Goal: Task Accomplishment & Management: Manage account settings

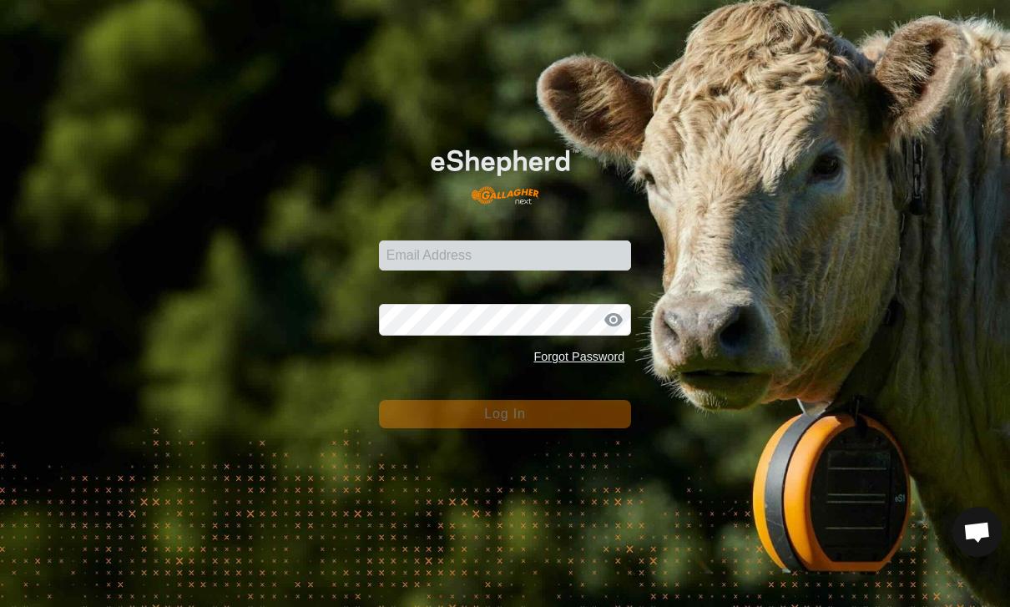
scroll to position [1531, 0]
click at [594, 261] on input "Email Address" at bounding box center [505, 255] width 253 height 30
type input "James.eitel@me.com"
click at [505, 413] on button "Log In" at bounding box center [505, 414] width 253 height 28
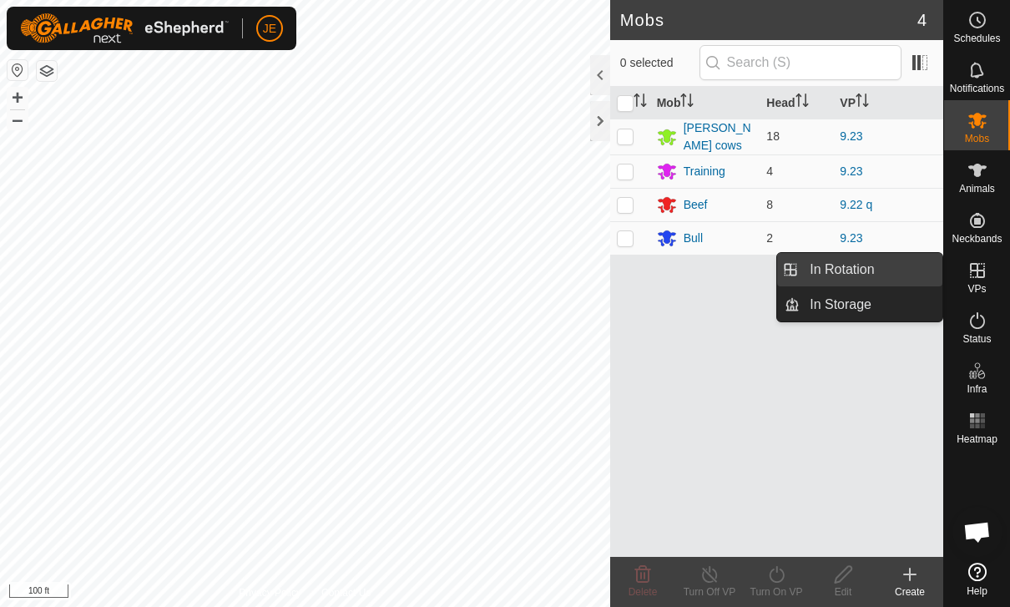
click at [883, 260] on link "In Rotation" at bounding box center [871, 269] width 143 height 33
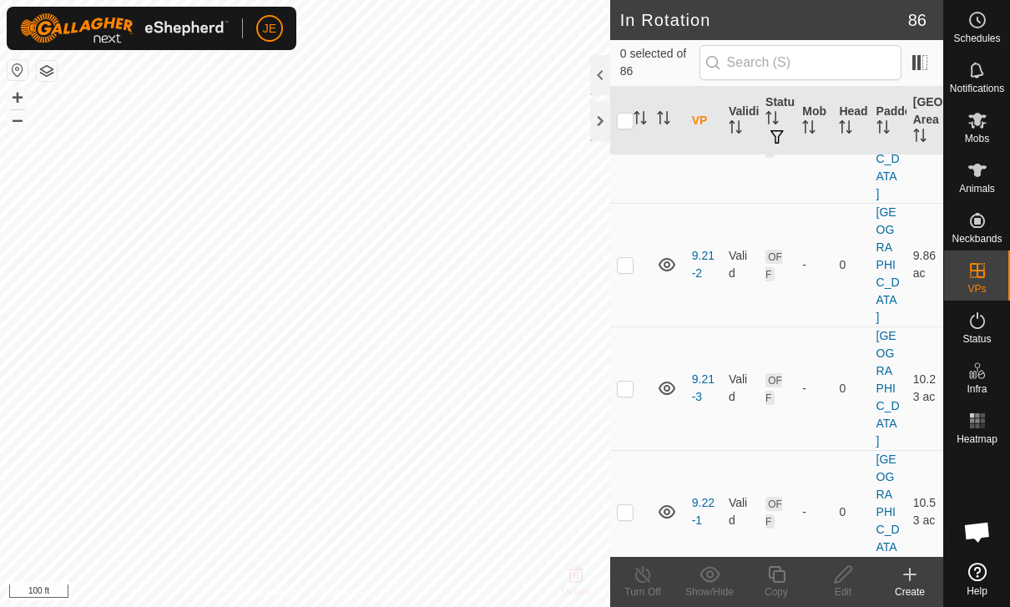
scroll to position [3640, 0]
checkbox input "true"
click at [776, 583] on icon at bounding box center [776, 574] width 17 height 17
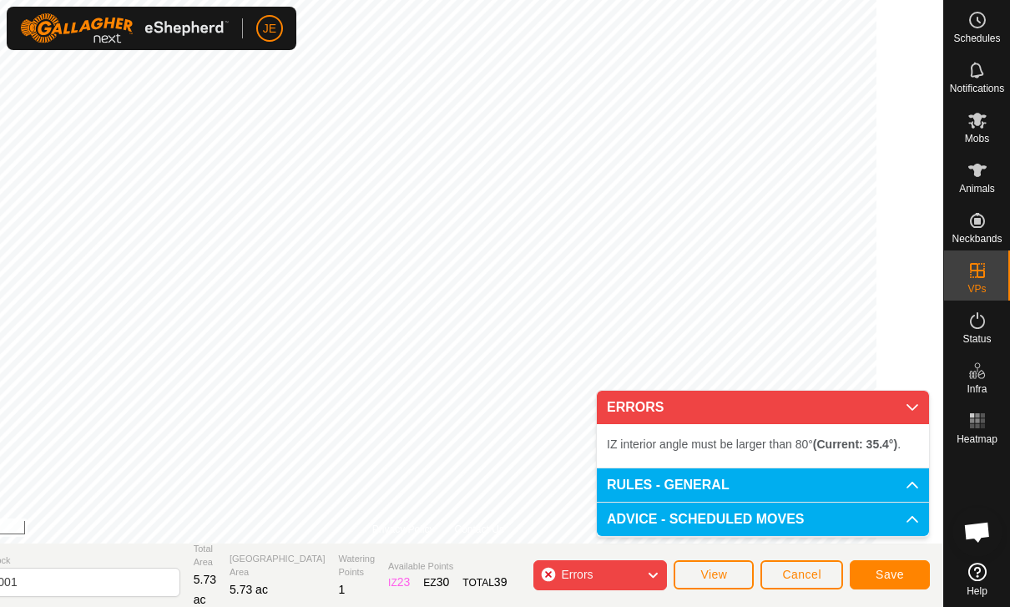
click at [808, 566] on button "Cancel" at bounding box center [802, 574] width 83 height 29
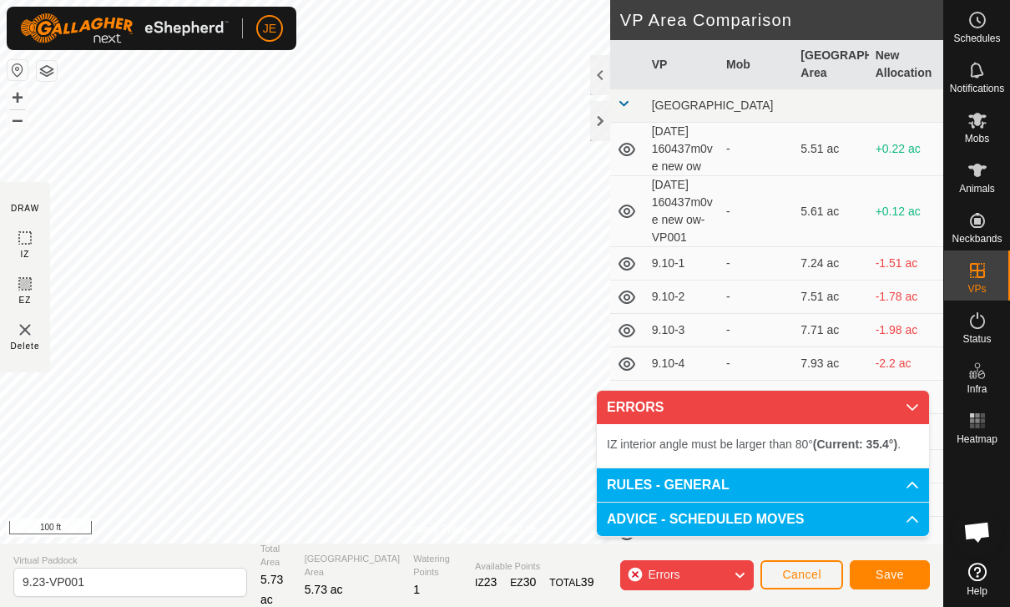
click at [806, 574] on span "Cancel" at bounding box center [801, 574] width 39 height 13
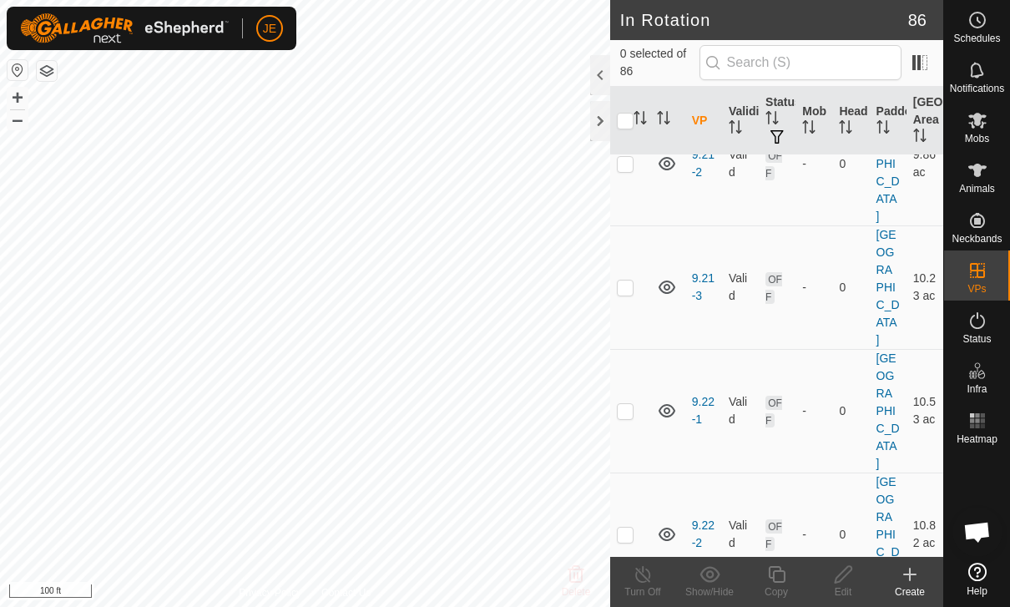
scroll to position [3734, 0]
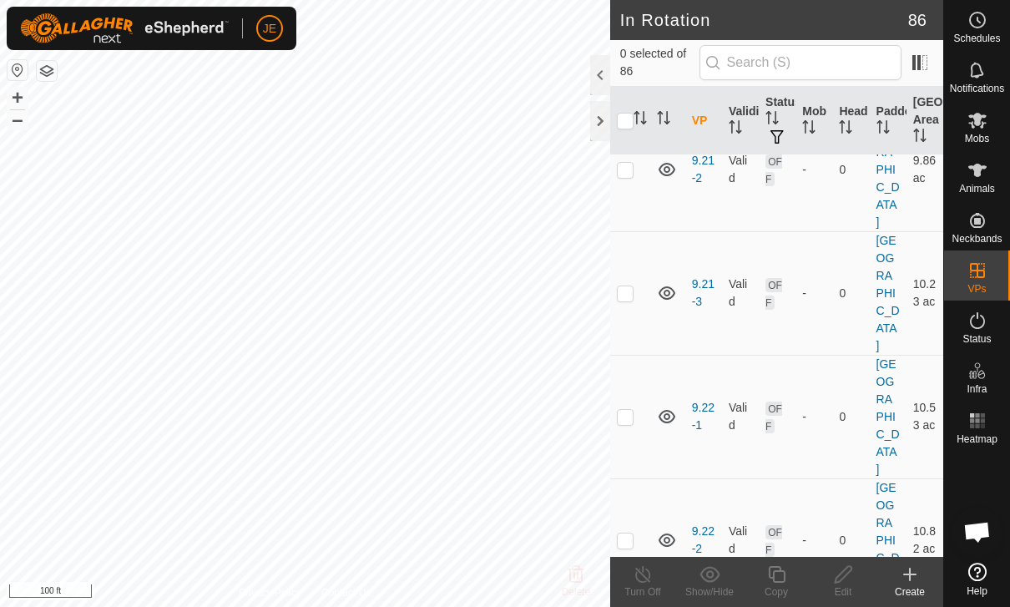
checkbox input "true"
click at [776, 576] on icon at bounding box center [777, 574] width 21 height 20
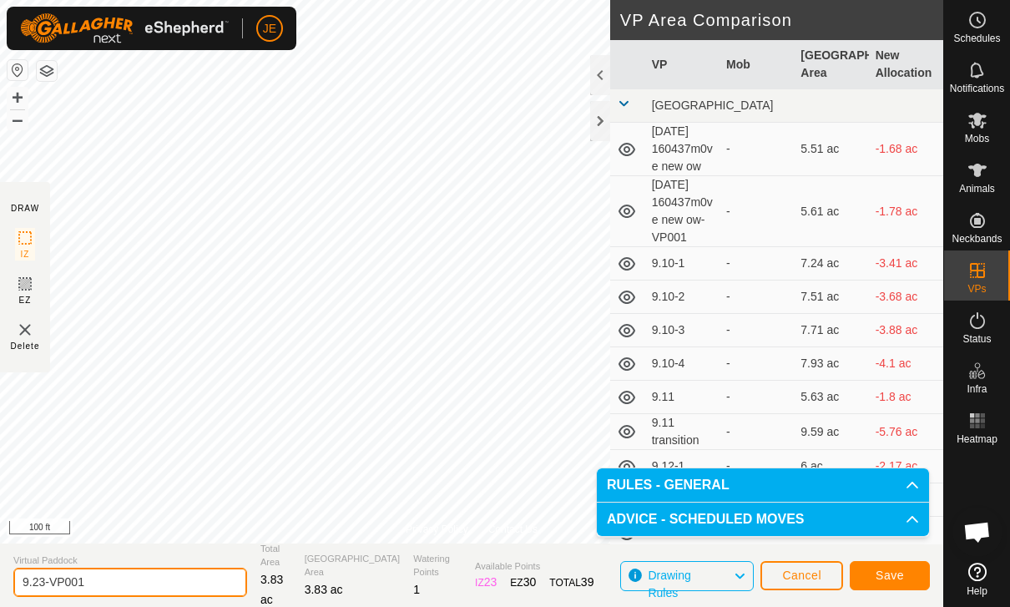
click at [110, 587] on input "9.23-VP001" at bounding box center [130, 582] width 234 height 29
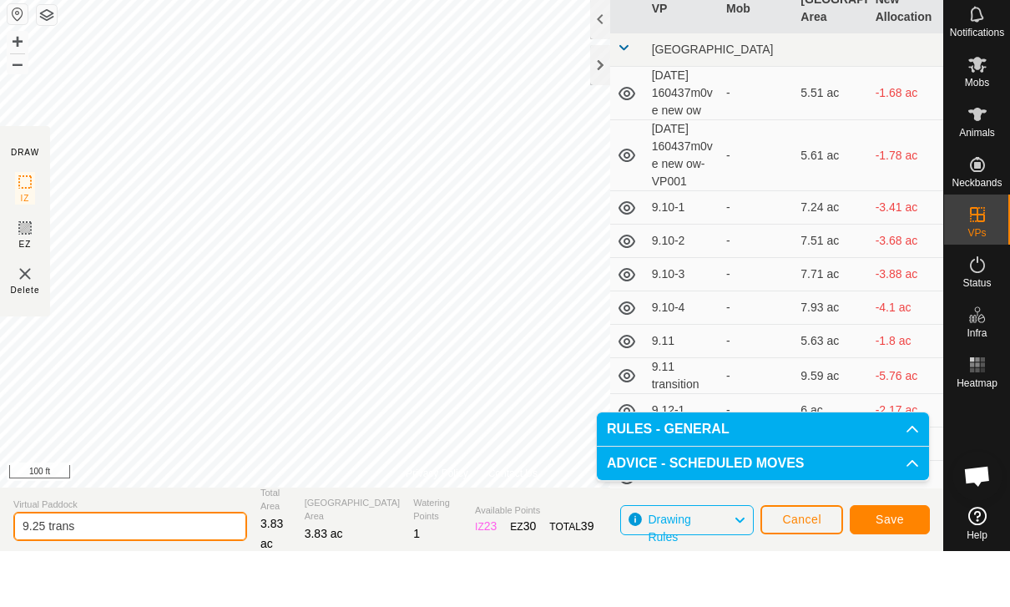
type input "9.25 trans"
click at [882, 569] on span "Save" at bounding box center [890, 575] width 28 height 13
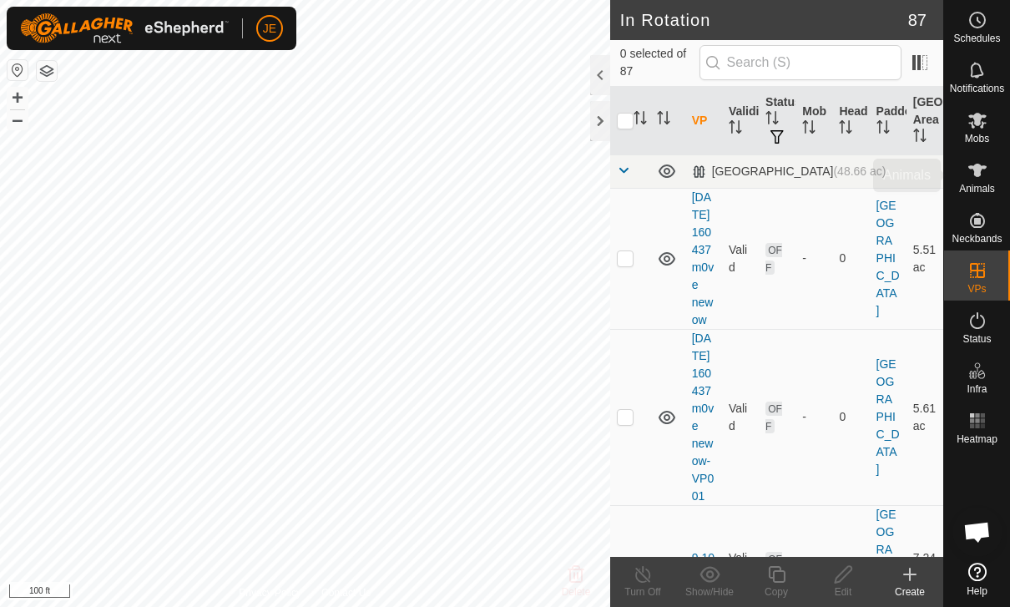
click at [979, 188] on span "Animals" at bounding box center [977, 189] width 36 height 10
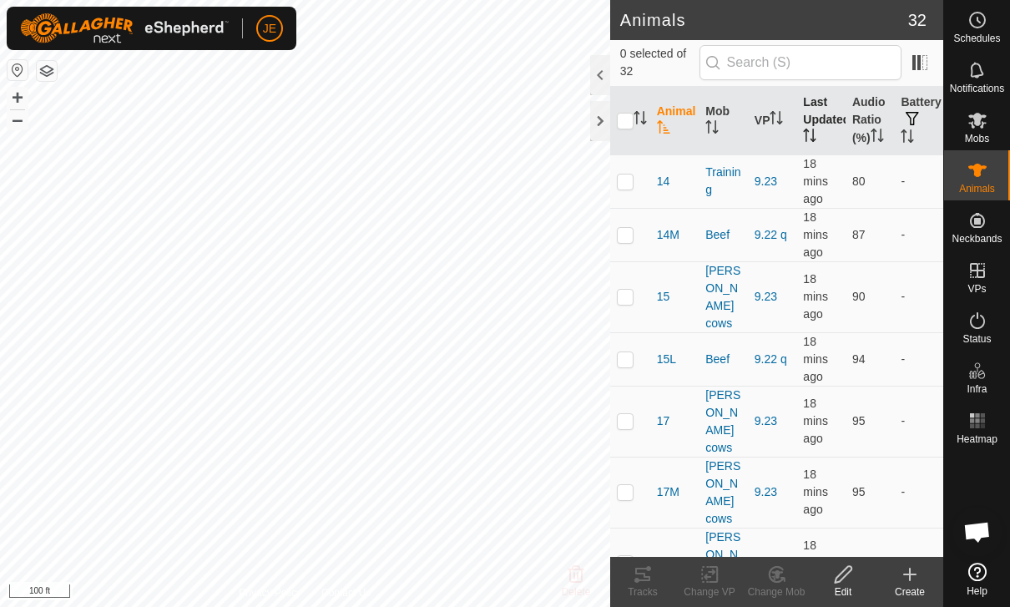
click at [821, 134] on th "Last Updated" at bounding box center [821, 121] width 49 height 68
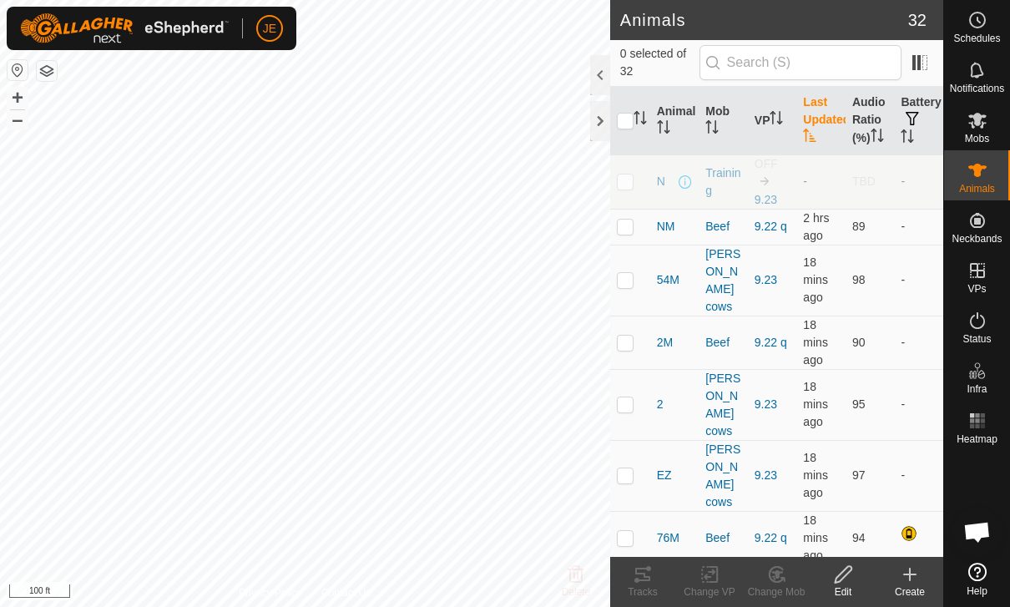
click at [827, 112] on th "Last Updated" at bounding box center [821, 121] width 49 height 68
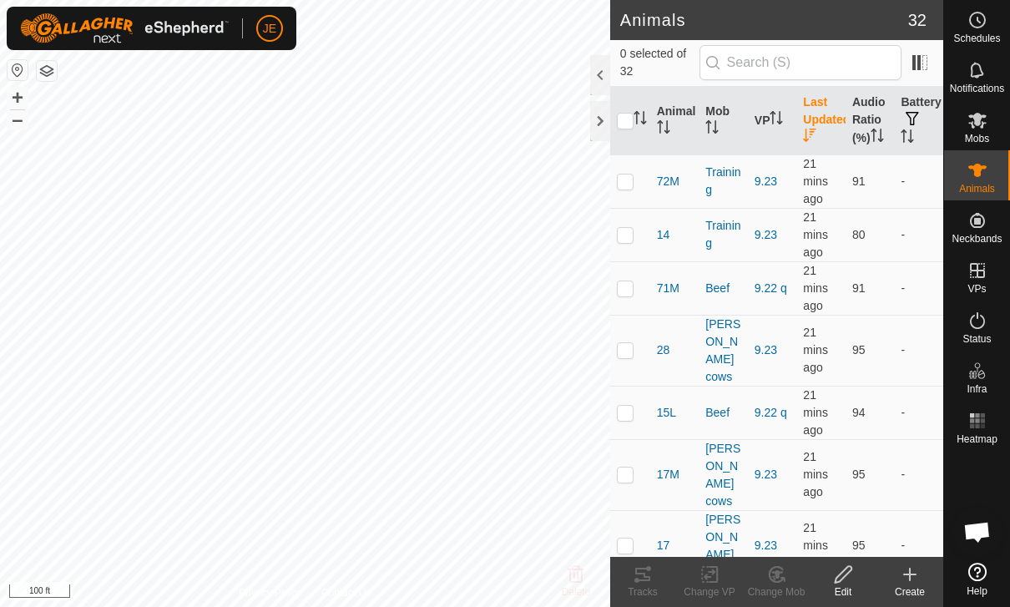
click at [822, 119] on th "Last Updated" at bounding box center [821, 121] width 49 height 68
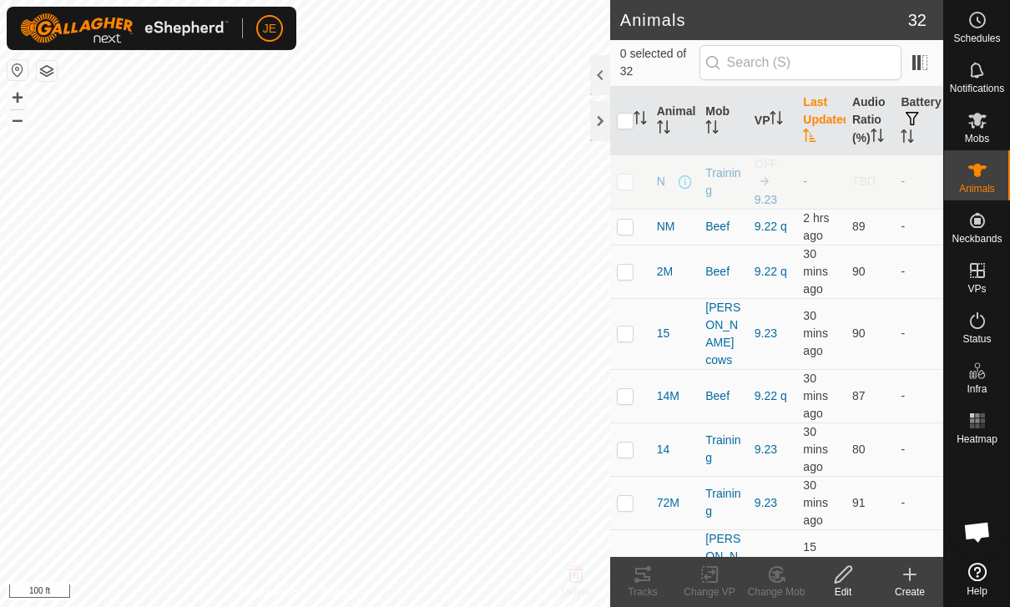
click at [826, 121] on th "Last Updated" at bounding box center [821, 121] width 49 height 68
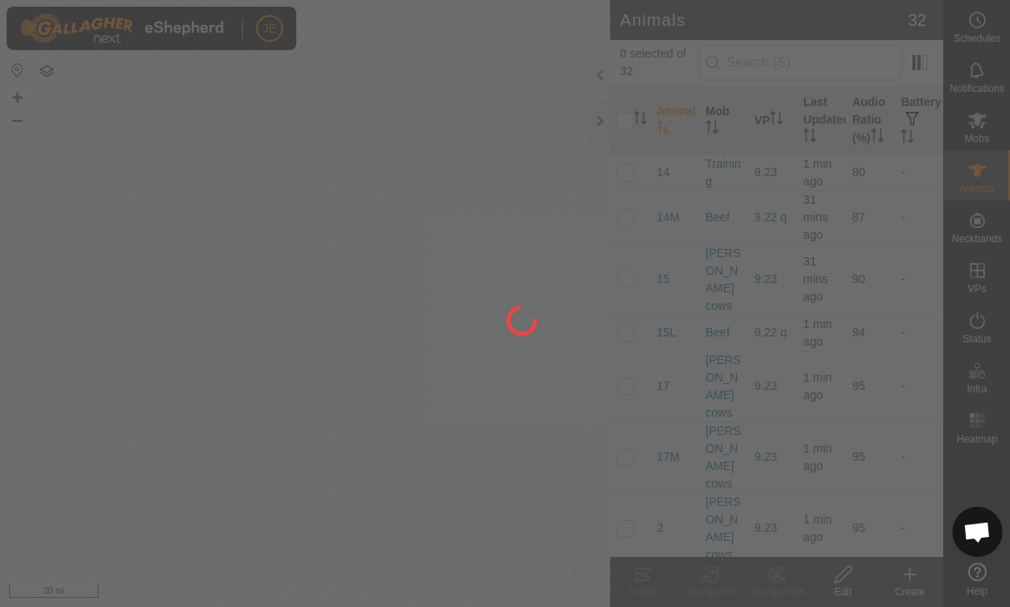
scroll to position [1531, 0]
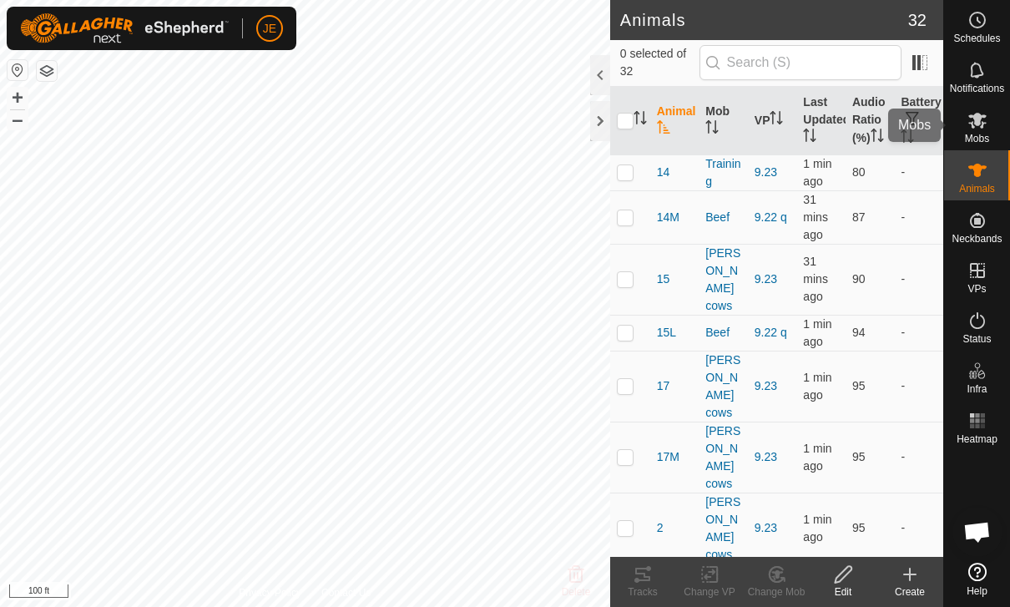
click at [981, 128] on icon at bounding box center [978, 121] width 18 height 16
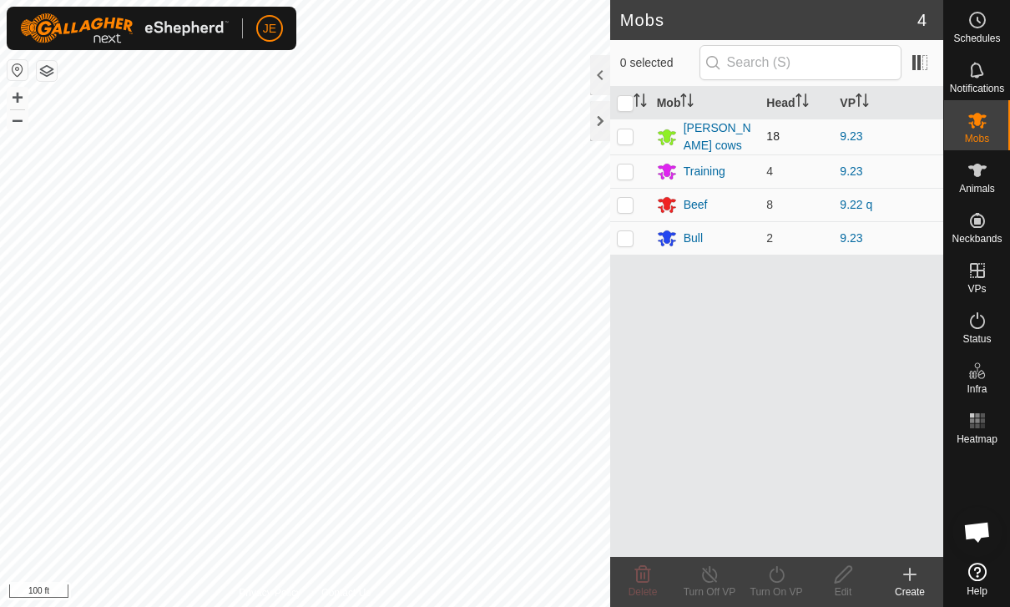
click at [623, 129] on p-checkbox at bounding box center [625, 135] width 17 height 13
checkbox input "true"
click at [630, 164] on p-checkbox at bounding box center [625, 170] width 17 height 13
checkbox input "true"
click at [632, 236] on p-checkbox at bounding box center [625, 237] width 17 height 13
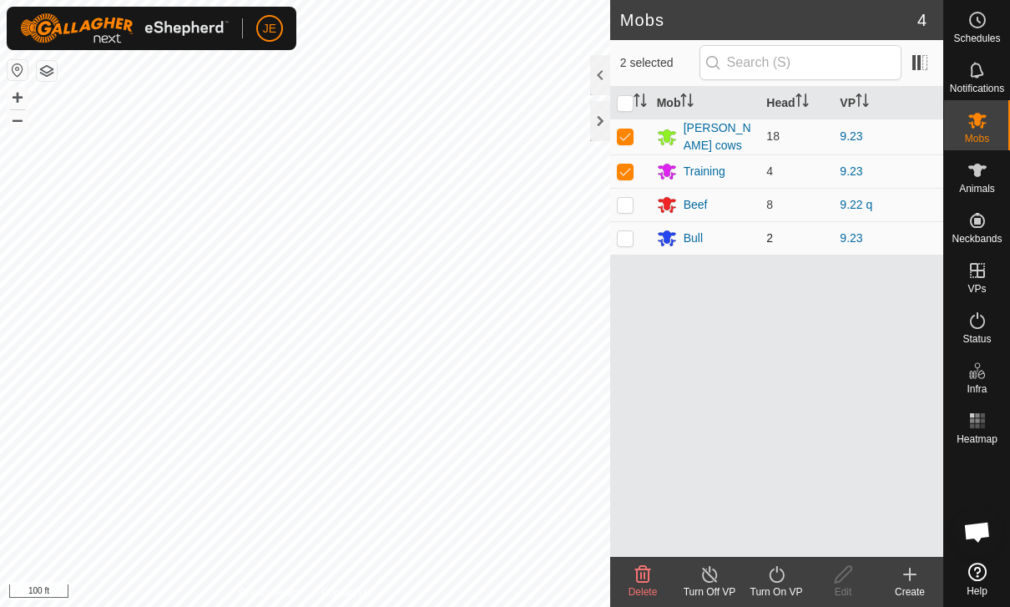
checkbox input "true"
click at [784, 577] on icon at bounding box center [776, 574] width 15 height 17
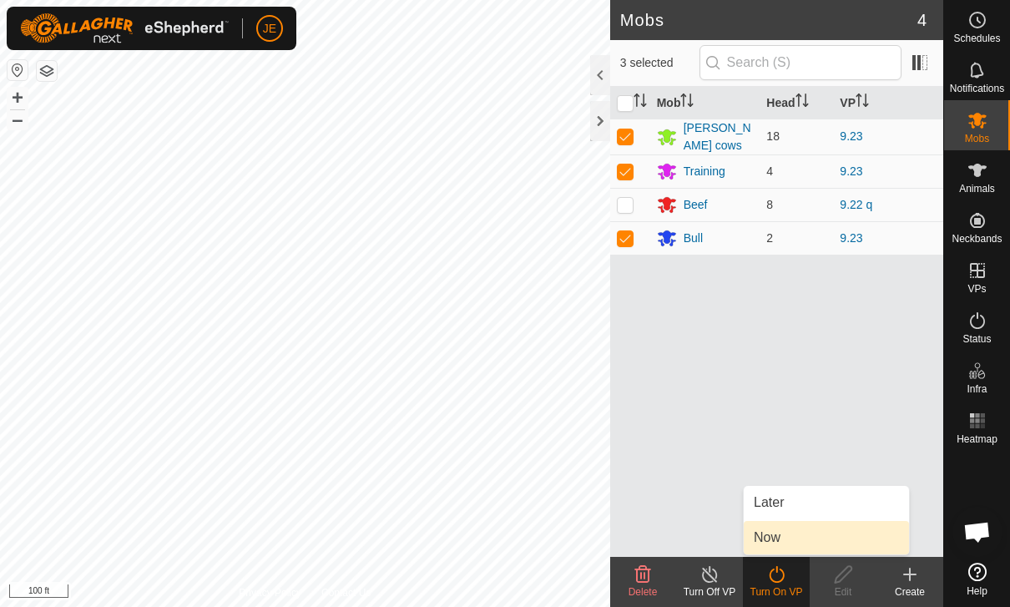
click at [789, 532] on link "Now" at bounding box center [826, 537] width 165 height 33
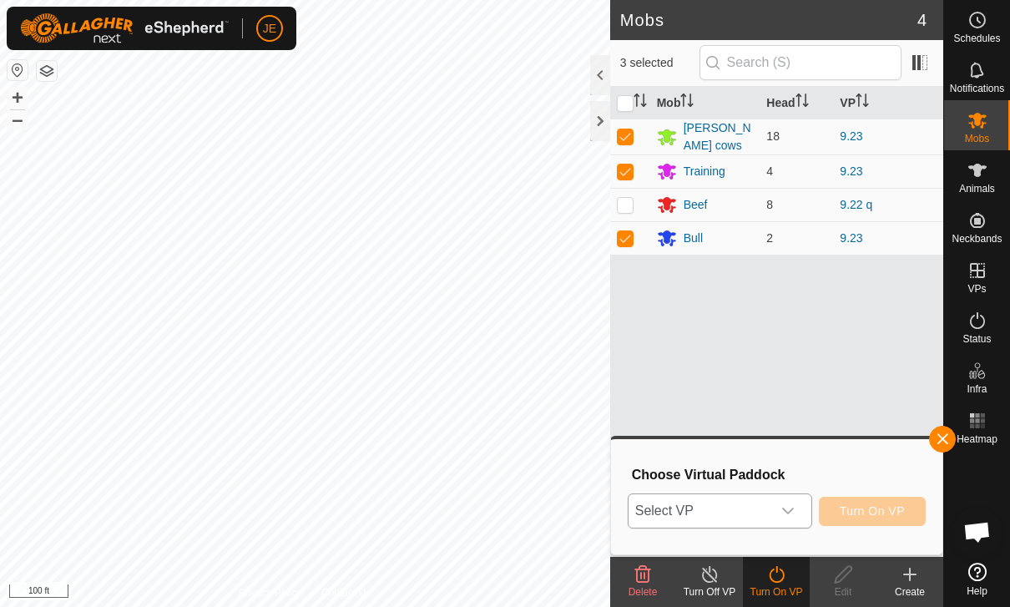
click at [765, 503] on span "Select VP" at bounding box center [700, 510] width 143 height 33
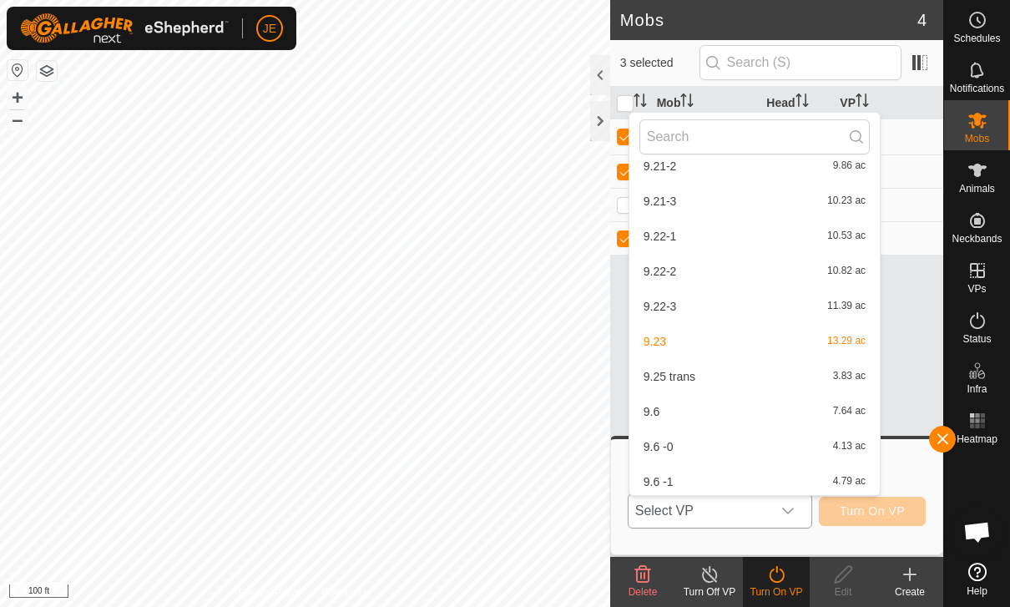
scroll to position [1068, 0]
click at [686, 366] on div "9.25 trans 3.83 ac" at bounding box center [755, 376] width 230 height 20
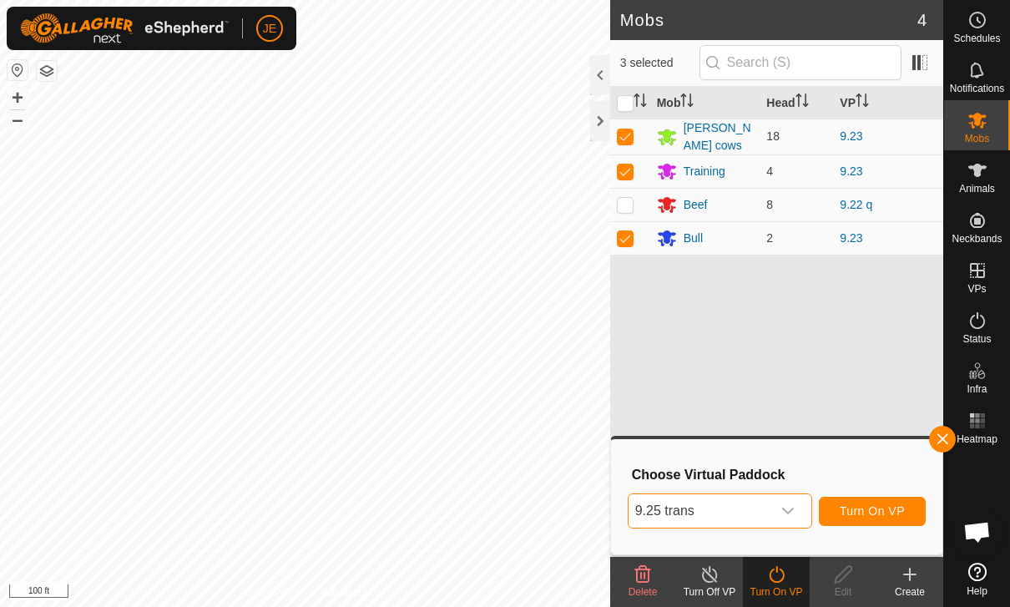
click at [856, 504] on span "Turn On VP" at bounding box center [872, 510] width 65 height 13
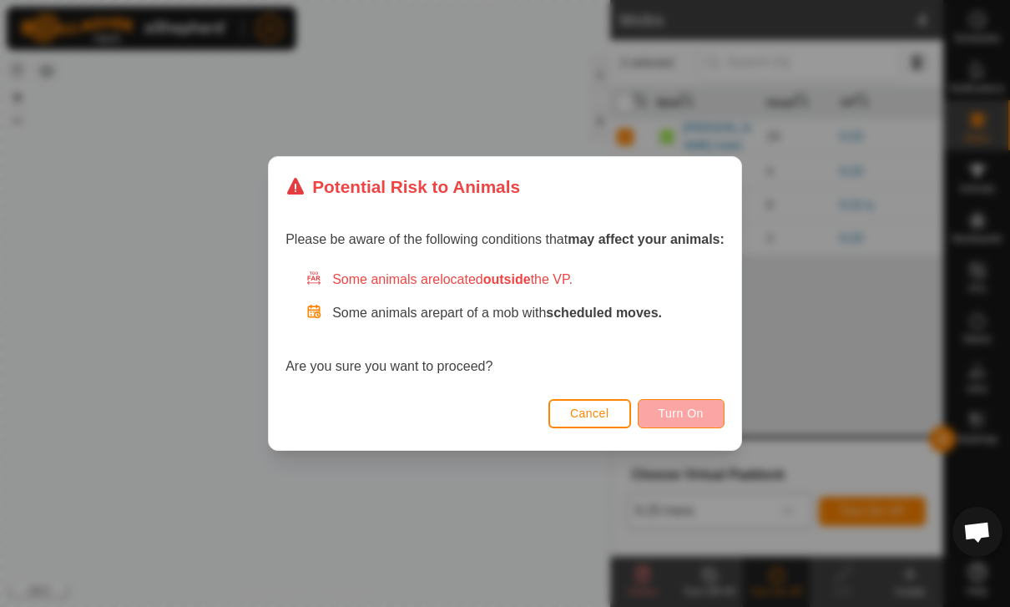
click at [696, 402] on button "Turn On" at bounding box center [681, 413] width 87 height 29
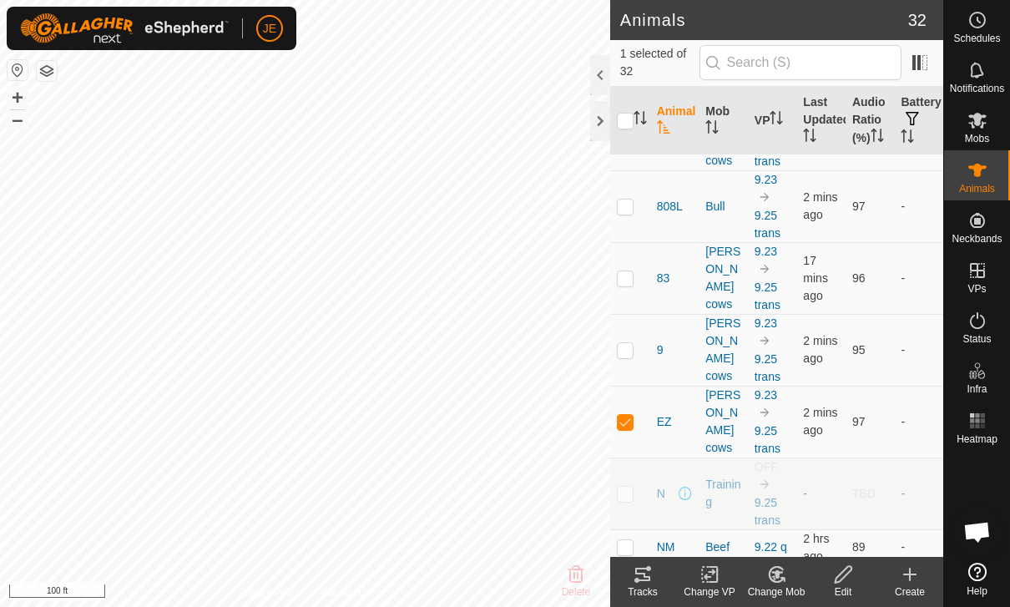
scroll to position [1584, 0]
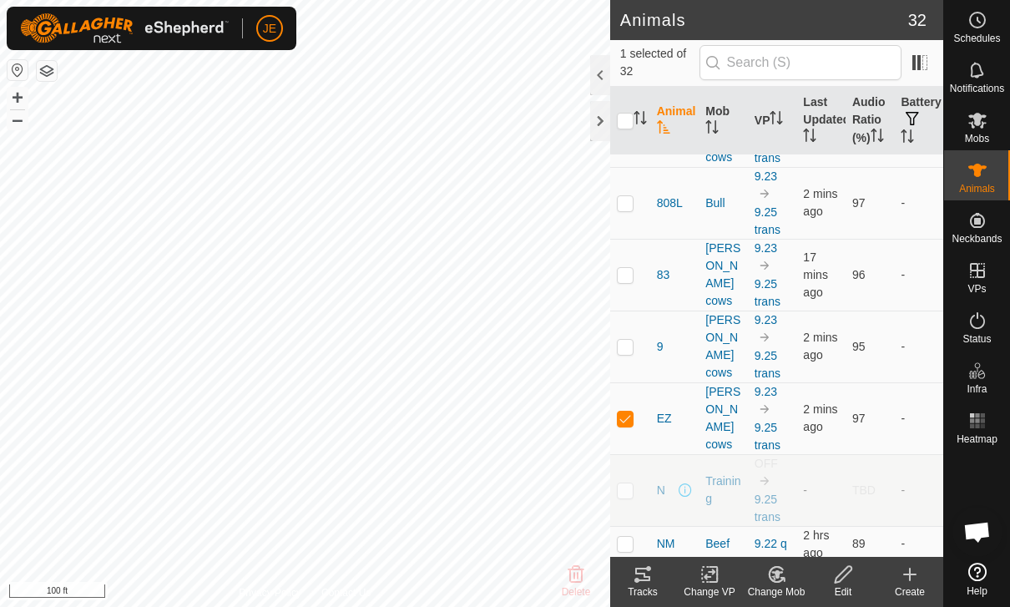
checkbox input "true"
checkbox input "false"
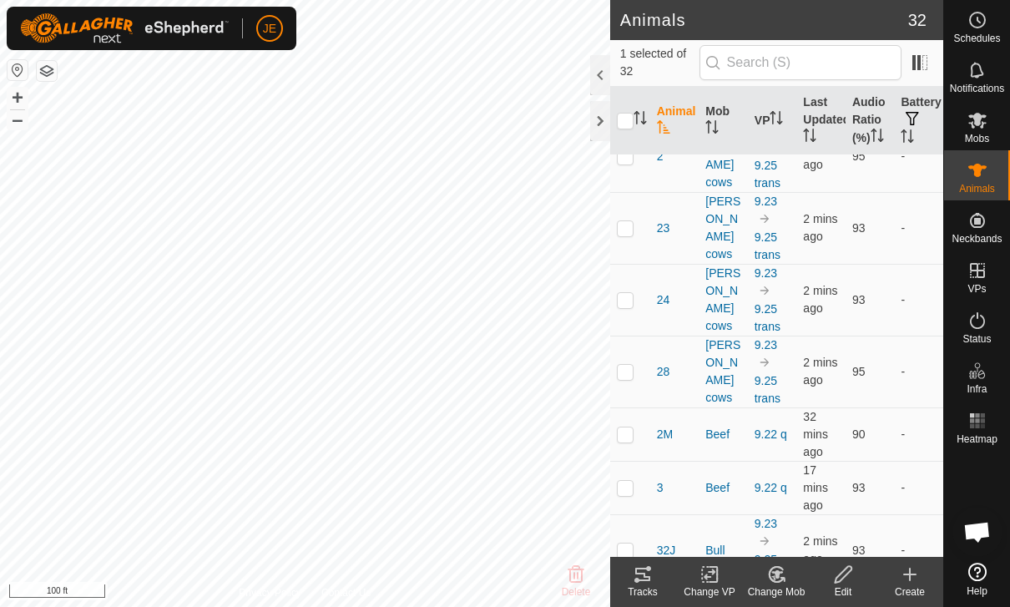
scroll to position [349, 0]
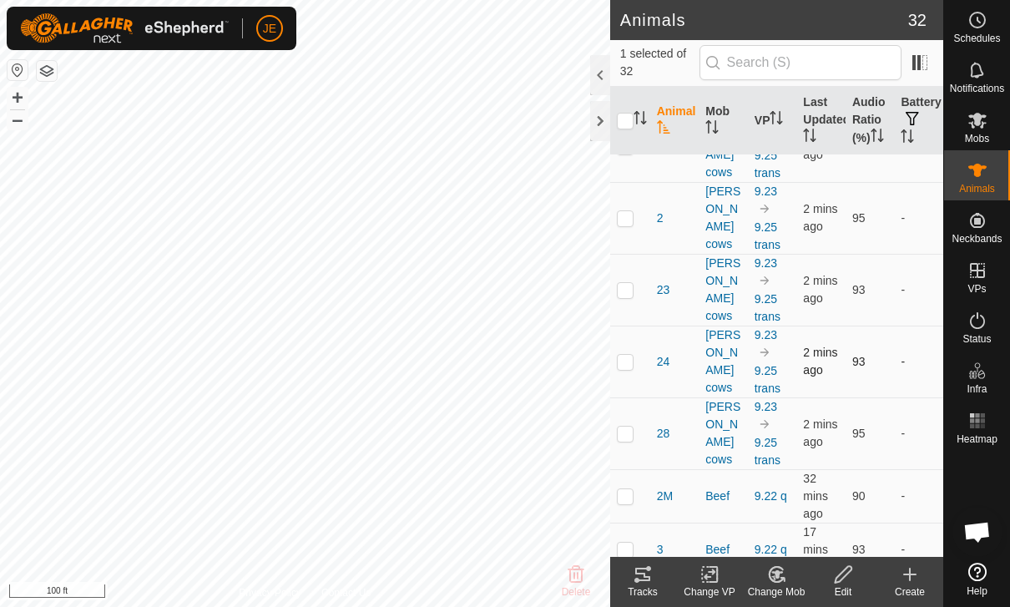
click at [645, 352] on td at bounding box center [630, 362] width 40 height 72
checkbox input "true"
click at [634, 117] on icon "Activate to sort" at bounding box center [640, 117] width 13 height 13
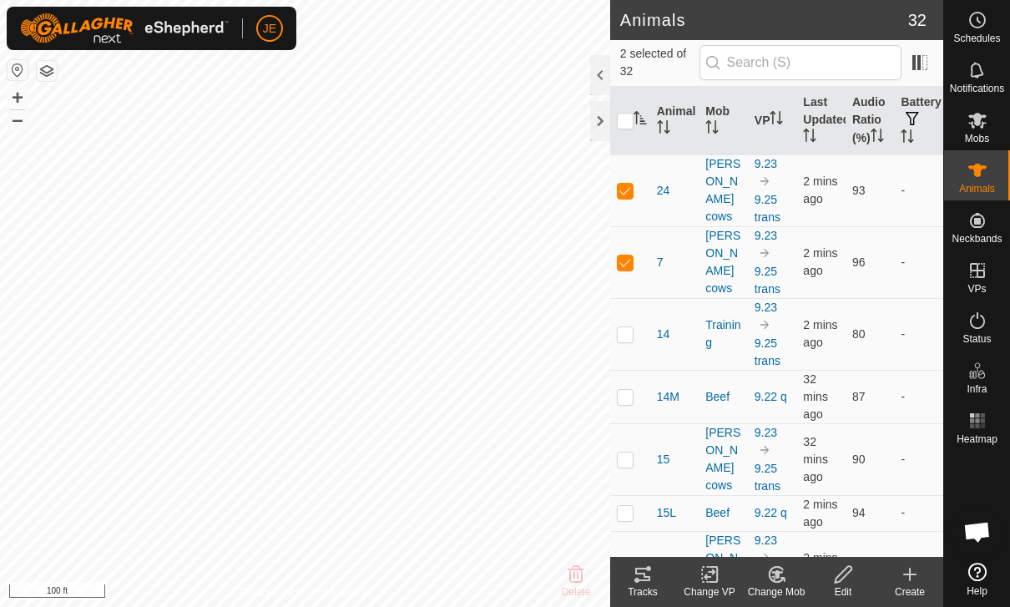
click at [639, 122] on icon "Activate to sort" at bounding box center [640, 117] width 13 height 13
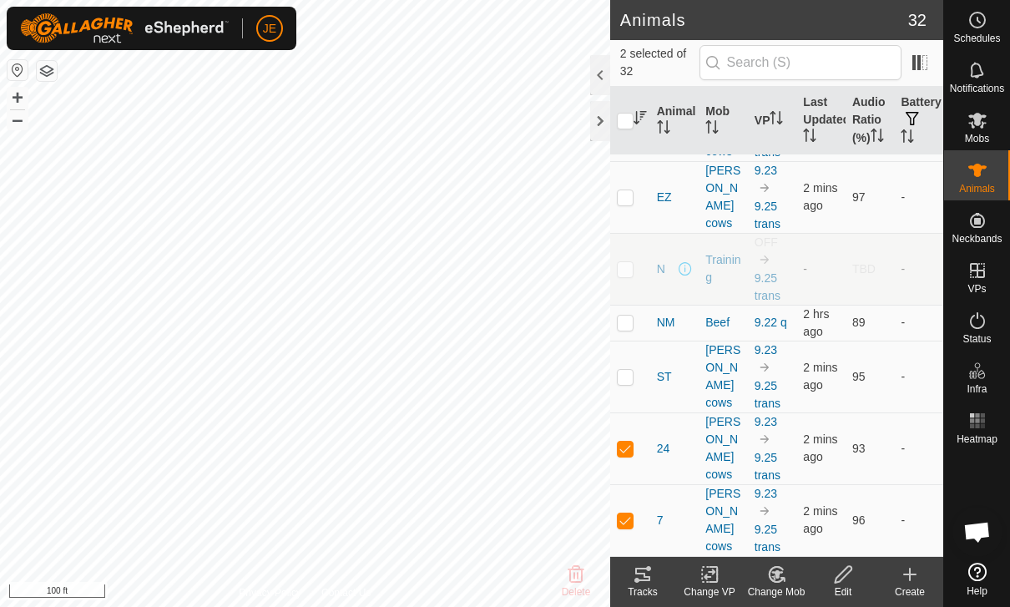
scroll to position [1661, 0]
click at [648, 561] on div "Tracks" at bounding box center [643, 582] width 67 height 50
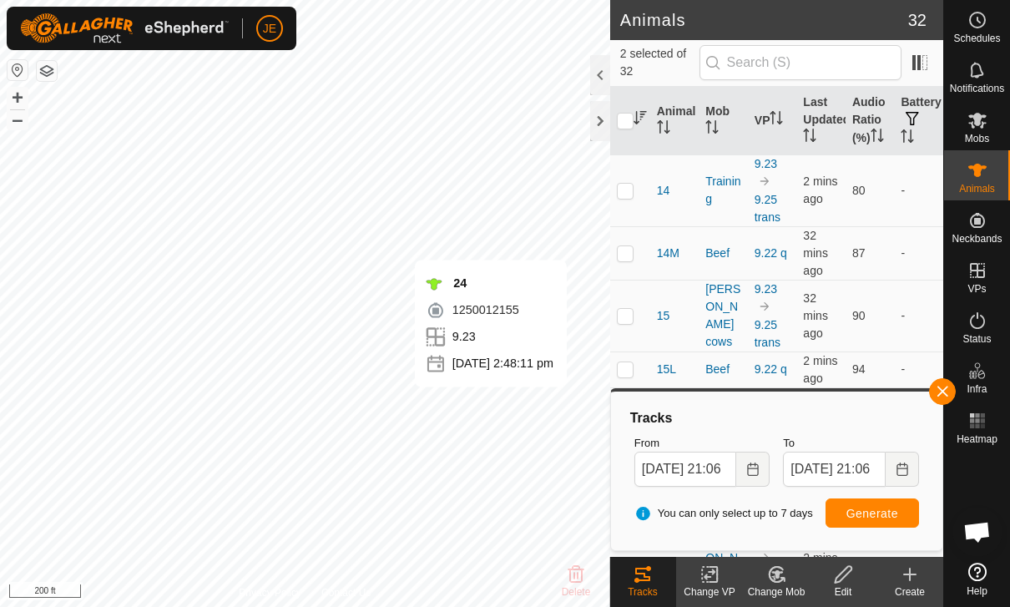
scroll to position [0, 0]
click at [934, 392] on button "button" at bounding box center [942, 391] width 27 height 27
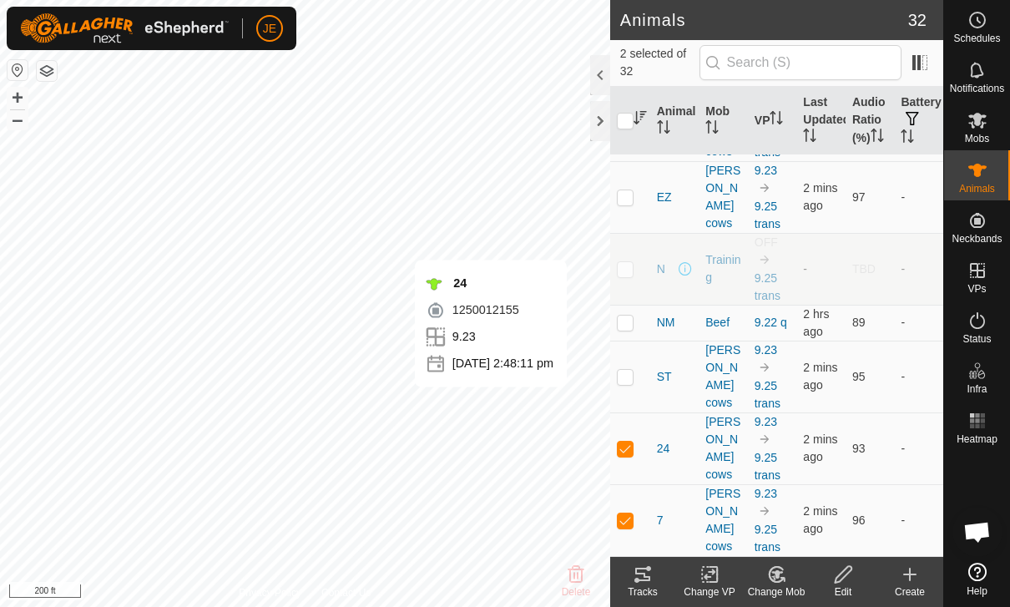
scroll to position [1661, 0]
click at [633, 514] on p-checkbox at bounding box center [625, 520] width 17 height 13
checkbox input "false"
click at [661, 568] on tracks-svg-icon at bounding box center [643, 574] width 67 height 20
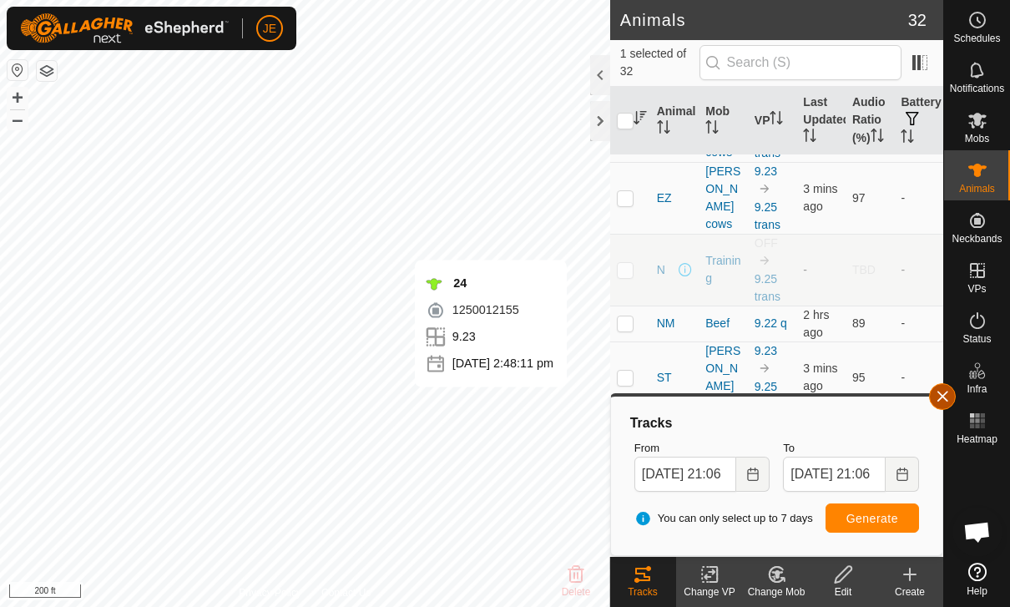
click at [944, 400] on span "button" at bounding box center [942, 396] width 13 height 13
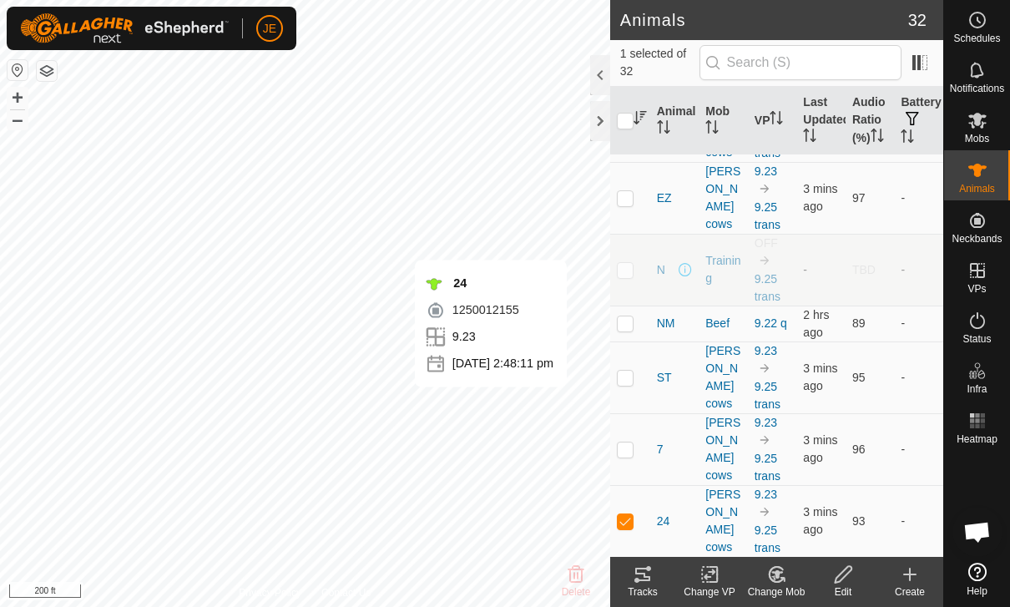
click at [655, 573] on tracks-svg-icon at bounding box center [643, 574] width 67 height 20
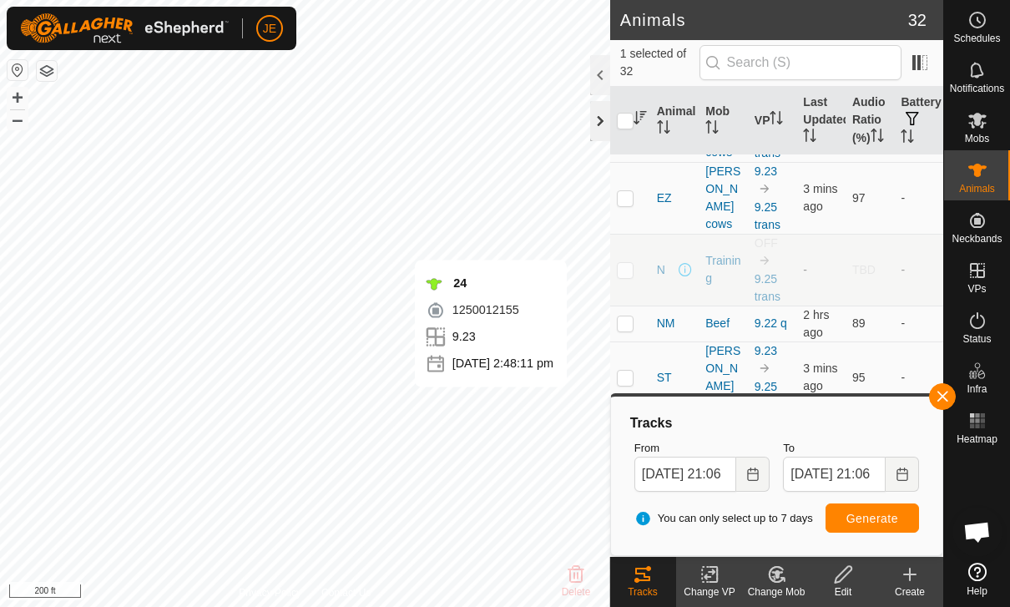
click at [603, 110] on div at bounding box center [600, 121] width 20 height 40
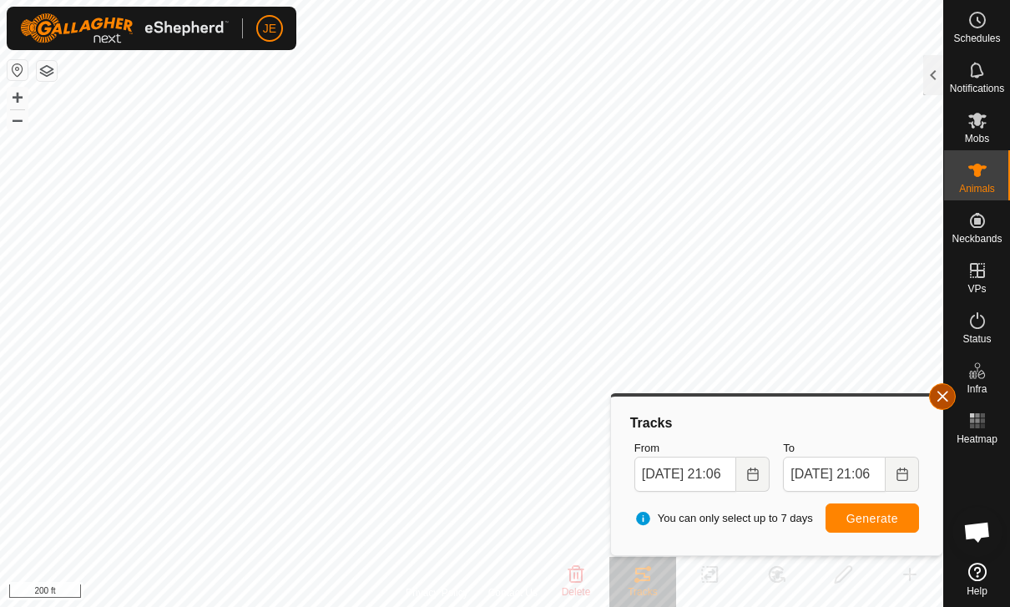
click at [941, 396] on span "button" at bounding box center [942, 396] width 13 height 13
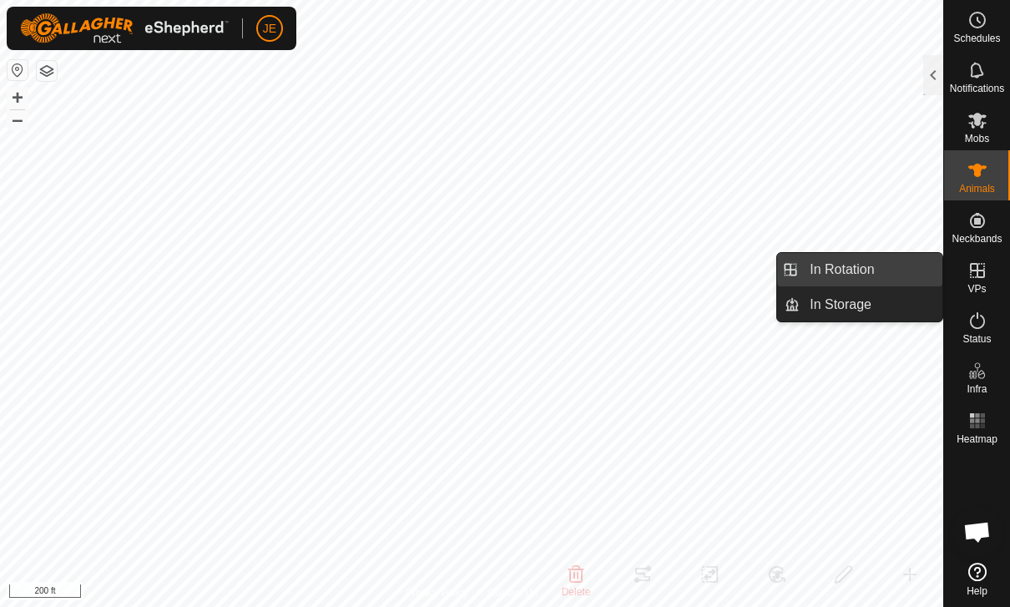
click at [885, 270] on link "In Rotation" at bounding box center [871, 269] width 143 height 33
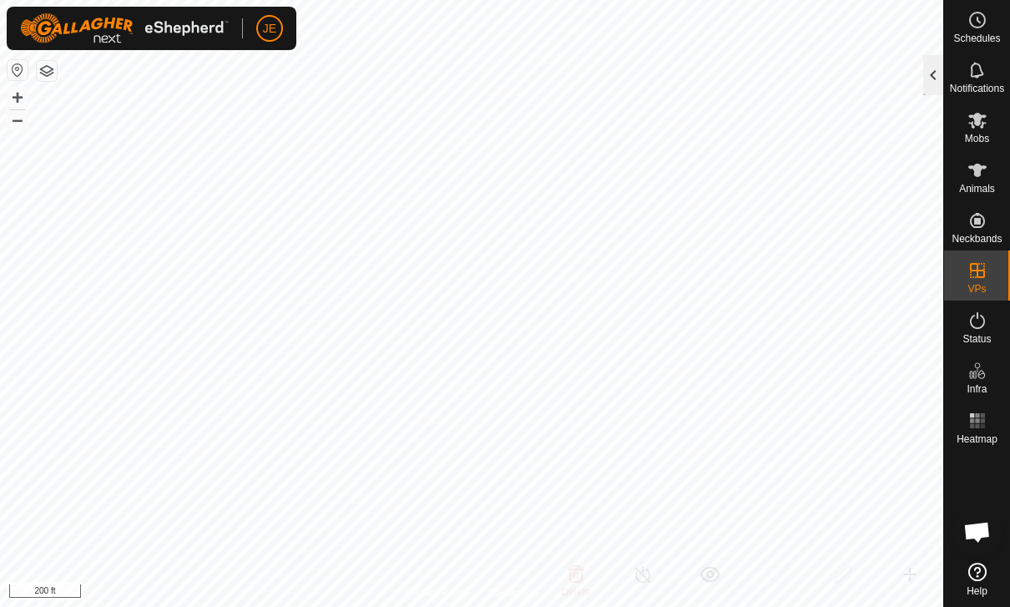
click at [933, 76] on div at bounding box center [933, 75] width 20 height 40
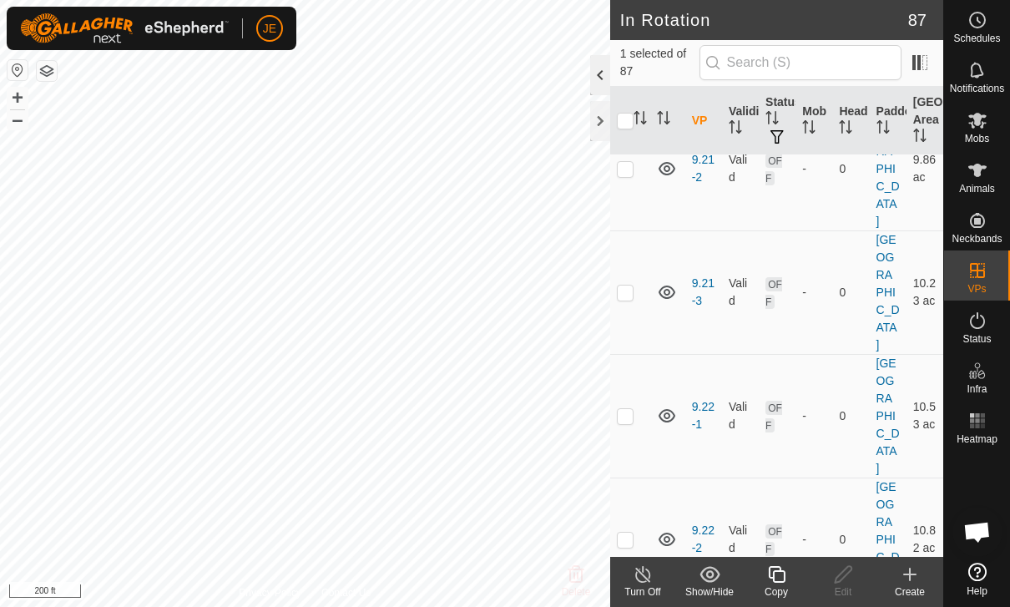
scroll to position [3732, 0]
click at [786, 574] on icon at bounding box center [777, 574] width 21 height 20
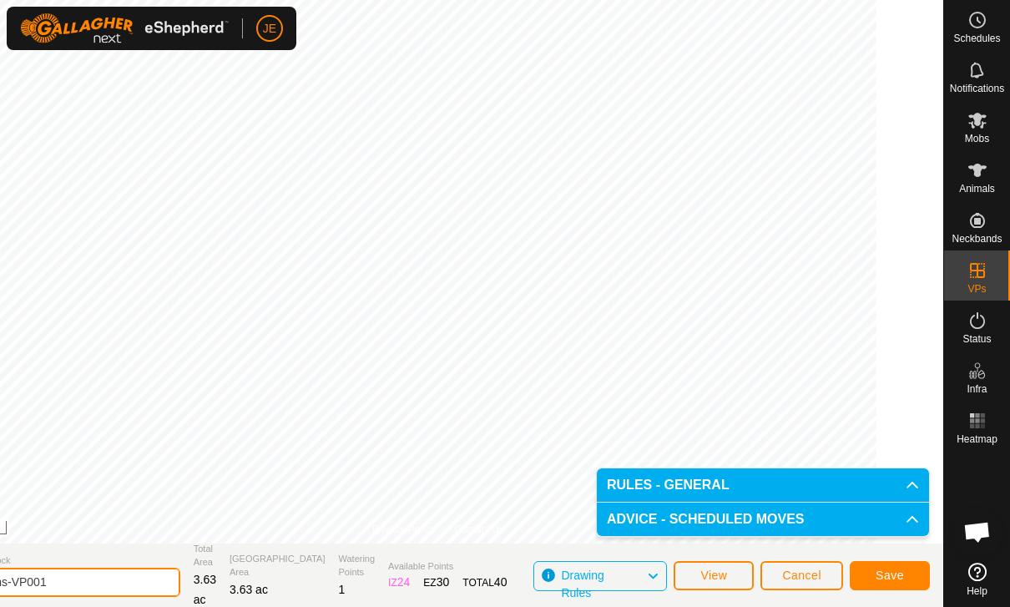
click at [139, 579] on input "9.25 trans-VP001" at bounding box center [64, 582] width 234 height 29
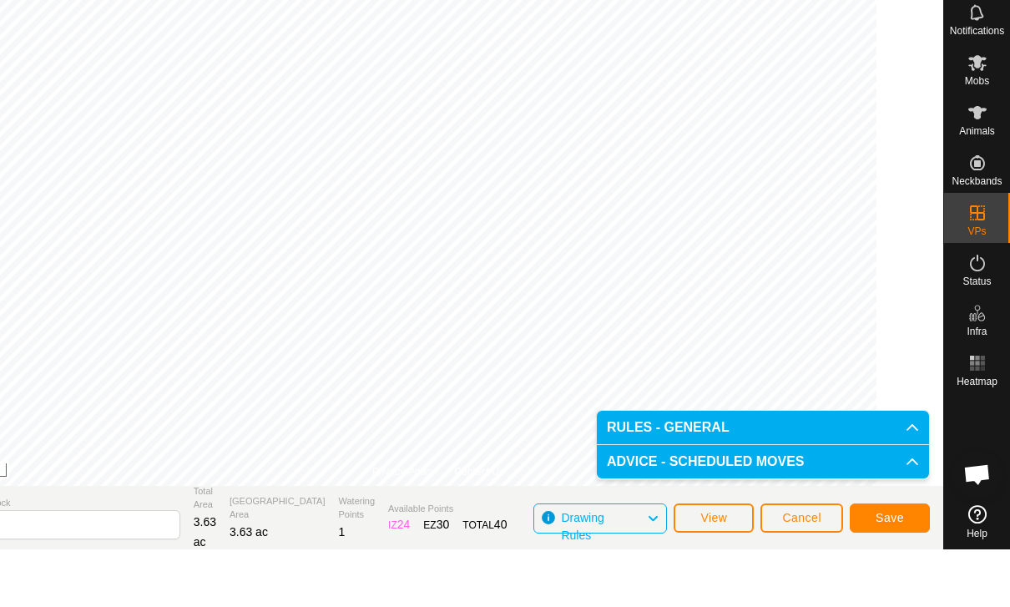
click at [897, 569] on span "Save" at bounding box center [890, 575] width 28 height 13
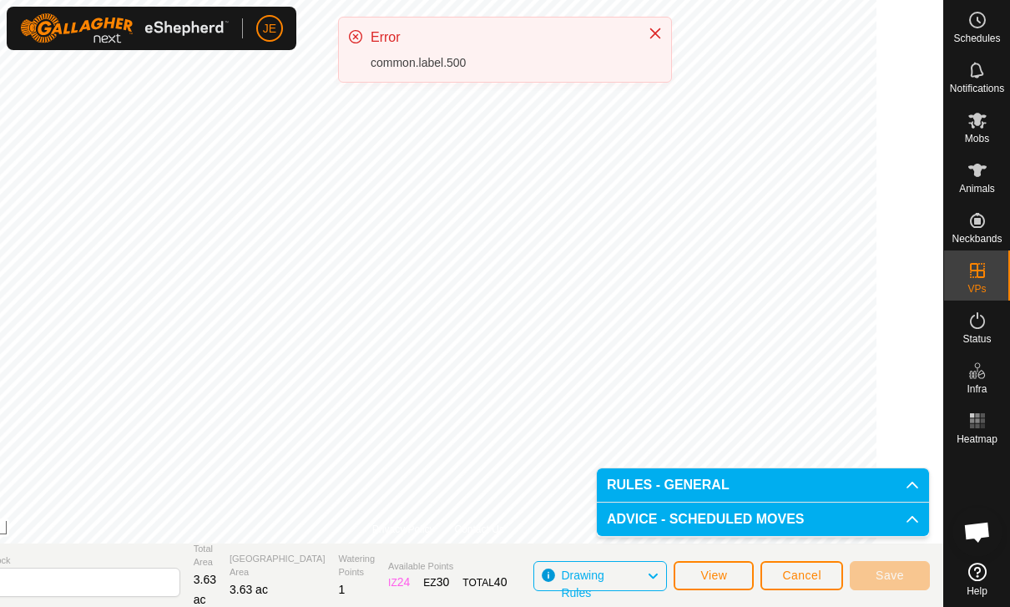
click at [655, 30] on icon "Close" at bounding box center [655, 33] width 13 height 13
click at [133, 587] on input "9.25-1" at bounding box center [64, 582] width 234 height 29
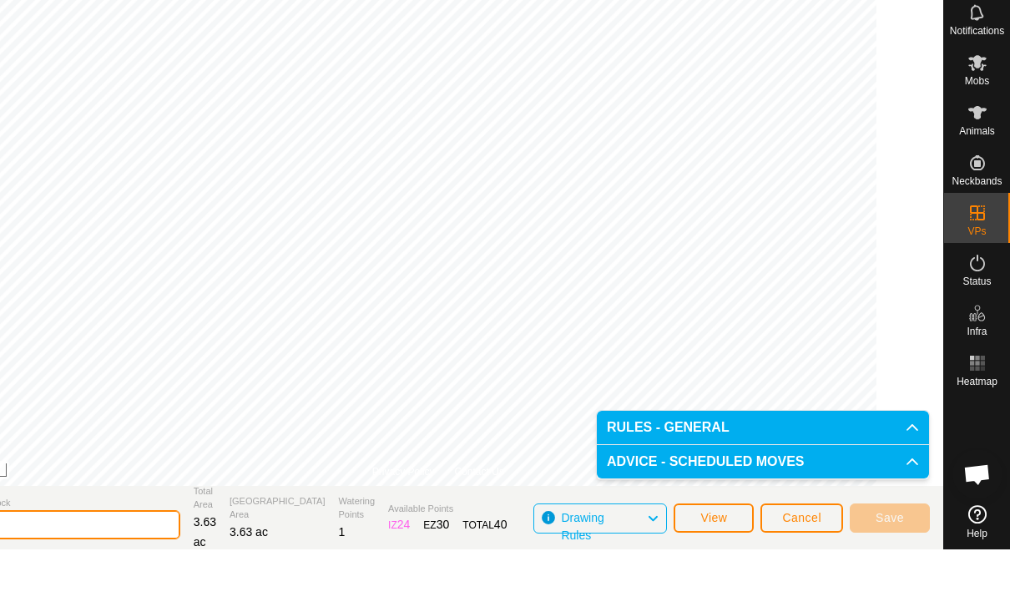
type input "9.25-1"
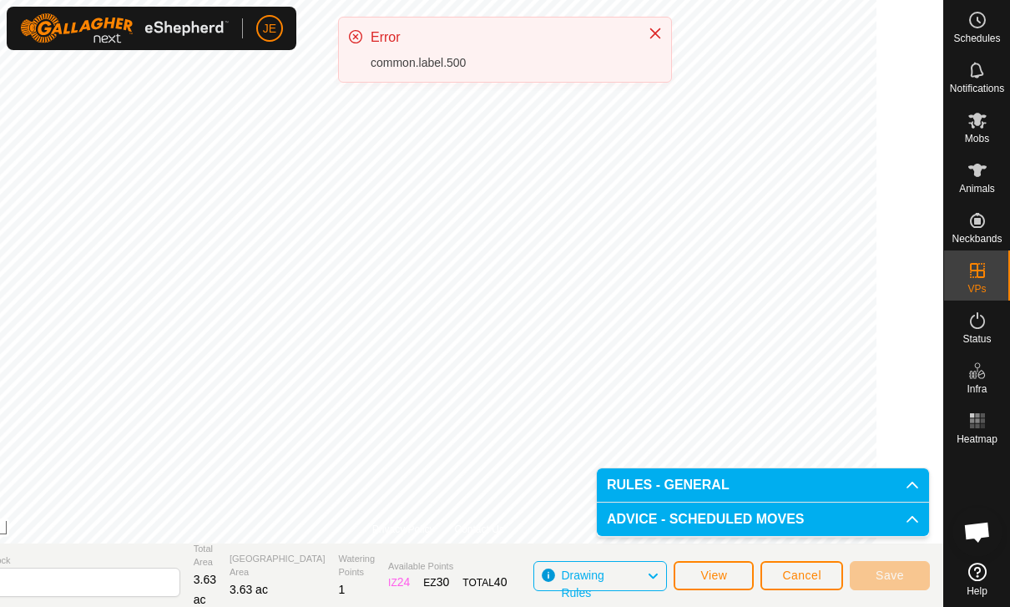
click at [807, 572] on span "Cancel" at bounding box center [801, 575] width 39 height 13
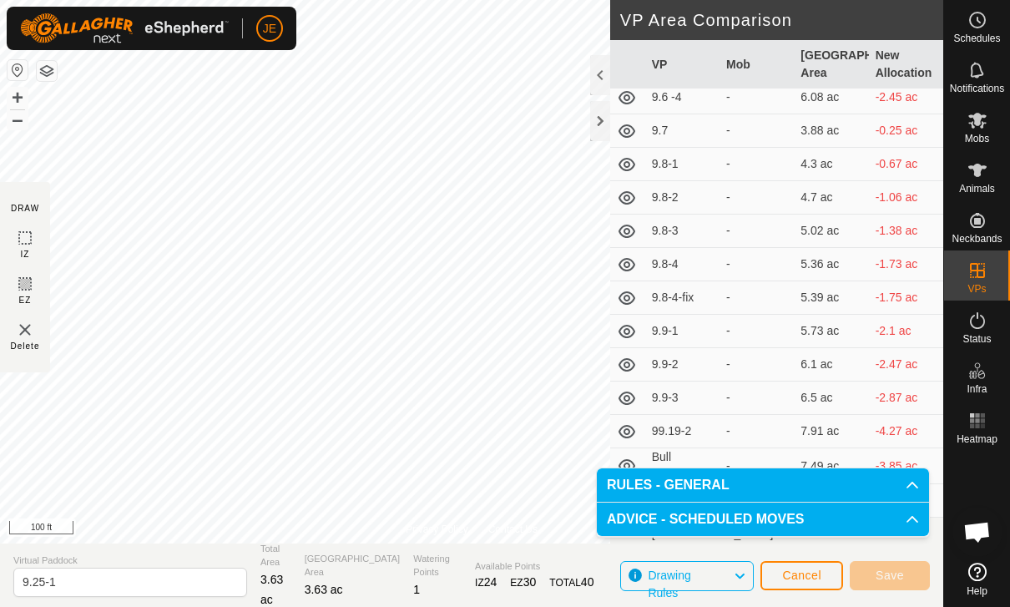
scroll to position [1475, 0]
click at [823, 570] on button "Cancel" at bounding box center [802, 575] width 83 height 29
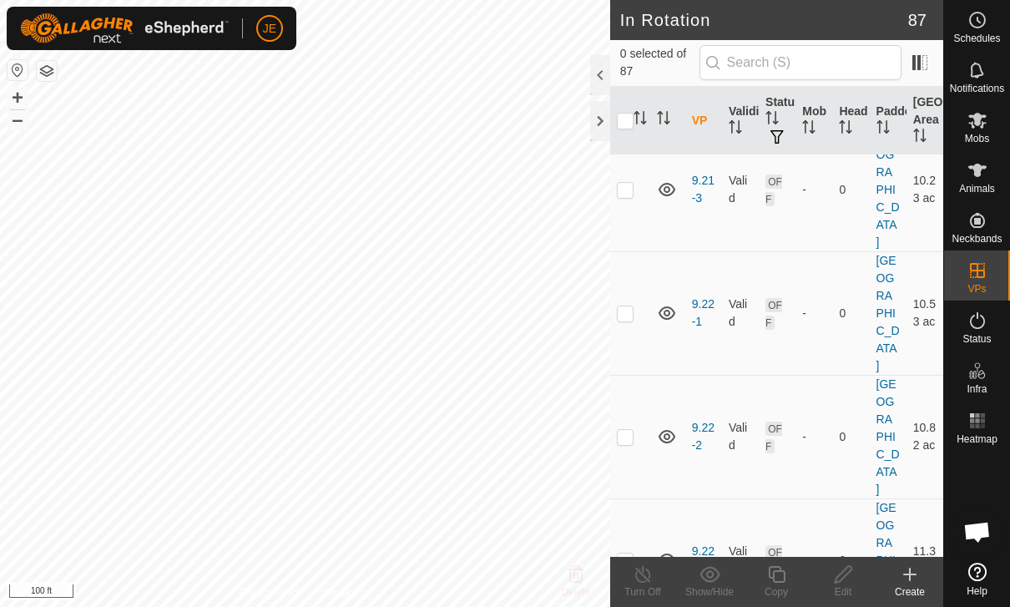
scroll to position [3825, 0]
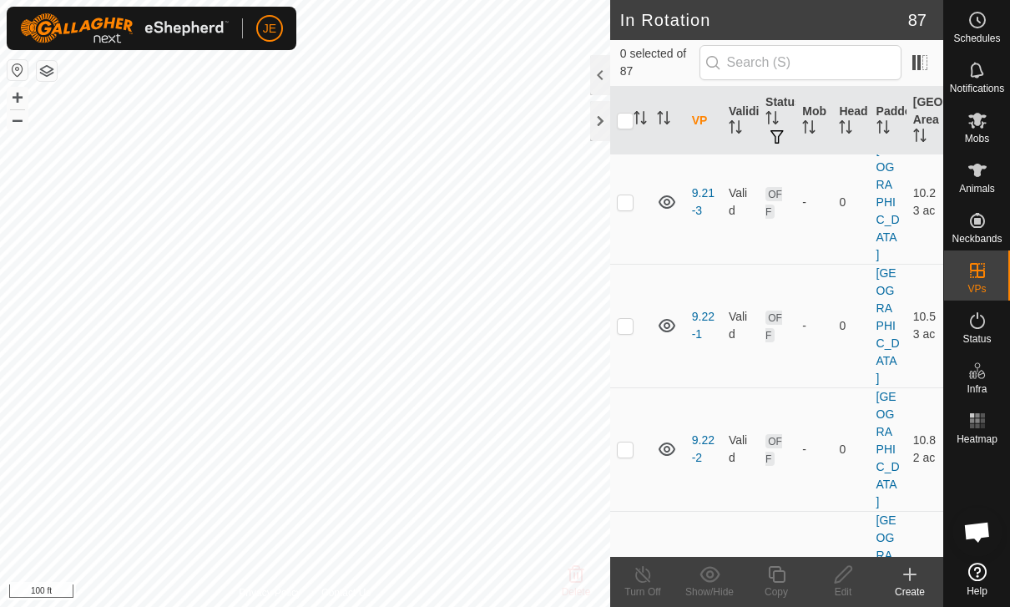
checkbox input "true"
click at [777, 579] on icon at bounding box center [777, 574] width 21 height 20
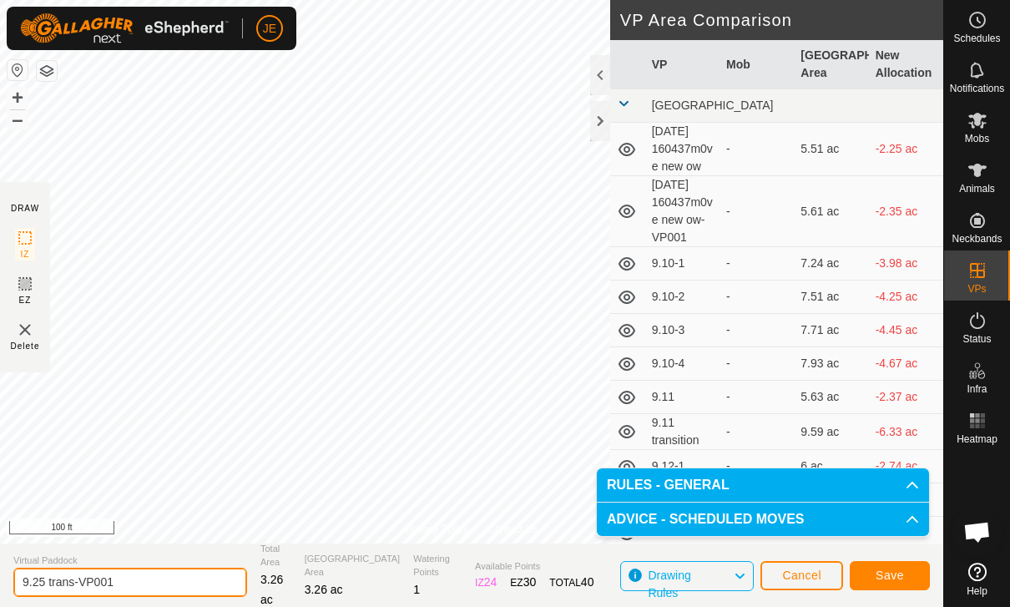
click at [159, 581] on input "9.25 trans-VP001" at bounding box center [130, 582] width 234 height 29
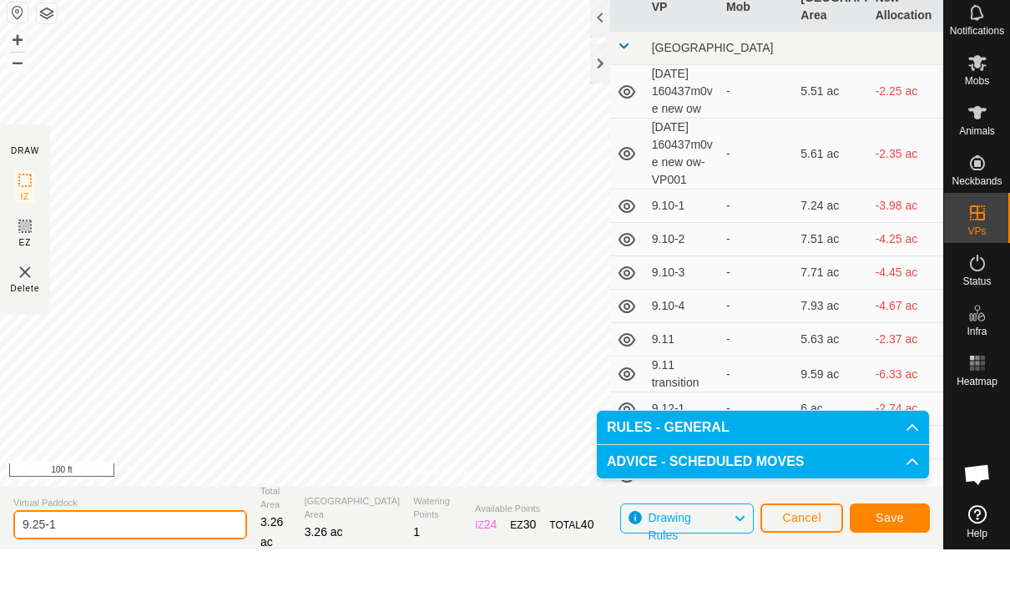
type input "9.25-1"
click at [900, 569] on span "Save" at bounding box center [890, 575] width 28 height 13
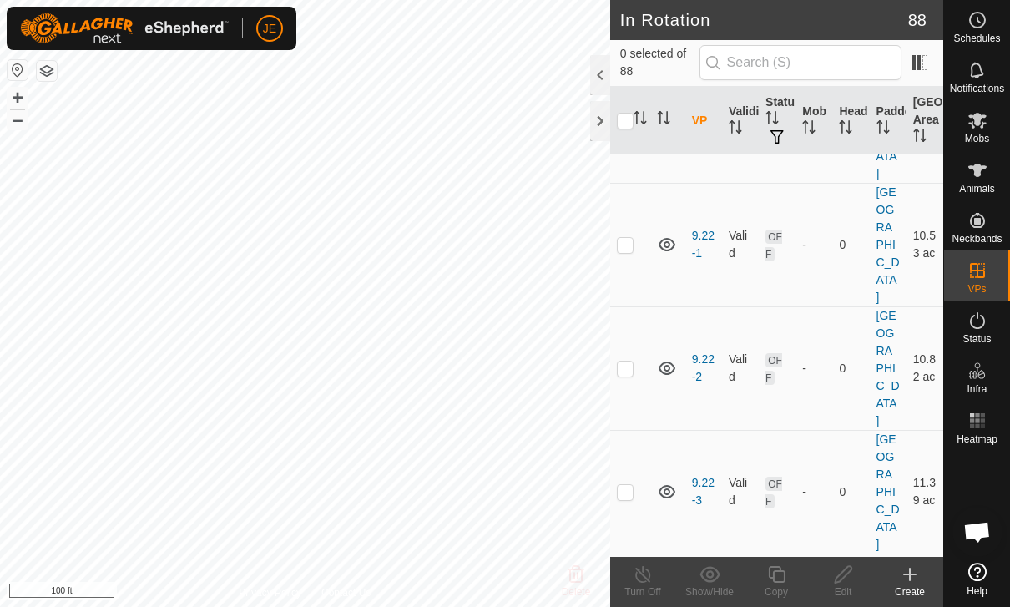
scroll to position [3909, 0]
checkbox input "true"
click at [787, 578] on copy-svg-icon at bounding box center [776, 574] width 67 height 20
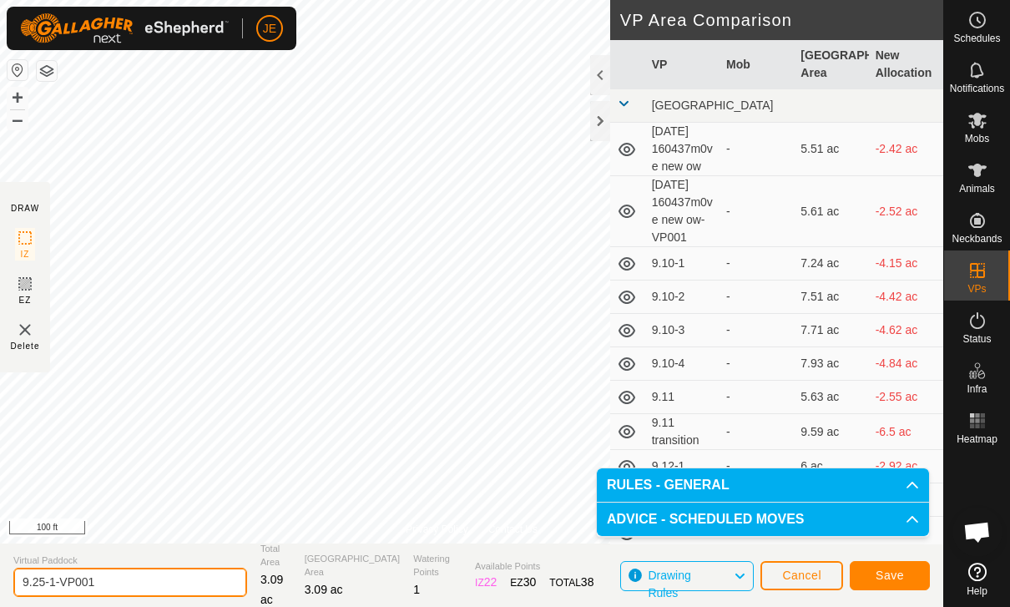
click at [145, 589] on input "9.25-1-VP001" at bounding box center [130, 582] width 234 height 29
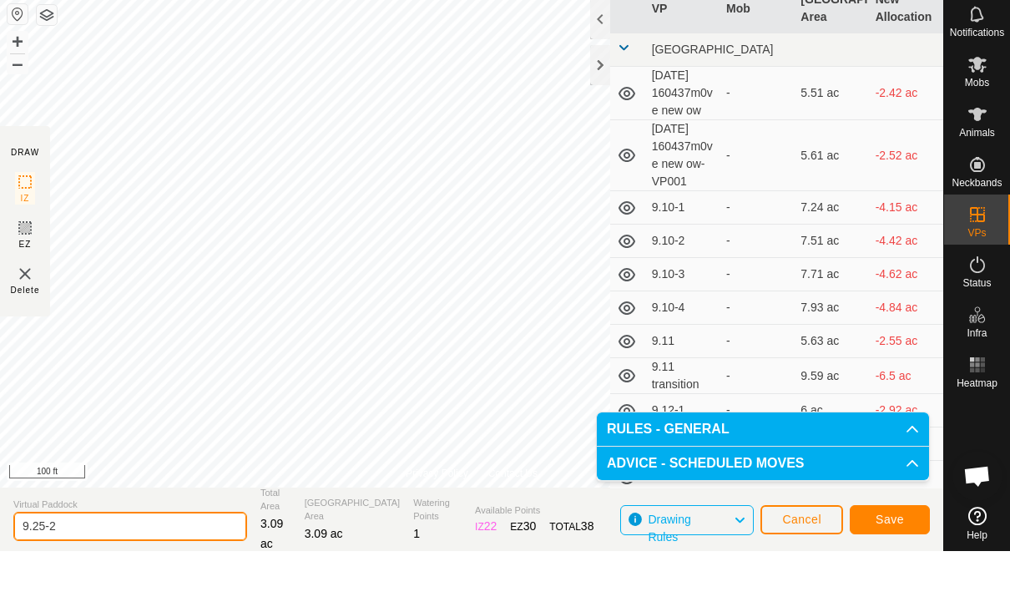
type input "9.25-2"
click at [900, 561] on button "Save" at bounding box center [890, 575] width 80 height 29
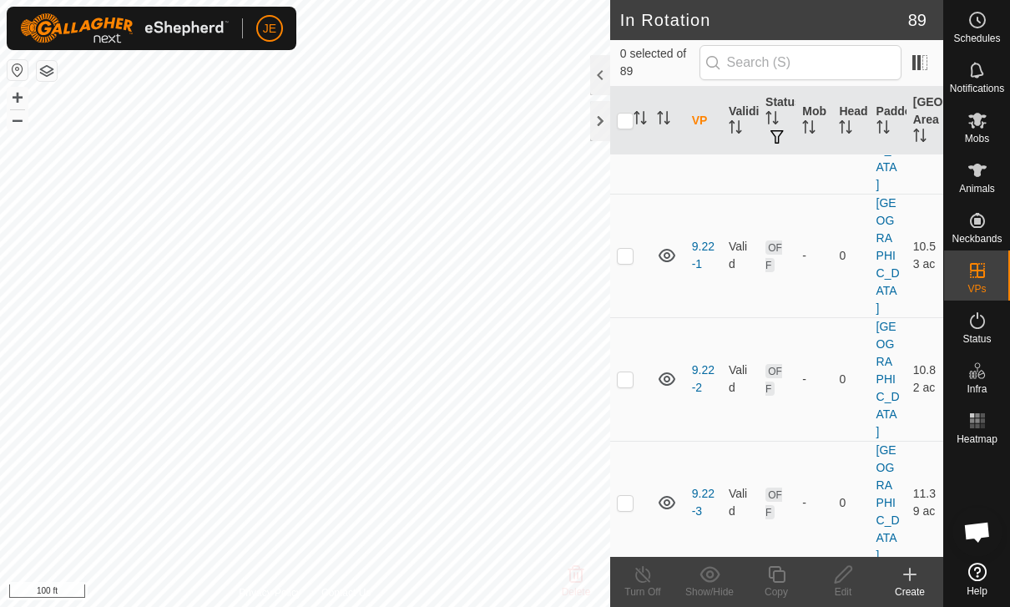
scroll to position [3907, 0]
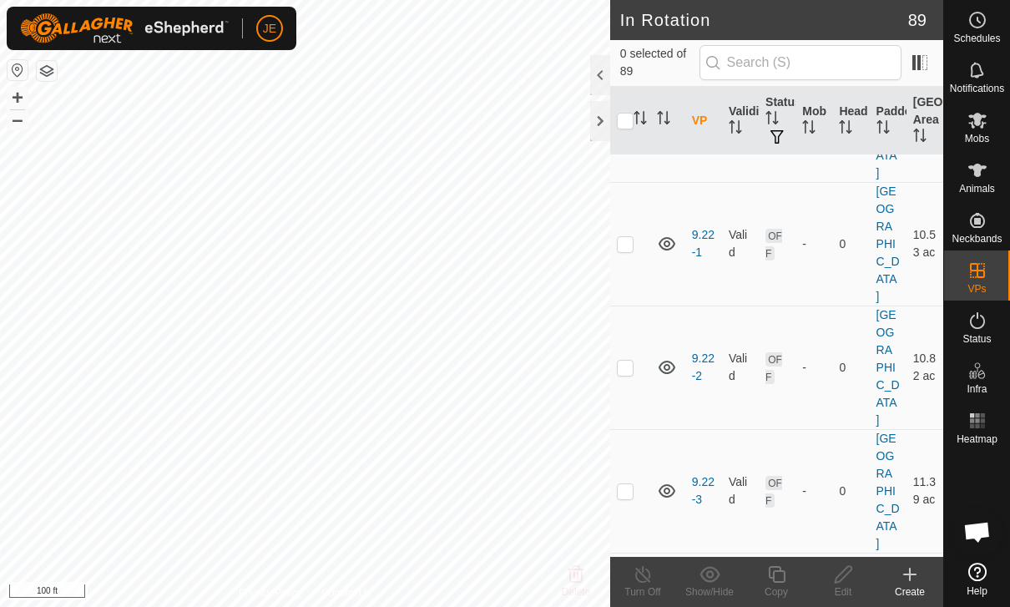
checkbox input "true"
click at [782, 574] on icon at bounding box center [777, 574] width 21 height 20
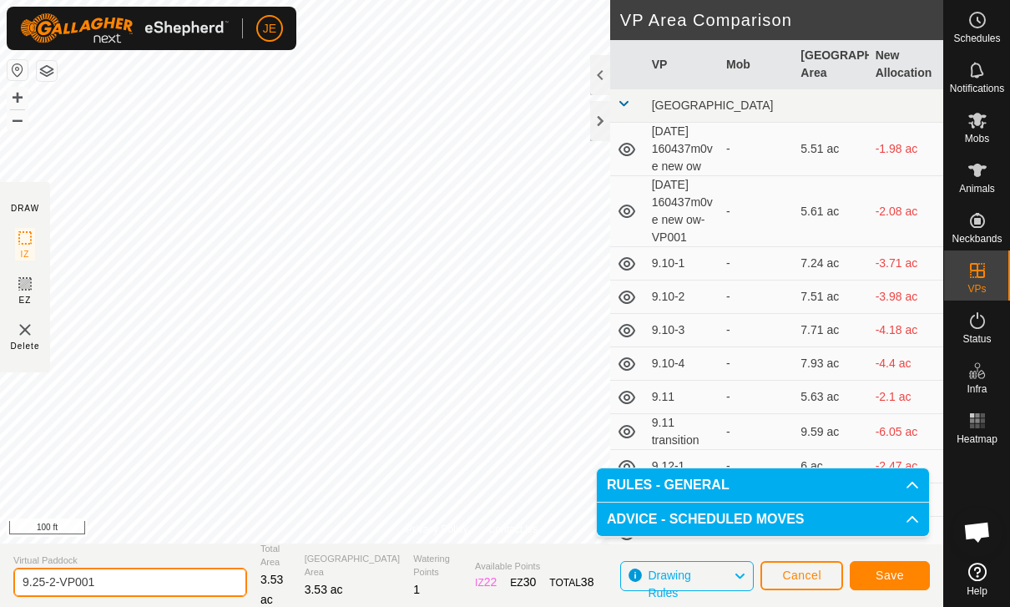
click at [118, 579] on input "9.25-2-VP001" at bounding box center [130, 582] width 234 height 29
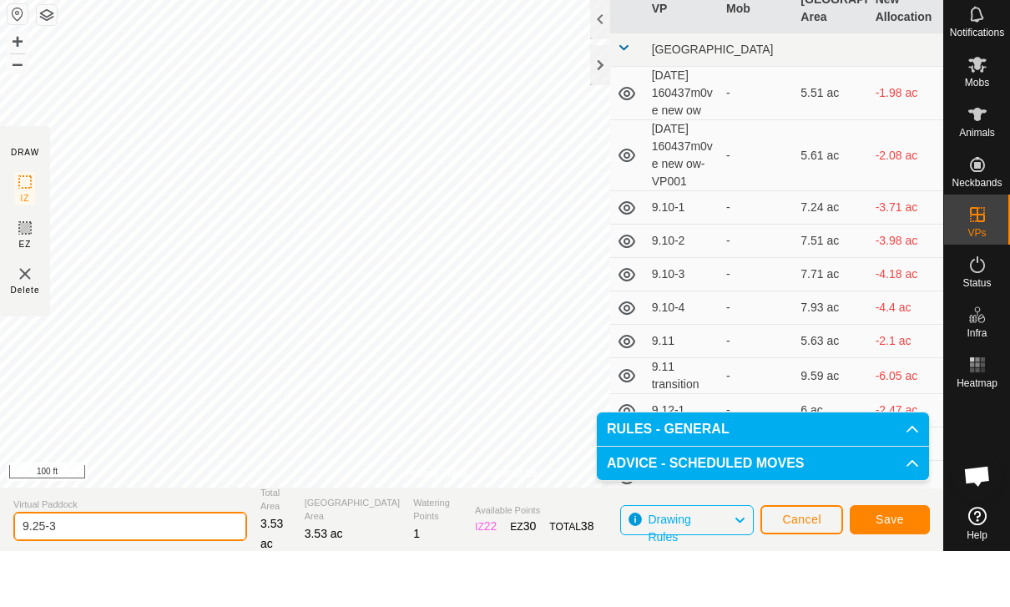
type input "9.25-3"
click at [912, 561] on button "Save" at bounding box center [890, 575] width 80 height 29
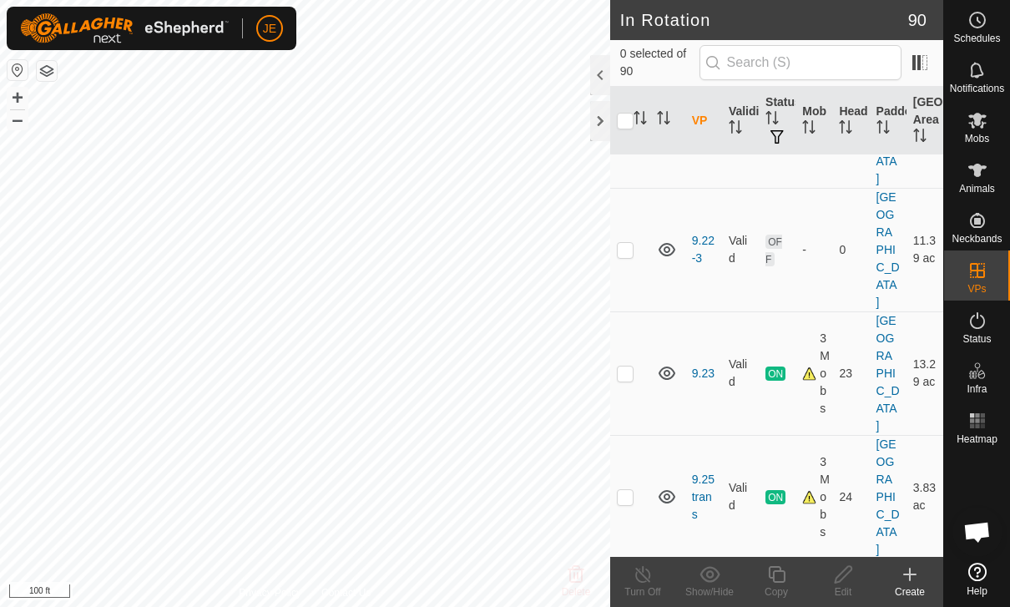
scroll to position [4101, 0]
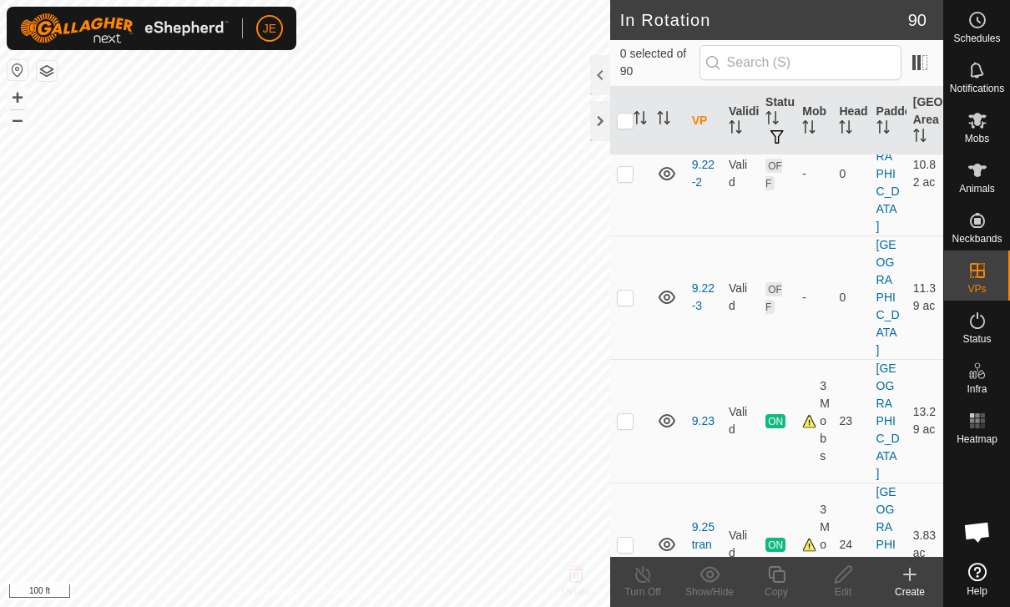
checkbox input "true"
click at [778, 575] on icon at bounding box center [777, 574] width 21 height 20
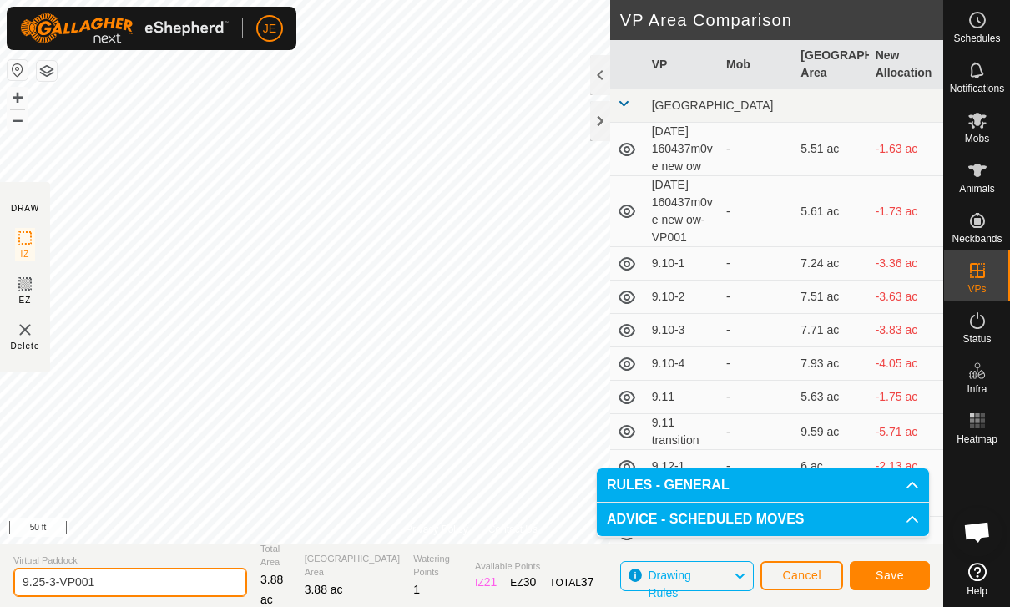
click at [139, 581] on input "9.25-3-VP001" at bounding box center [130, 582] width 234 height 29
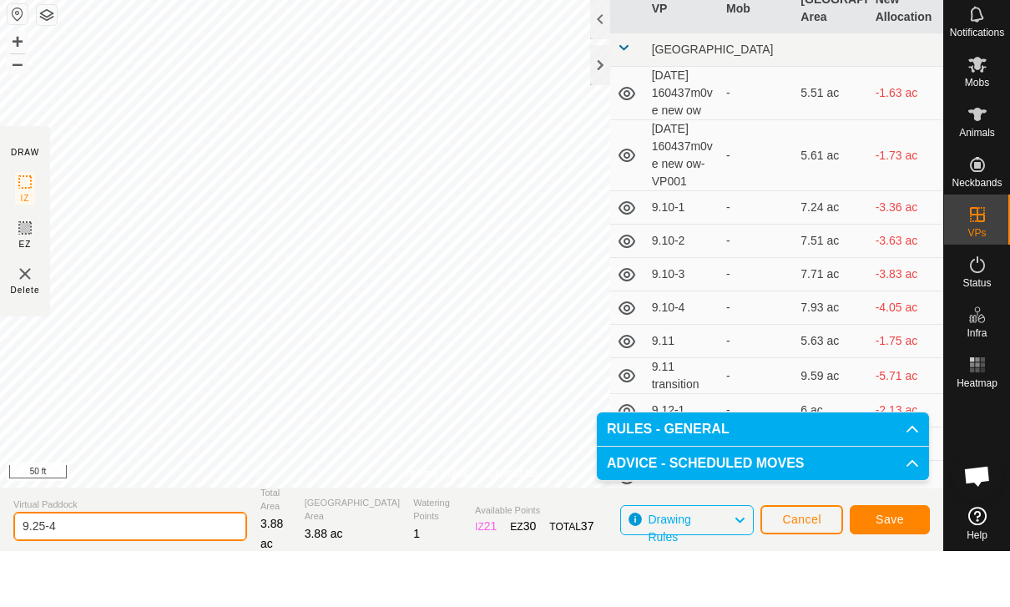
type input "9.25-4"
click at [905, 561] on button "Save" at bounding box center [890, 575] width 80 height 29
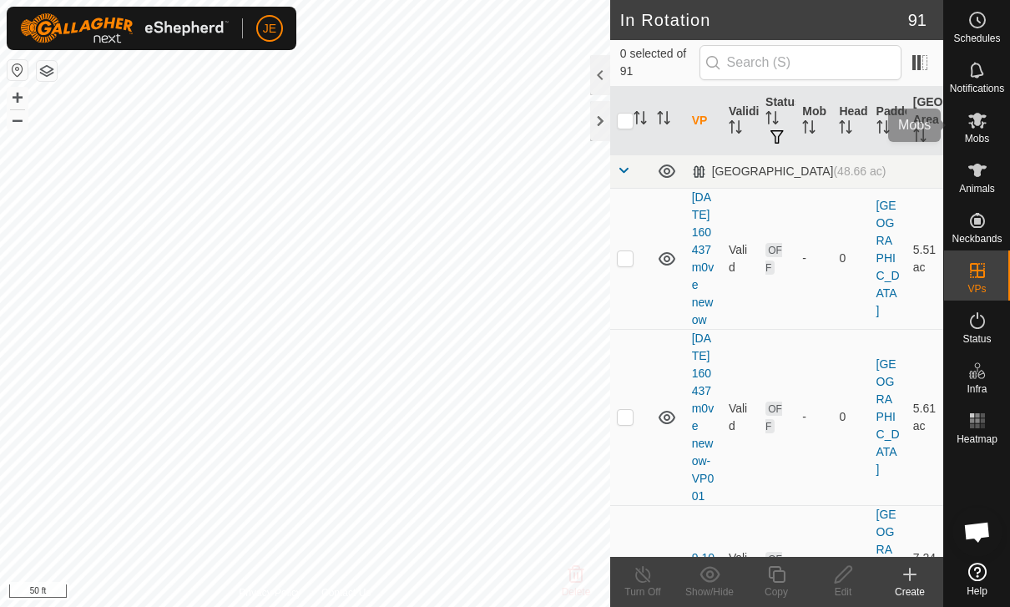
click at [973, 111] on icon at bounding box center [978, 120] width 20 height 20
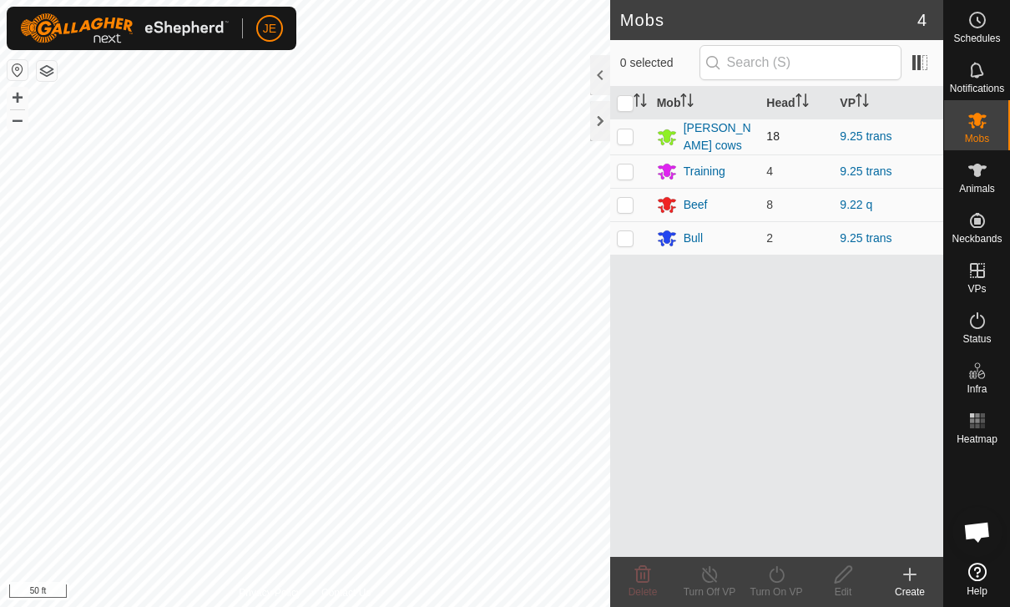
click at [635, 132] on td at bounding box center [630, 137] width 40 height 36
checkbox input "true"
click at [781, 574] on icon at bounding box center [777, 574] width 21 height 20
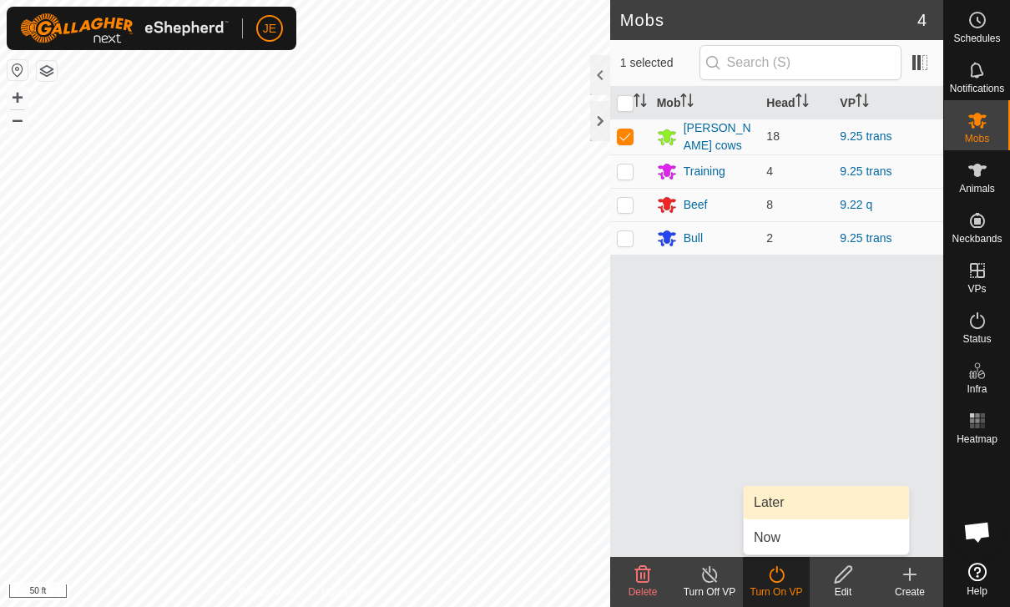
click at [784, 498] on span "Later" at bounding box center [769, 503] width 30 height 20
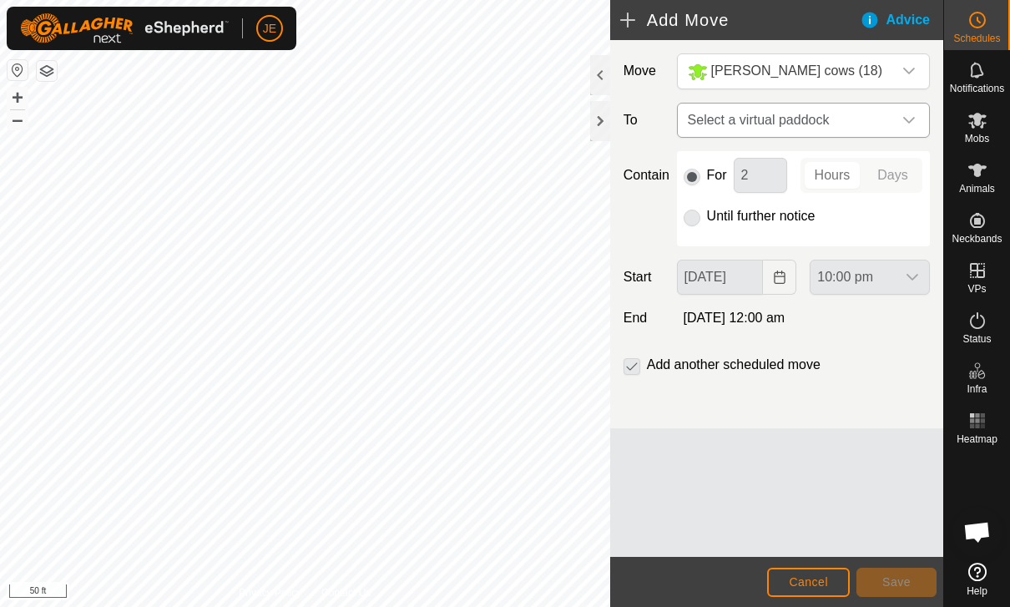
click at [889, 128] on span "Select a virtual paddock" at bounding box center [786, 120] width 211 height 33
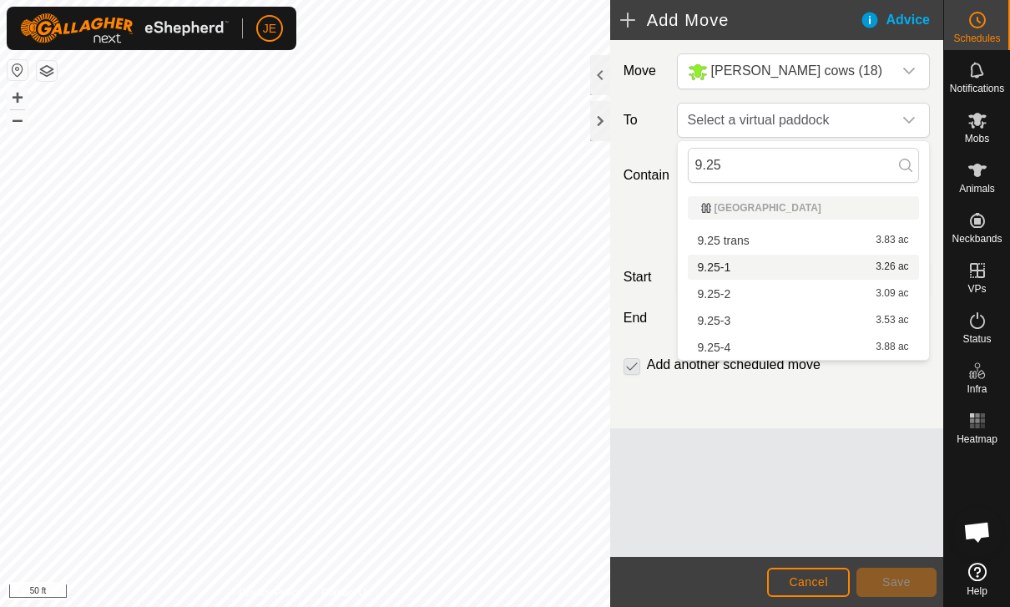
type input "9.25"
click at [731, 272] on div "9.25-1 3.26 ac" at bounding box center [803, 267] width 211 height 12
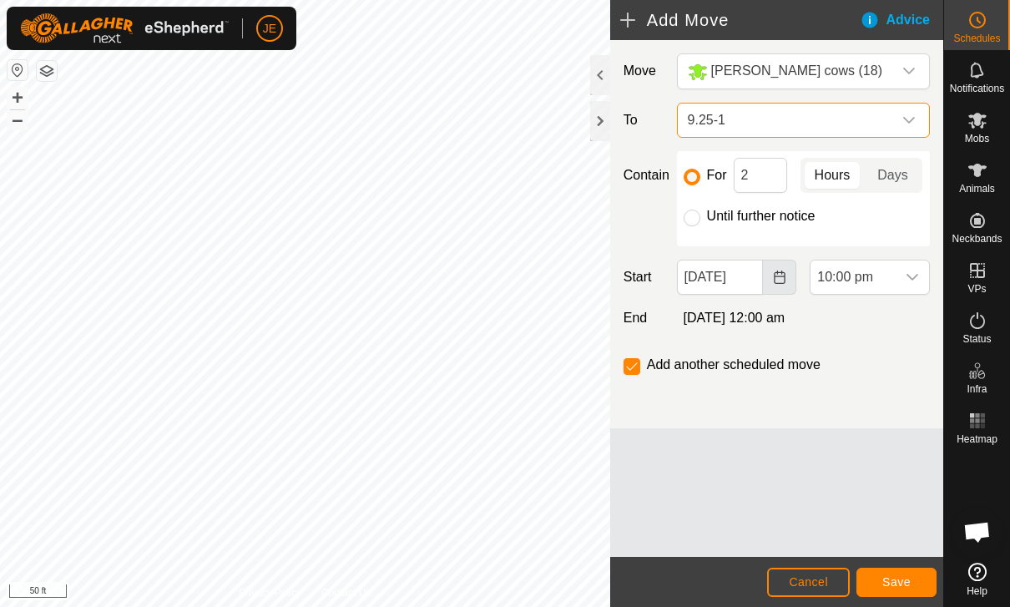
click at [778, 272] on icon "Choose Date" at bounding box center [779, 277] width 13 height 13
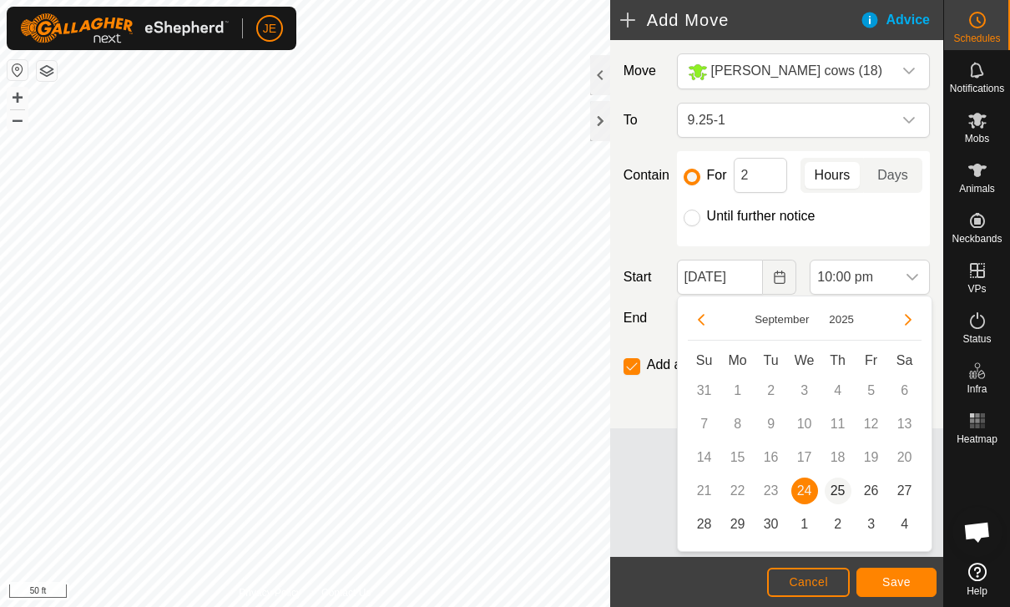
click at [838, 495] on span "25" at bounding box center [838, 491] width 27 height 27
type input "[DATE]"
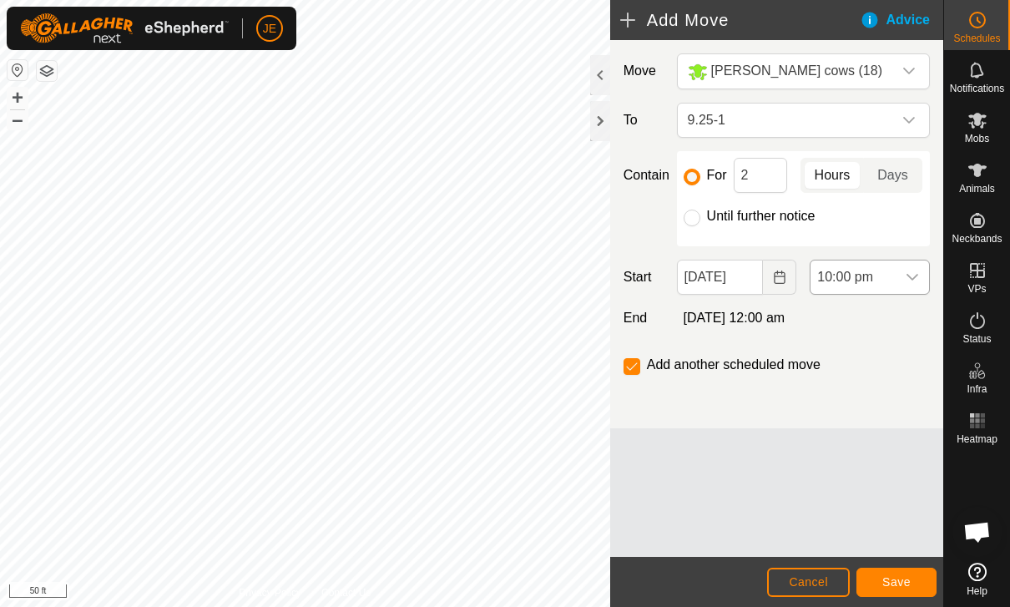
click at [893, 272] on span "10:00 pm" at bounding box center [853, 277] width 85 height 33
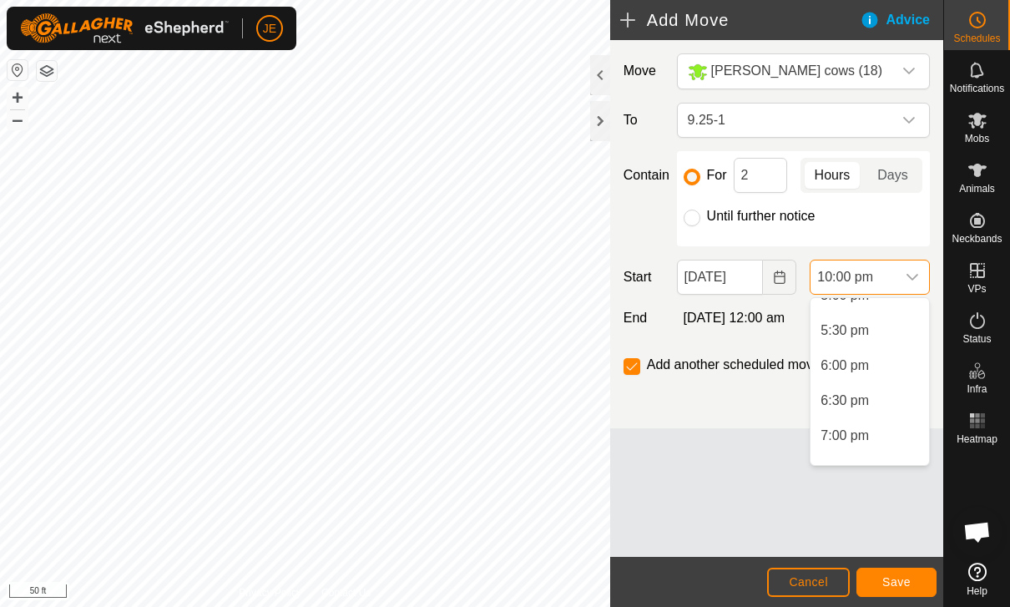
scroll to position [1209, 0]
click at [840, 366] on span "6:00 pm" at bounding box center [845, 368] width 48 height 20
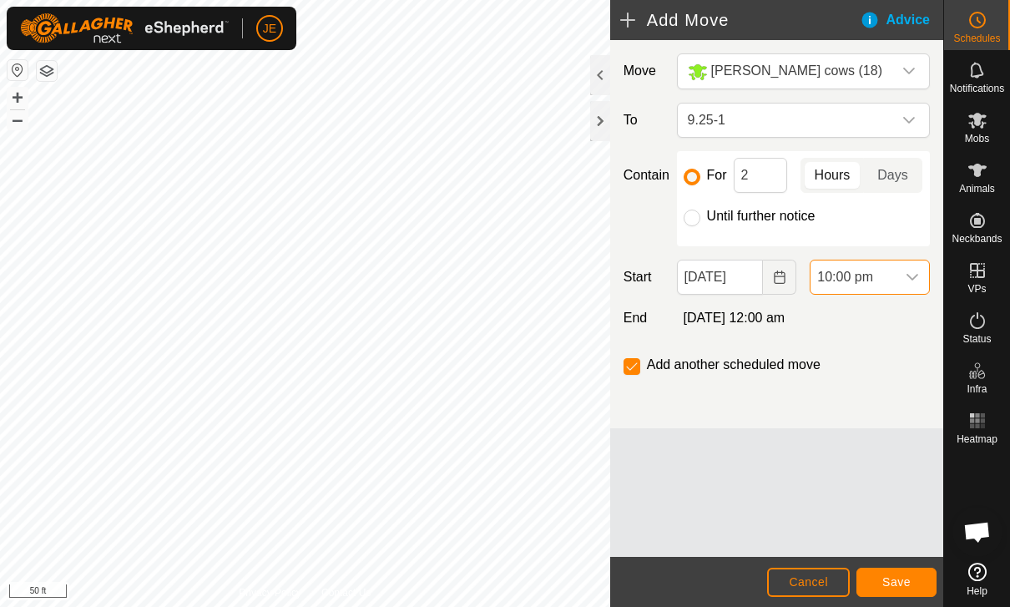
scroll to position [1409, 0]
click at [900, 581] on span "Save" at bounding box center [897, 581] width 28 height 13
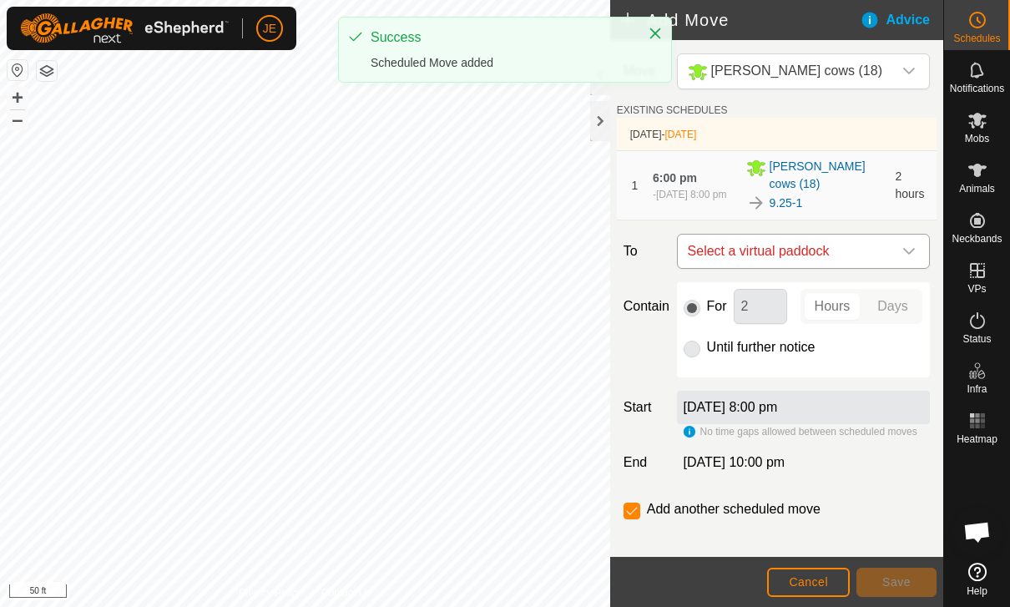
click at [862, 241] on span "Select a virtual paddock" at bounding box center [786, 251] width 211 height 33
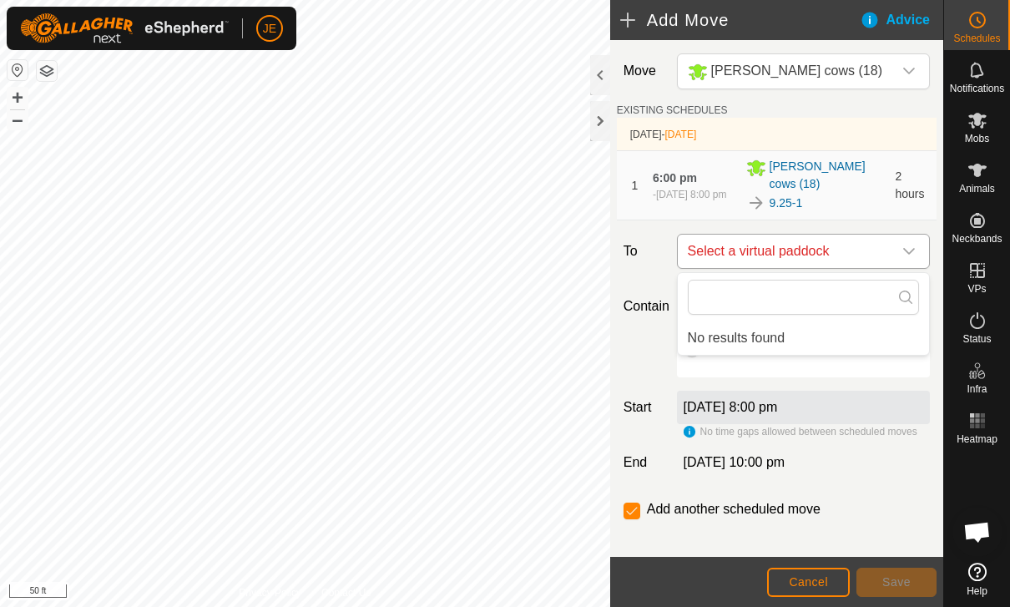
click at [866, 250] on span "Select a virtual paddock" at bounding box center [786, 251] width 211 height 33
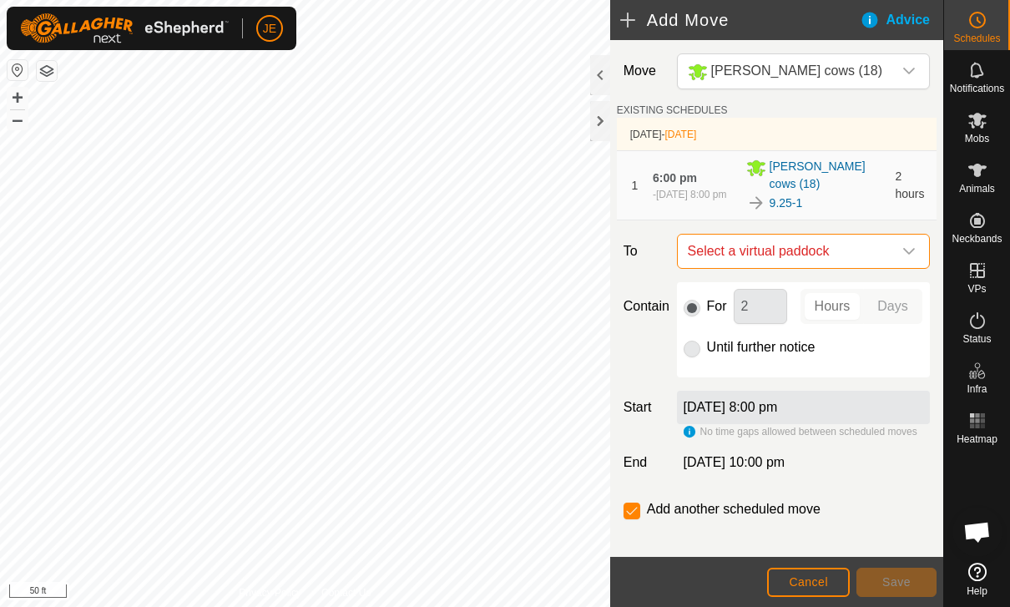
click at [871, 246] on span "Select a virtual paddock" at bounding box center [786, 251] width 211 height 33
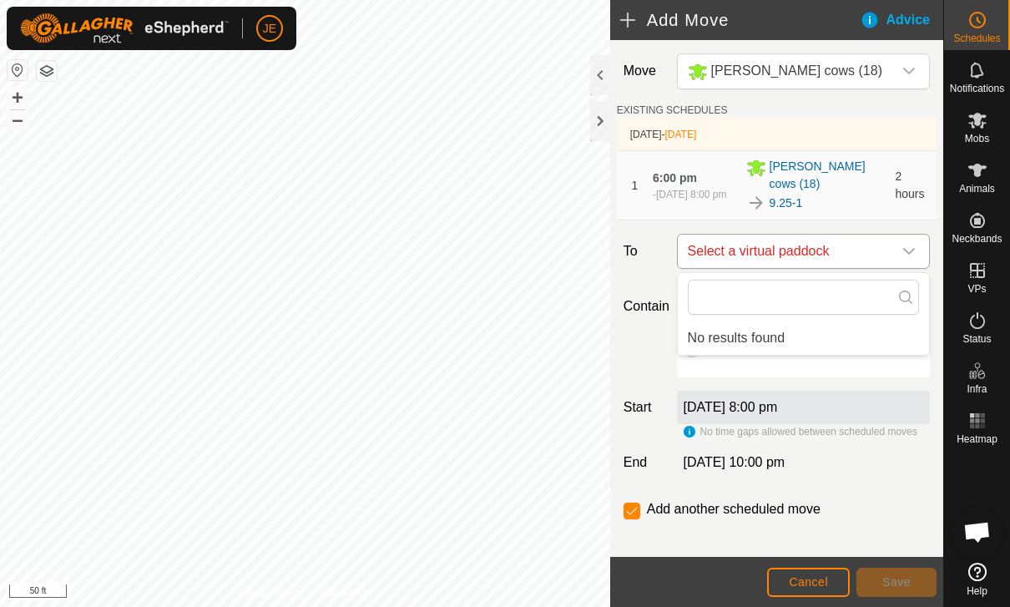
click at [874, 253] on span "Select a virtual paddock" at bounding box center [786, 251] width 211 height 33
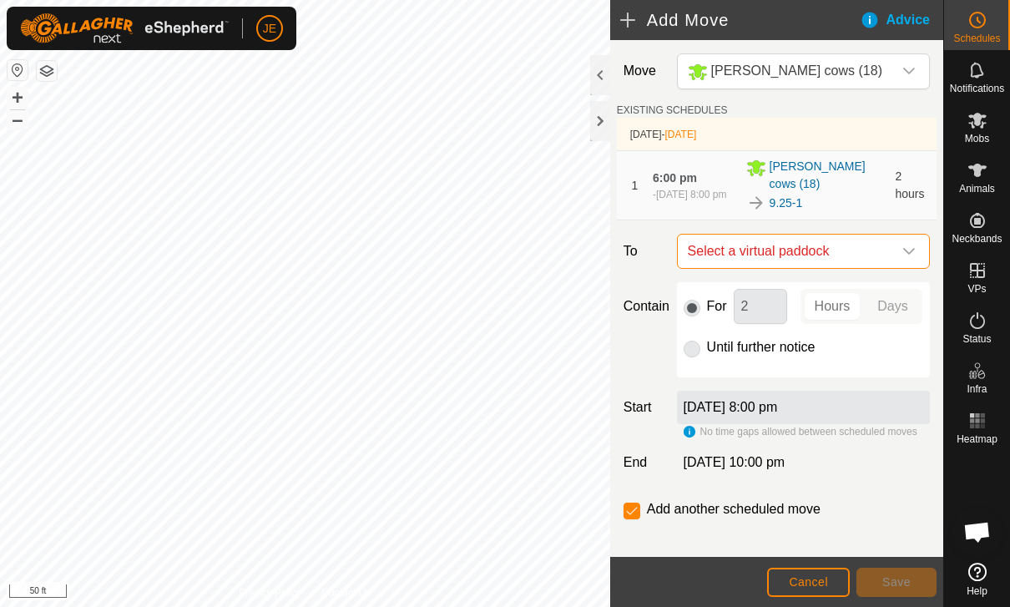
click at [819, 579] on span "Cancel" at bounding box center [808, 581] width 39 height 13
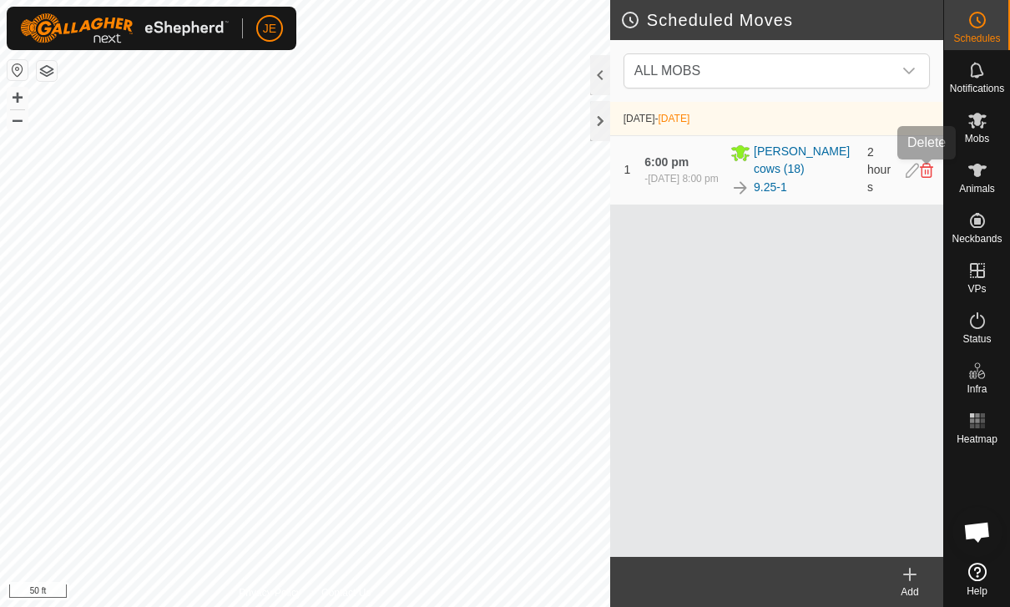
click at [927, 175] on icon at bounding box center [926, 170] width 13 height 15
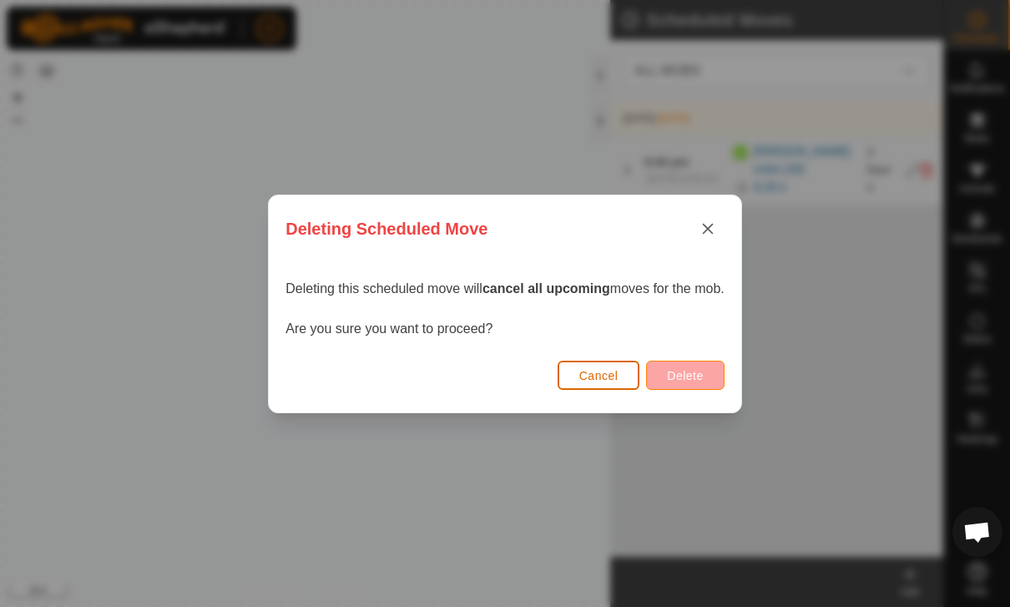
click at [698, 369] on span "Delete" at bounding box center [685, 375] width 36 height 13
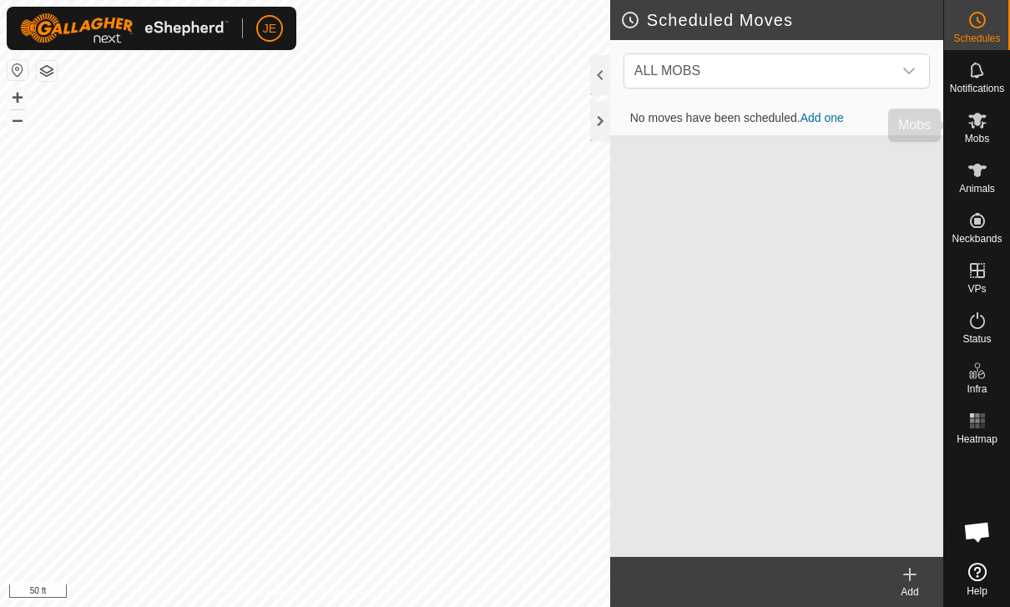
click at [981, 122] on icon at bounding box center [978, 120] width 20 height 20
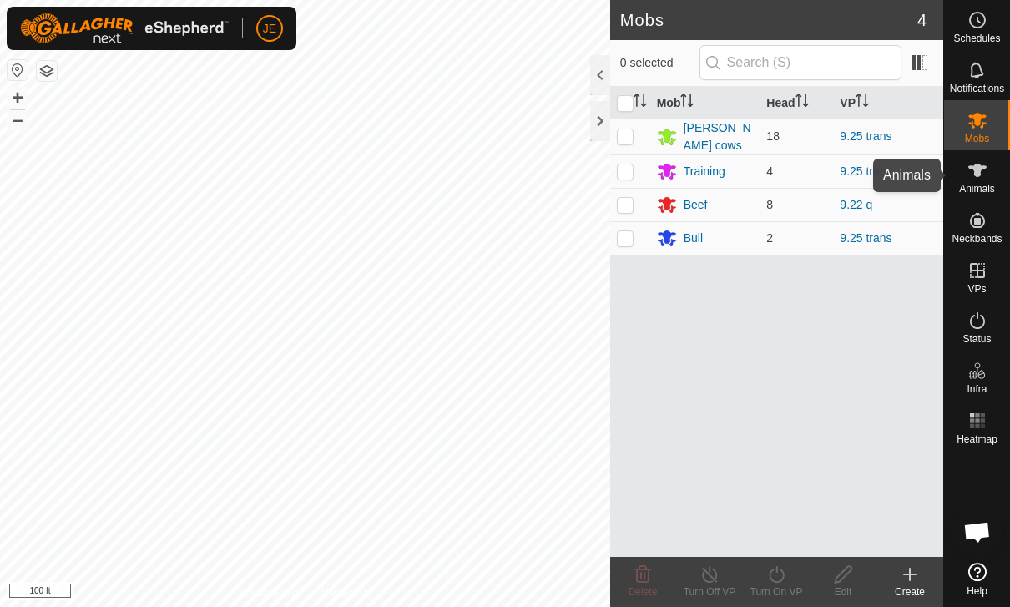
click at [978, 169] on icon at bounding box center [978, 170] width 18 height 13
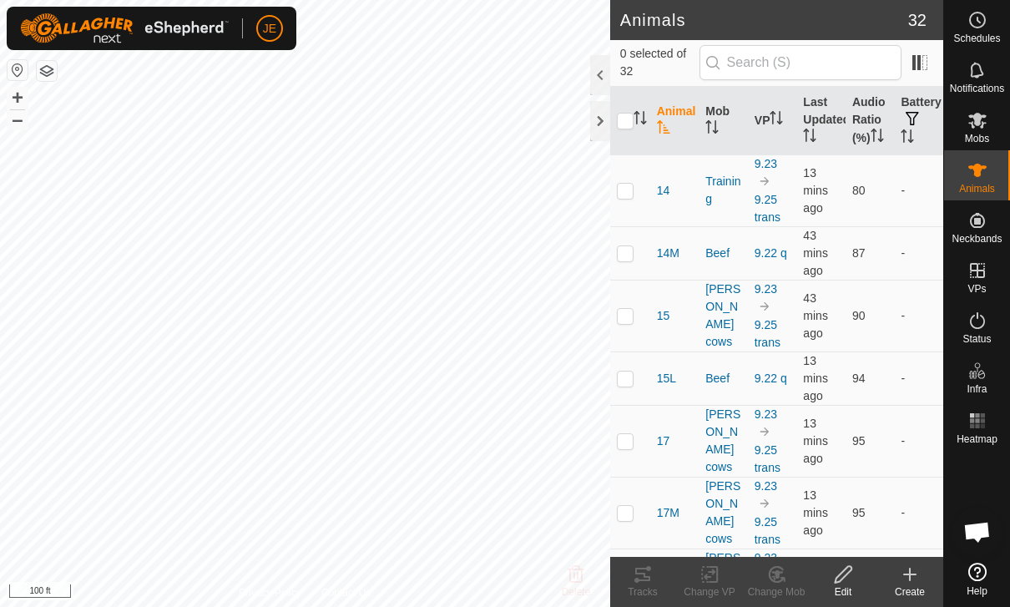
click at [976, 180] on icon at bounding box center [978, 170] width 20 height 20
click at [811, 108] on th "Last Updated" at bounding box center [821, 121] width 49 height 68
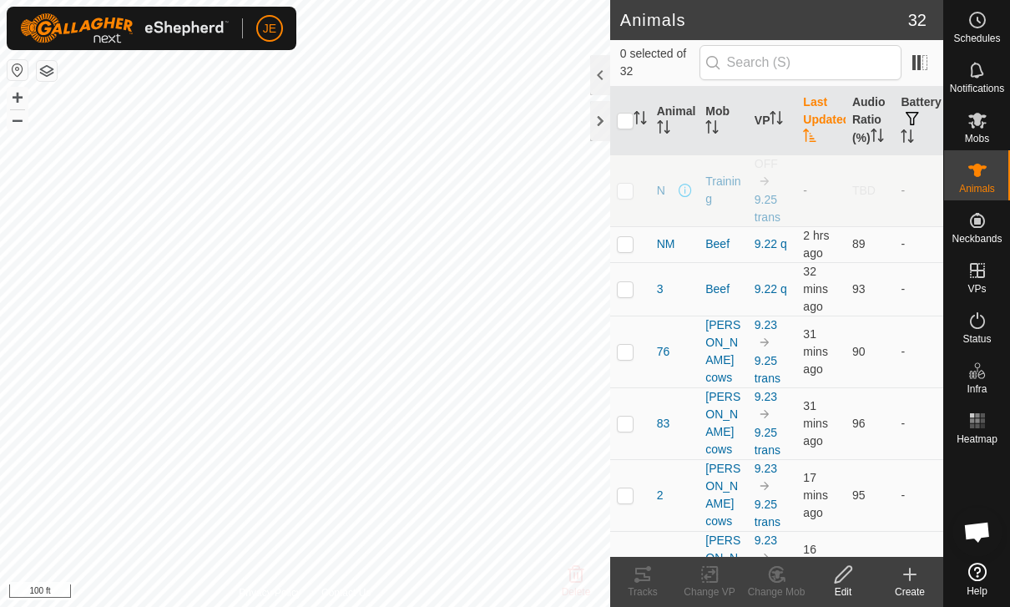
click at [817, 110] on th "Last Updated" at bounding box center [821, 121] width 49 height 68
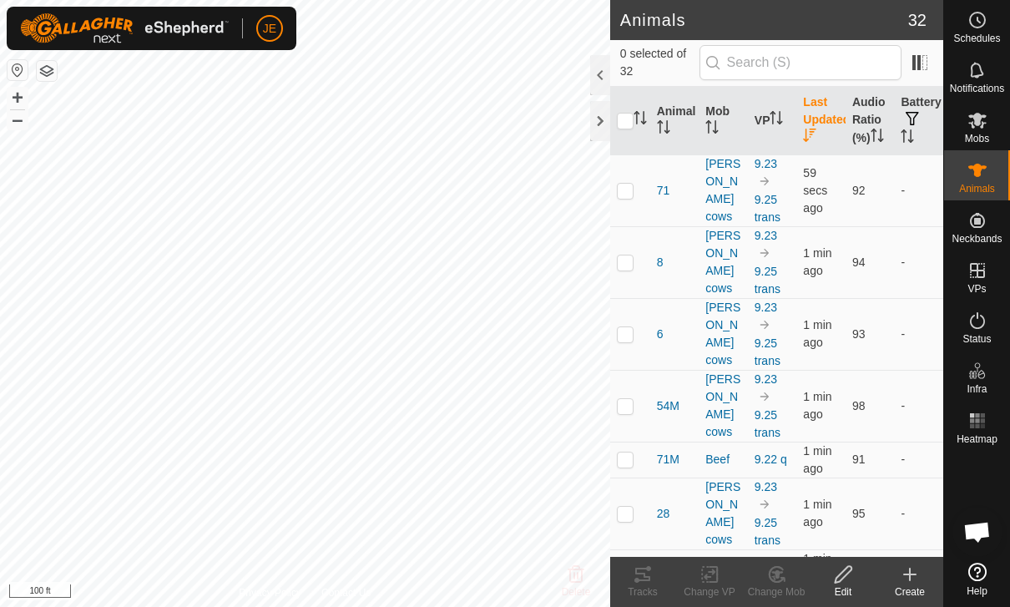
click at [831, 111] on th "Last Updated" at bounding box center [821, 121] width 49 height 68
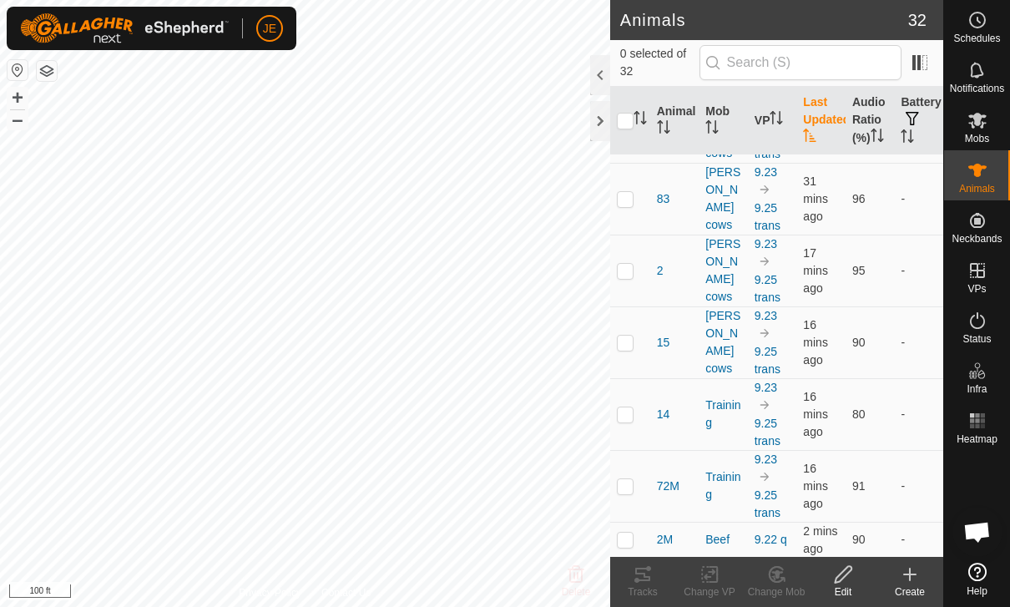
scroll to position [224, 0]
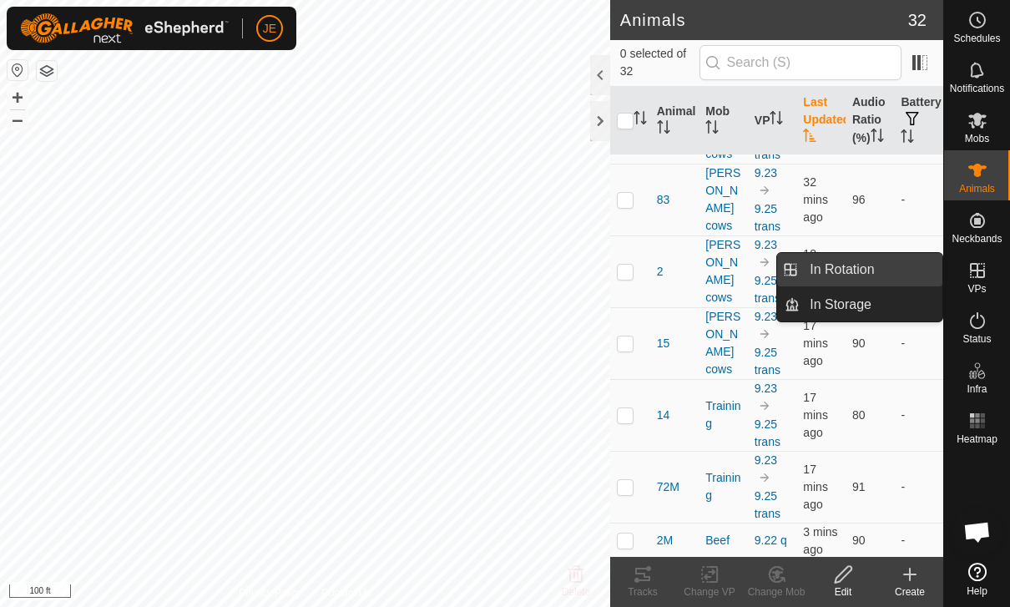
click at [876, 266] on link "In Rotation" at bounding box center [871, 269] width 143 height 33
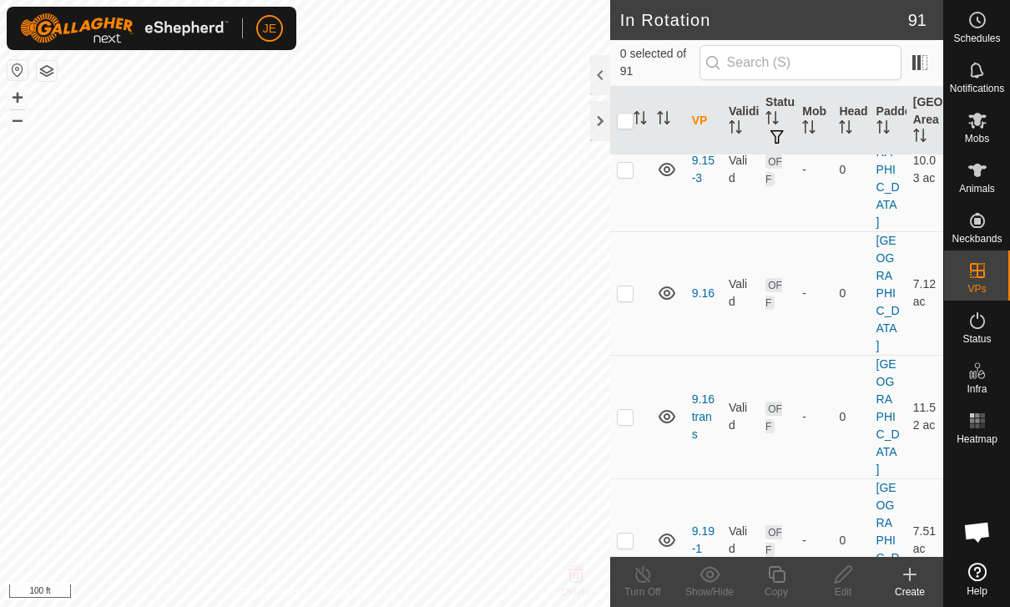
scroll to position [2502, 0]
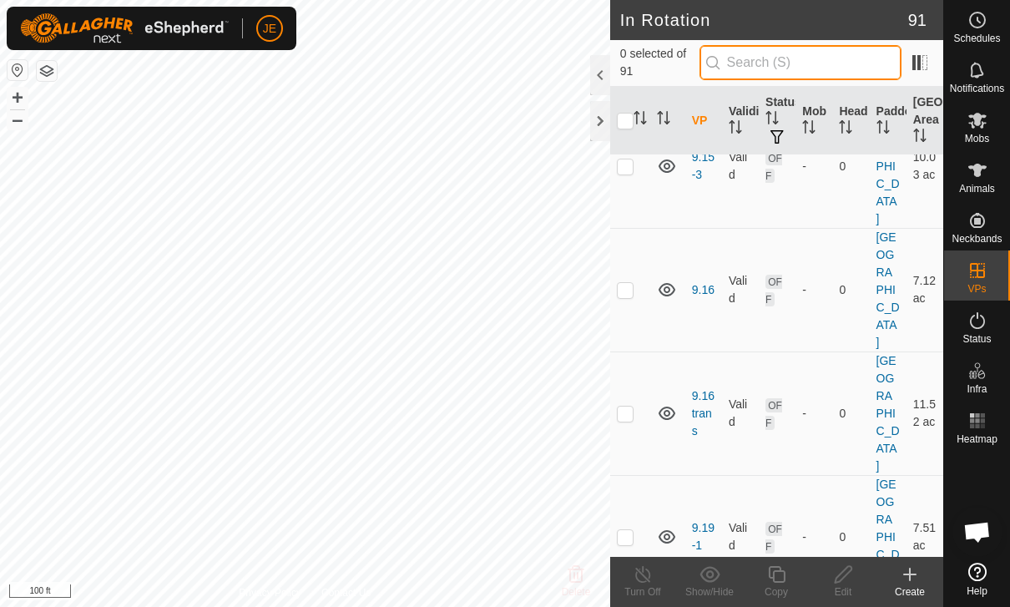
click at [866, 76] on input "text" at bounding box center [801, 62] width 202 height 35
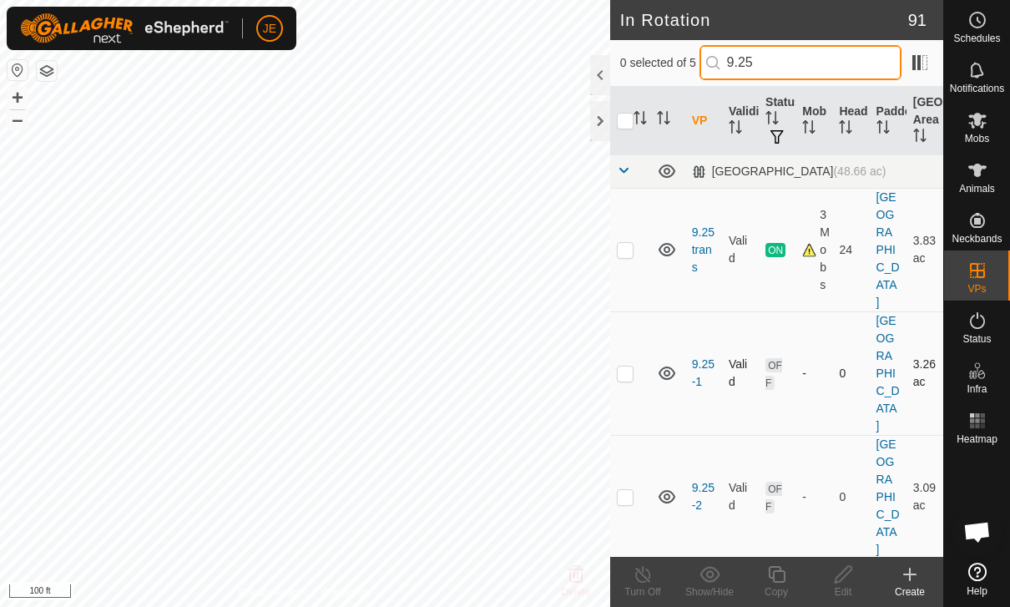
type input "9.25"
click at [624, 367] on p-checkbox at bounding box center [625, 373] width 17 height 13
checkbox input "true"
click at [851, 571] on icon at bounding box center [843, 574] width 17 height 17
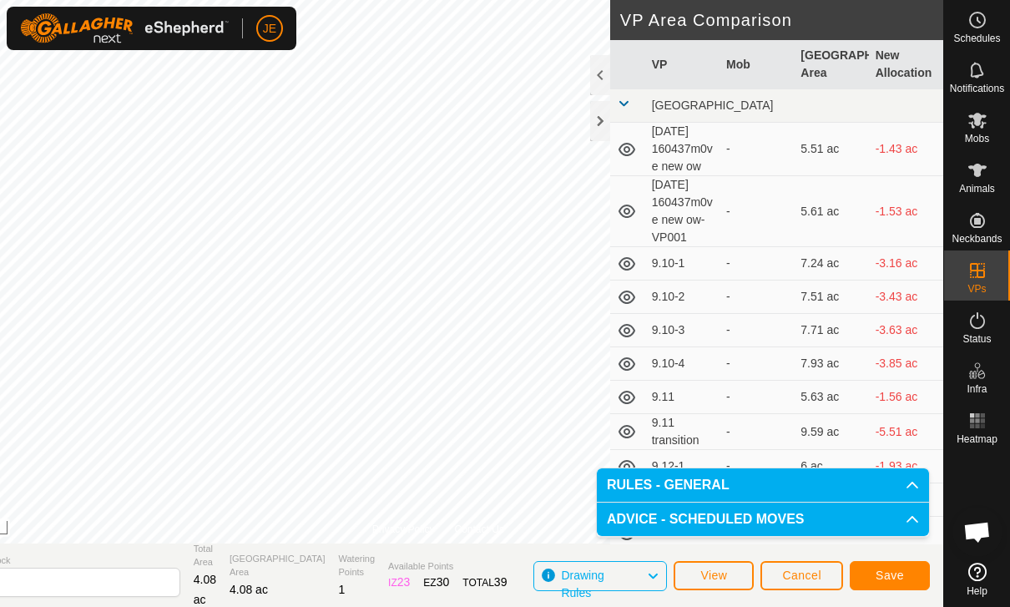
click at [902, 569] on span "Save" at bounding box center [890, 575] width 28 height 13
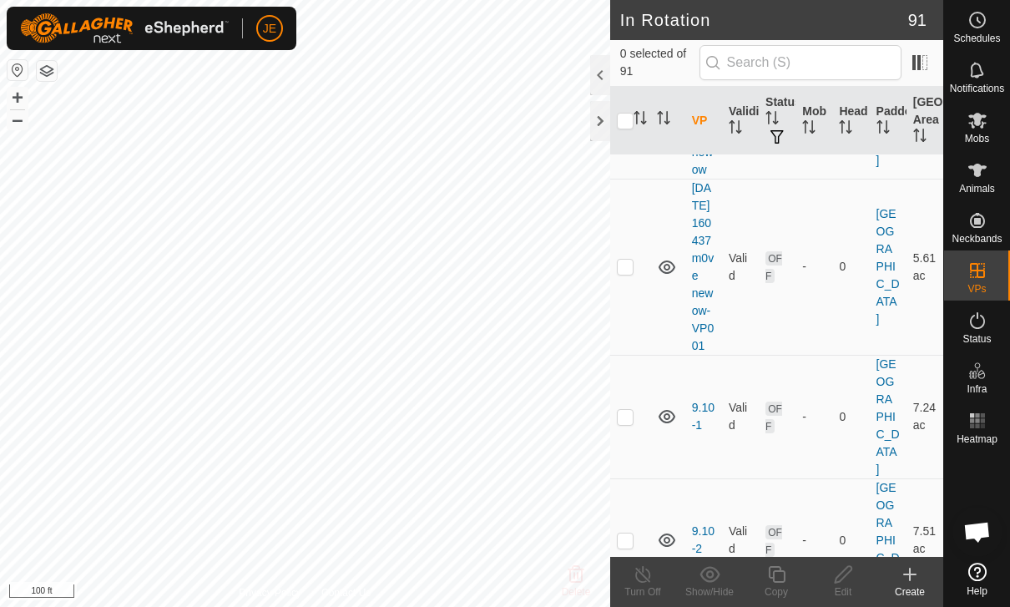
scroll to position [104, 0]
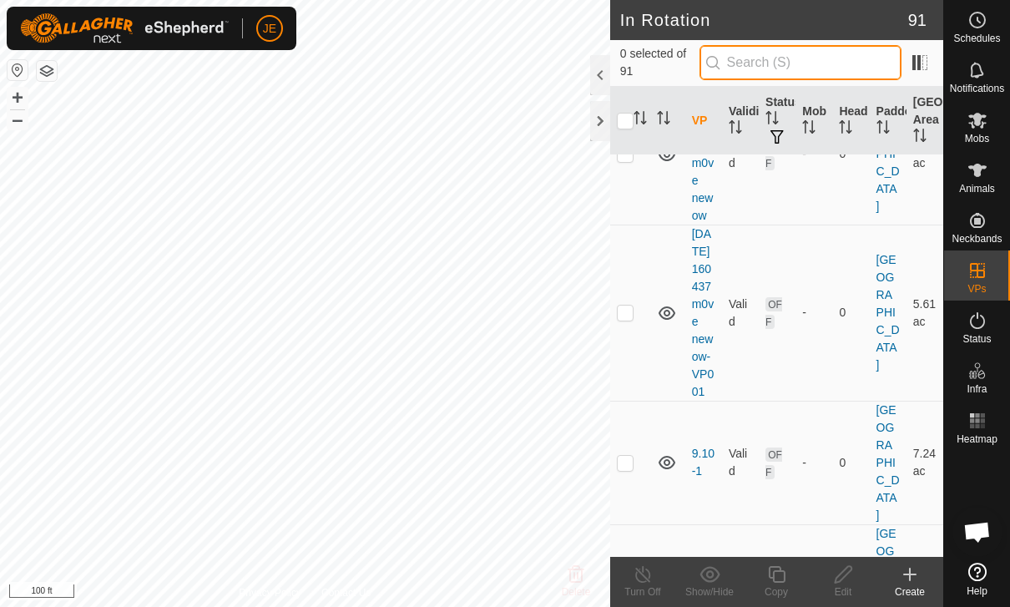
click at [888, 57] on input "text" at bounding box center [801, 62] width 202 height 35
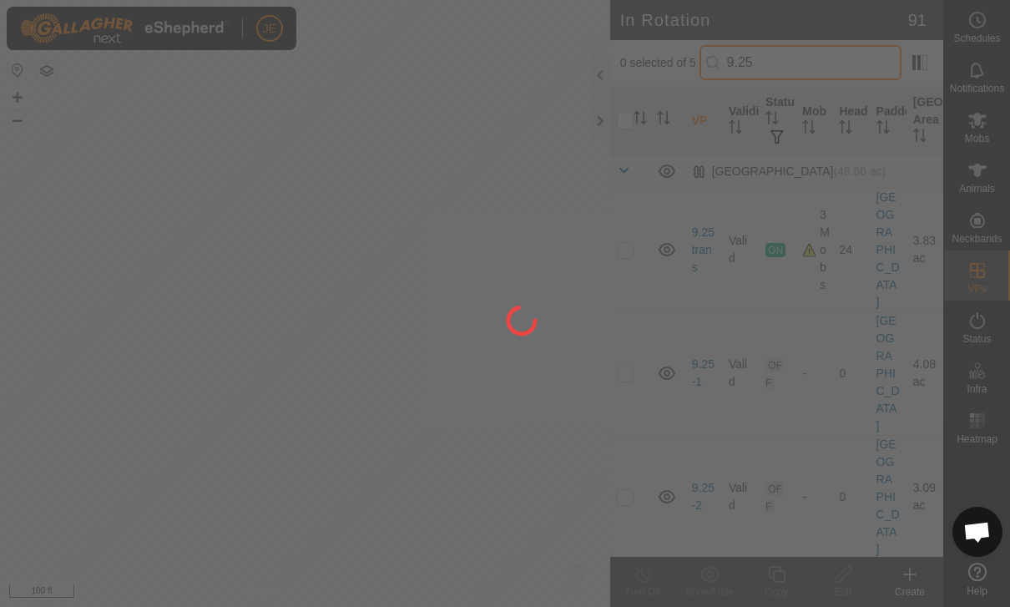
type input "9.25"
click at [622, 347] on div at bounding box center [505, 303] width 1010 height 607
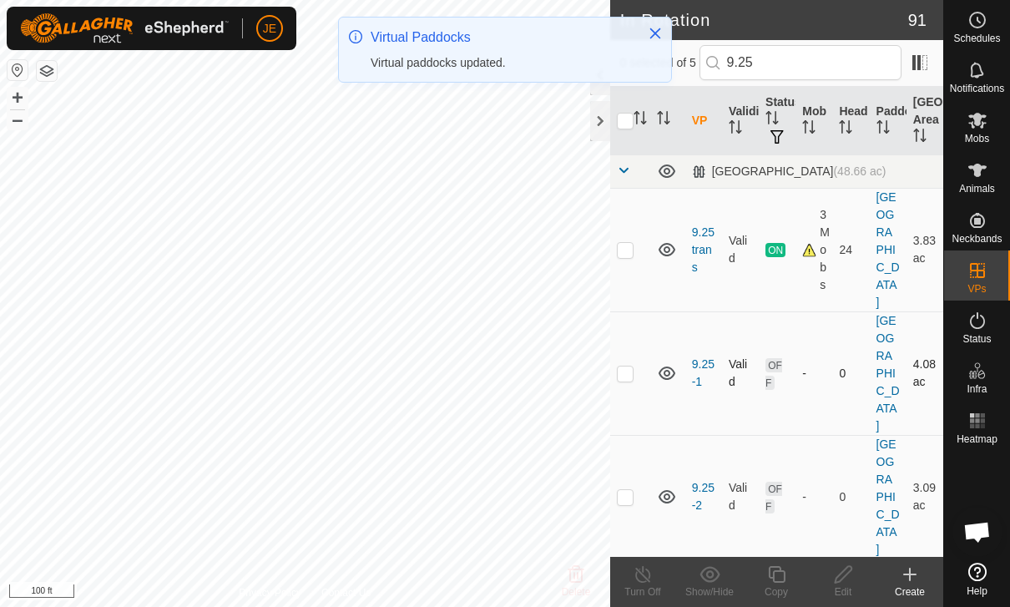
click at [631, 367] on p-checkbox at bounding box center [625, 373] width 17 height 13
checkbox input "true"
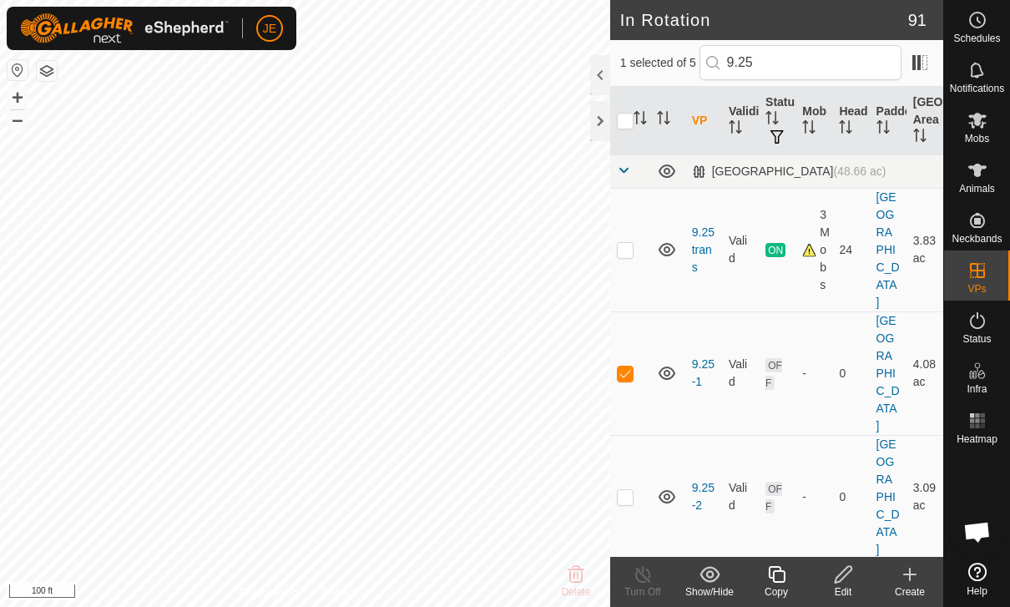
click at [855, 568] on edit-svg-icon at bounding box center [843, 574] width 67 height 20
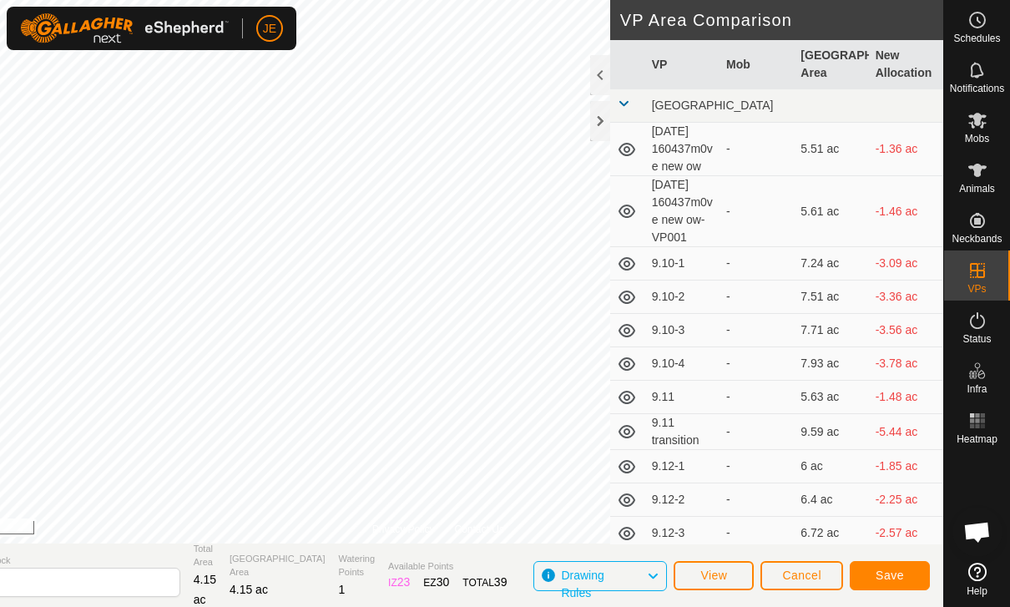
click at [896, 571] on span "Save" at bounding box center [890, 575] width 28 height 13
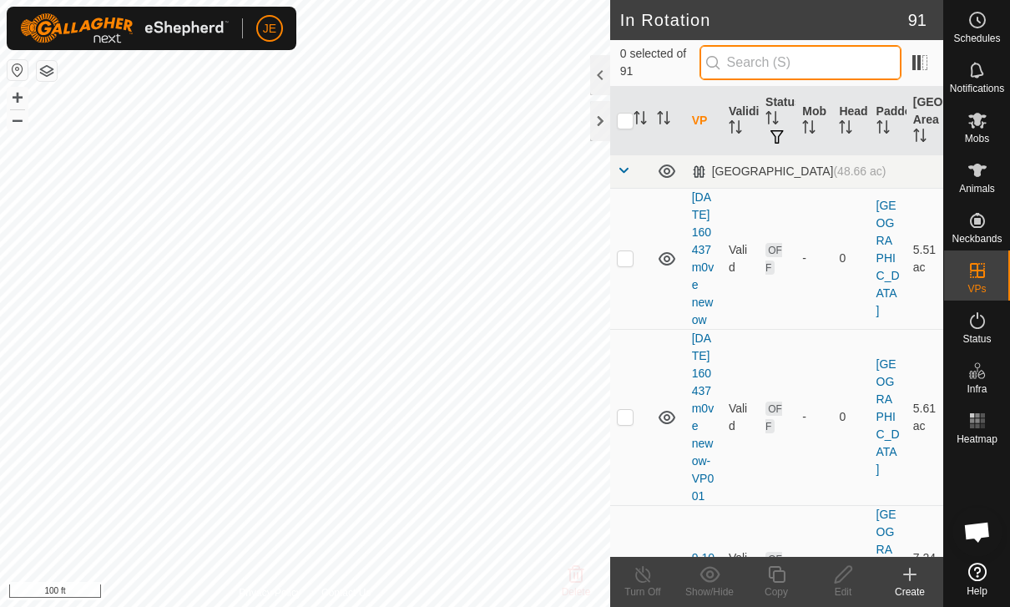
click at [851, 63] on input "text" at bounding box center [801, 62] width 202 height 35
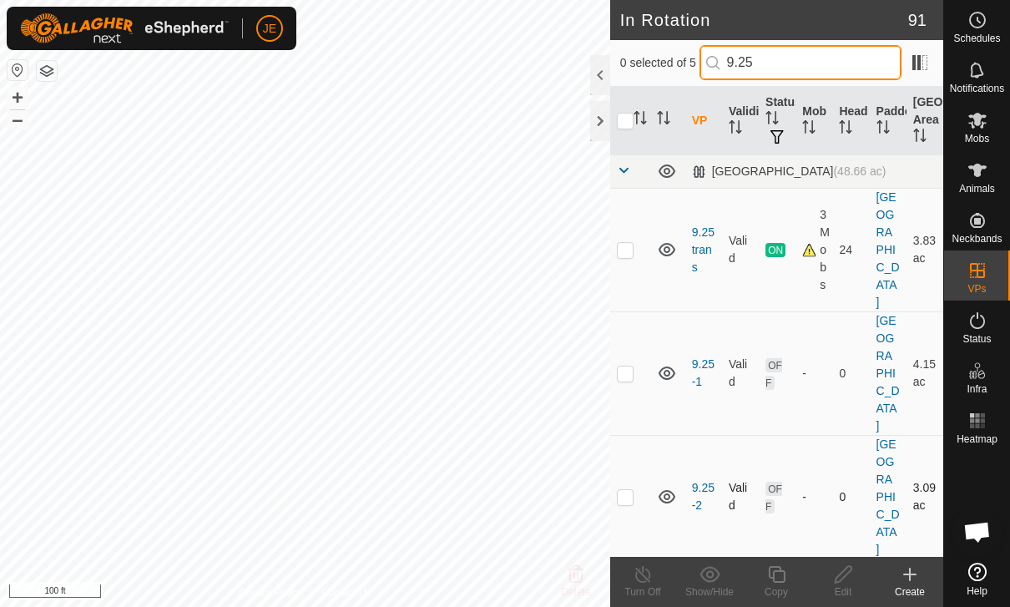
type input "9.25"
click at [633, 490] on p-checkbox at bounding box center [625, 496] width 17 height 13
checkbox input "true"
click at [851, 574] on icon at bounding box center [843, 574] width 21 height 20
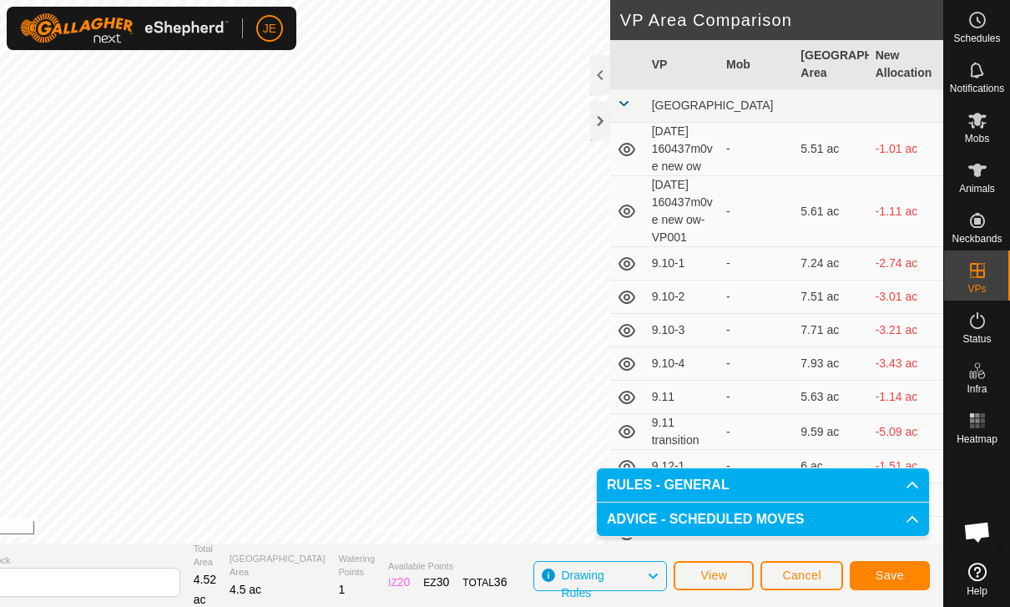
click at [892, 583] on button "Save" at bounding box center [890, 575] width 80 height 29
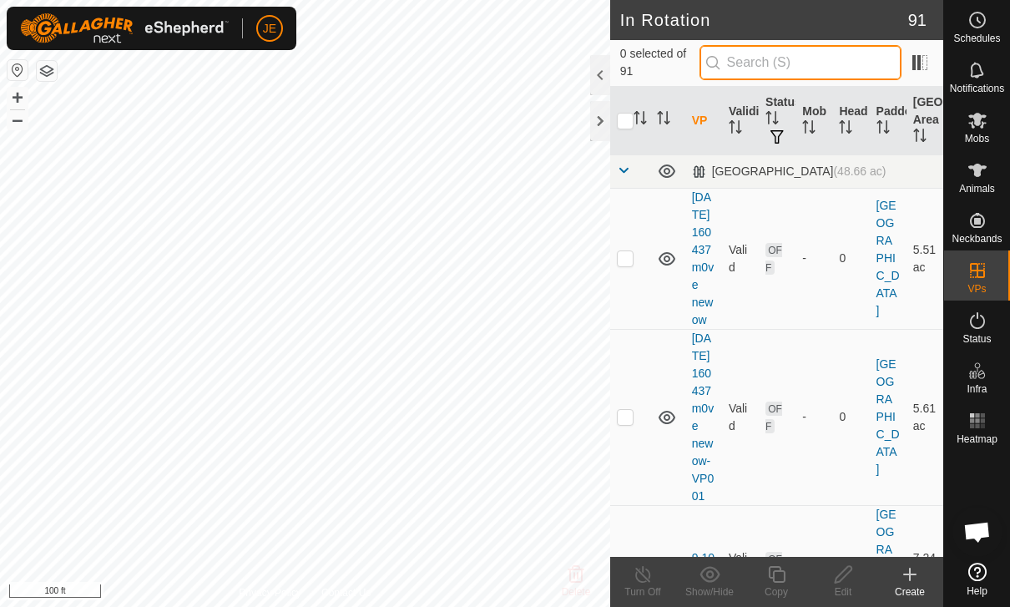
click at [883, 65] on input "text" at bounding box center [801, 62] width 202 height 35
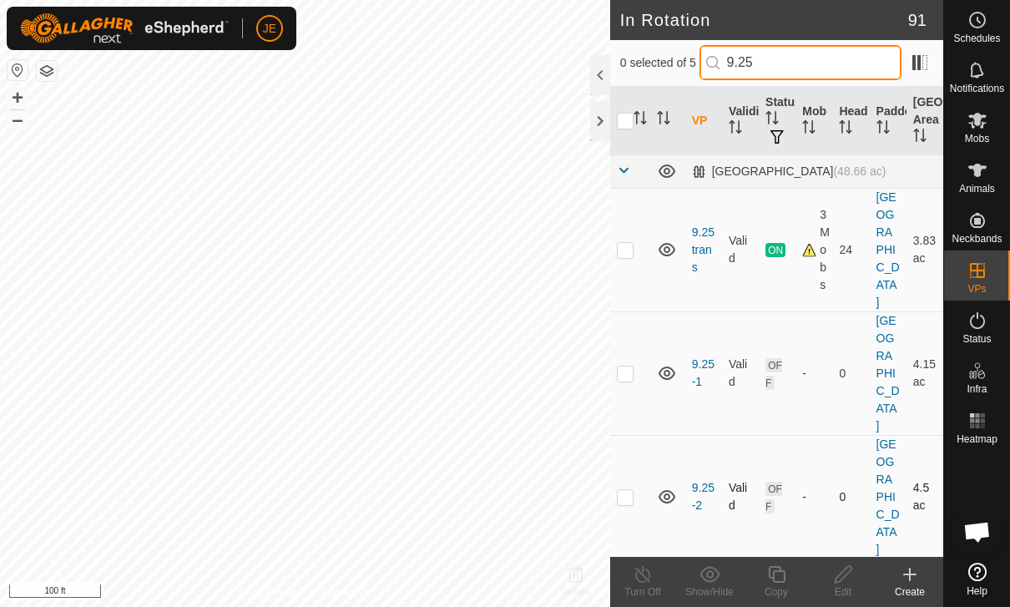
type input "9.25"
click at [629, 442] on td at bounding box center [630, 497] width 40 height 124
click at [633, 443] on td at bounding box center [630, 497] width 40 height 124
checkbox input "false"
click at [633, 356] on td at bounding box center [630, 373] width 40 height 124
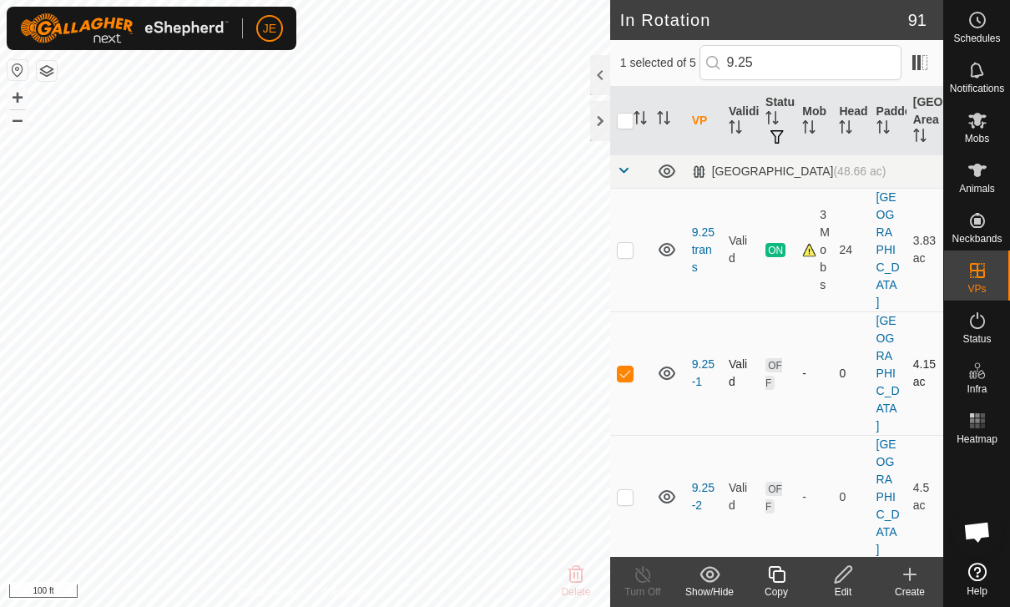
click at [630, 357] on td at bounding box center [630, 373] width 40 height 124
checkbox input "false"
click at [630, 490] on p-checkbox at bounding box center [625, 496] width 17 height 13
click at [633, 490] on p-checkbox at bounding box center [625, 496] width 17 height 13
click at [630, 490] on p-checkbox at bounding box center [625, 496] width 17 height 13
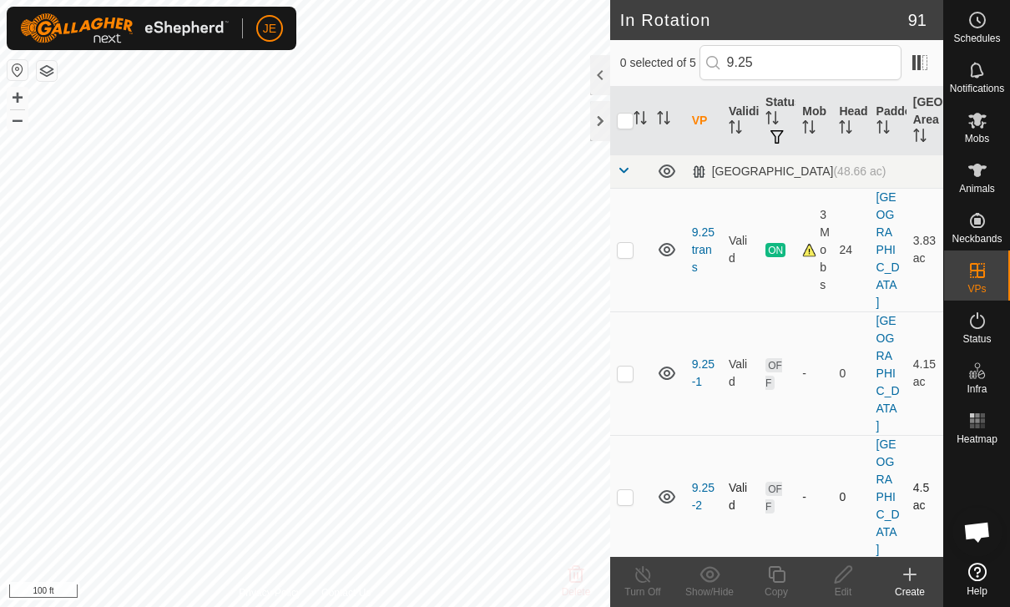
checkbox input "true"
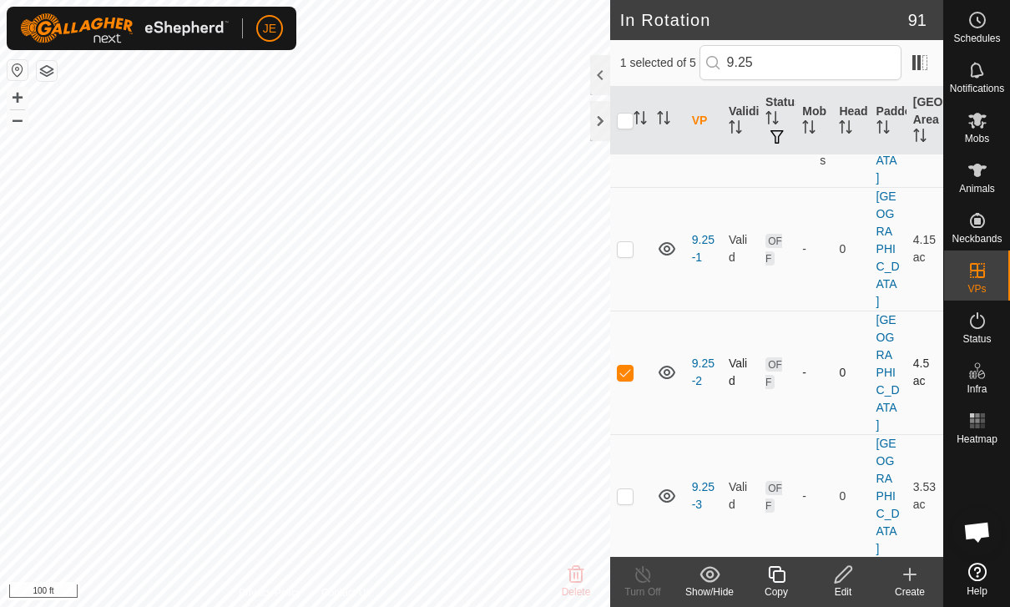
scroll to position [138, 0]
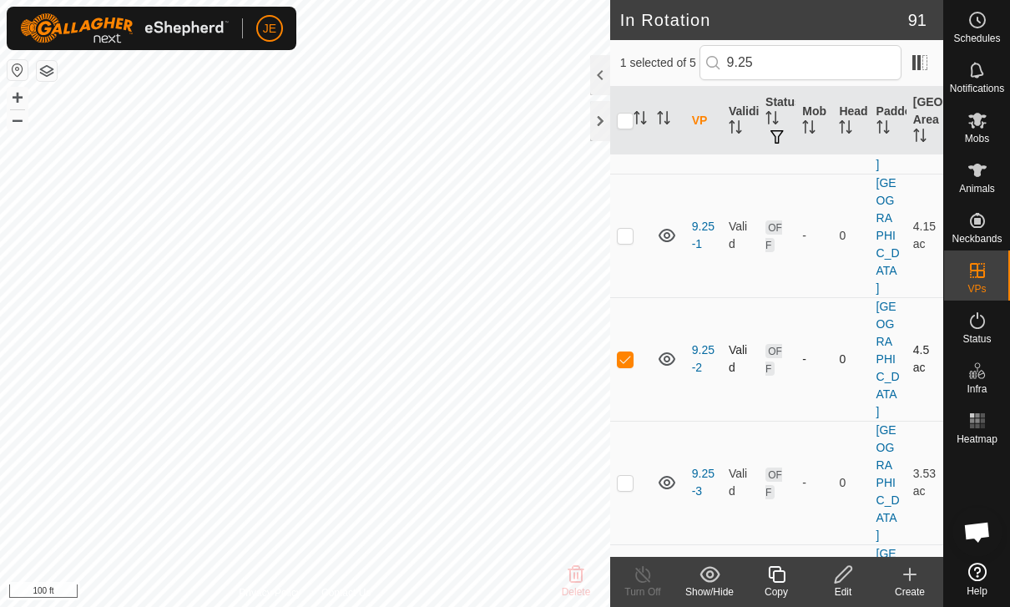
click at [625, 476] on p-checkbox at bounding box center [625, 482] width 17 height 13
checkbox input "true"
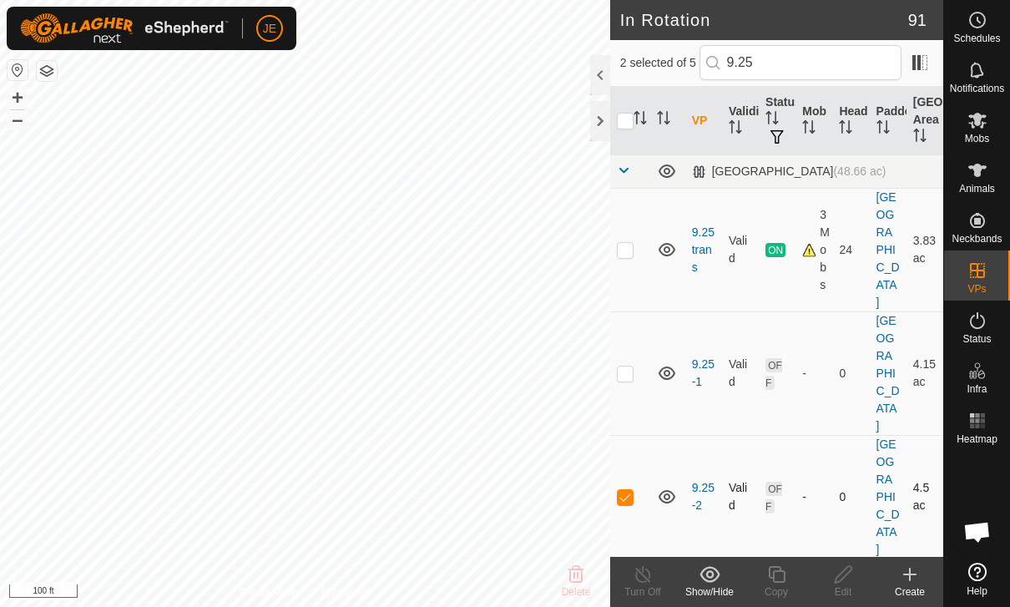
click at [620, 490] on p-checkbox at bounding box center [625, 496] width 17 height 13
checkbox input "false"
click at [853, 571] on icon at bounding box center [843, 574] width 21 height 20
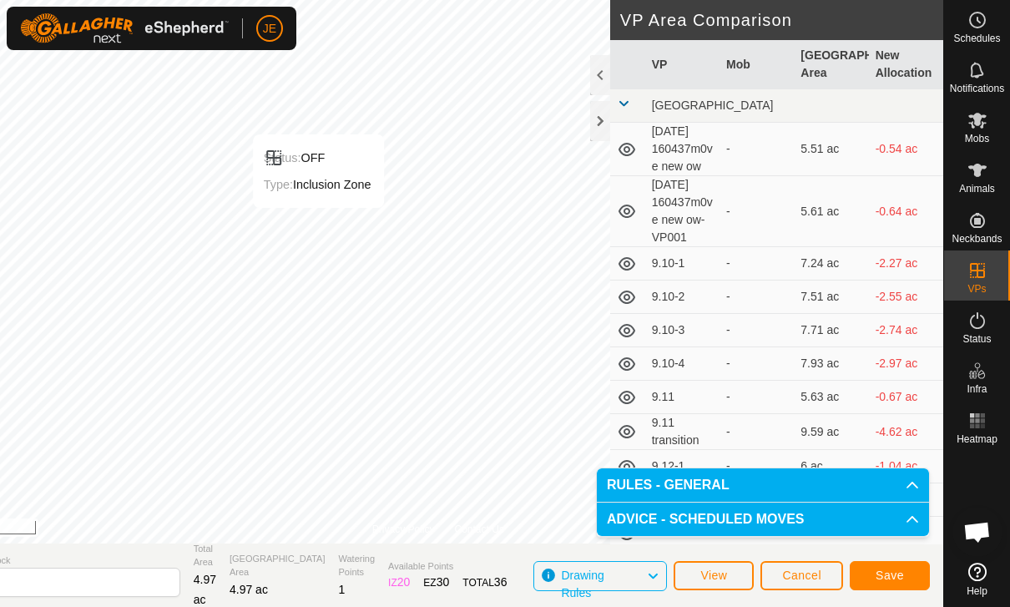
click at [886, 569] on span "Save" at bounding box center [890, 575] width 28 height 13
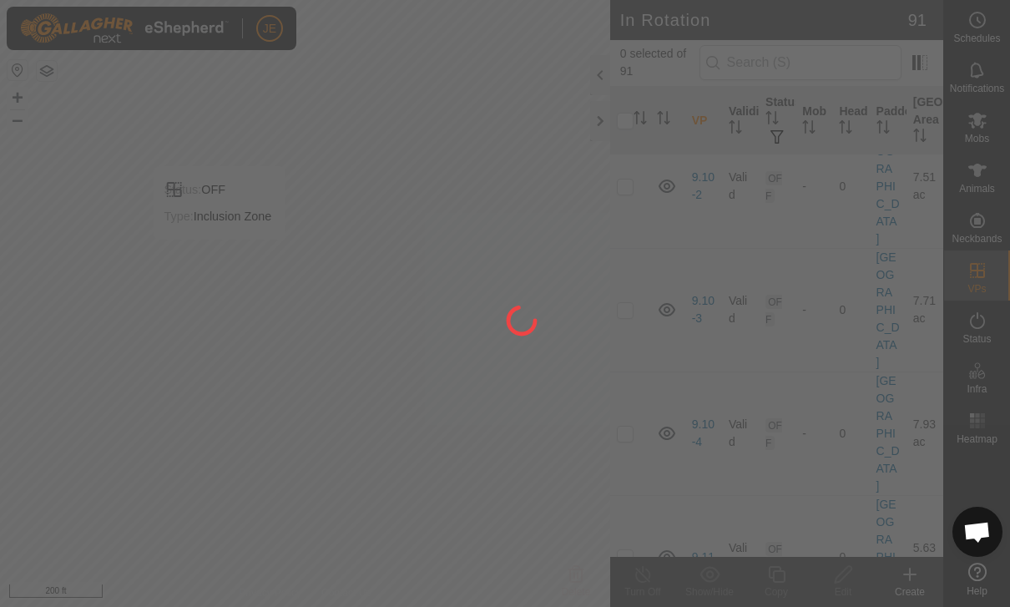
scroll to position [521, 0]
click at [844, 66] on div at bounding box center [505, 303] width 1010 height 607
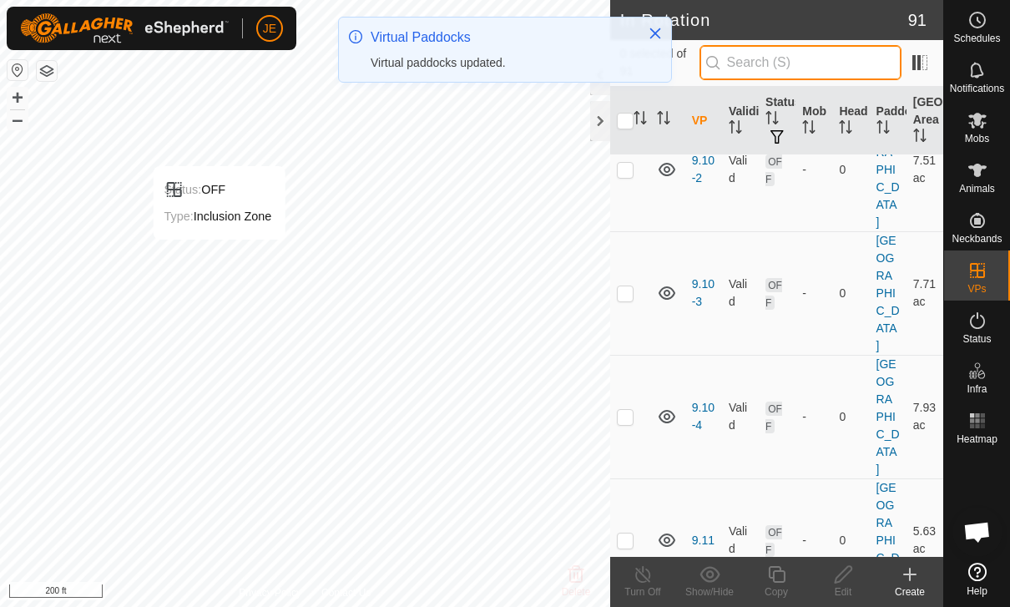
click at [839, 69] on input "text" at bounding box center [801, 62] width 202 height 35
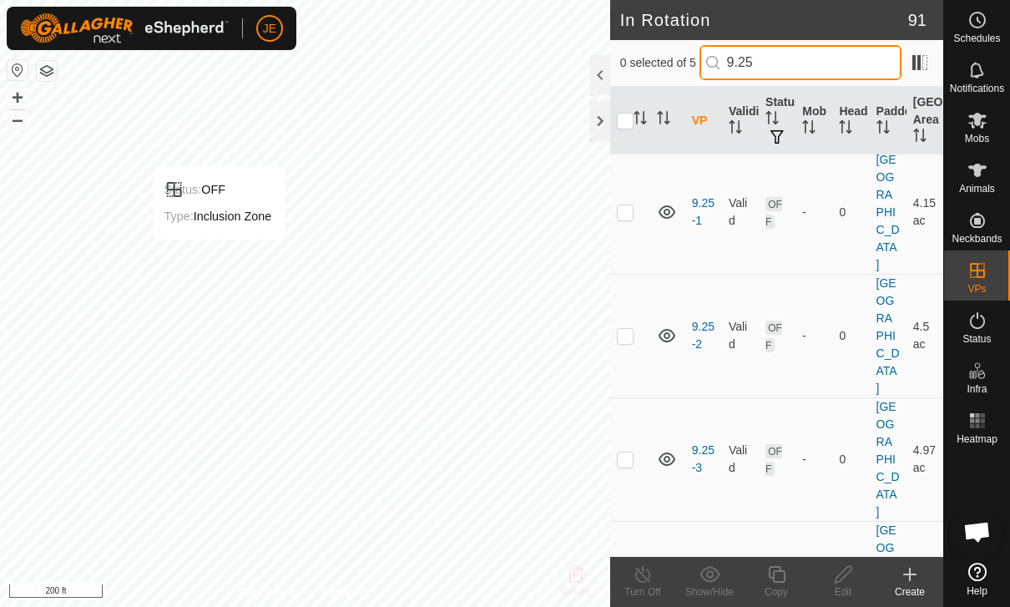
scroll to position [0, 0]
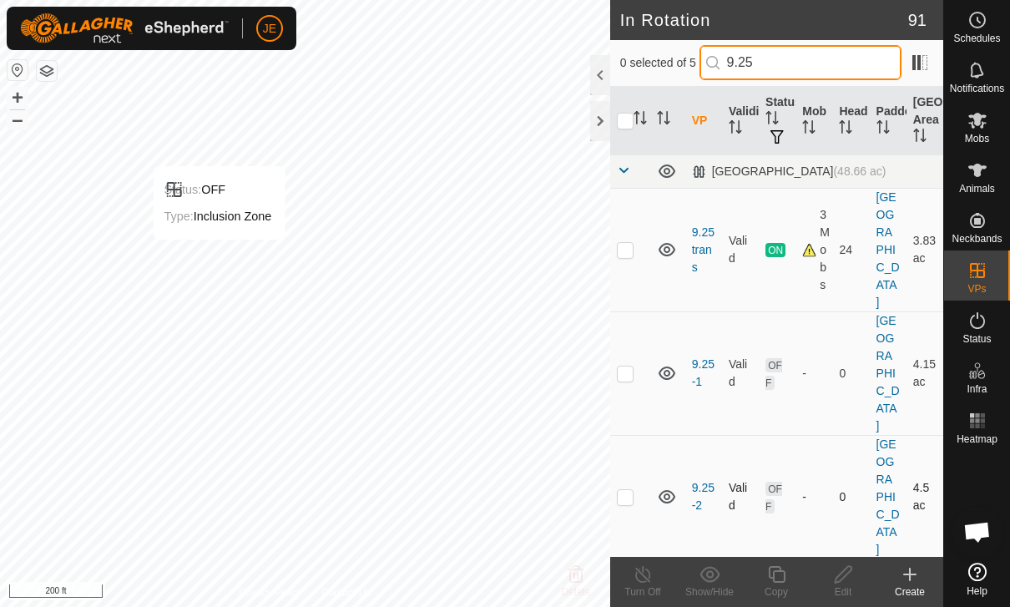
type input "9.25"
click at [628, 490] on p-checkbox at bounding box center [625, 496] width 17 height 13
checkbox input "true"
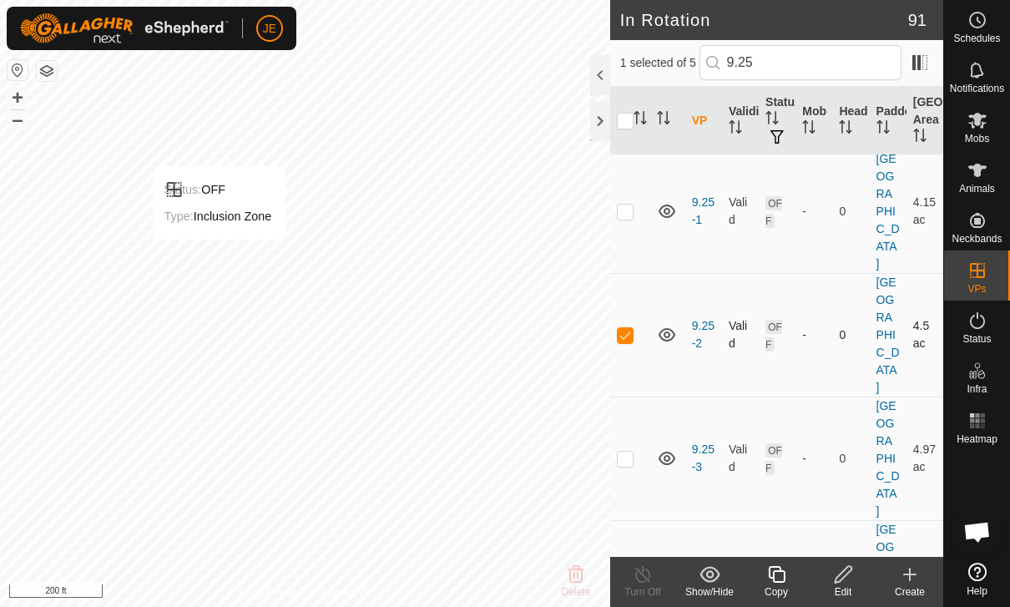
scroll to position [161, 0]
click at [625, 576] on p-checkbox at bounding box center [625, 582] width 17 height 13
checkbox input "true"
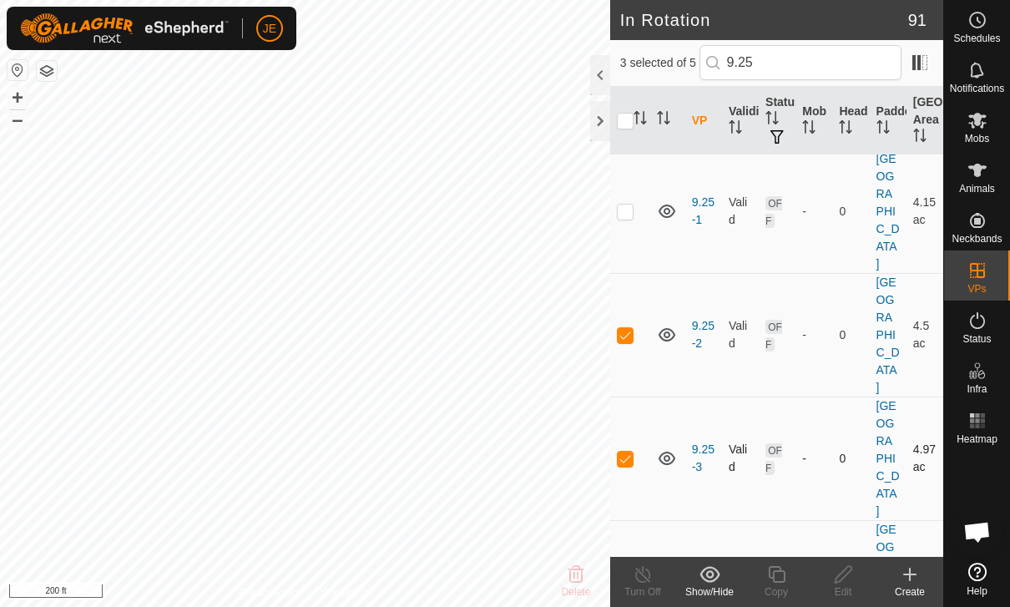
scroll to position [161, 0]
click at [635, 398] on td at bounding box center [630, 459] width 40 height 124
checkbox input "false"
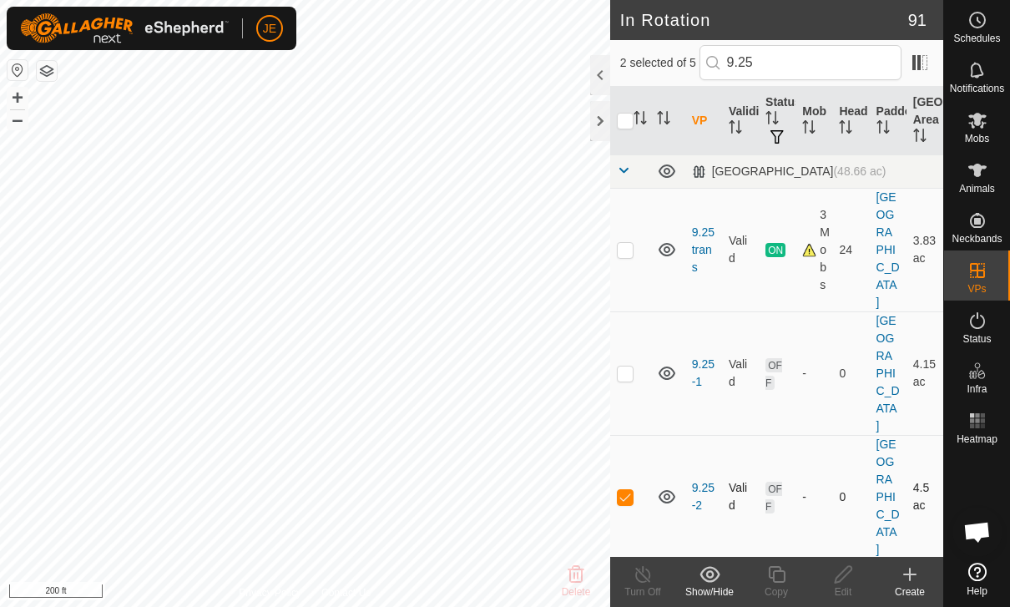
click at [625, 442] on td at bounding box center [630, 497] width 40 height 124
checkbox input "false"
click at [848, 586] on div "Edit" at bounding box center [843, 591] width 67 height 15
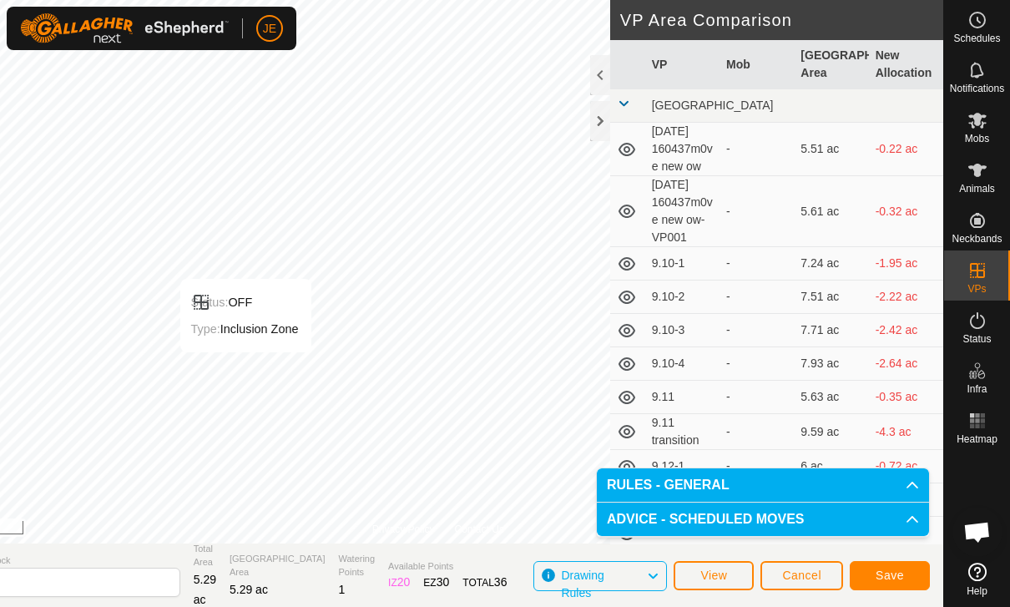
click at [906, 570] on button "Save" at bounding box center [890, 575] width 80 height 29
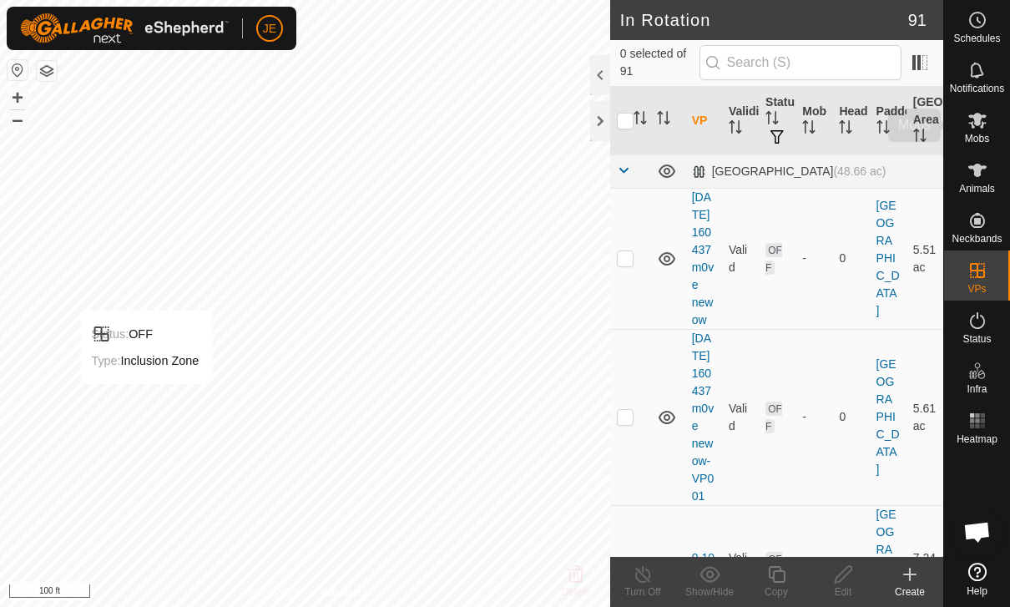
click at [980, 139] on span "Mobs" at bounding box center [977, 139] width 24 height 10
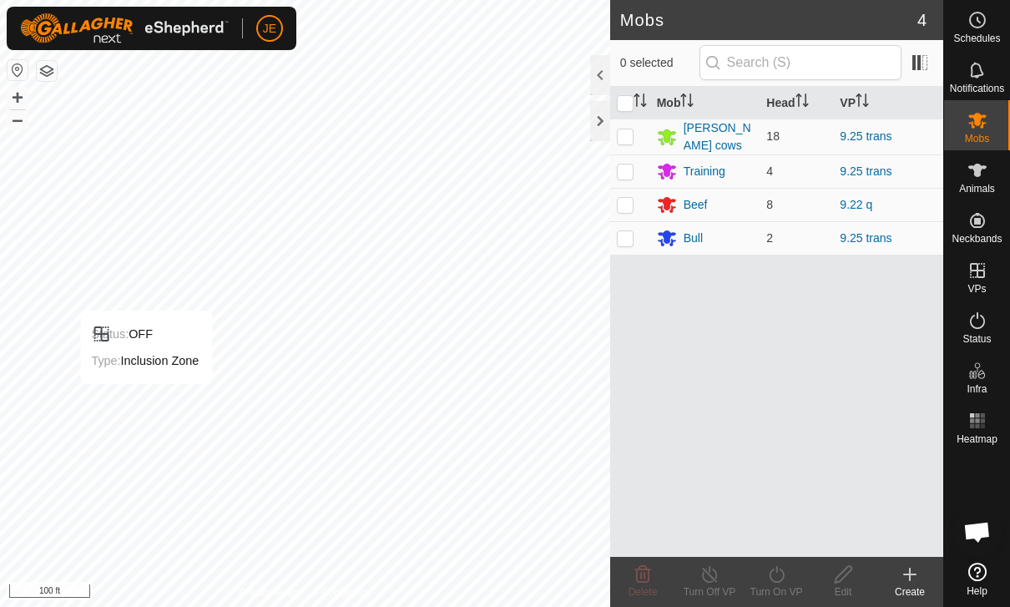
click at [989, 124] on es-mob-svg-icon at bounding box center [978, 120] width 30 height 27
click at [631, 139] on p-checkbox at bounding box center [625, 135] width 17 height 13
checkbox input "true"
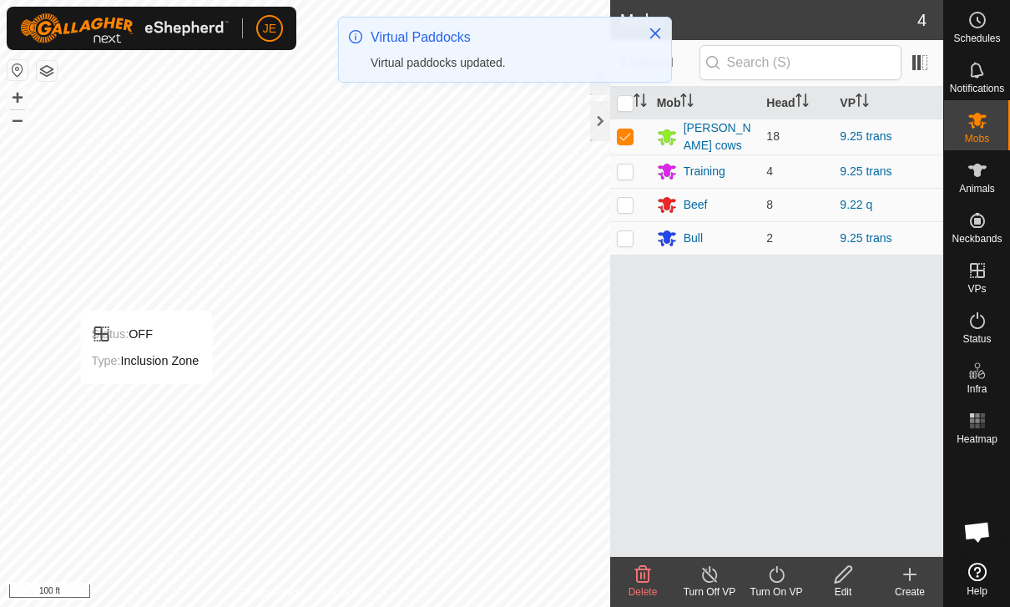
click at [781, 583] on icon at bounding box center [777, 574] width 21 height 20
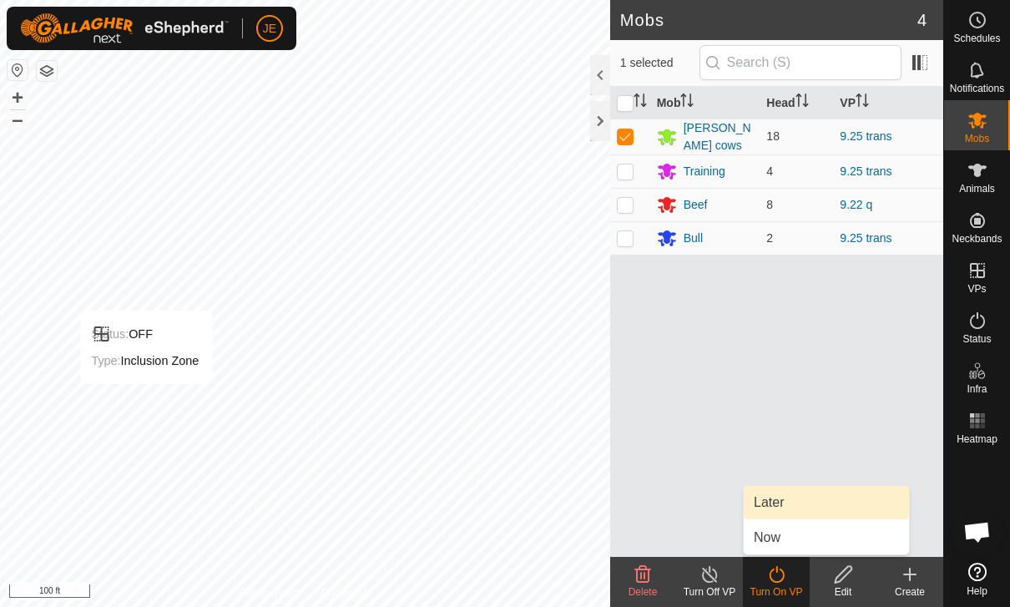
click at [788, 502] on link "Later" at bounding box center [826, 502] width 165 height 33
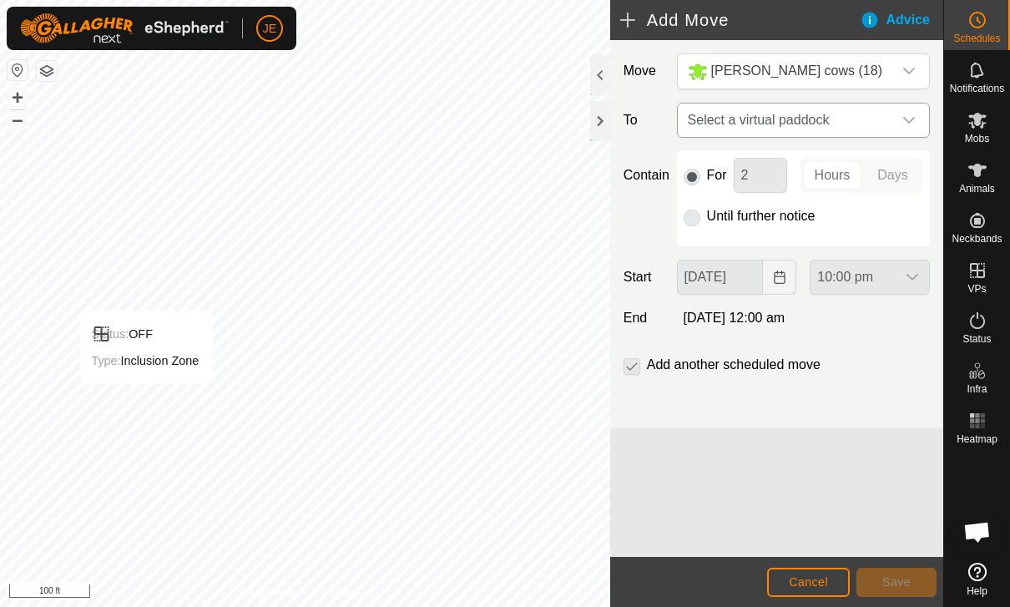
click at [822, 119] on span "Select a virtual paddock" at bounding box center [786, 120] width 211 height 33
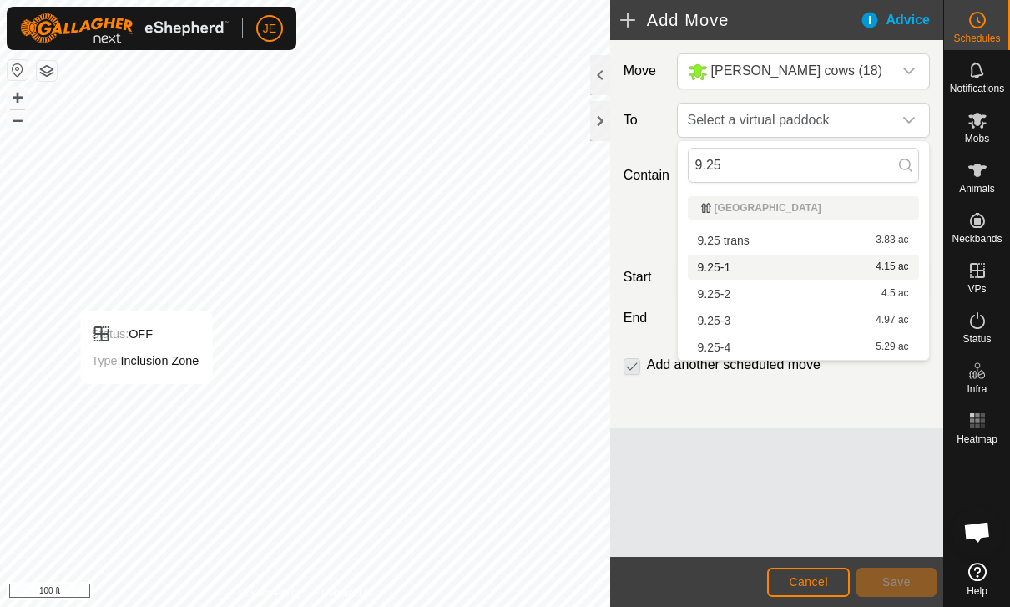
type input "9.25"
click at [722, 268] on span "9.25-1" at bounding box center [714, 267] width 33 height 12
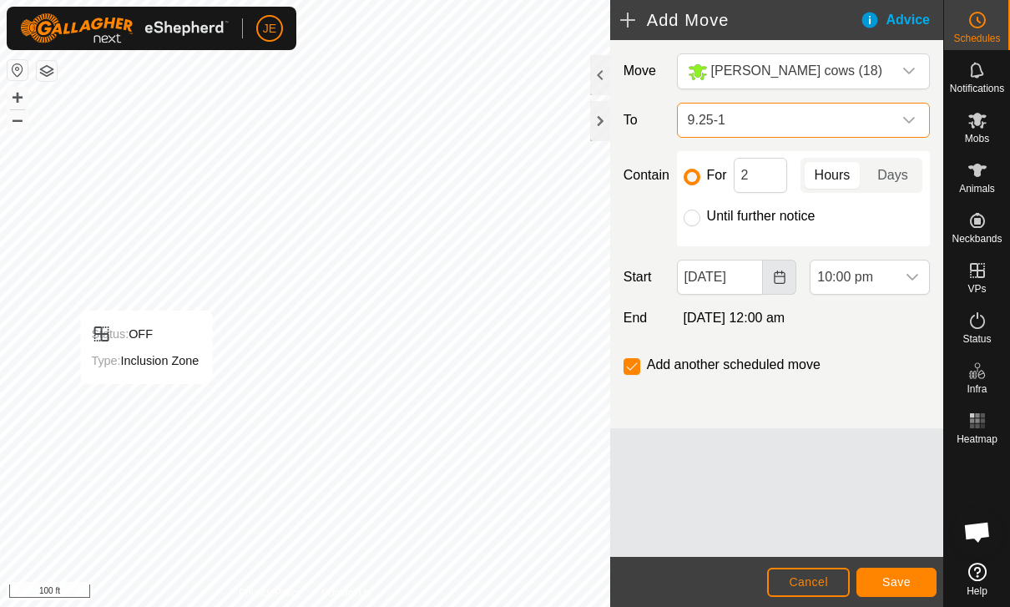
click at [777, 281] on icon "Choose Date" at bounding box center [779, 277] width 13 height 13
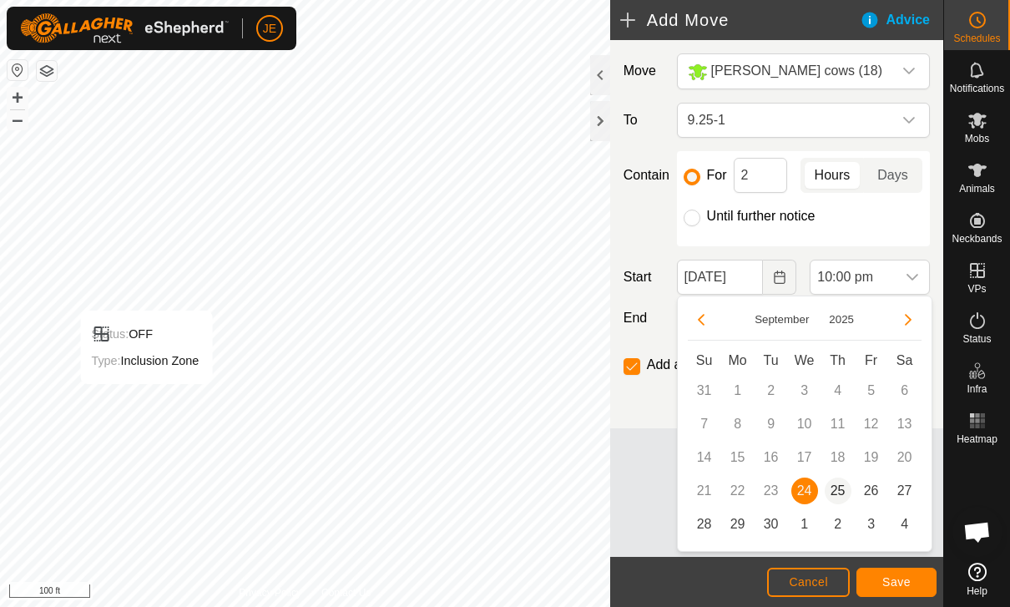
click at [847, 487] on span "25" at bounding box center [838, 491] width 27 height 27
type input "[DATE]"
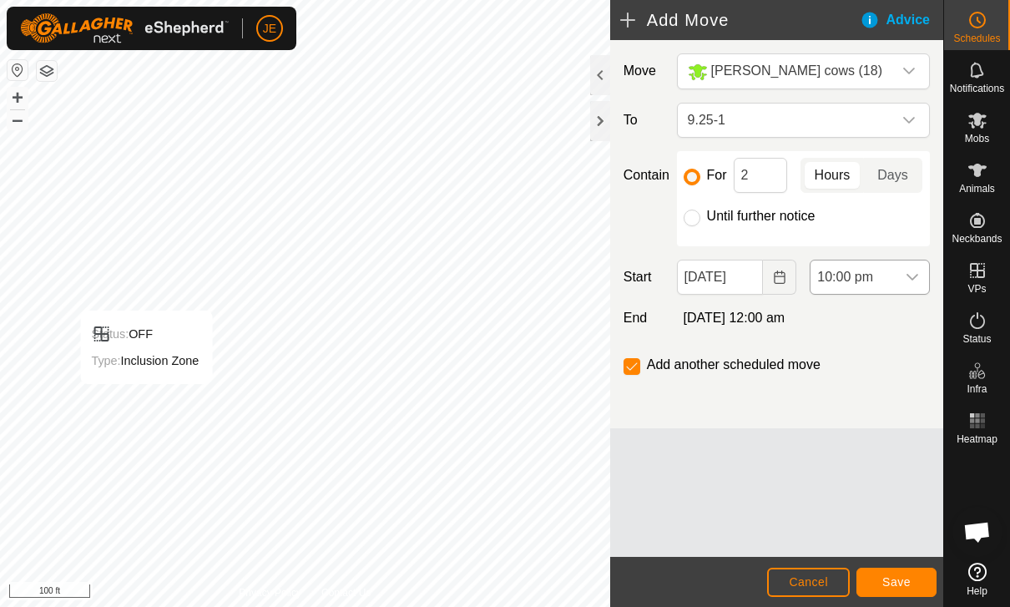
click at [893, 267] on span "10:00 pm" at bounding box center [853, 277] width 85 height 33
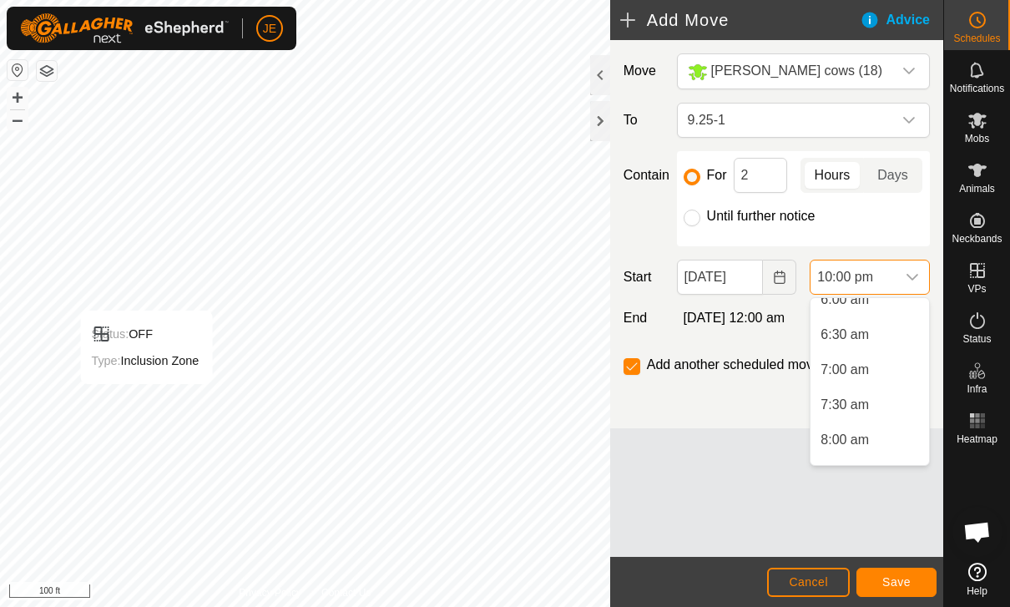
scroll to position [438, 0]
click at [857, 366] on span "7:00 am" at bounding box center [845, 368] width 48 height 20
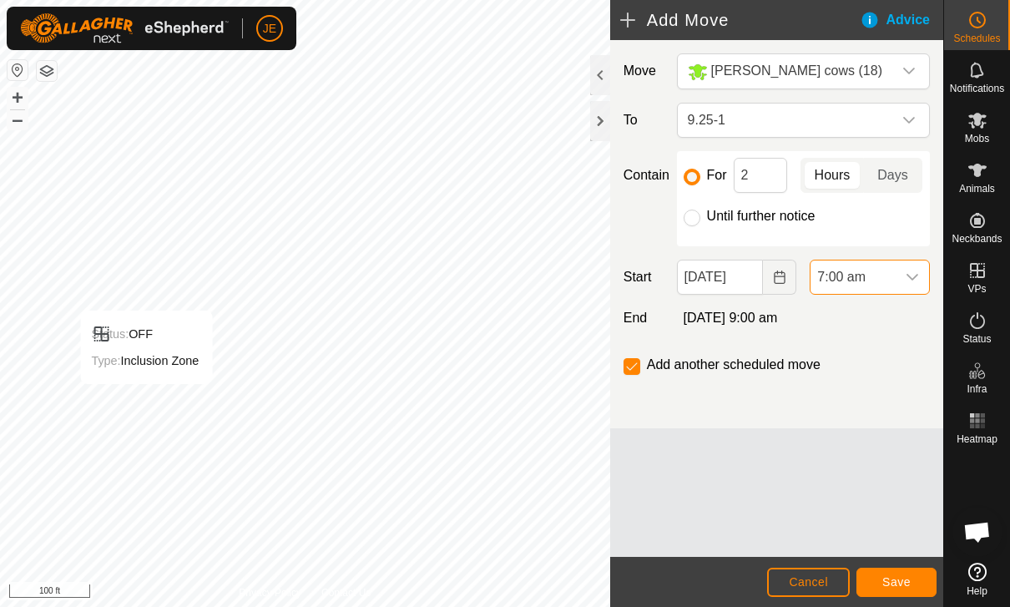
scroll to position [1409, 0]
click at [907, 583] on span "Save" at bounding box center [897, 581] width 28 height 13
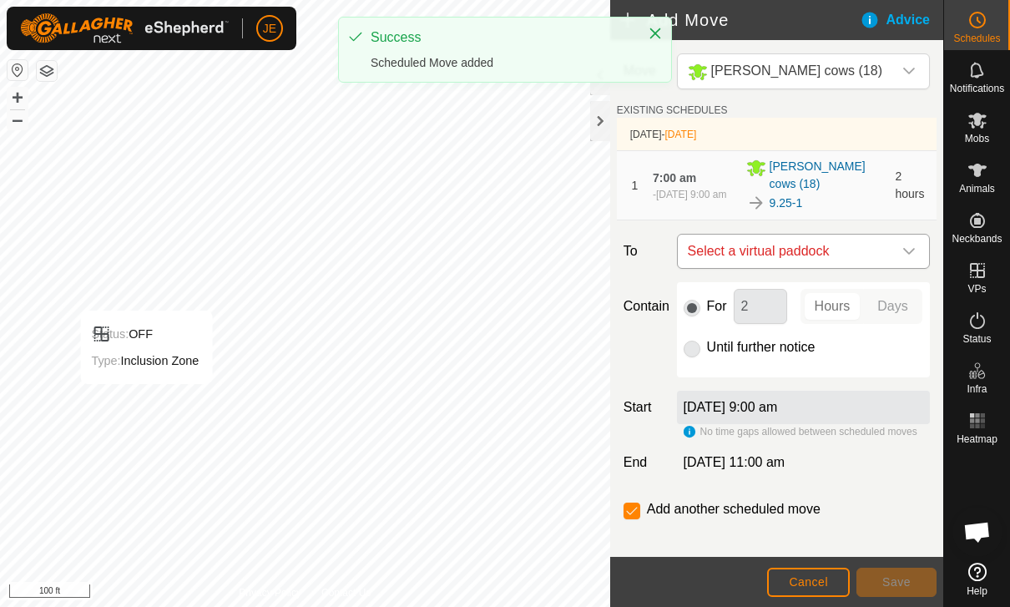
click at [850, 245] on span "Select a virtual paddock" at bounding box center [786, 251] width 211 height 33
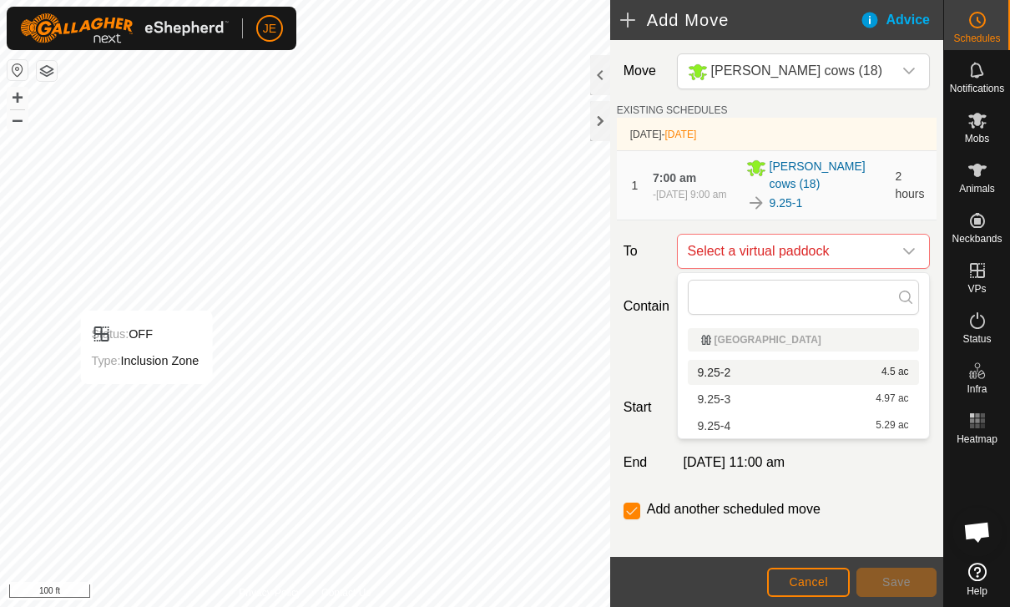
click at [863, 369] on div "9.25-2 4.5 ac" at bounding box center [803, 373] width 211 height 12
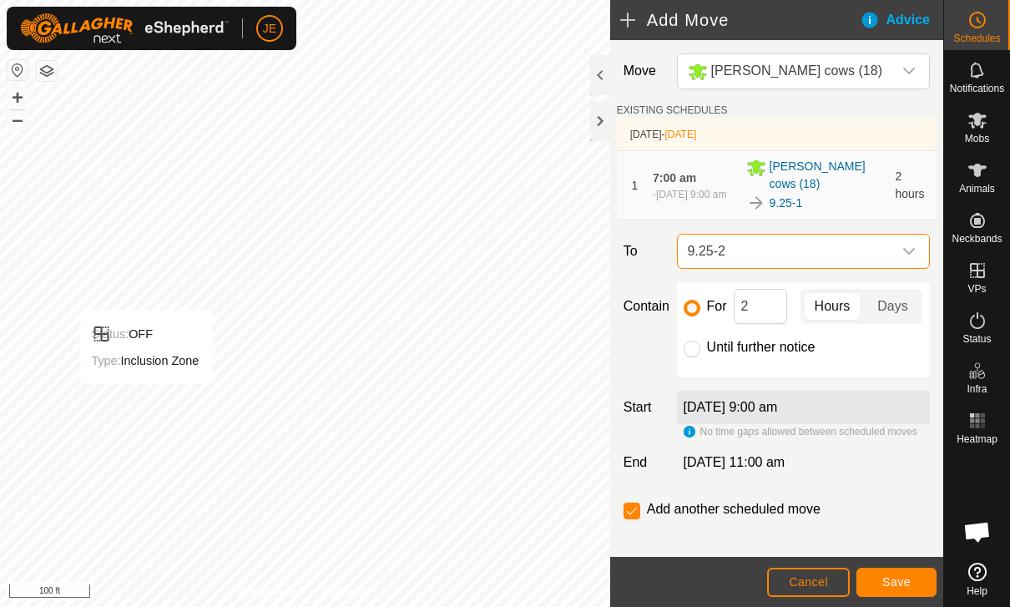
click at [898, 572] on button "Save" at bounding box center [897, 582] width 80 height 29
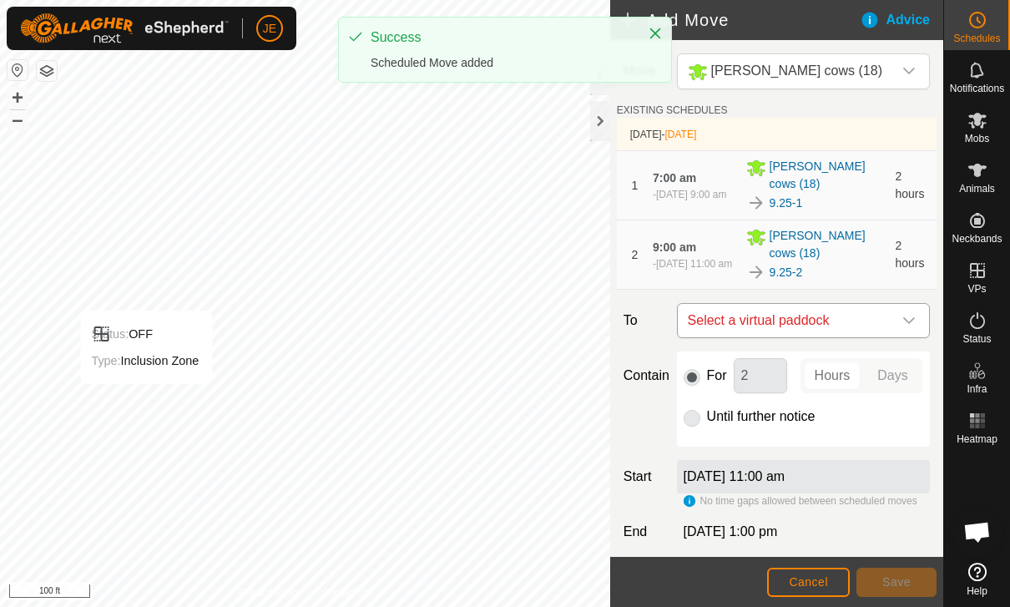
click at [862, 317] on span "Select a virtual paddock" at bounding box center [786, 320] width 211 height 33
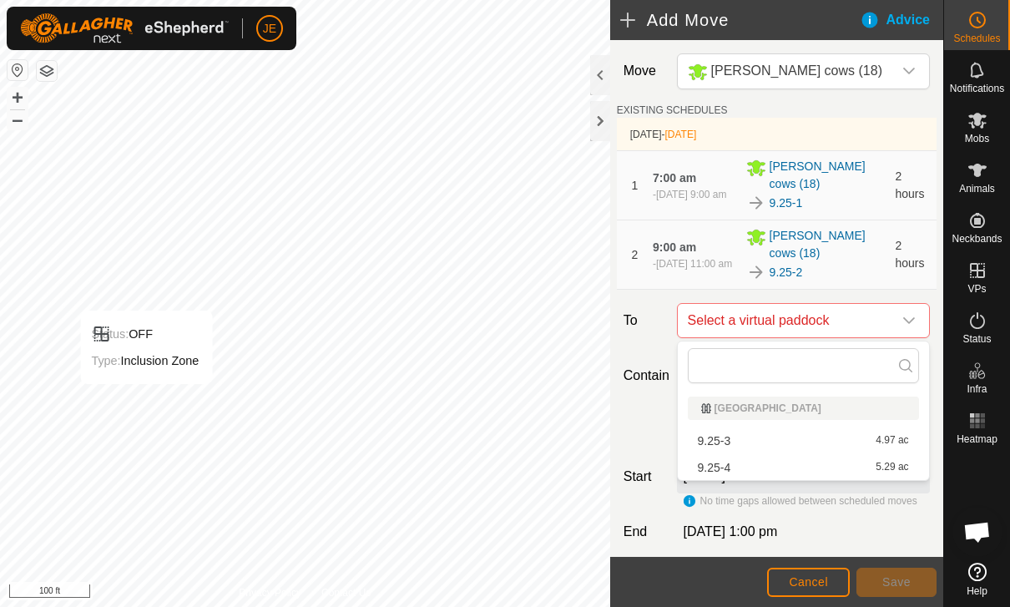
click at [844, 441] on div "9.25-3 4.97 ac" at bounding box center [803, 441] width 211 height 12
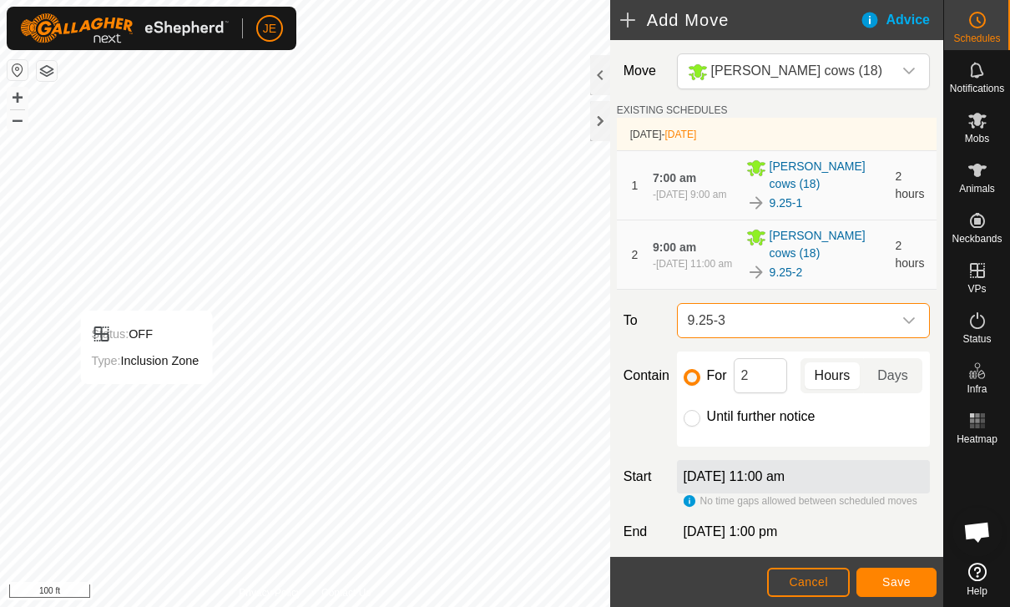
click at [900, 579] on span "Save" at bounding box center [897, 581] width 28 height 13
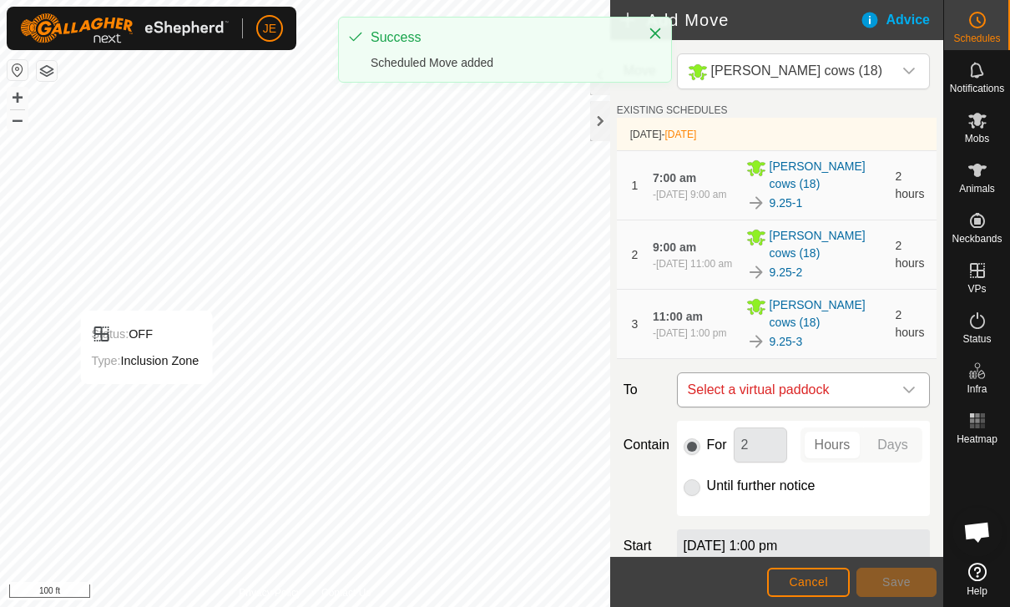
click at [878, 384] on span "Select a virtual paddock" at bounding box center [786, 389] width 211 height 33
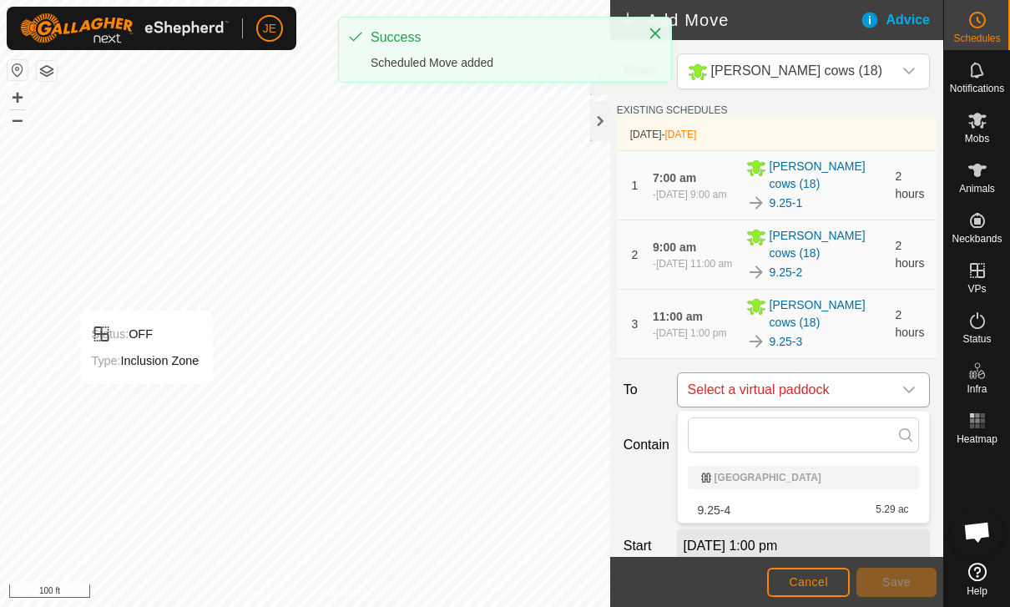
click at [869, 385] on span "Select a virtual paddock" at bounding box center [786, 389] width 211 height 33
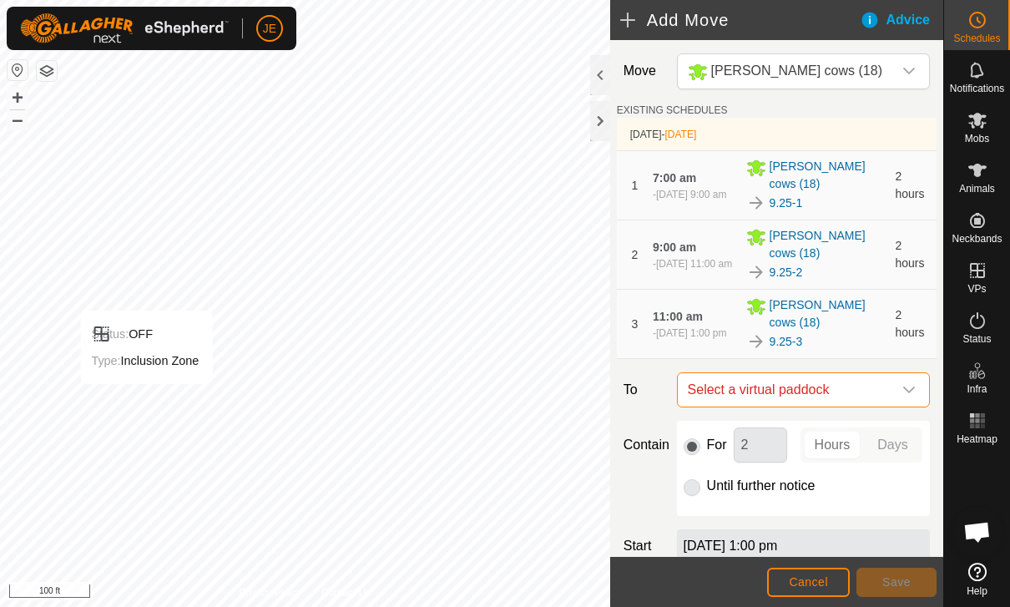
click at [871, 389] on span "Select a virtual paddock" at bounding box center [786, 389] width 211 height 33
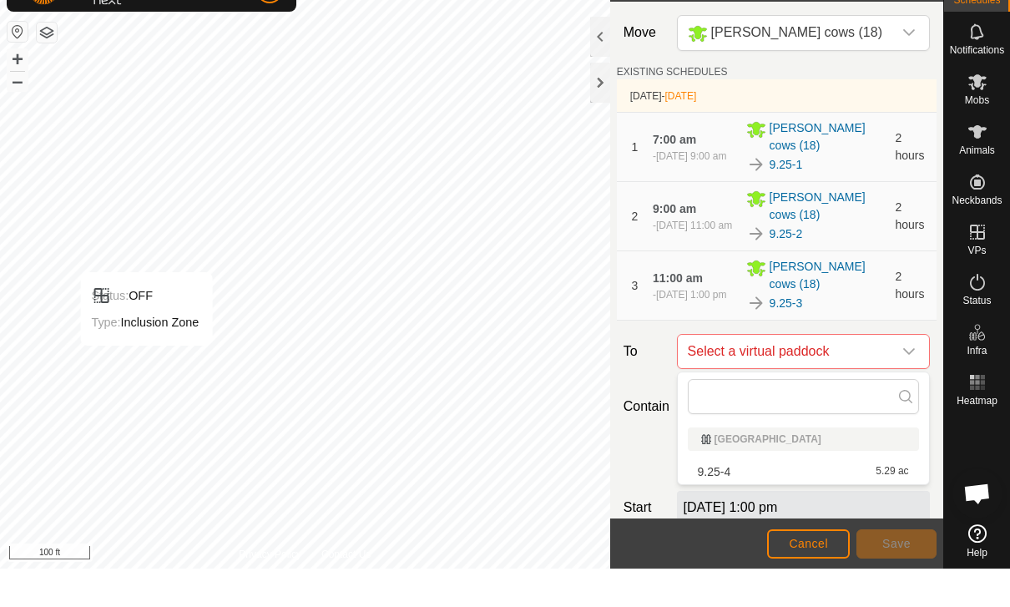
click at [824, 504] on div "9.25-4 5.29 ac" at bounding box center [803, 510] width 211 height 12
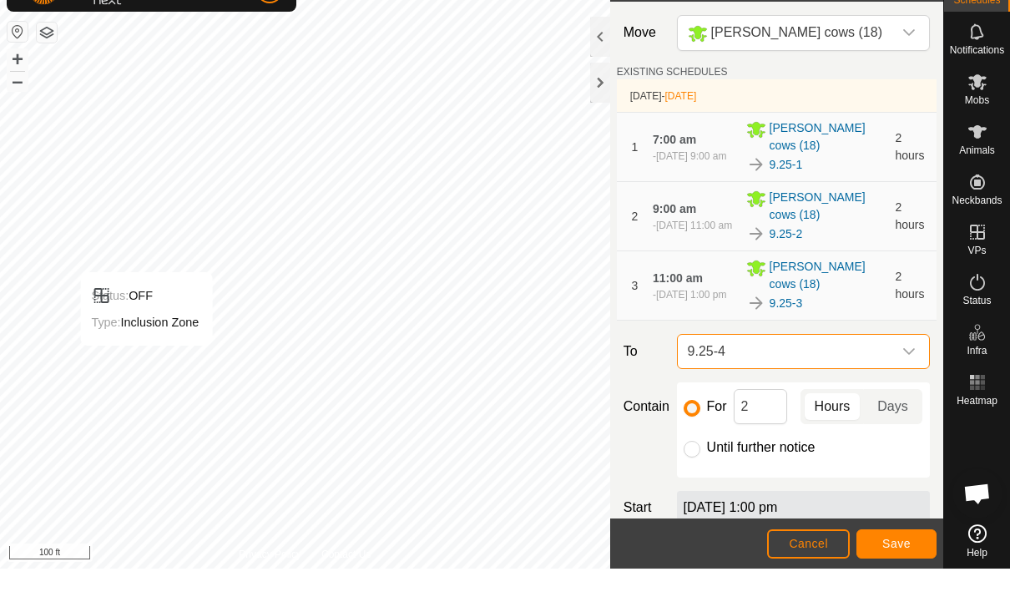
click at [802, 472] on div "For 2 Hours Days Until further notice" at bounding box center [803, 468] width 253 height 95
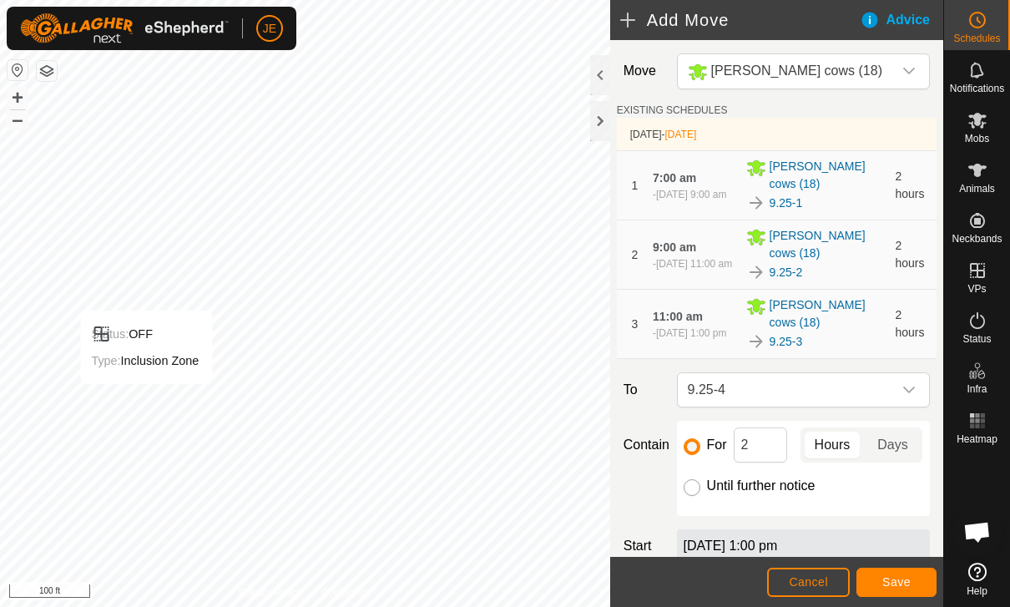
click at [698, 486] on input "Until further notice" at bounding box center [692, 487] width 17 height 17
radio input "true"
checkbox input "false"
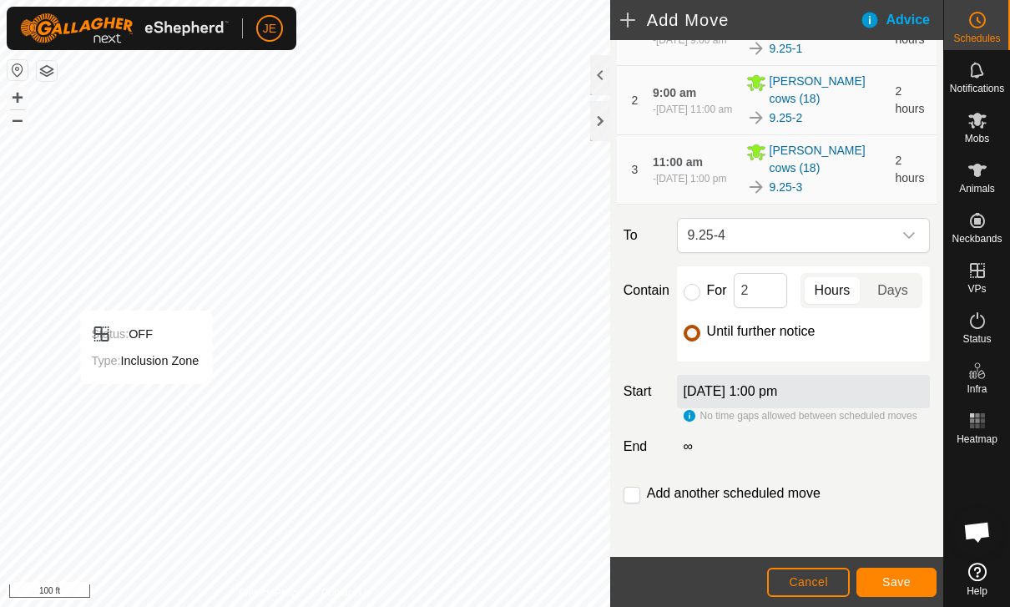
scroll to position [155, 0]
click at [899, 572] on button "Save" at bounding box center [897, 582] width 80 height 29
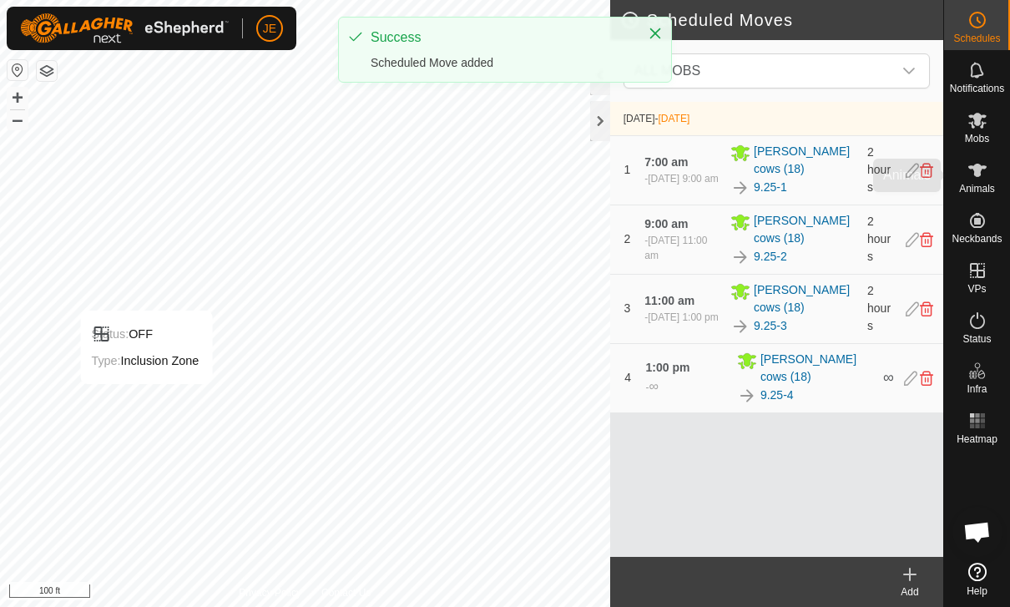
click at [978, 172] on icon at bounding box center [978, 170] width 18 height 13
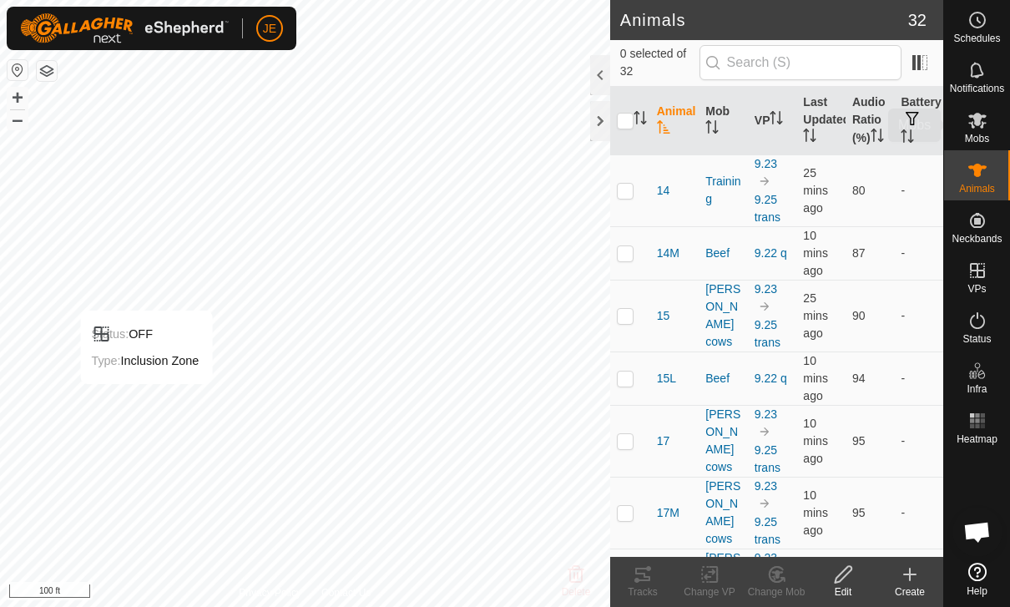
click at [977, 123] on icon at bounding box center [978, 121] width 18 height 16
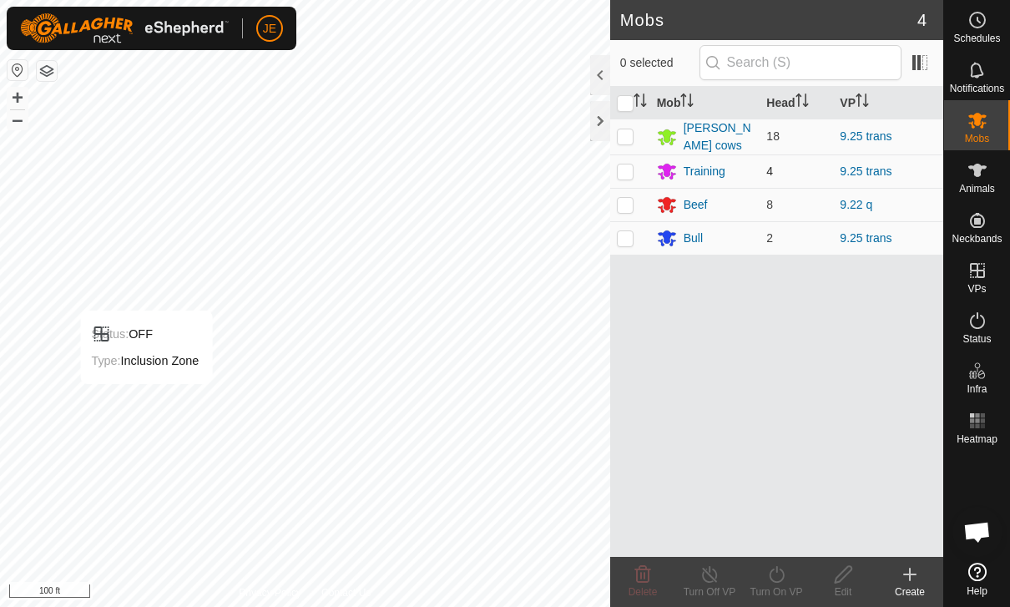
click at [634, 166] on td at bounding box center [630, 170] width 40 height 33
checkbox input "true"
click at [777, 576] on icon at bounding box center [777, 574] width 21 height 20
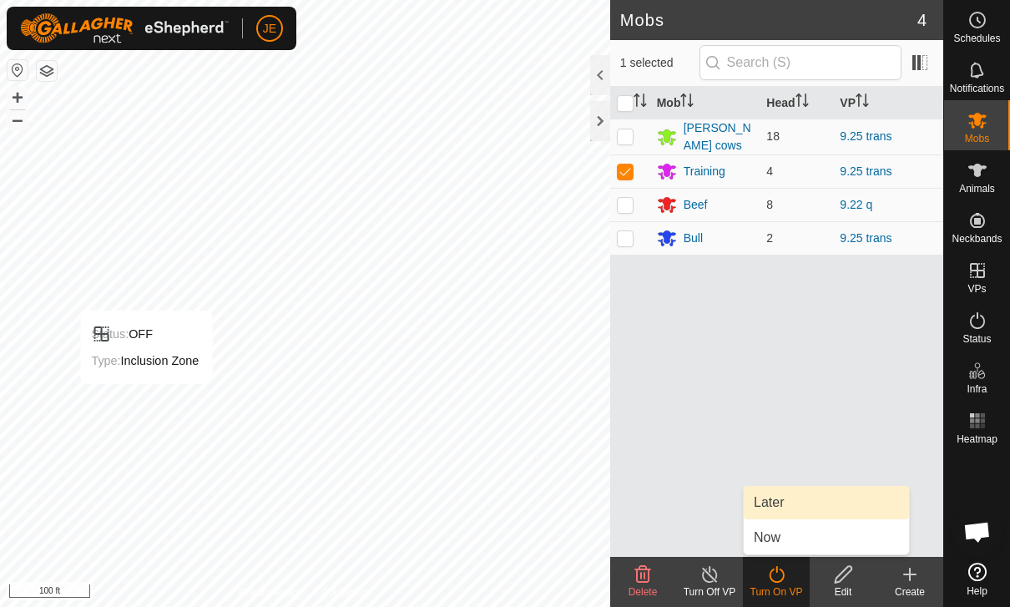
click at [791, 495] on link "Later" at bounding box center [826, 502] width 165 height 33
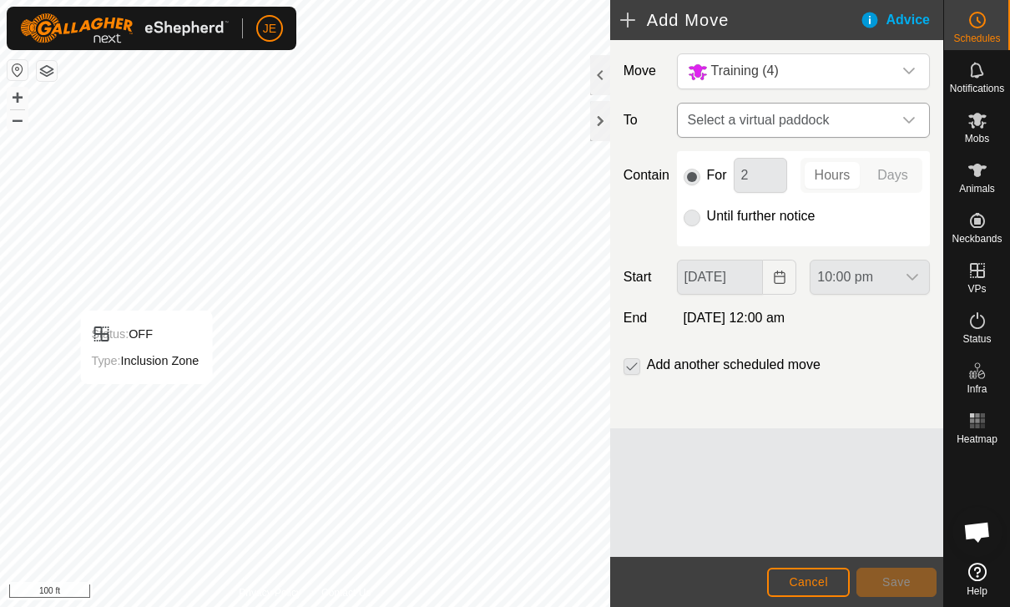
click at [846, 119] on span "Select a virtual paddock" at bounding box center [786, 120] width 211 height 33
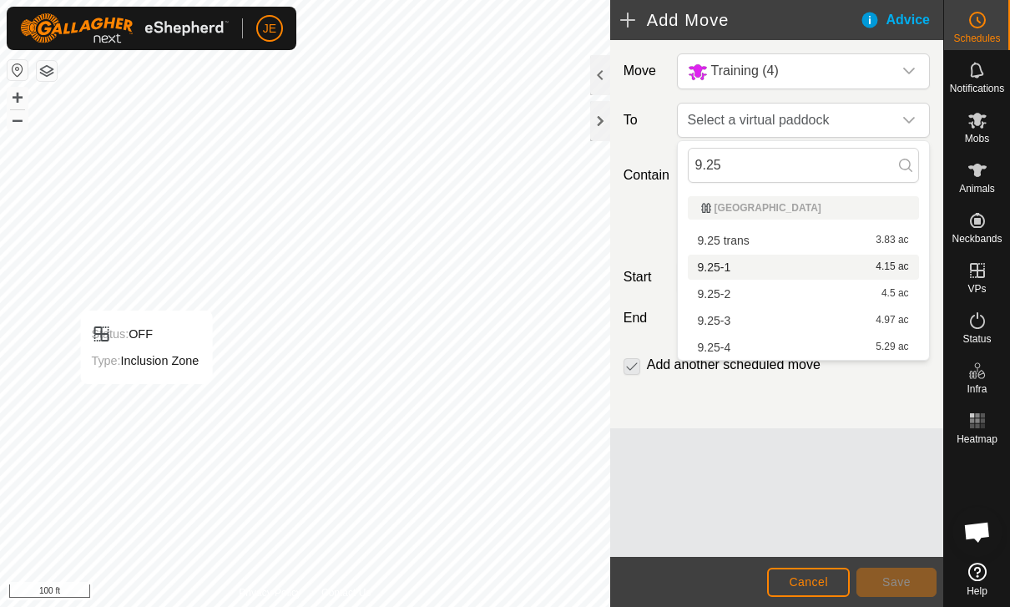
type input "9.25"
click at [741, 265] on div "9.25-1 4.15 ac" at bounding box center [803, 267] width 211 height 12
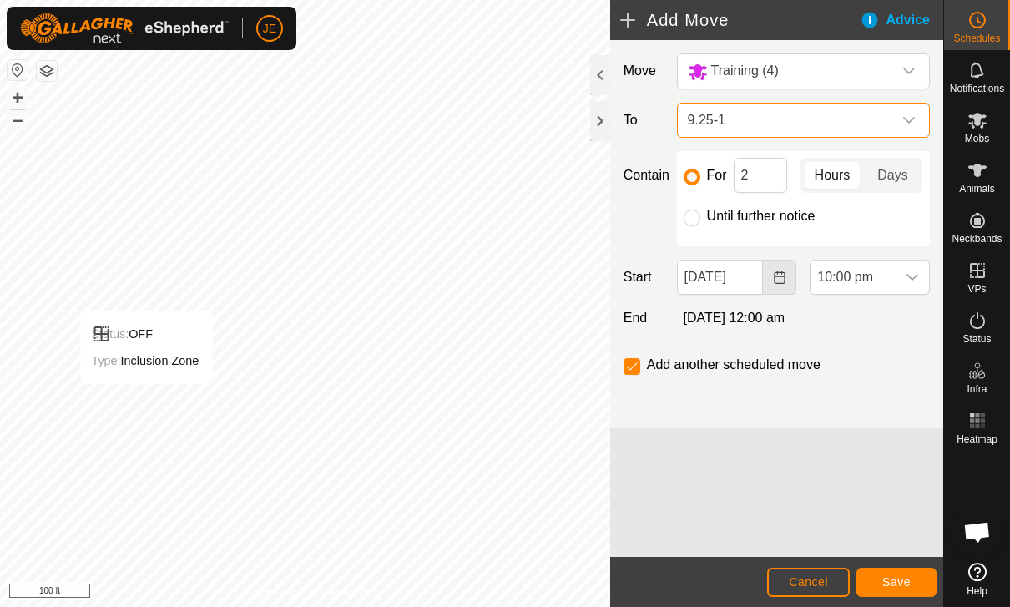
click at [775, 277] on icon "Choose Date" at bounding box center [779, 277] width 11 height 13
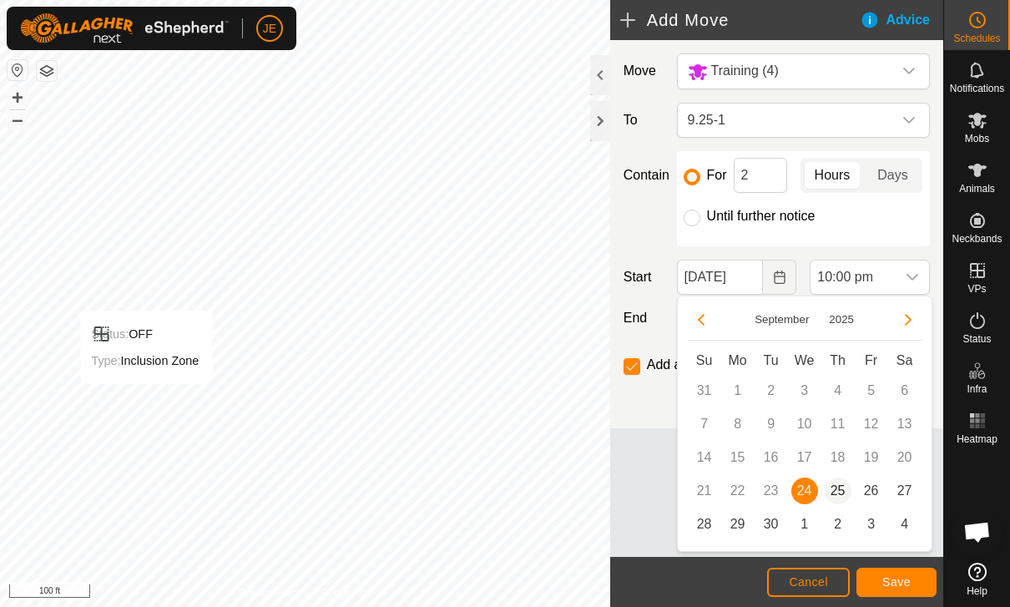
click at [837, 488] on span "25" at bounding box center [838, 491] width 27 height 27
type input "[DATE]"
click at [894, 276] on span "10:00 pm" at bounding box center [853, 277] width 85 height 33
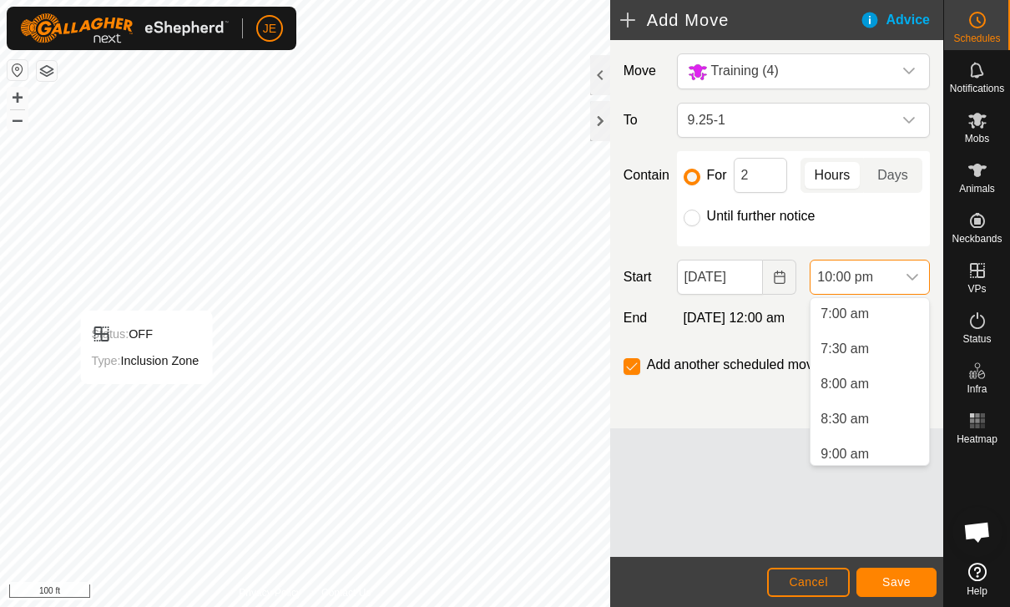
scroll to position [488, 0]
click at [856, 321] on span "7:00 am" at bounding box center [845, 318] width 48 height 20
click at [864, 307] on div "Move Training (4) To 9.25-1 Contain For 2 Hours Days Until further notice Start…" at bounding box center [776, 234] width 333 height 388
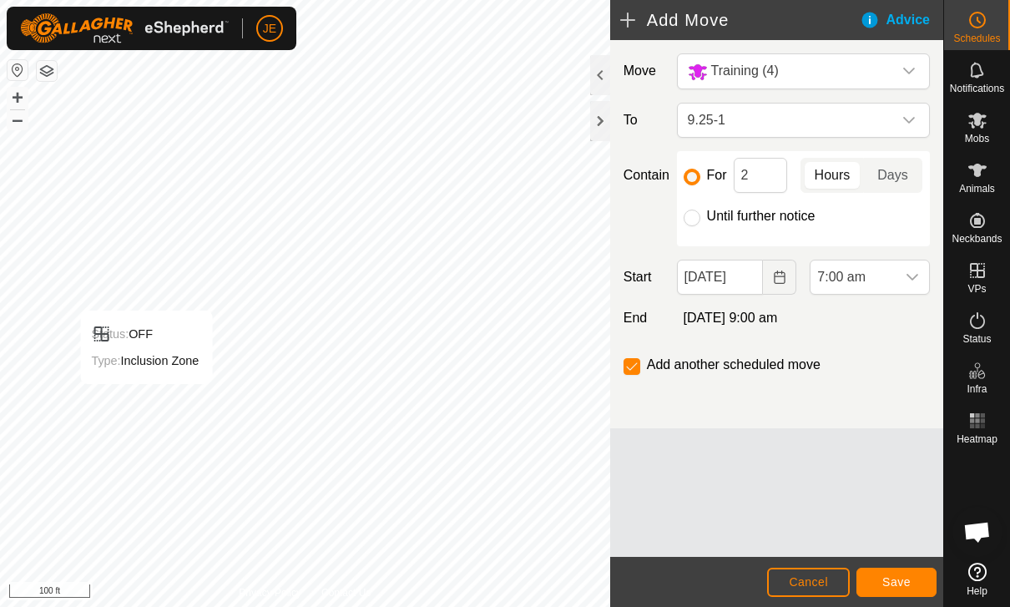
click at [913, 571] on button "Save" at bounding box center [897, 582] width 80 height 29
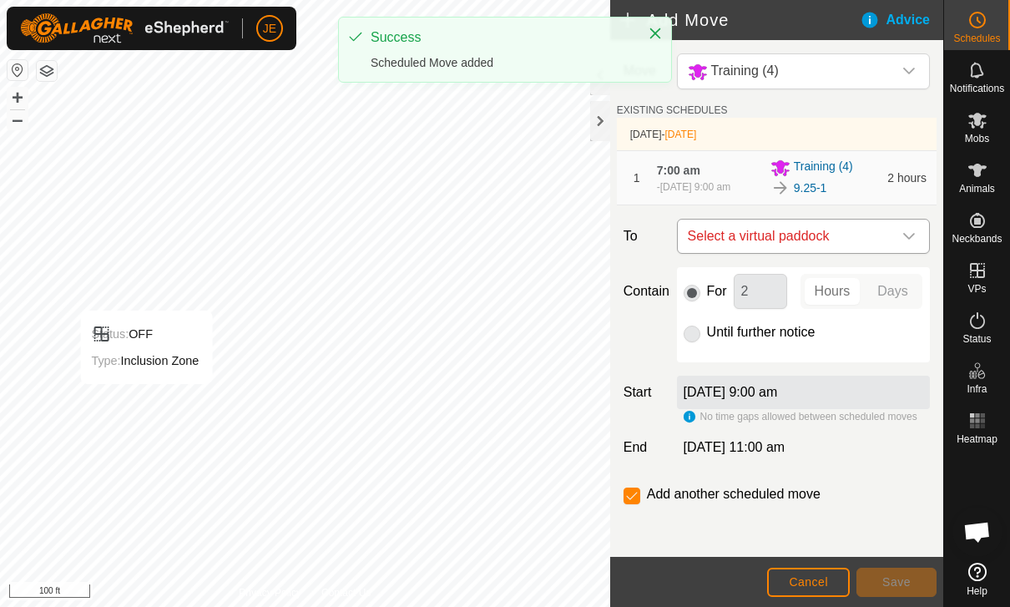
click at [823, 240] on span "Select a virtual paddock" at bounding box center [786, 236] width 211 height 33
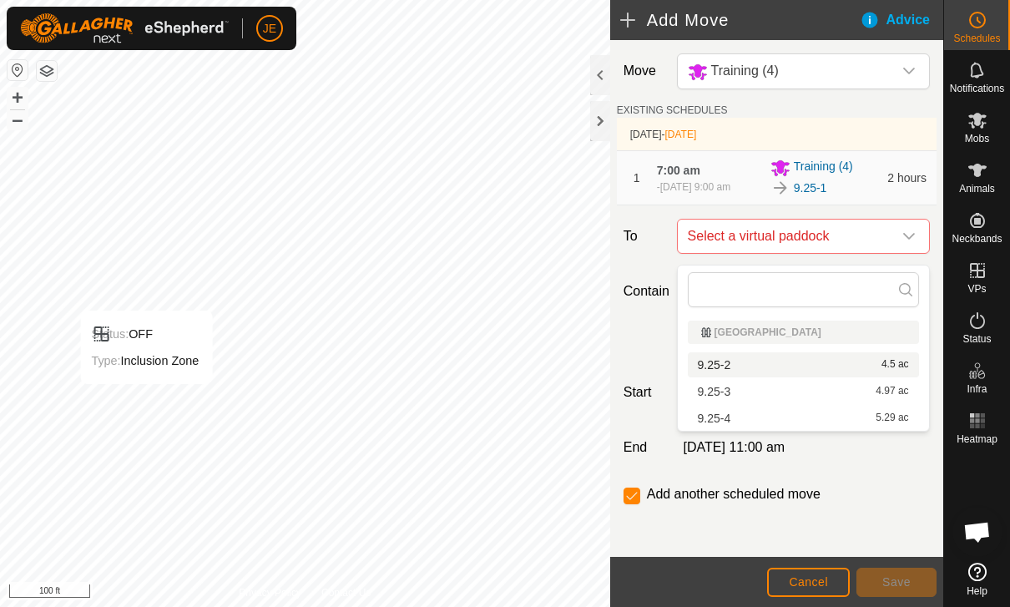
click at [767, 365] on div "9.25-2 4.5 ac" at bounding box center [803, 365] width 211 height 12
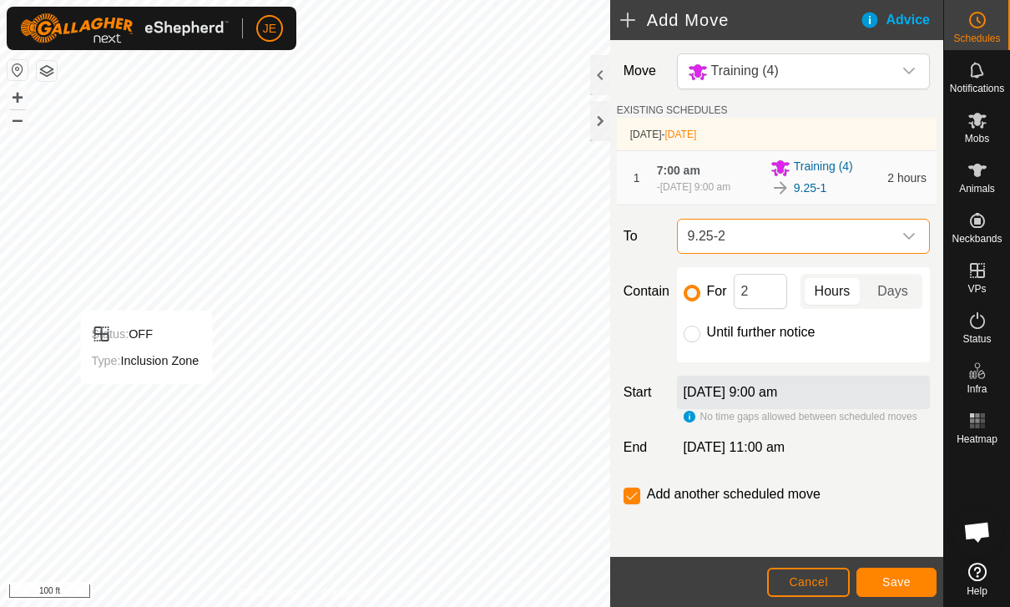
click at [898, 579] on span "Save" at bounding box center [897, 581] width 28 height 13
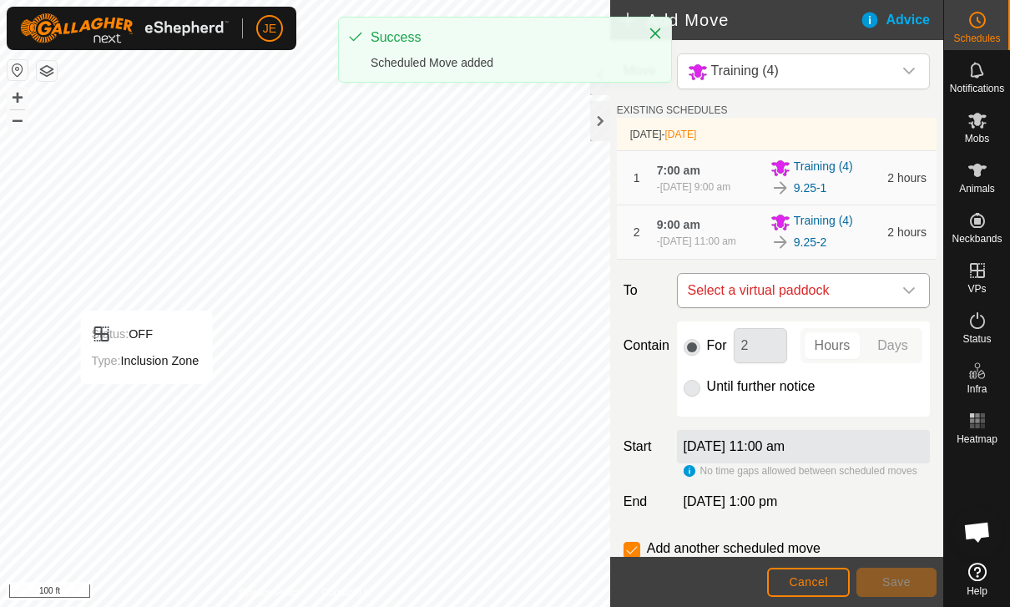
click at [828, 306] on span "Select a virtual paddock" at bounding box center [786, 290] width 211 height 33
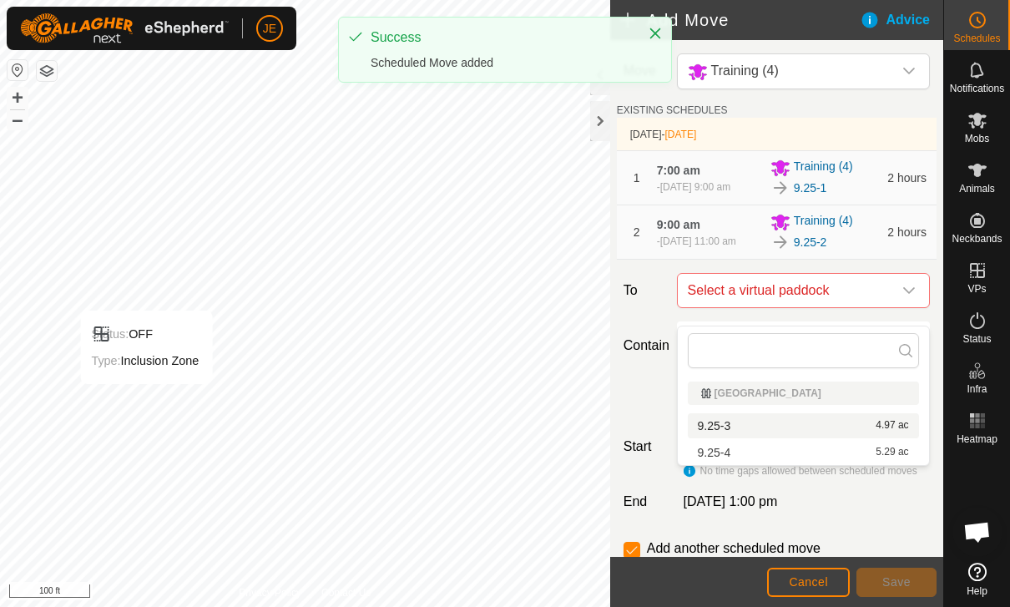
click at [770, 422] on div "9.25-3 4.97 ac" at bounding box center [803, 426] width 211 height 12
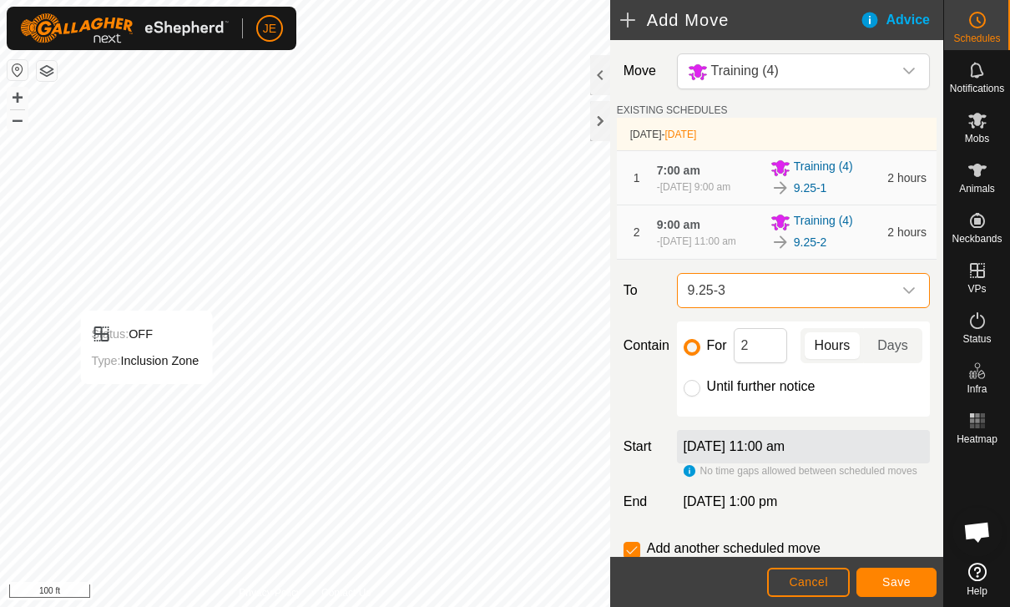
click at [898, 570] on button "Save" at bounding box center [897, 582] width 80 height 29
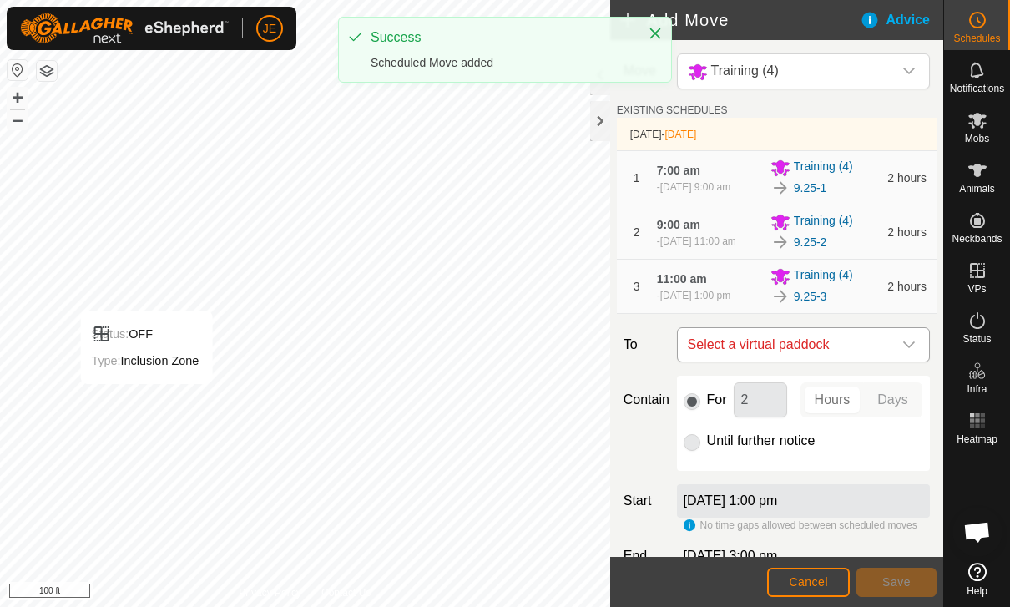
click at [839, 362] on span "Select a virtual paddock" at bounding box center [786, 344] width 211 height 33
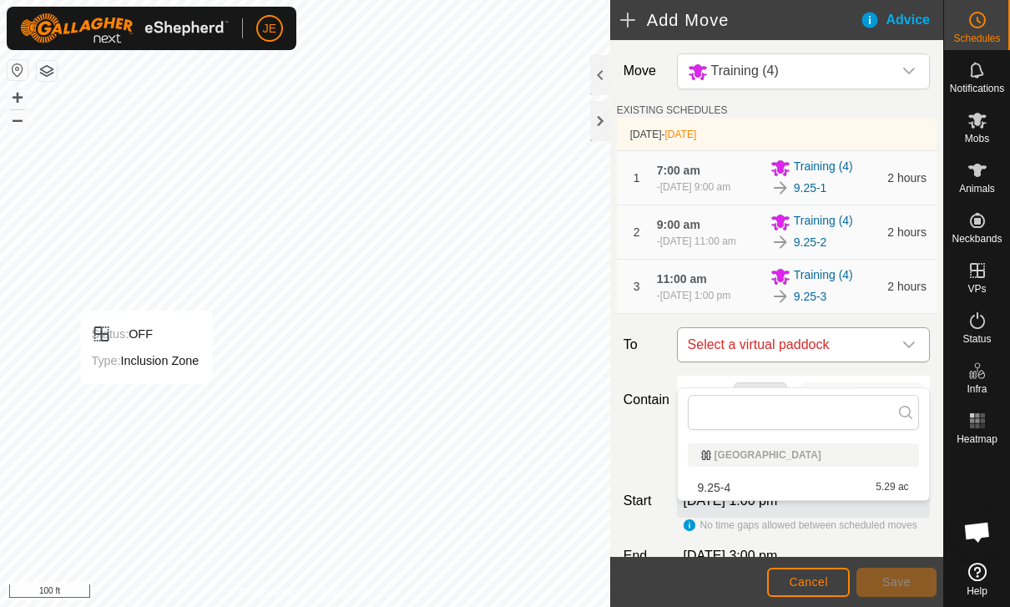
click at [817, 362] on span "Select a virtual paddock" at bounding box center [786, 344] width 211 height 33
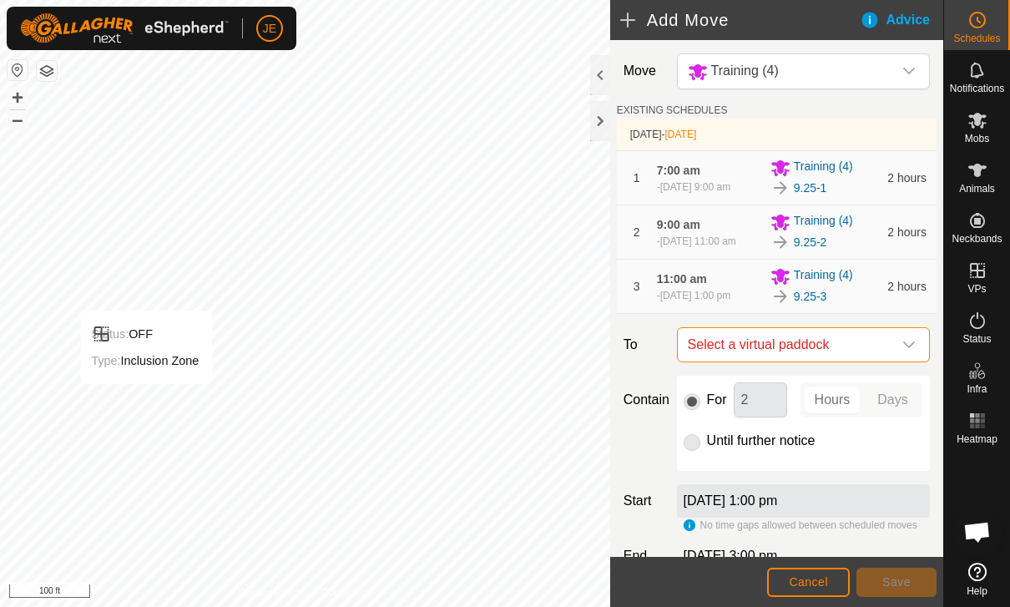
click at [817, 362] on span "Select a virtual paddock" at bounding box center [786, 344] width 211 height 33
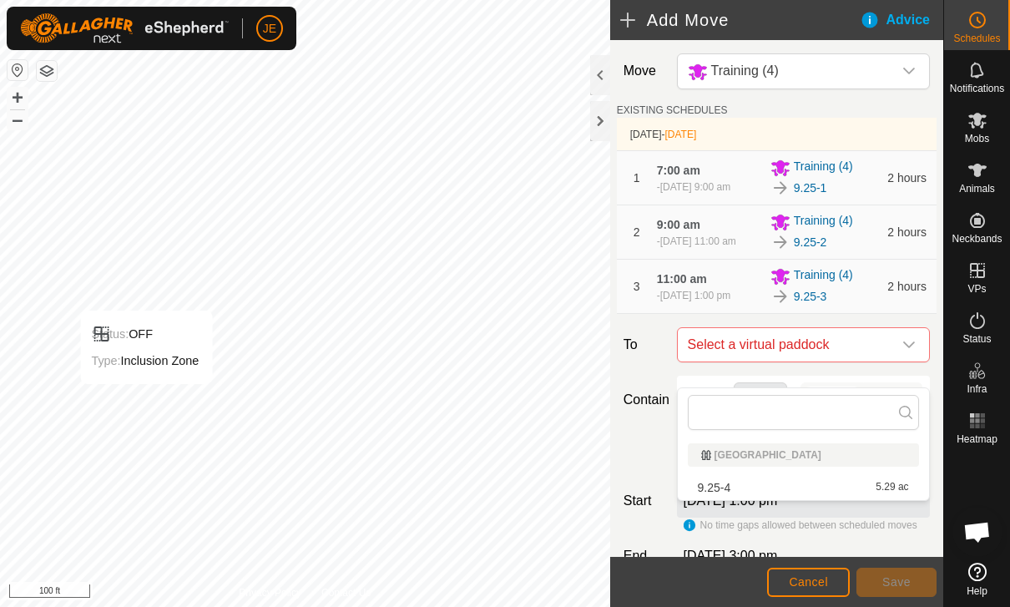
click at [775, 492] on div "9.25-4 5.29 ac" at bounding box center [803, 488] width 211 height 12
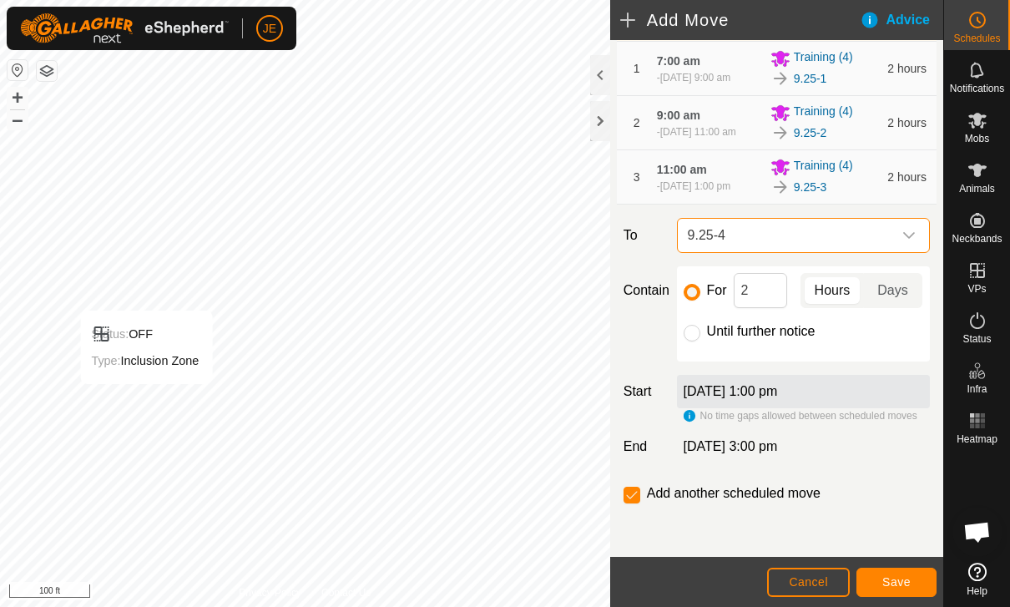
scroll to position [133, 0]
click at [687, 333] on input "Until further notice" at bounding box center [692, 333] width 17 height 17
radio input "true"
checkbox input "false"
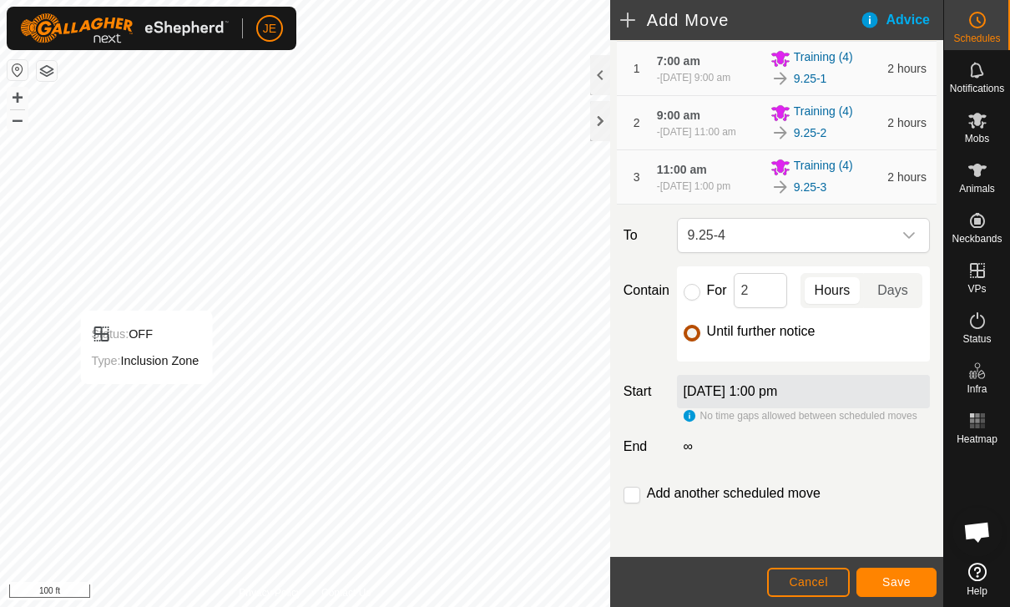
click at [897, 591] on button "Save" at bounding box center [897, 582] width 80 height 29
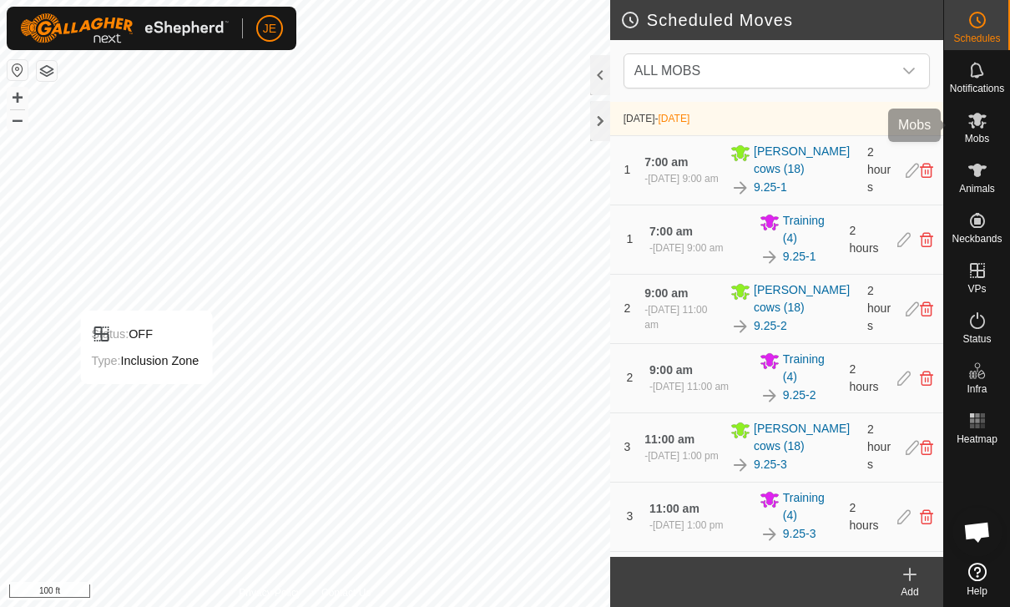
click at [978, 127] on icon at bounding box center [978, 120] width 20 height 20
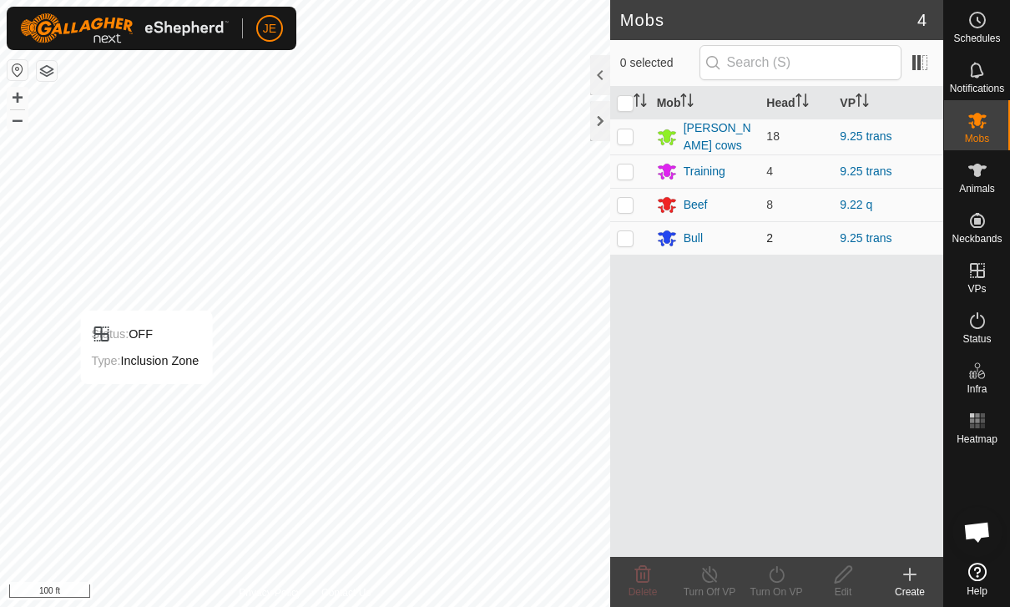
click at [633, 245] on td at bounding box center [630, 237] width 40 height 33
checkbox input "true"
click at [777, 580] on icon at bounding box center [777, 574] width 21 height 20
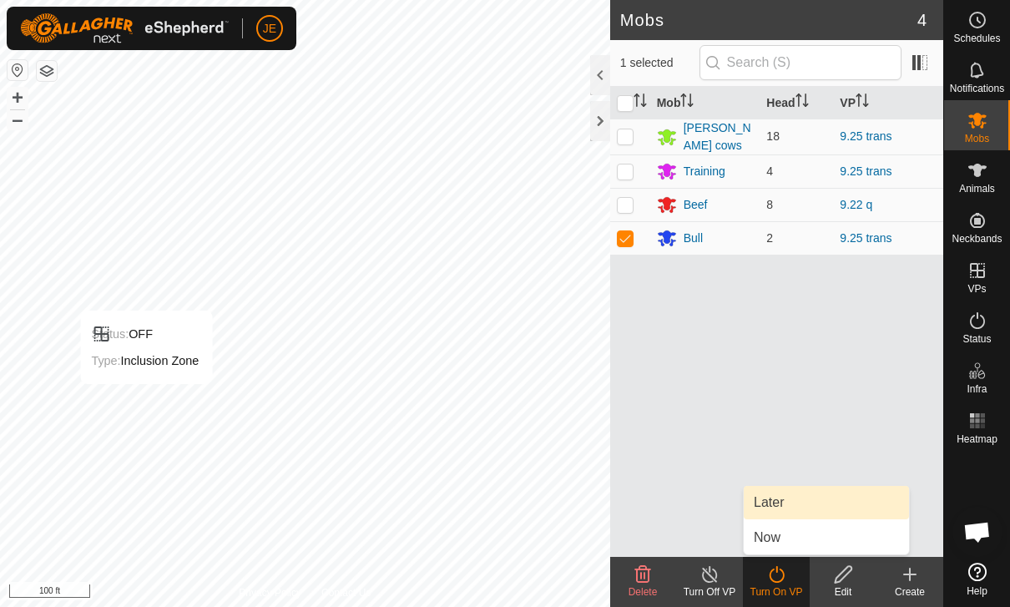
click at [787, 501] on link "Later" at bounding box center [826, 502] width 165 height 33
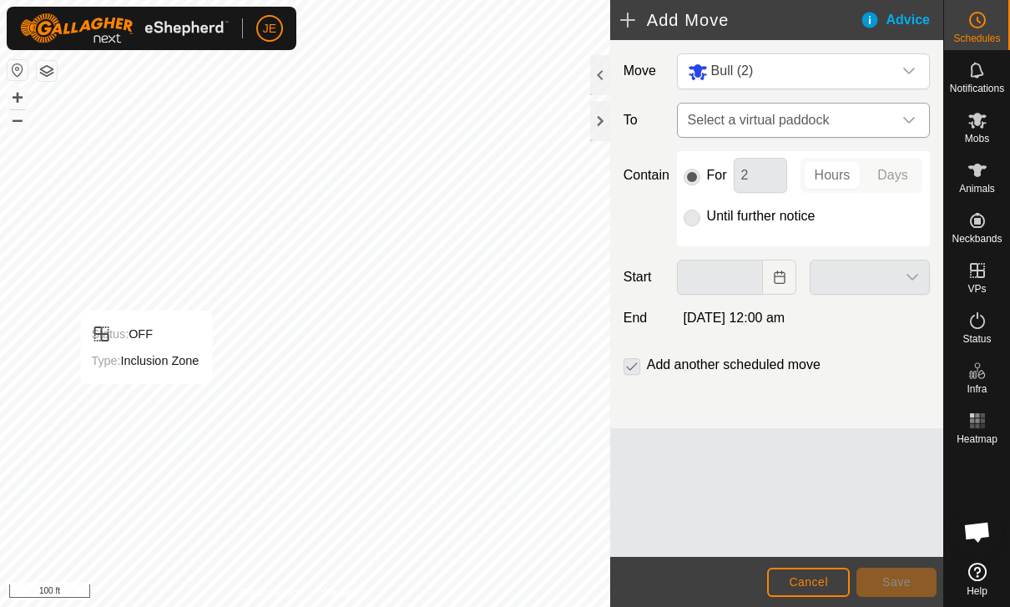
click at [862, 128] on span "Select a virtual paddock" at bounding box center [786, 120] width 211 height 33
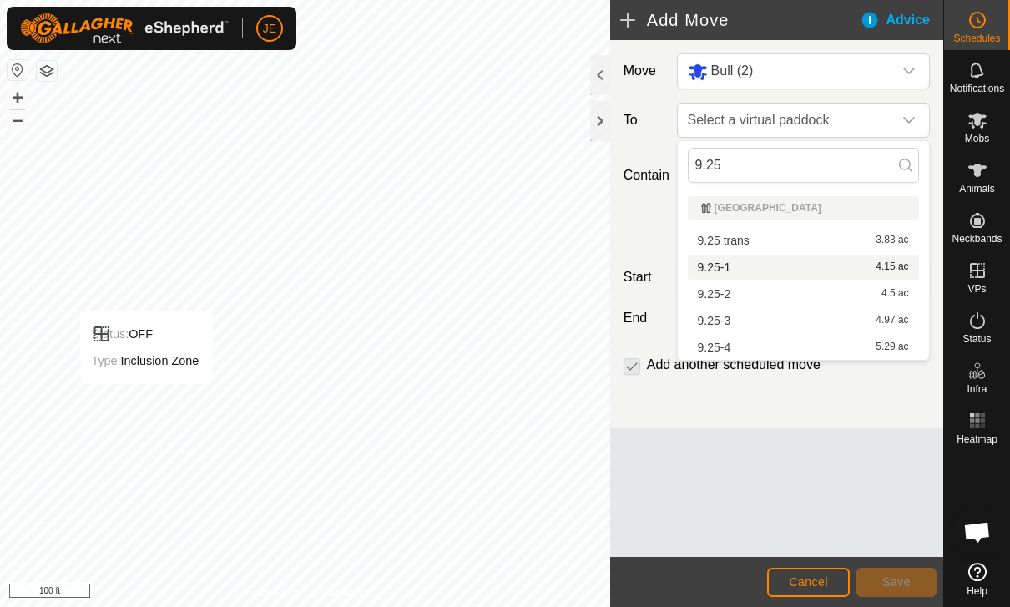
type input "9.25"
click at [741, 267] on div "9.25-1 4.15 ac" at bounding box center [803, 267] width 211 height 12
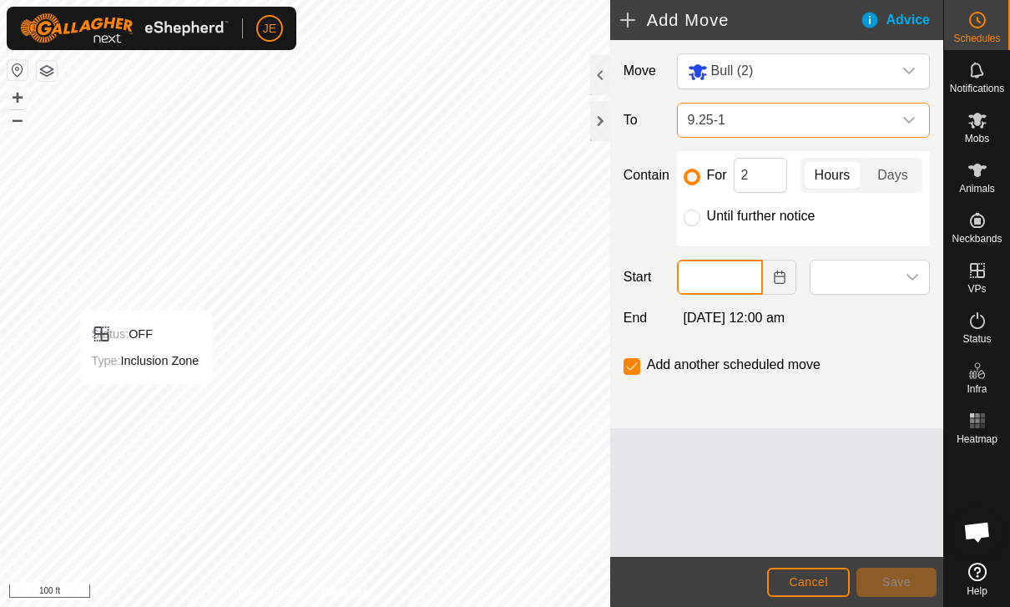
click at [721, 261] on input "text" at bounding box center [720, 277] width 87 height 35
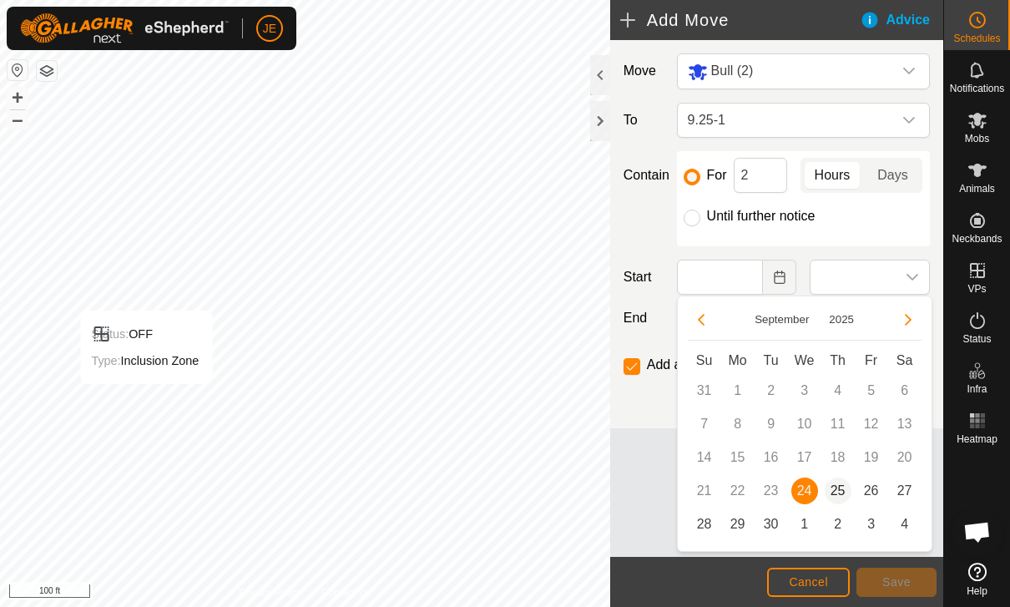
click at [842, 494] on span "25" at bounding box center [838, 491] width 27 height 27
type input "[DATE]"
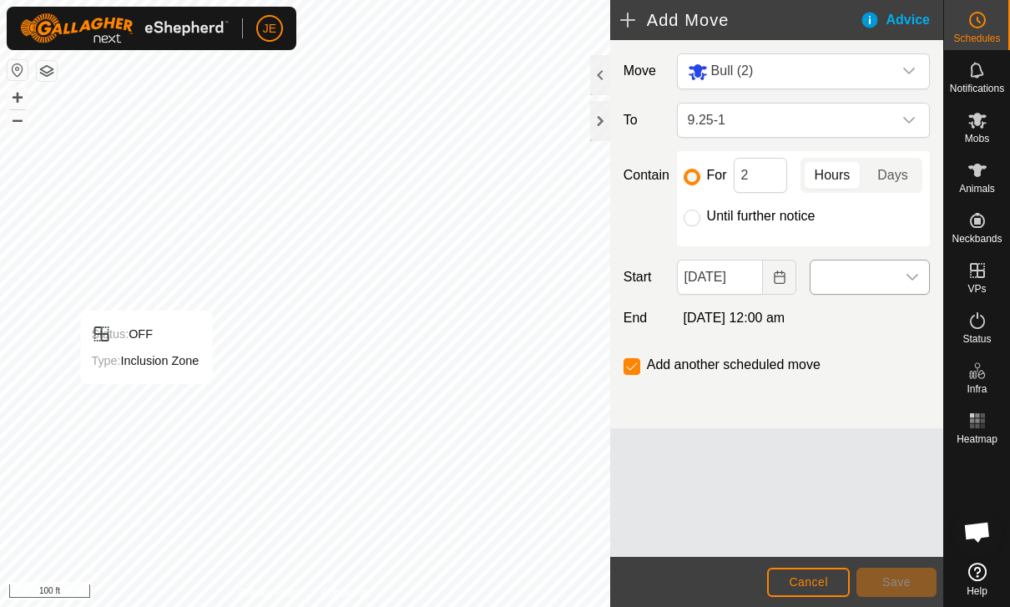
click at [878, 276] on span at bounding box center [853, 277] width 85 height 33
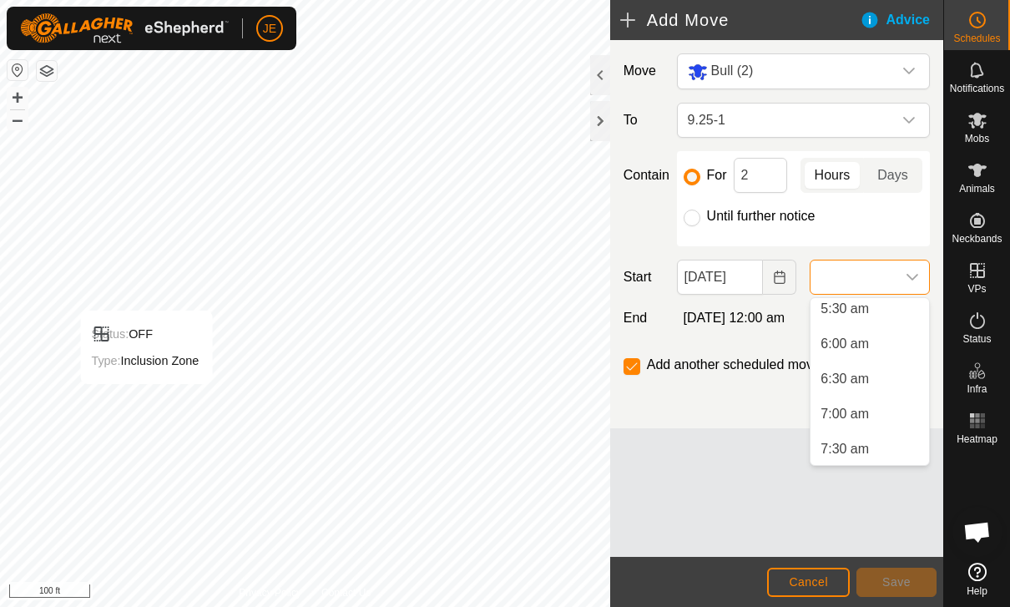
scroll to position [392, 0]
click at [870, 343] on li "6:00 am" at bounding box center [870, 342] width 119 height 33
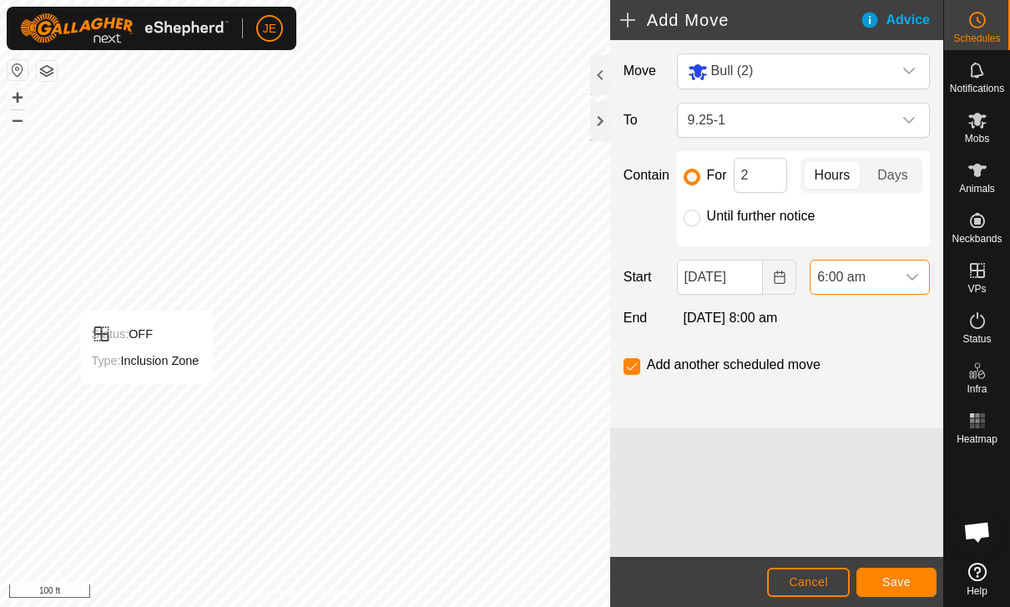
click at [899, 583] on span "Save" at bounding box center [897, 581] width 28 height 13
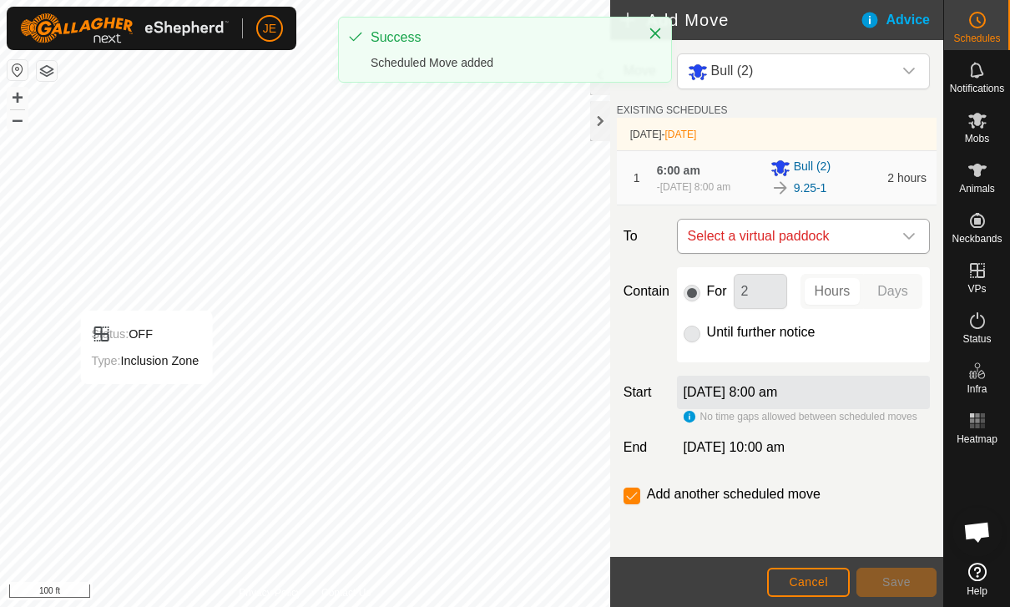
click at [850, 237] on span "Select a virtual paddock" at bounding box center [786, 236] width 211 height 33
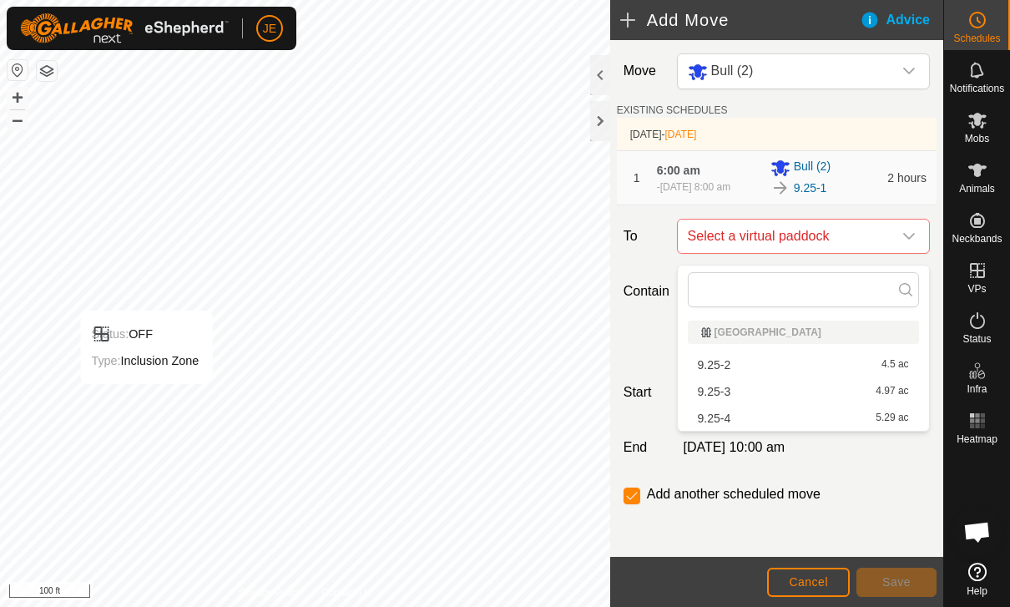
click at [757, 362] on div "9.25-2 4.5 ac" at bounding box center [803, 365] width 211 height 12
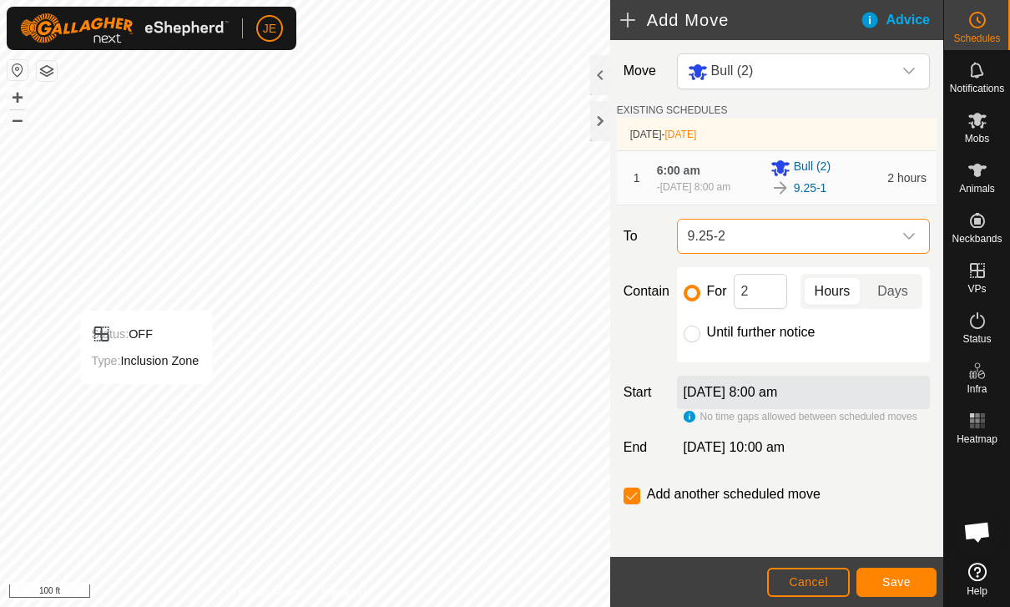
click at [902, 579] on span "Save" at bounding box center [897, 581] width 28 height 13
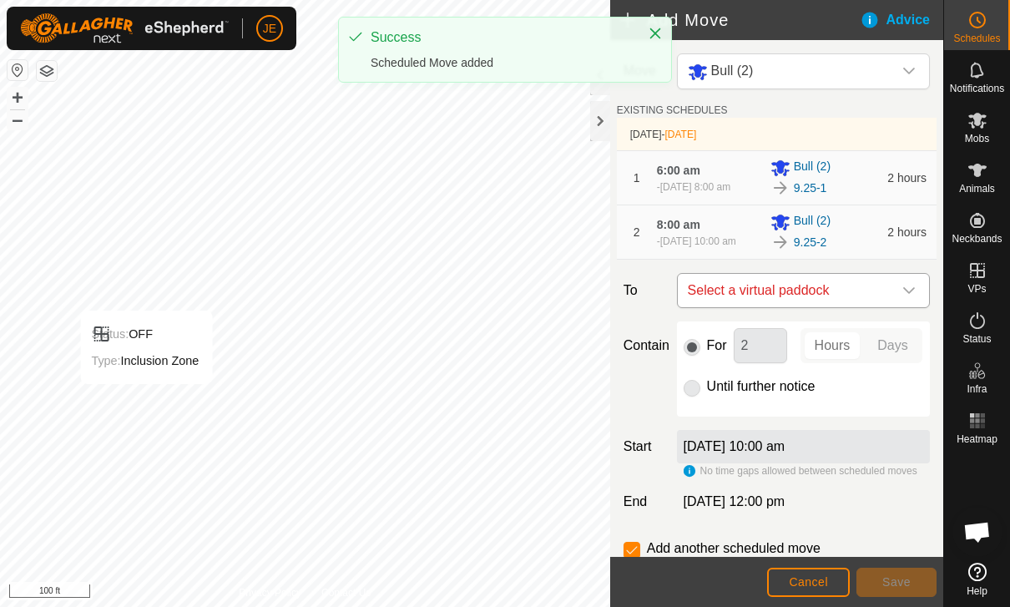
click at [829, 307] on span "Select a virtual paddock" at bounding box center [786, 290] width 211 height 33
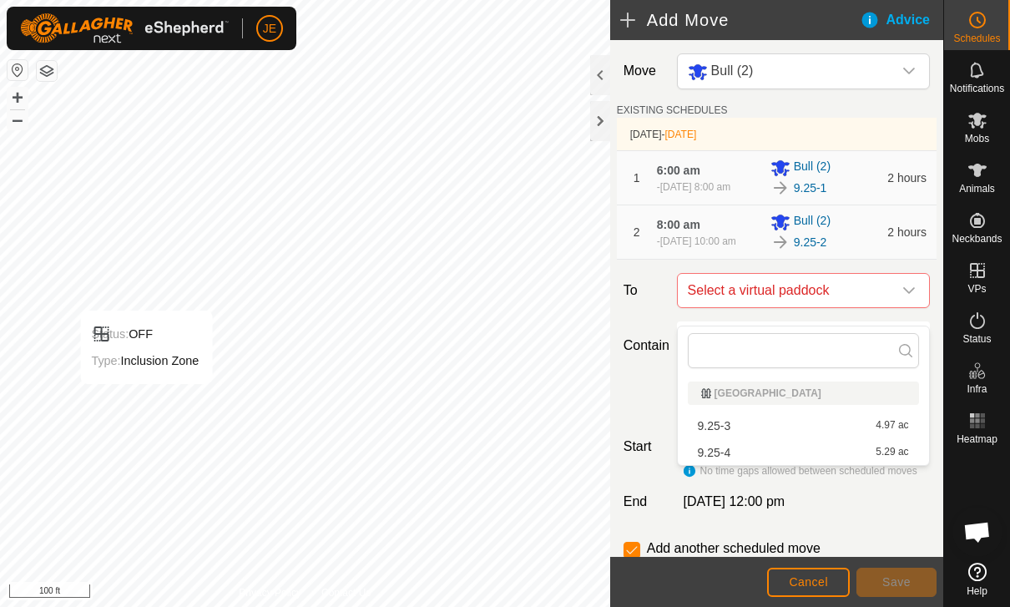
click at [792, 422] on div "9.25-3 4.97 ac" at bounding box center [803, 426] width 211 height 12
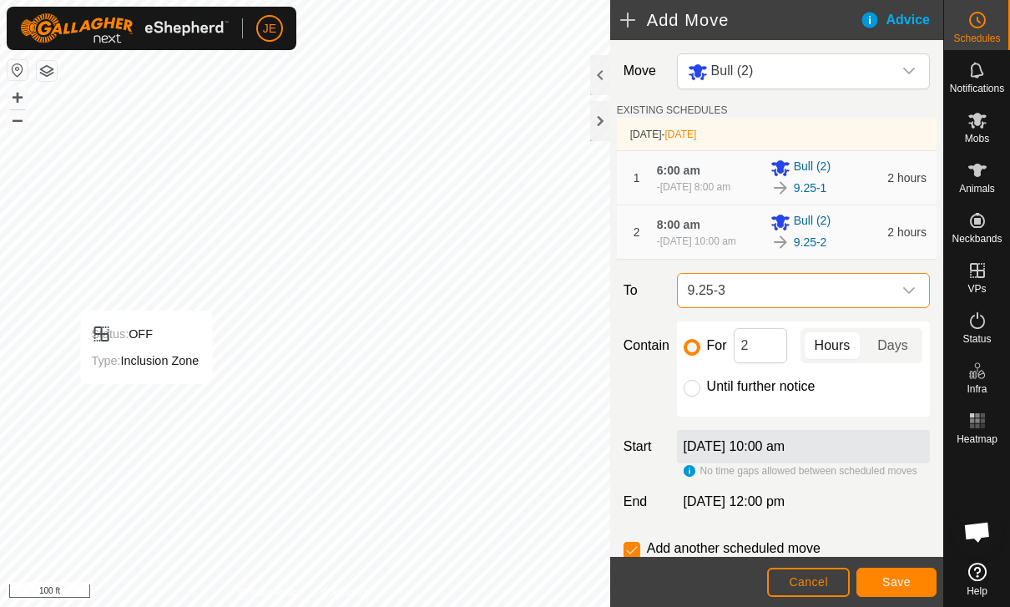
click at [907, 578] on span "Save" at bounding box center [897, 581] width 28 height 13
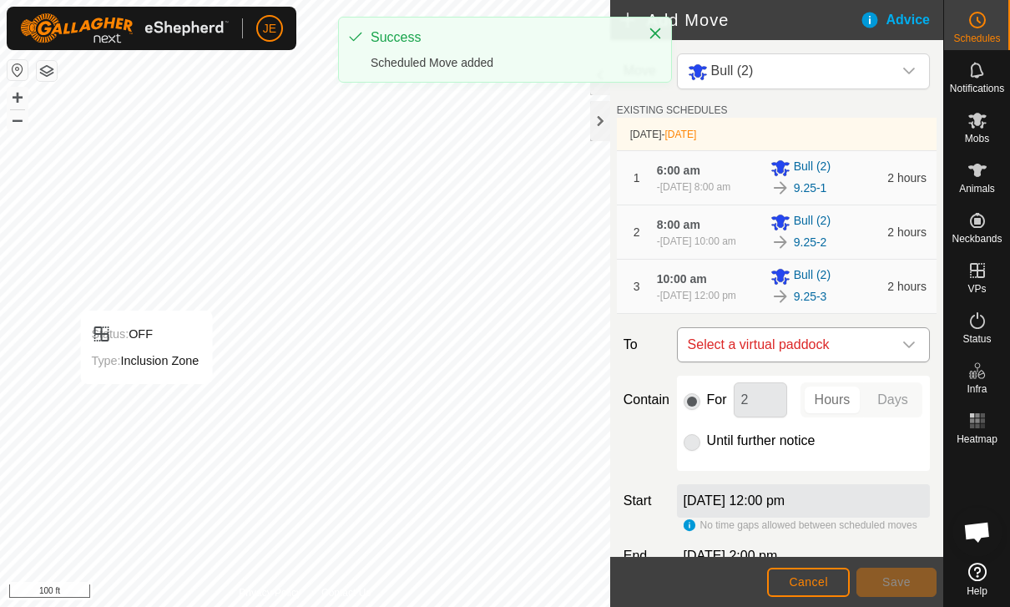
click at [826, 362] on span "Select a virtual paddock" at bounding box center [786, 344] width 211 height 33
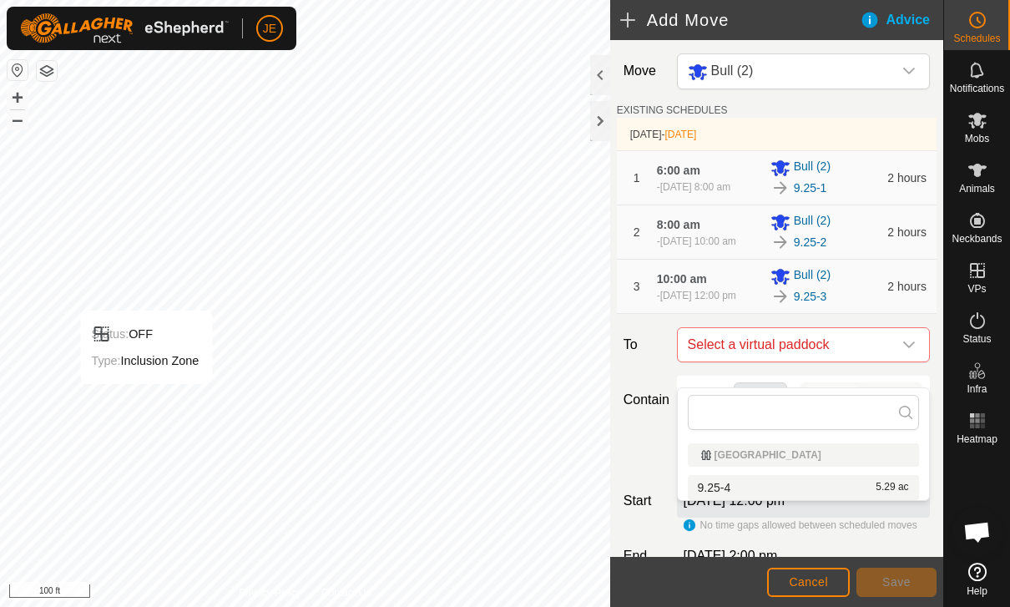
click at [779, 488] on div "9.25-4 5.29 ac" at bounding box center [803, 488] width 211 height 12
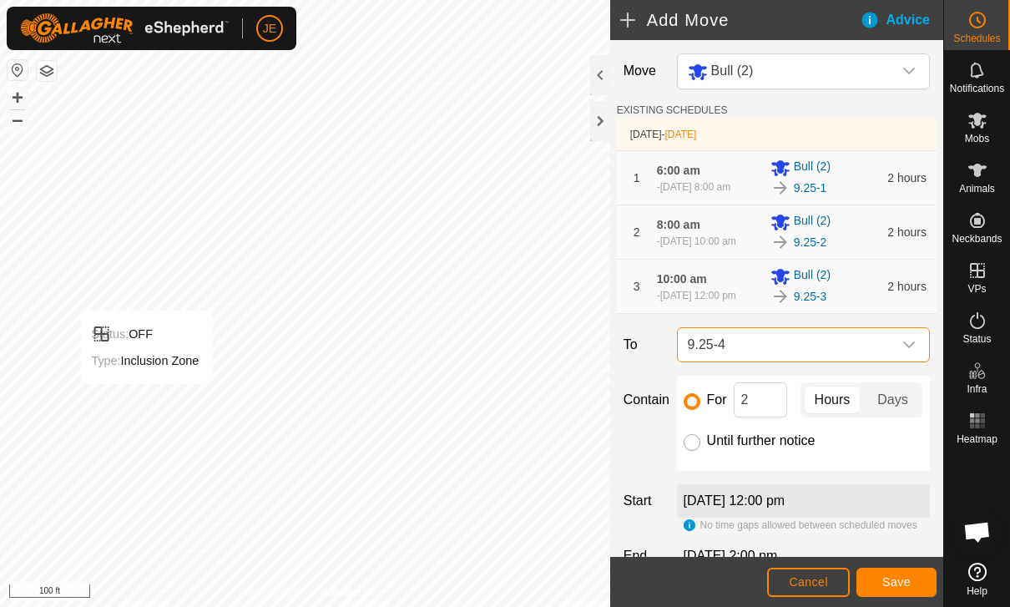
click at [696, 451] on input "Until further notice" at bounding box center [692, 442] width 17 height 17
radio input "true"
checkbox input "false"
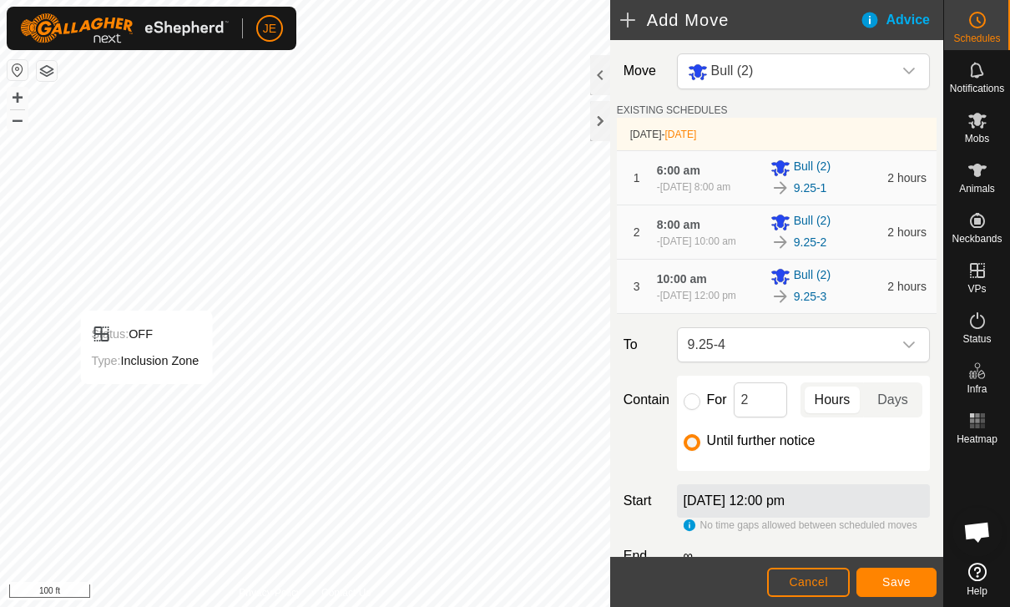
click at [896, 584] on span "Save" at bounding box center [897, 581] width 28 height 13
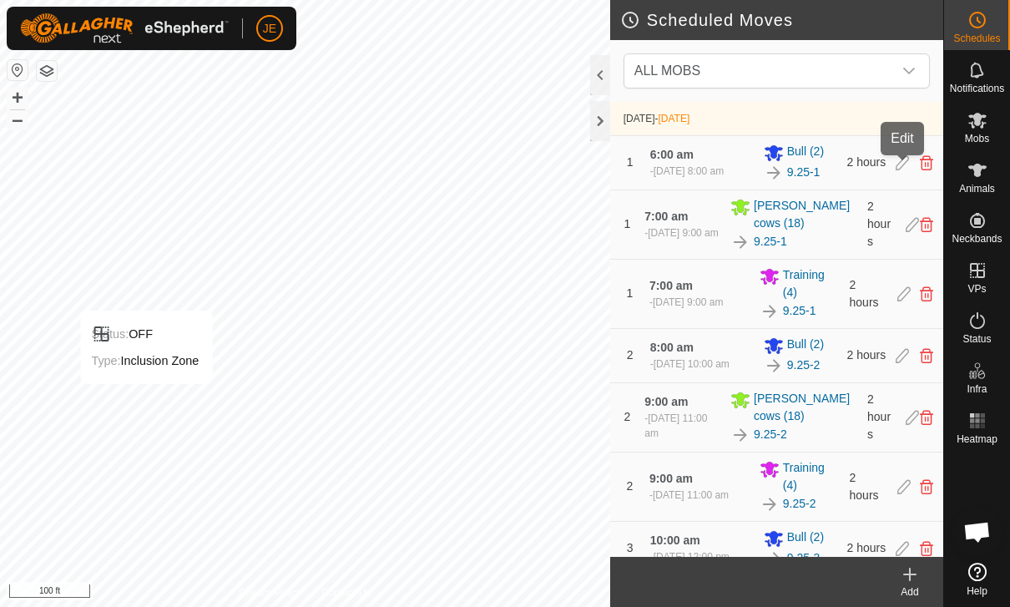
click at [899, 167] on icon at bounding box center [902, 162] width 13 height 15
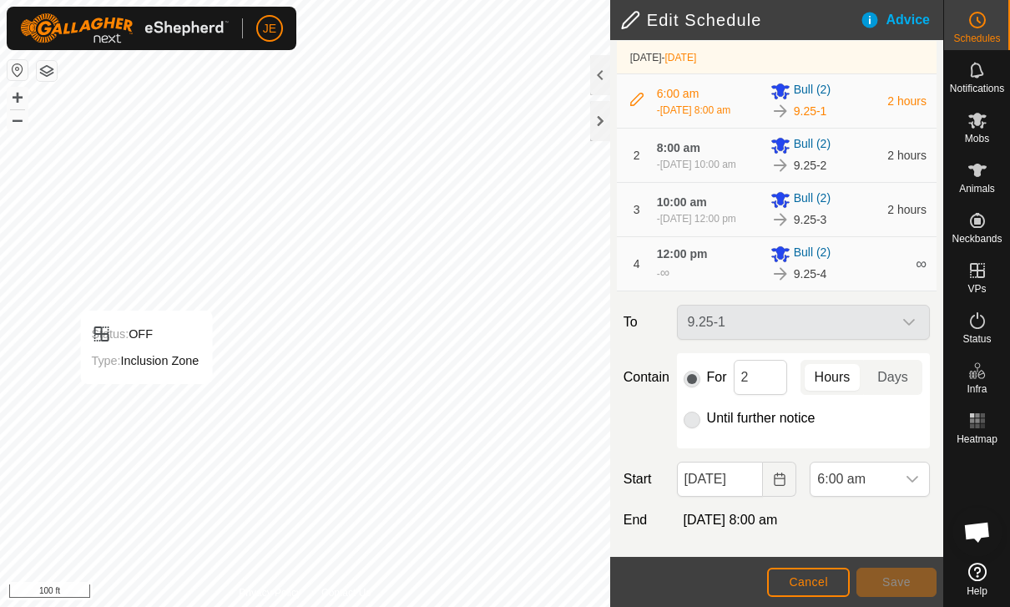
scroll to position [100, 0]
click at [877, 485] on span "6:00 am" at bounding box center [853, 479] width 85 height 33
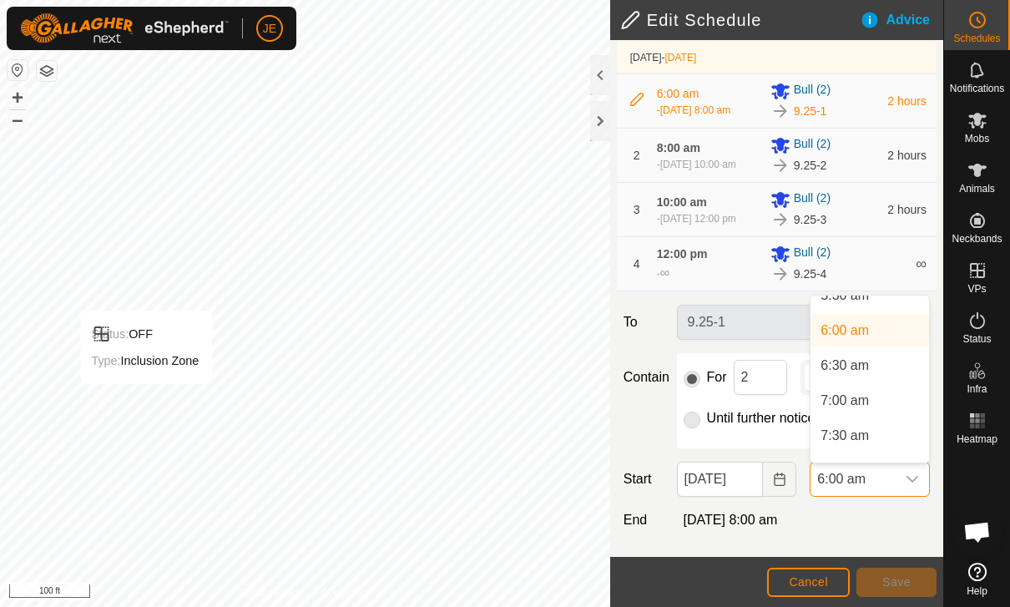
scroll to position [403, 0]
click at [868, 406] on span "7:00 am" at bounding box center [845, 400] width 48 height 20
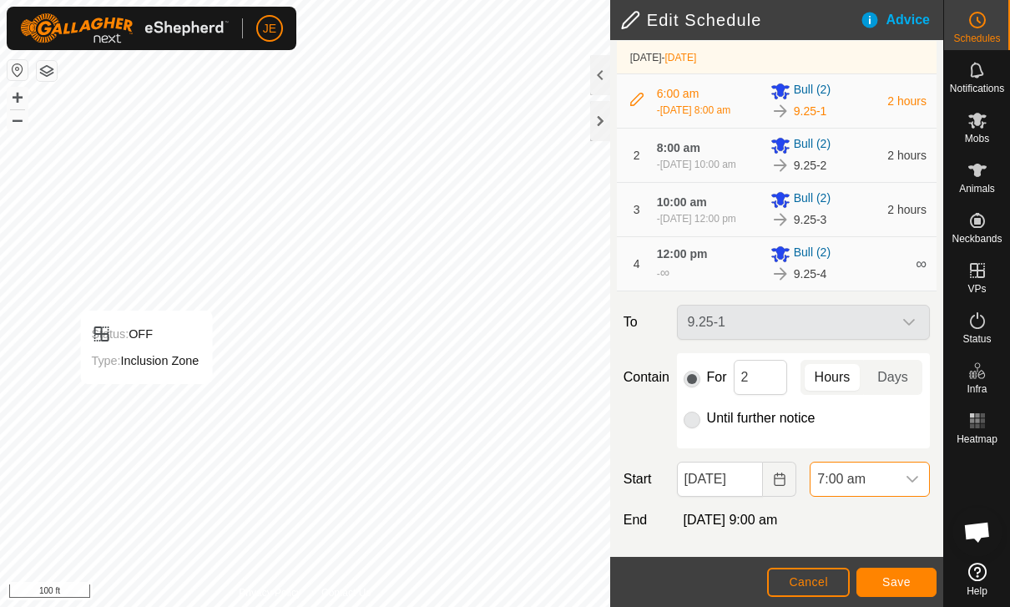
click at [909, 577] on span "Save" at bounding box center [897, 581] width 28 height 13
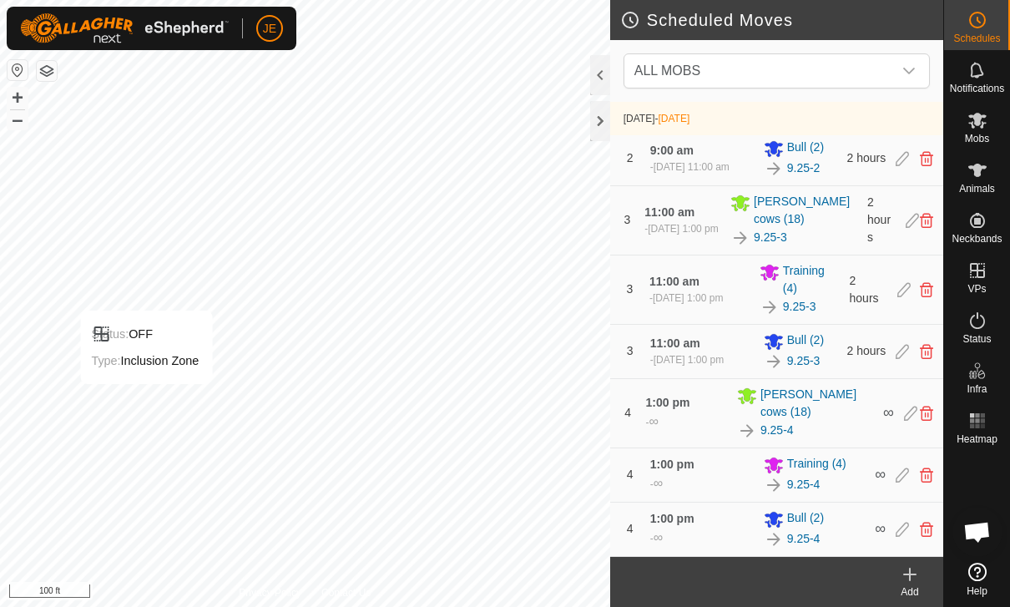
scroll to position [358, 0]
click at [986, 124] on icon at bounding box center [978, 120] width 20 height 20
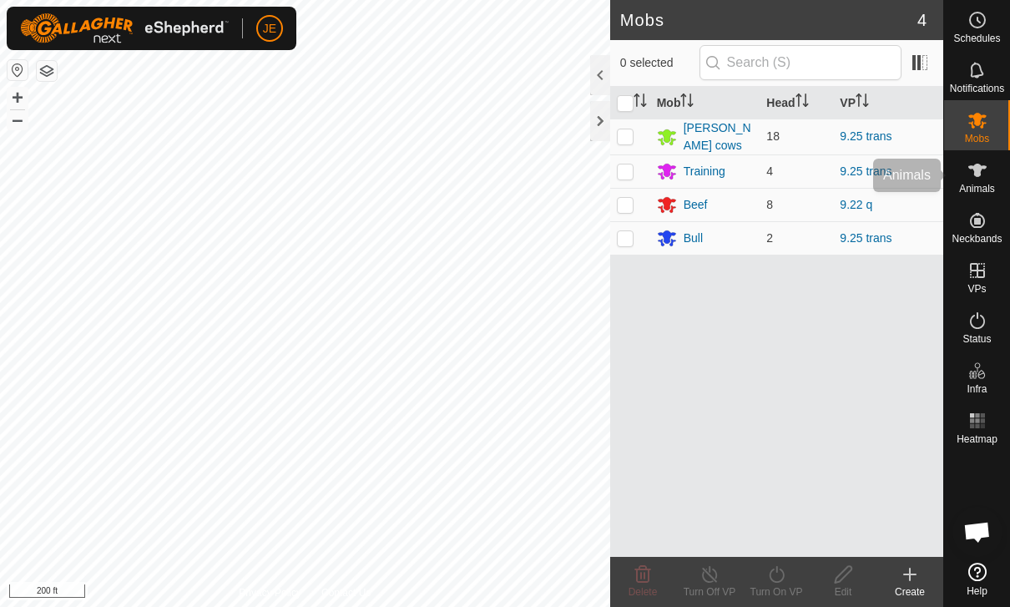
click at [992, 169] on es-animals-svg-icon at bounding box center [978, 170] width 30 height 27
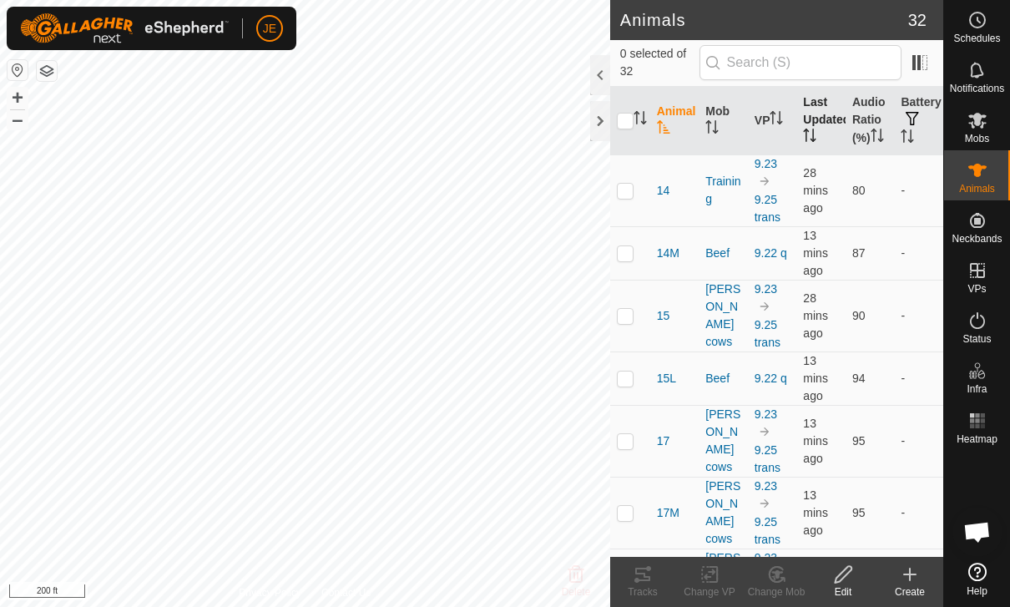
click at [819, 116] on th "Last Updated" at bounding box center [821, 121] width 49 height 68
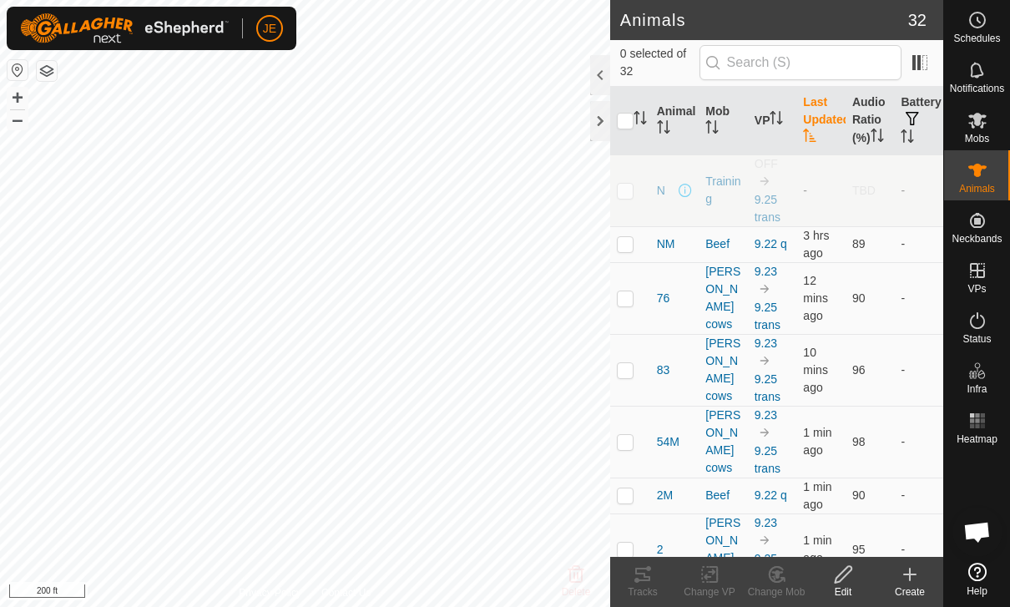
click at [831, 106] on th "Last Updated" at bounding box center [821, 121] width 49 height 68
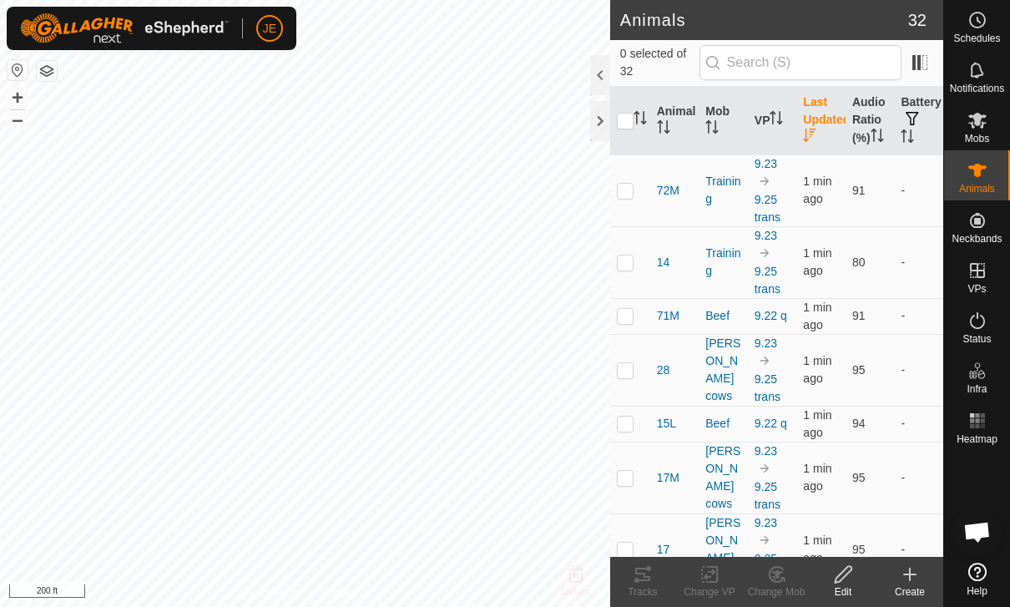
click at [830, 126] on th "Last Updated" at bounding box center [821, 121] width 49 height 68
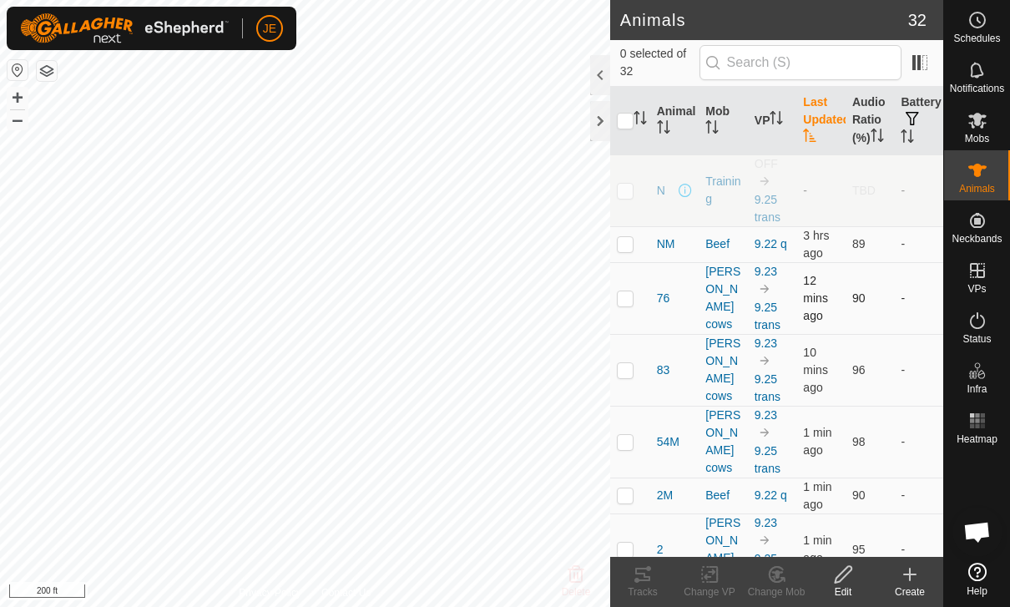
click at [623, 303] on p-checkbox at bounding box center [625, 297] width 17 height 13
click at [623, 300] on p-checkbox at bounding box center [625, 297] width 17 height 13
checkbox input "false"
click at [980, 323] on icon at bounding box center [978, 321] width 20 height 20
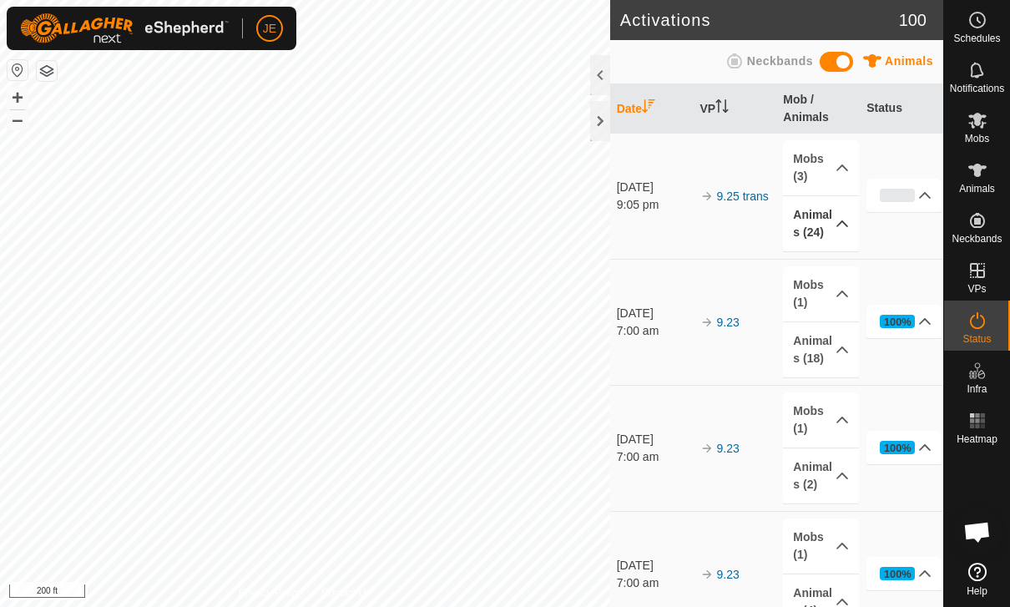
click at [821, 224] on p-accordion-header "Animals (24)" at bounding box center [820, 223] width 75 height 55
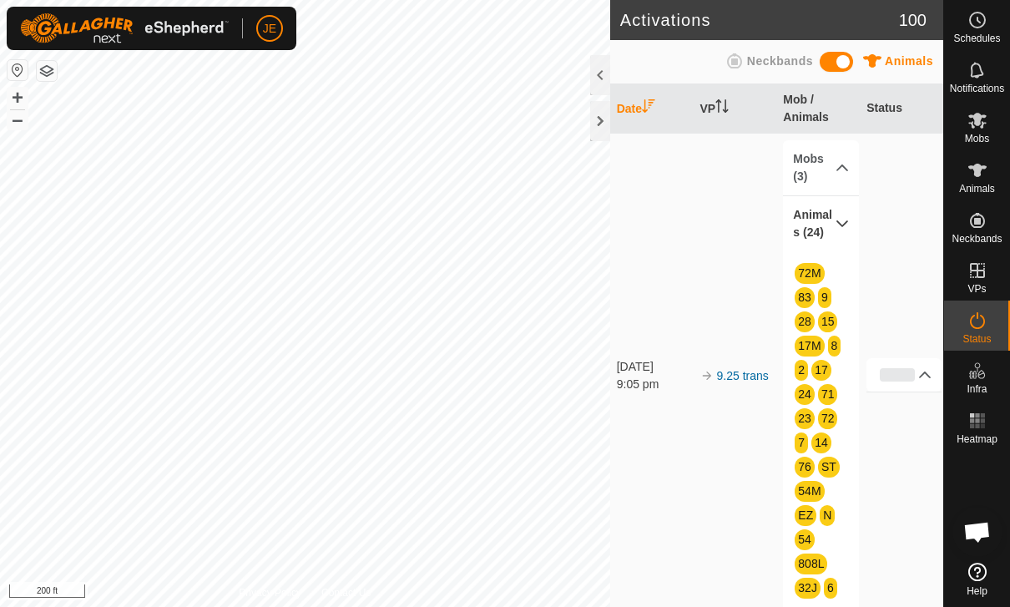
click at [833, 225] on p-accordion-header "Animals (24)" at bounding box center [820, 223] width 75 height 55
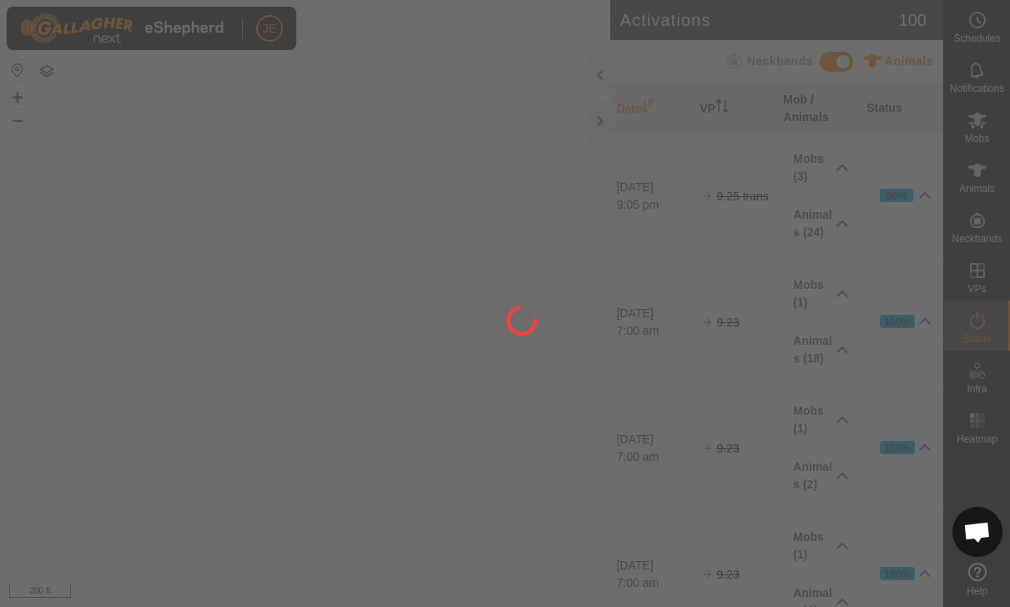
scroll to position [1531, 0]
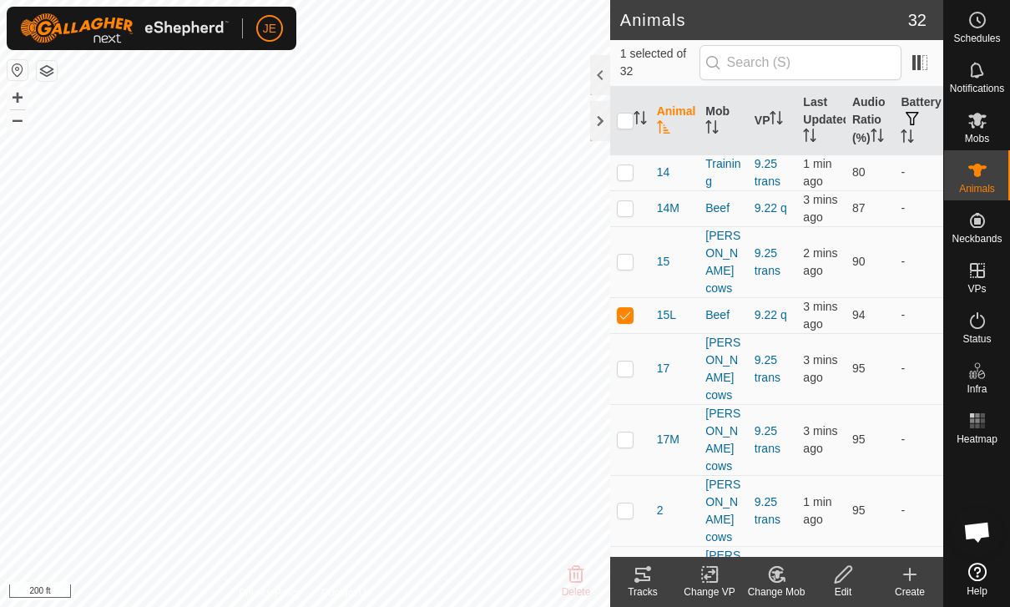
click at [648, 570] on icon at bounding box center [648, 568] width 5 height 5
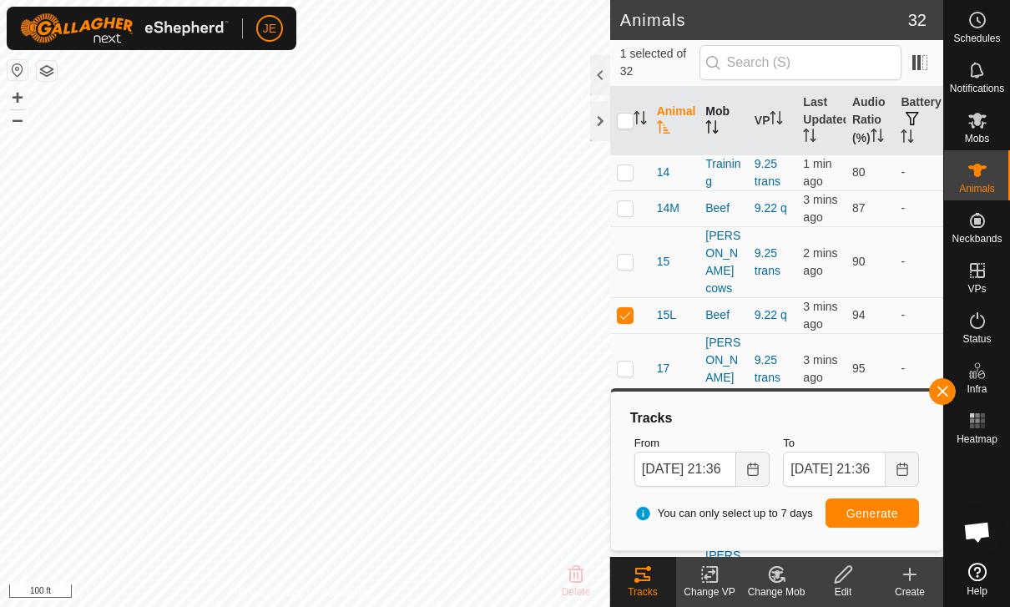
click at [722, 126] on th "Mob" at bounding box center [723, 121] width 49 height 68
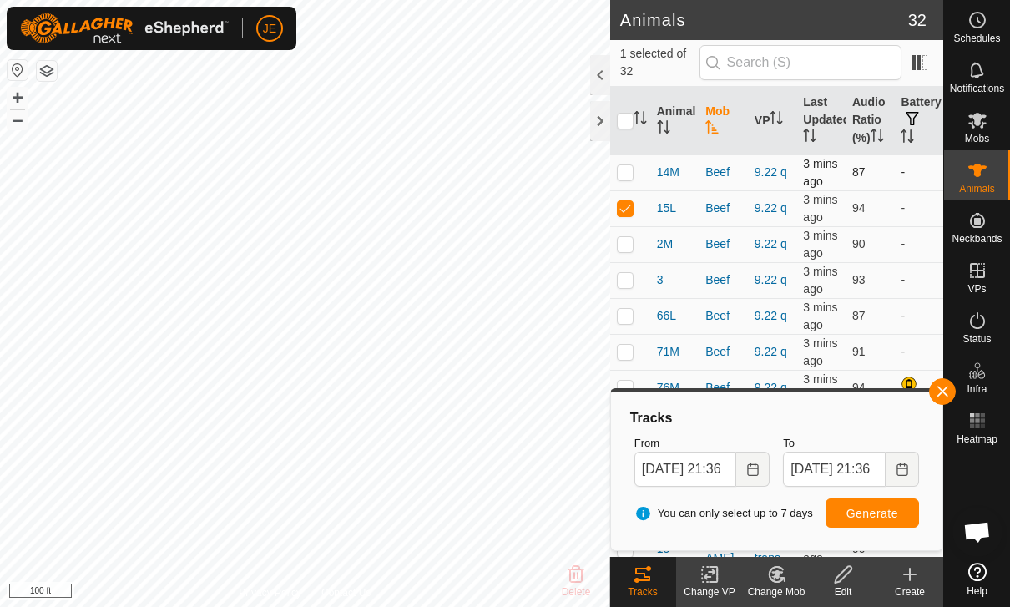
click at [628, 178] on p-checkbox at bounding box center [625, 171] width 17 height 13
checkbox input "true"
click at [633, 240] on p-checkbox at bounding box center [625, 243] width 17 height 13
checkbox input "true"
click at [632, 279] on p-checkbox at bounding box center [625, 279] width 17 height 13
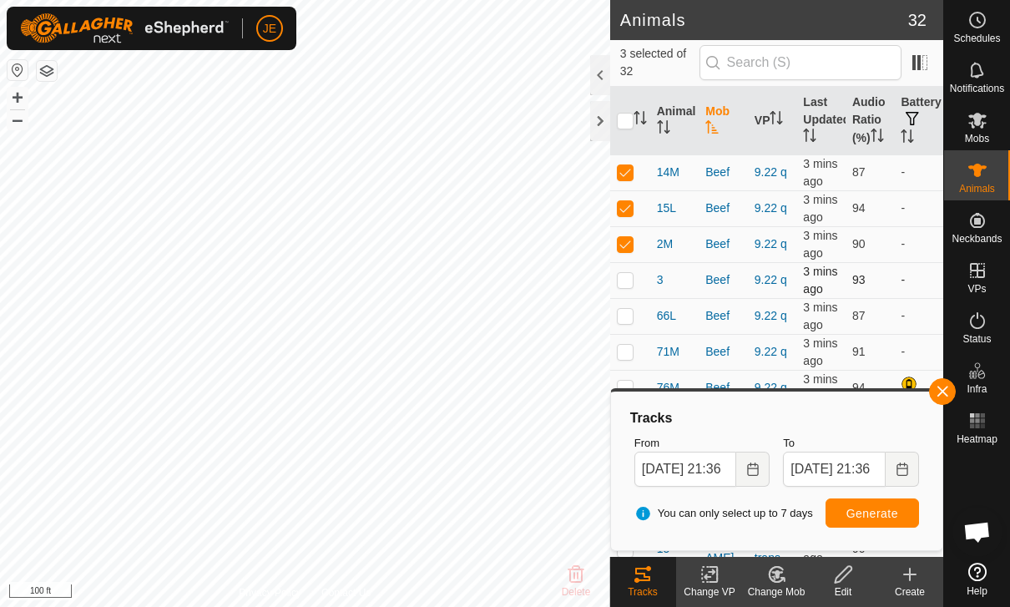
checkbox input "true"
click at [634, 309] on td at bounding box center [630, 316] width 40 height 36
checkbox input "true"
click at [630, 356] on p-checkbox at bounding box center [625, 351] width 17 height 13
checkbox input "true"
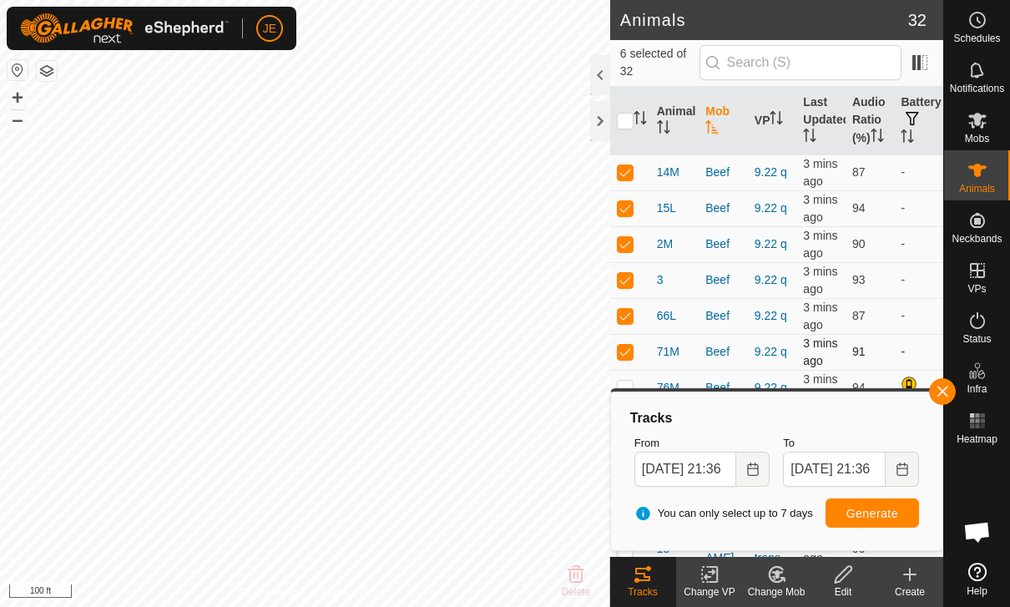
scroll to position [46, 0]
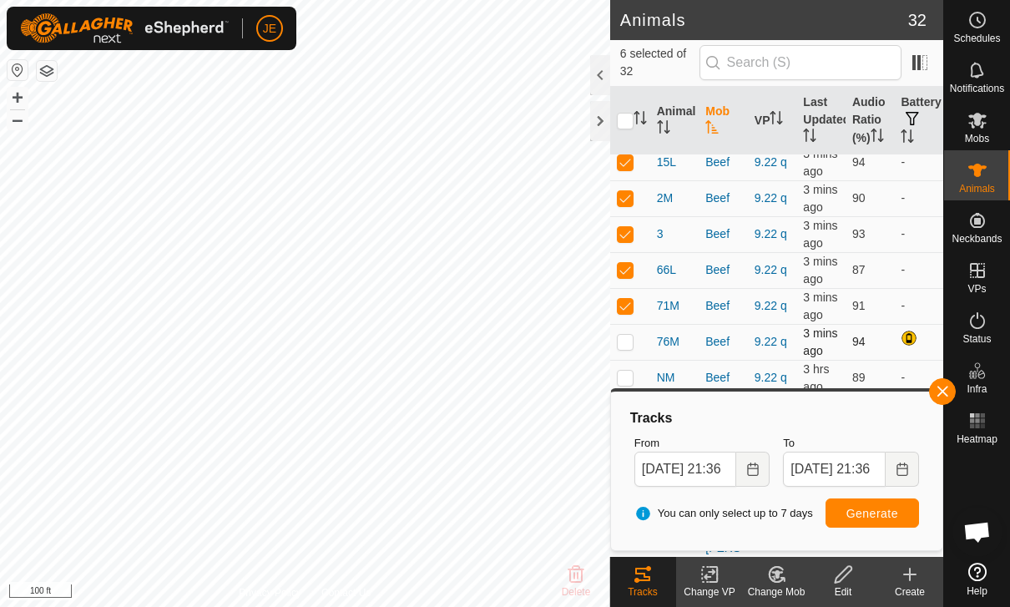
click at [638, 342] on td at bounding box center [630, 342] width 40 height 36
checkbox input "true"
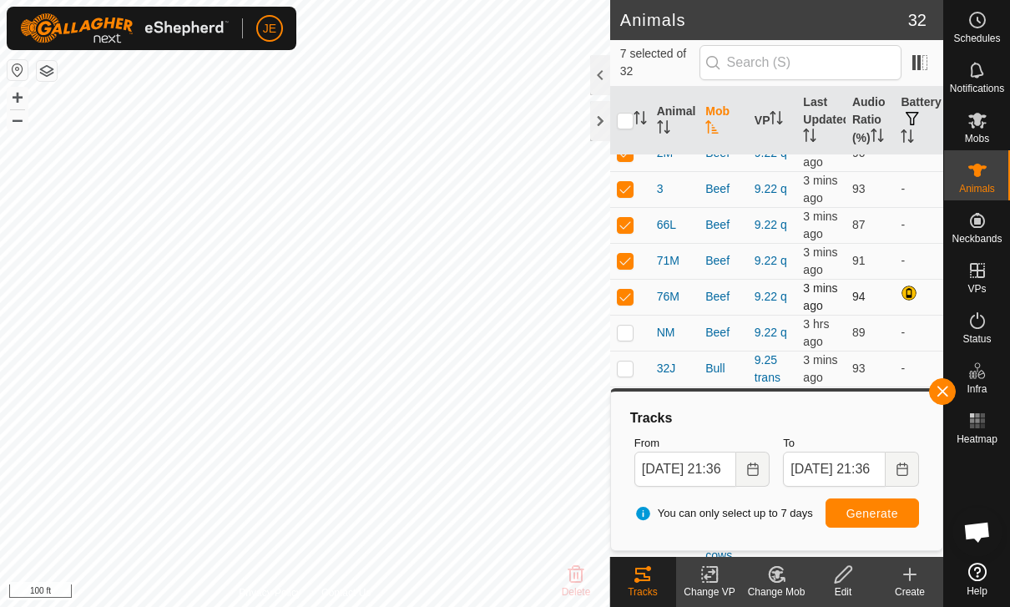
scroll to position [90, 0]
click at [627, 341] on td at bounding box center [630, 334] width 40 height 36
checkbox input "true"
click at [939, 397] on span "button" at bounding box center [942, 391] width 13 height 13
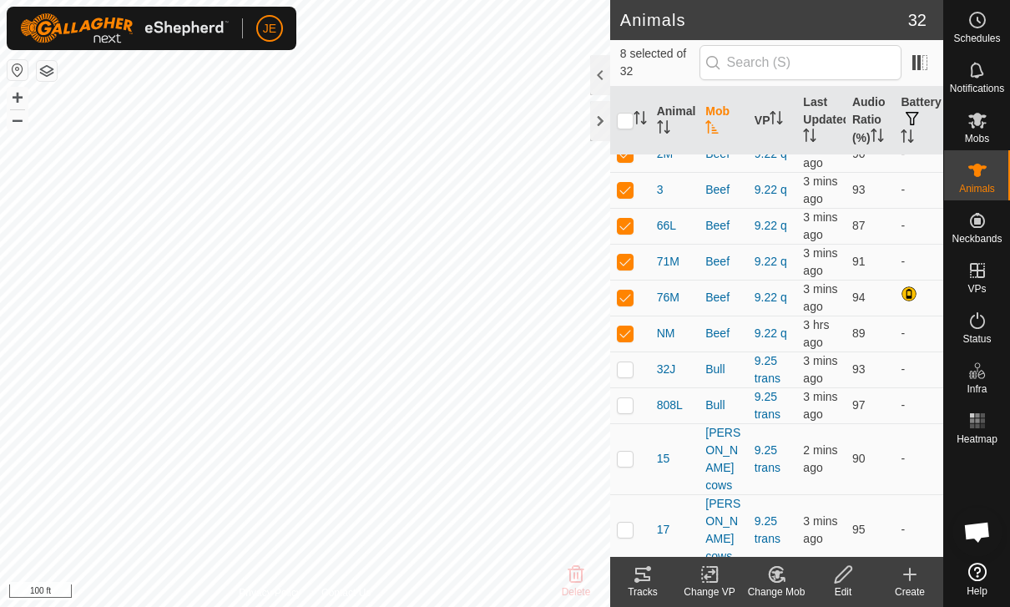
click at [654, 575] on tracks-svg-icon at bounding box center [643, 574] width 67 height 20
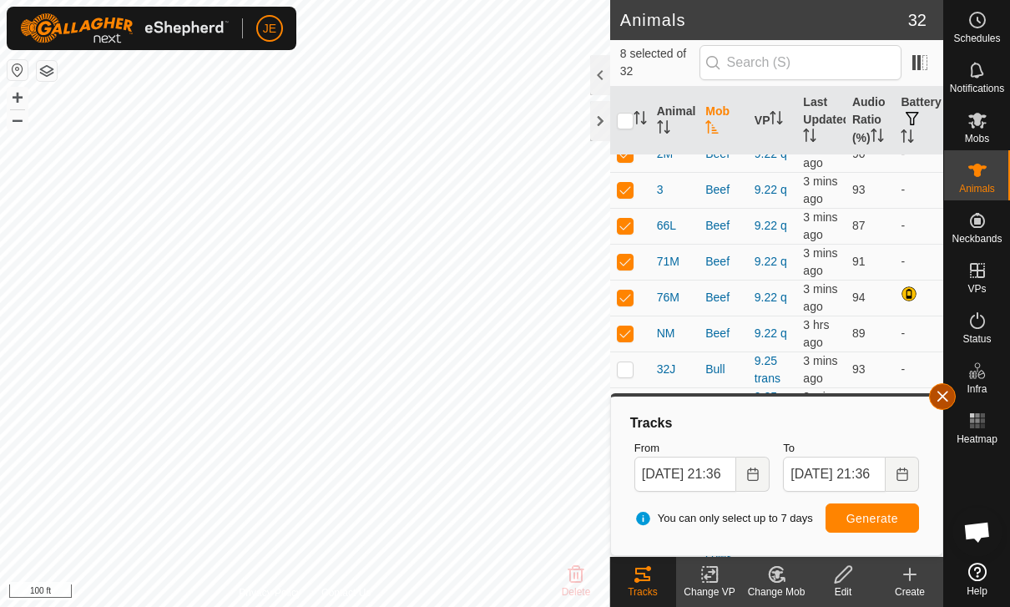
click at [945, 397] on span "button" at bounding box center [942, 396] width 13 height 13
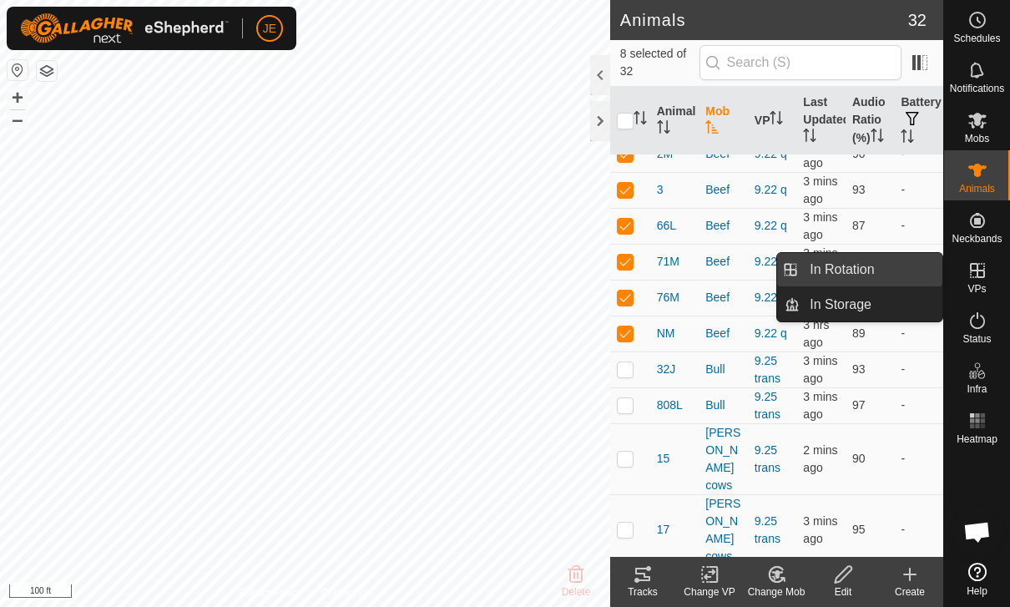
click at [887, 274] on link "In Rotation" at bounding box center [871, 269] width 143 height 33
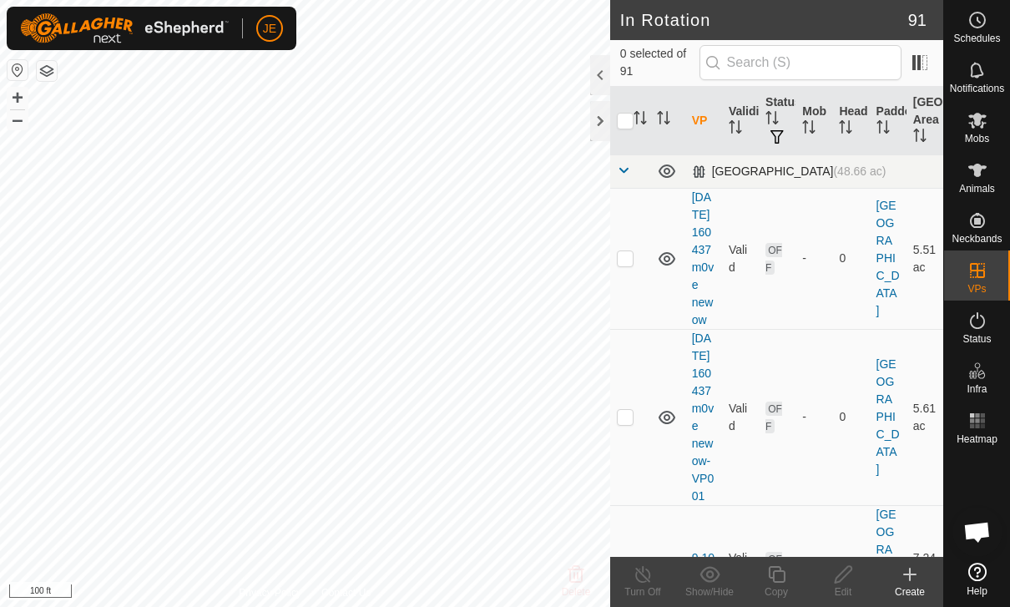
click at [617, 176] on span at bounding box center [623, 170] width 13 height 13
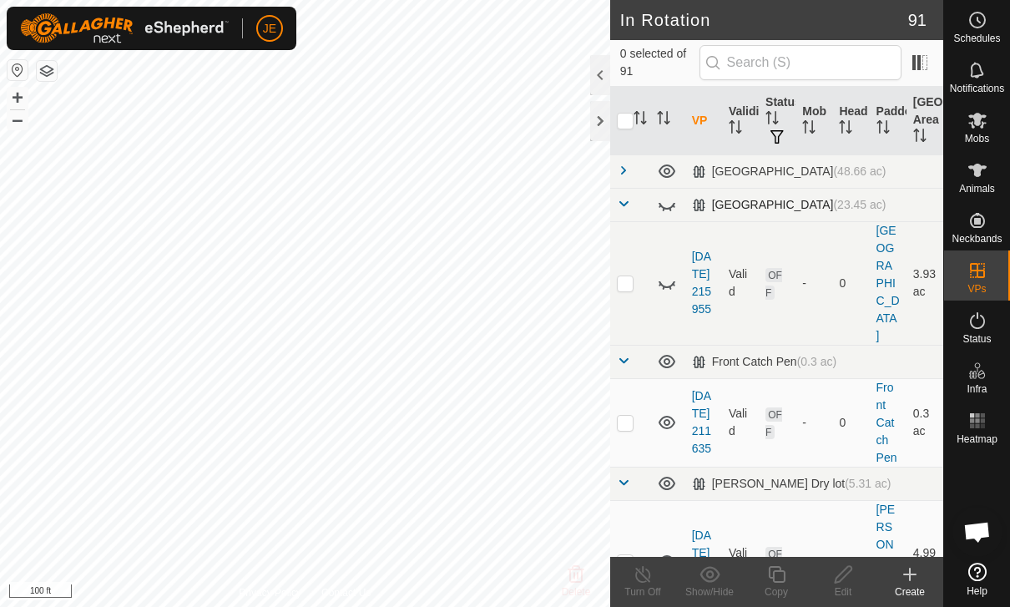
click at [621, 208] on span at bounding box center [623, 203] width 13 height 13
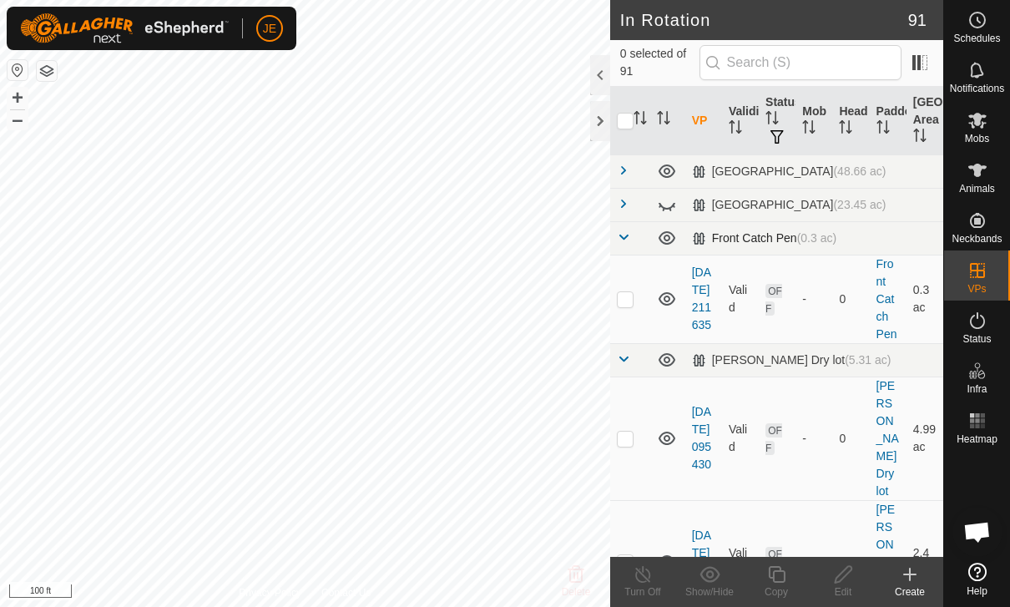
click at [628, 235] on span at bounding box center [623, 236] width 13 height 13
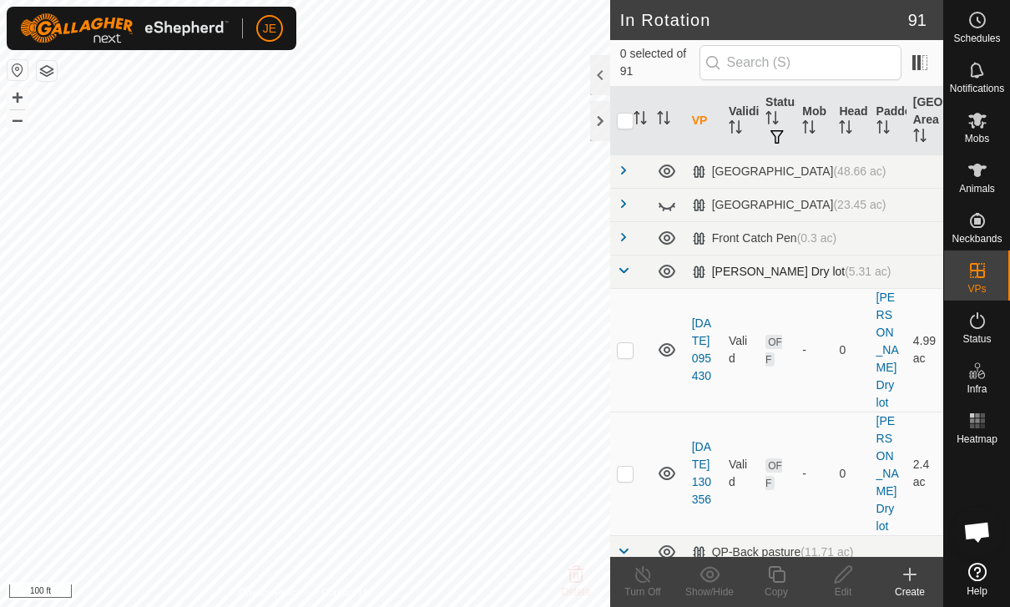
click at [629, 270] on span at bounding box center [623, 270] width 13 height 13
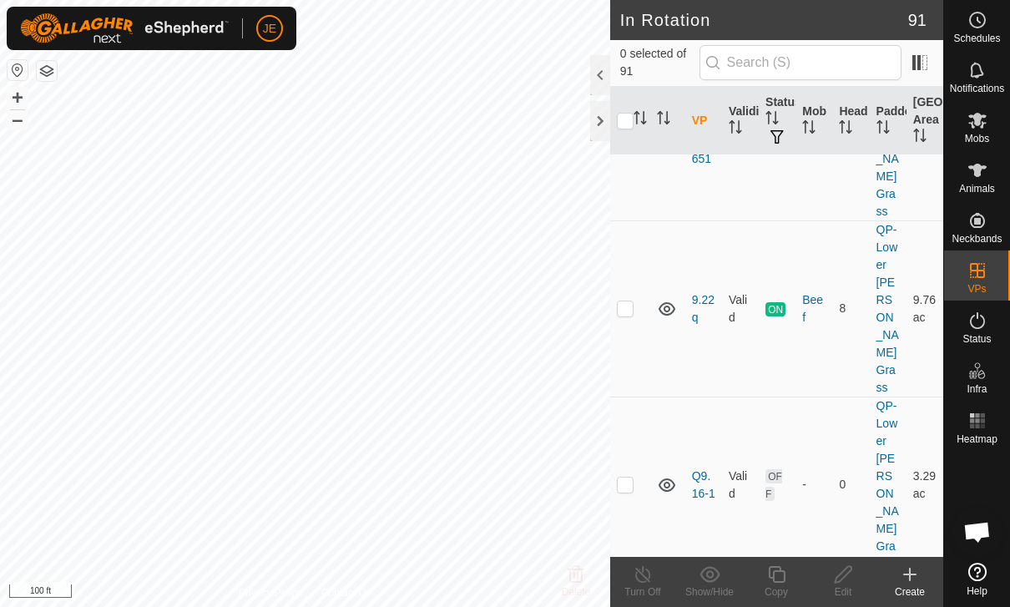
scroll to position [2373, 0]
click at [624, 304] on p-checkbox at bounding box center [625, 310] width 17 height 13
checkbox input "true"
click at [772, 563] on div "Copy" at bounding box center [776, 582] width 67 height 50
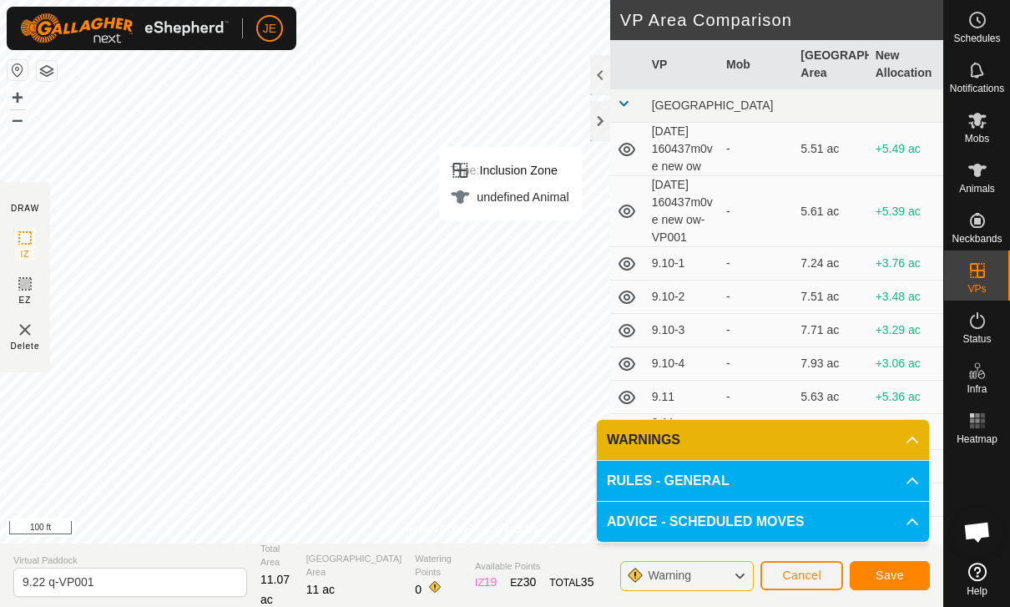
click at [893, 574] on span "Save" at bounding box center [890, 575] width 28 height 13
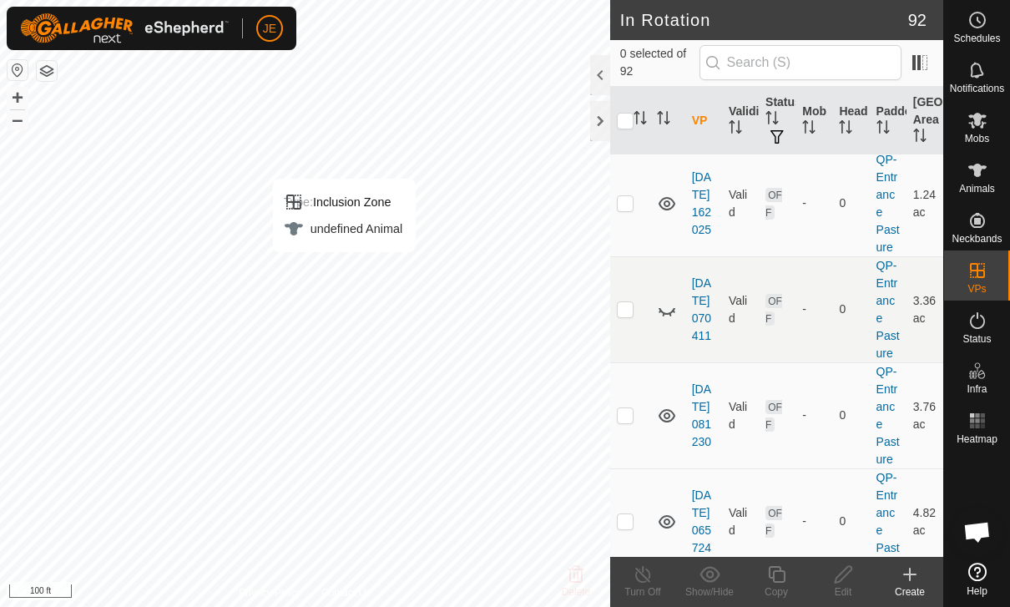
scroll to position [9216, 0]
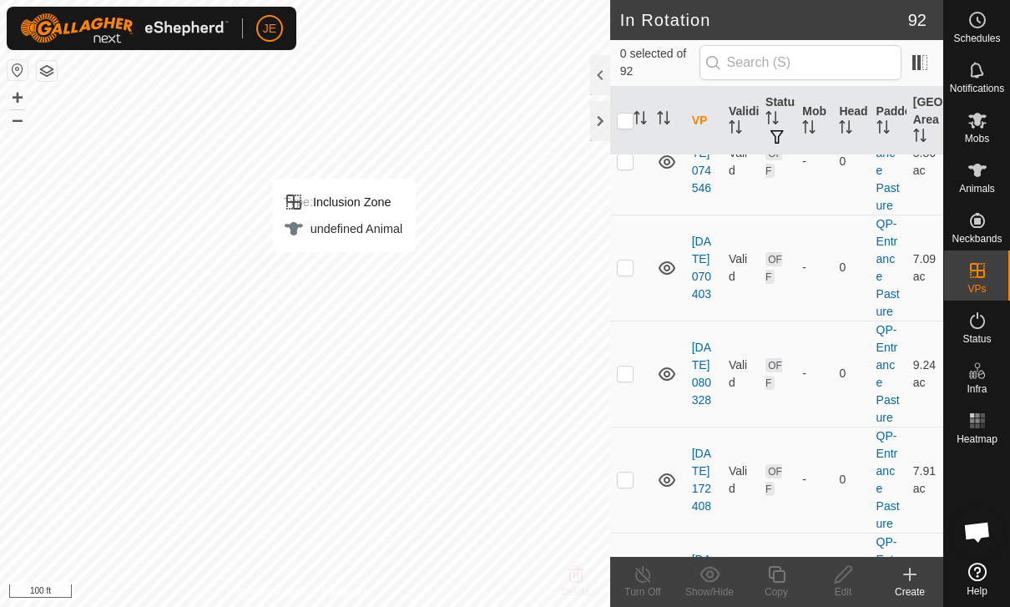
checkbox input "true"
click at [851, 581] on icon at bounding box center [843, 574] width 21 height 20
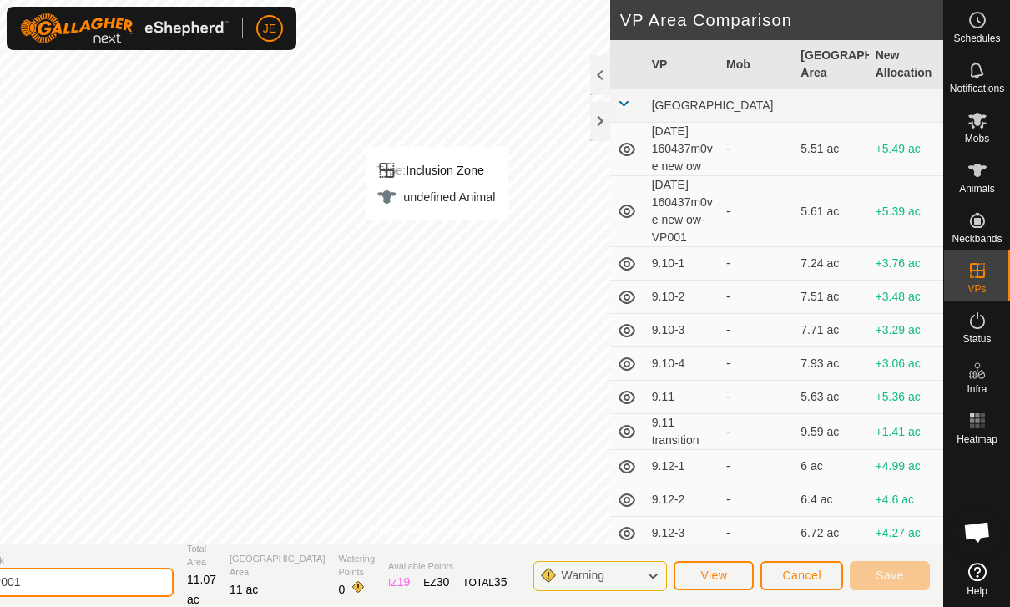
click at [151, 578] on input "9.22 q-VP001" at bounding box center [57, 582] width 234 height 29
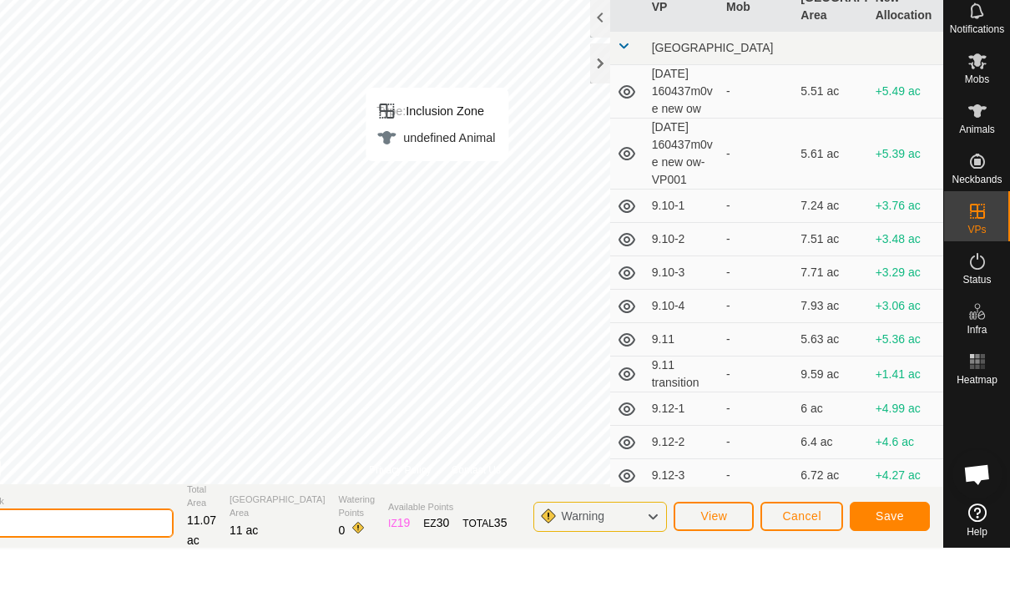
type input "9.25 q"
click at [896, 567] on span "Save" at bounding box center [890, 573] width 28 height 13
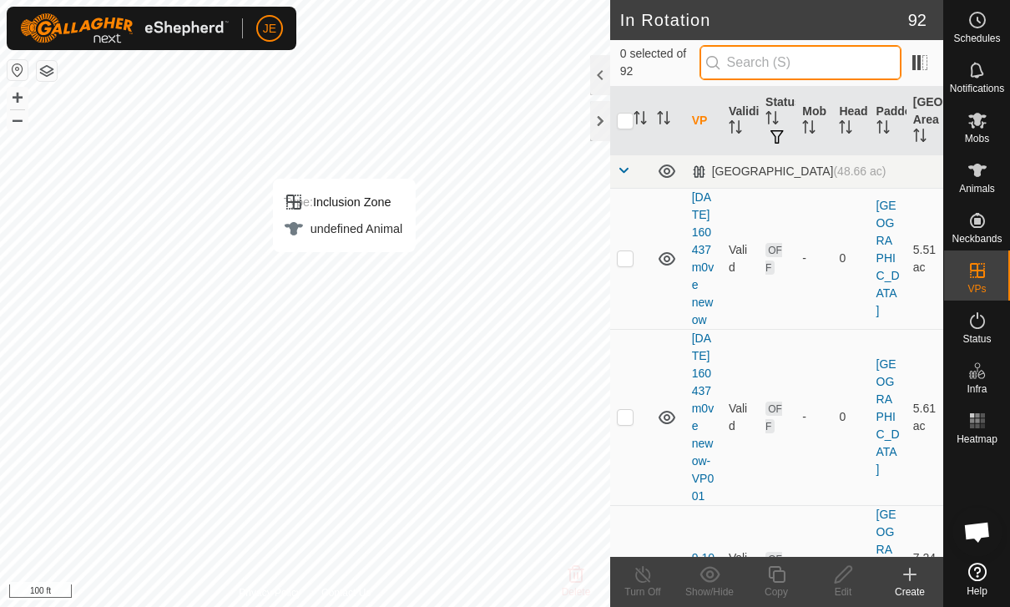
click at [834, 57] on input "text" at bounding box center [801, 62] width 202 height 35
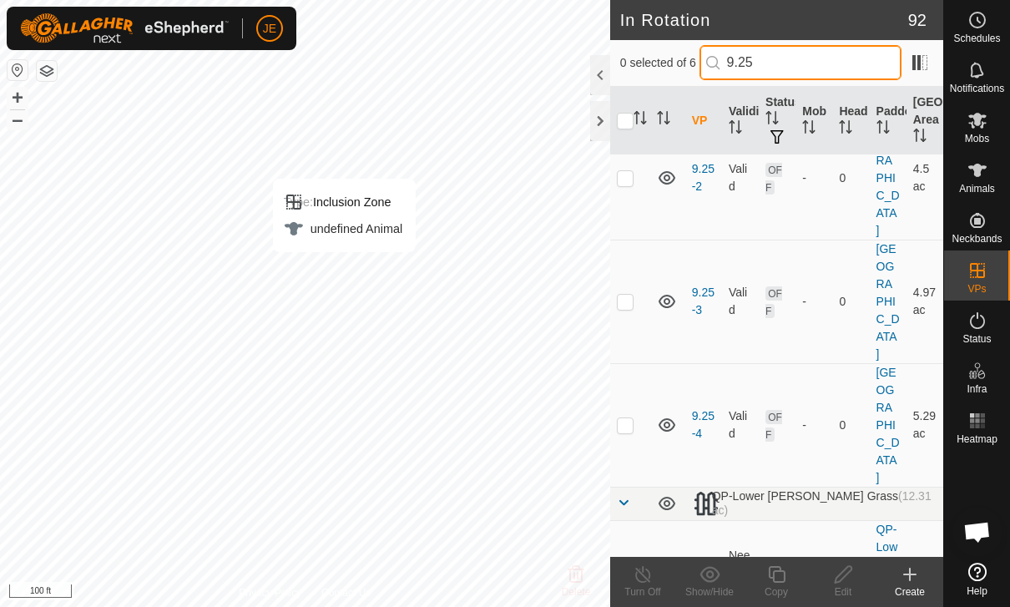
scroll to position [318, 0]
type input "9.25"
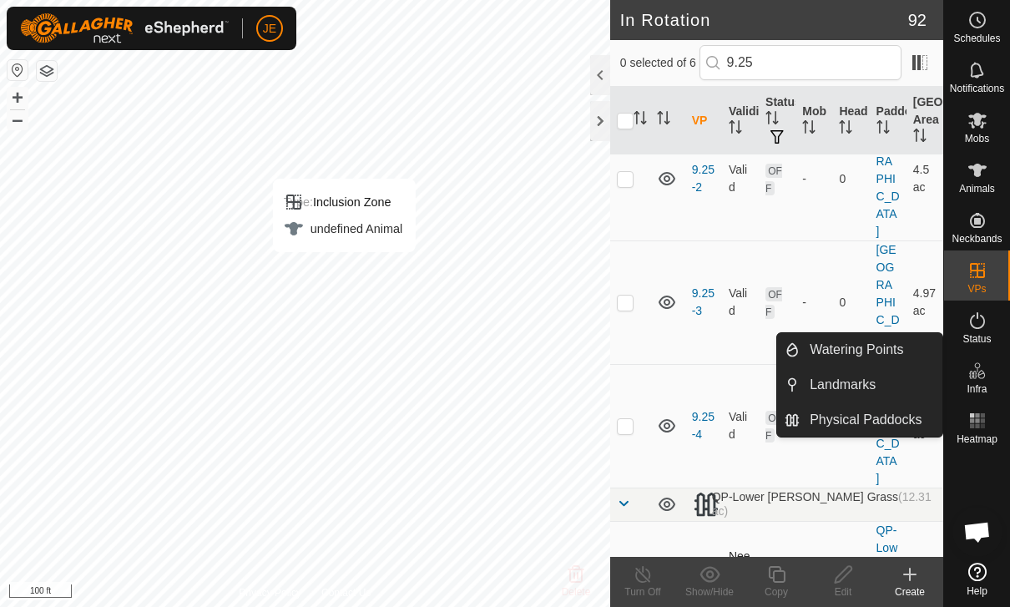
click at [630, 521] on td at bounding box center [630, 609] width 40 height 176
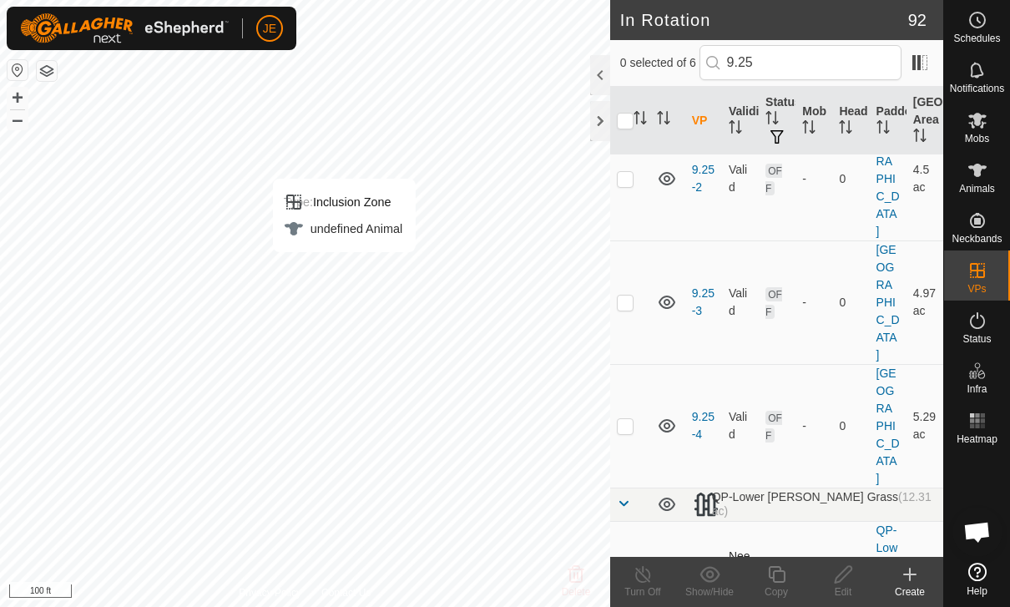
checkbox input "true"
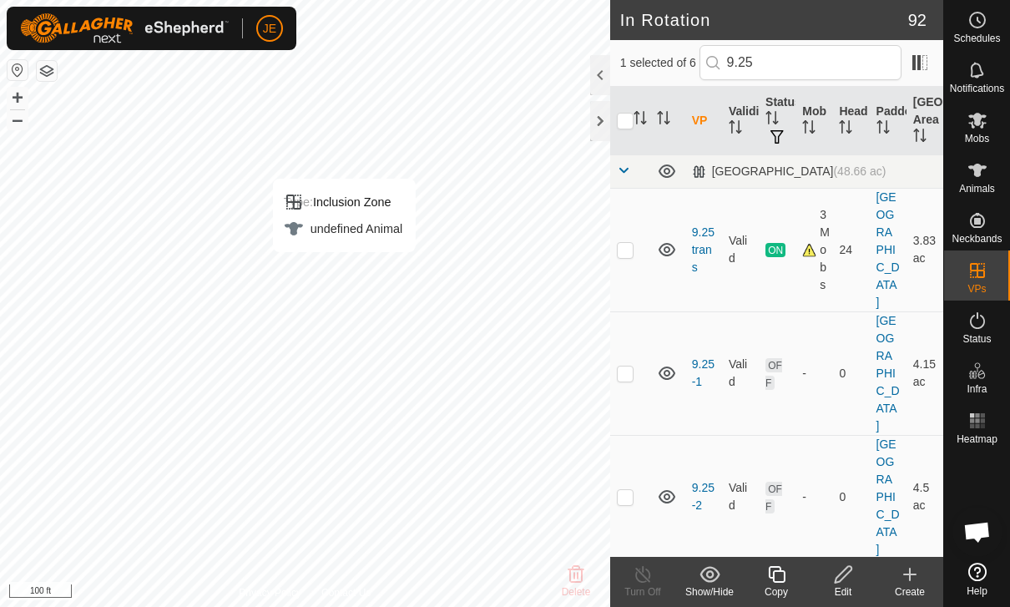
click at [832, 579] on edit-svg-icon at bounding box center [843, 574] width 67 height 20
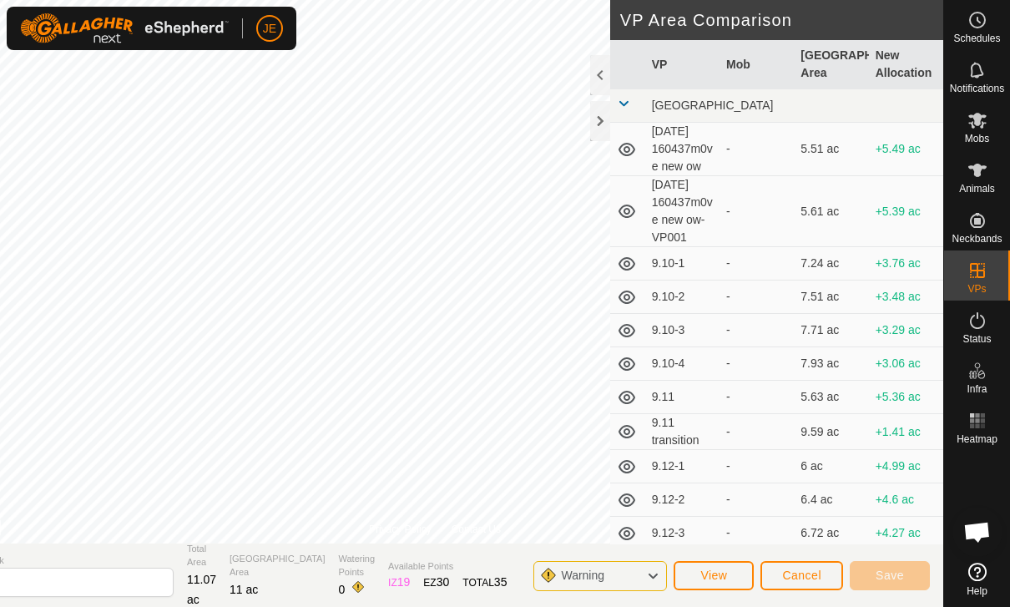
click at [619, 574] on div "Warning" at bounding box center [601, 576] width 134 height 30
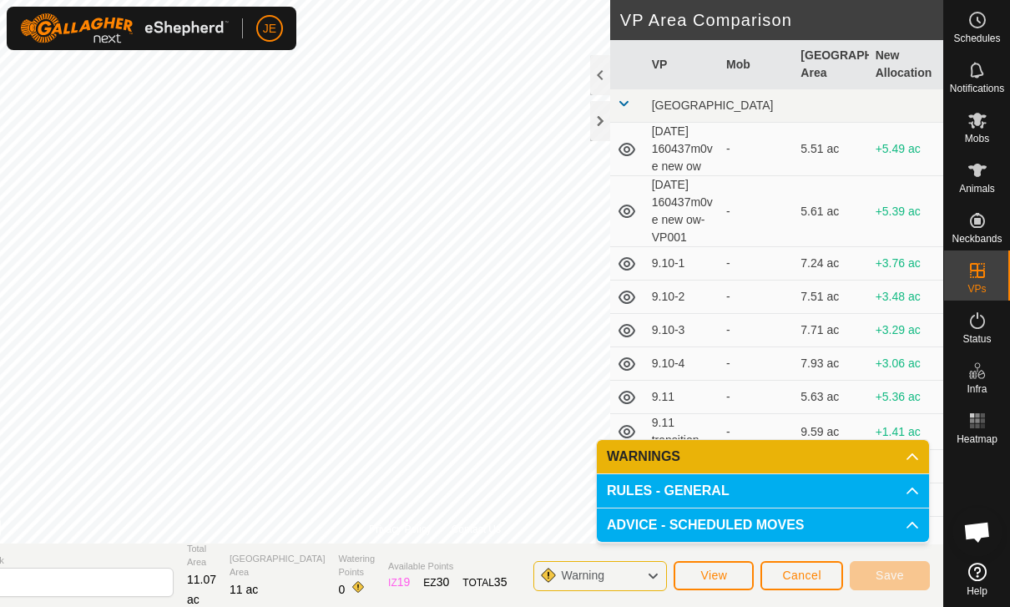
click at [695, 493] on p-accordion-header "RULES - GENERAL" at bounding box center [763, 490] width 332 height 33
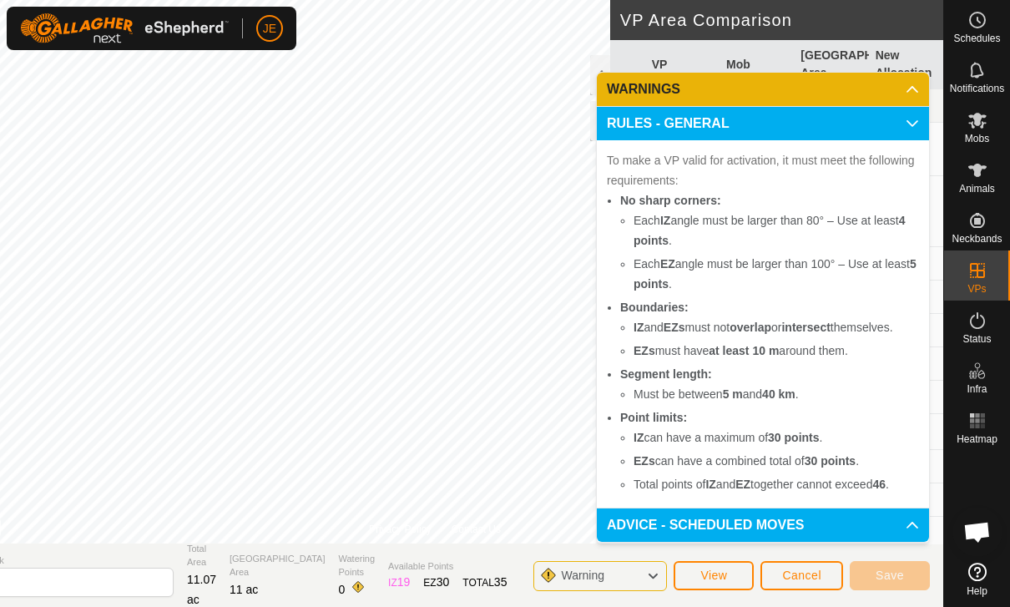
click at [822, 88] on p-accordion-header "WARNINGS" at bounding box center [763, 89] width 332 height 33
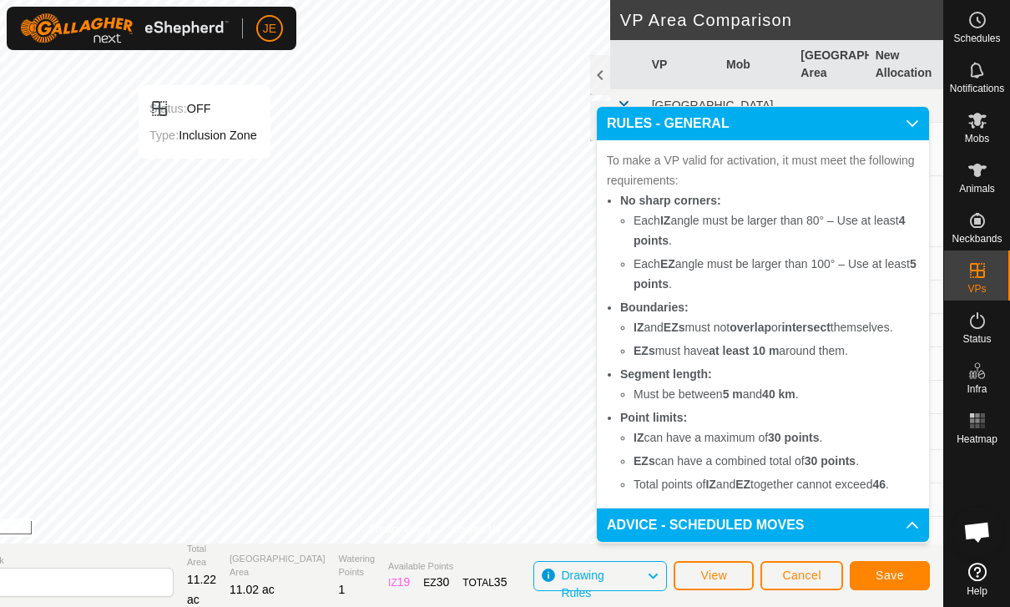
click at [904, 570] on button "Save" at bounding box center [890, 575] width 80 height 29
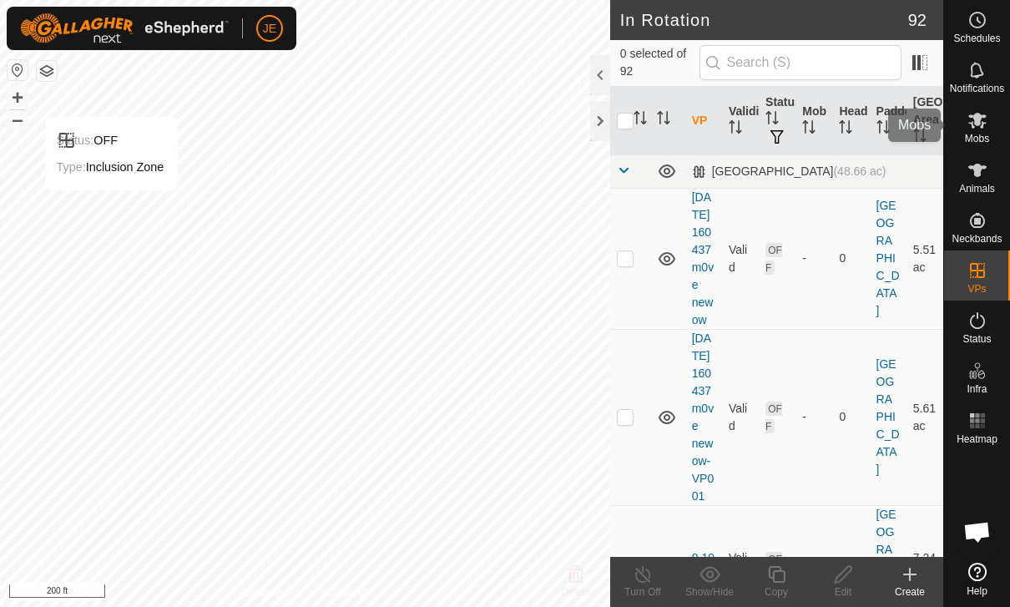
click at [985, 134] on span "Mobs" at bounding box center [977, 139] width 24 height 10
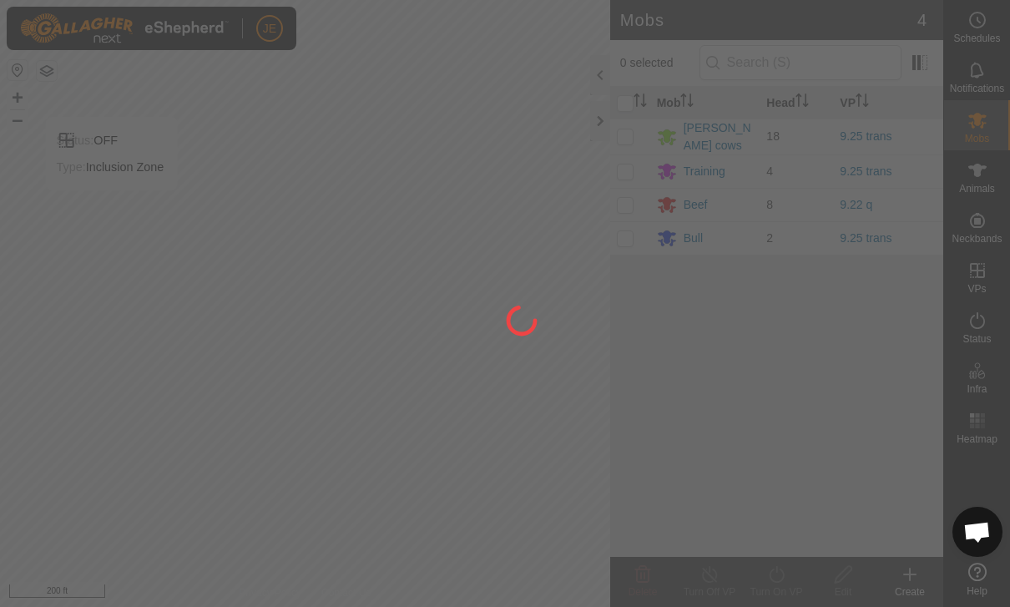
click at [615, 205] on div at bounding box center [505, 303] width 1010 height 607
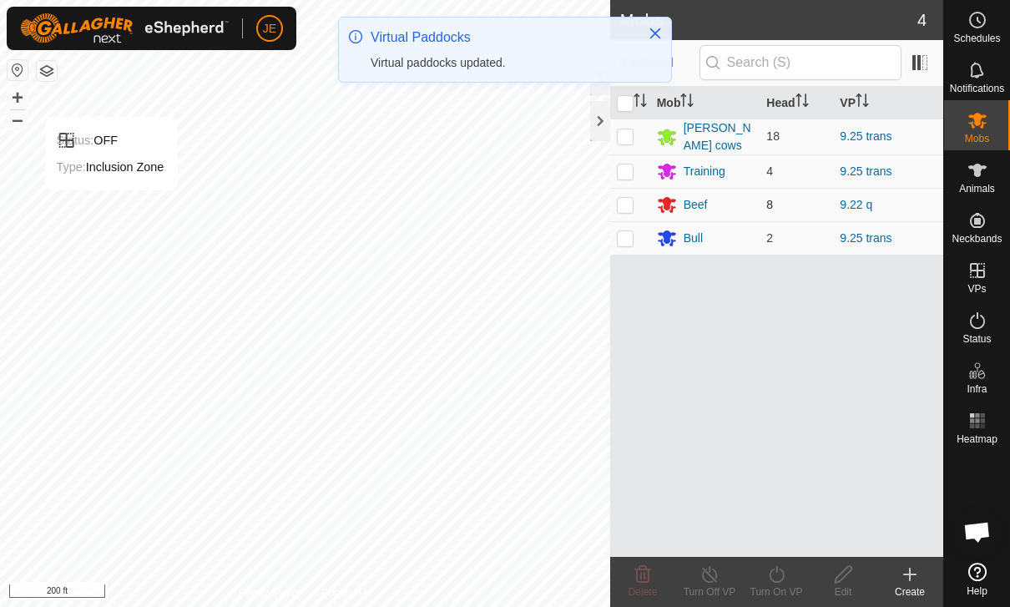
click at [630, 203] on p-checkbox at bounding box center [625, 204] width 17 height 13
checkbox input "true"
click at [787, 566] on icon at bounding box center [777, 574] width 21 height 20
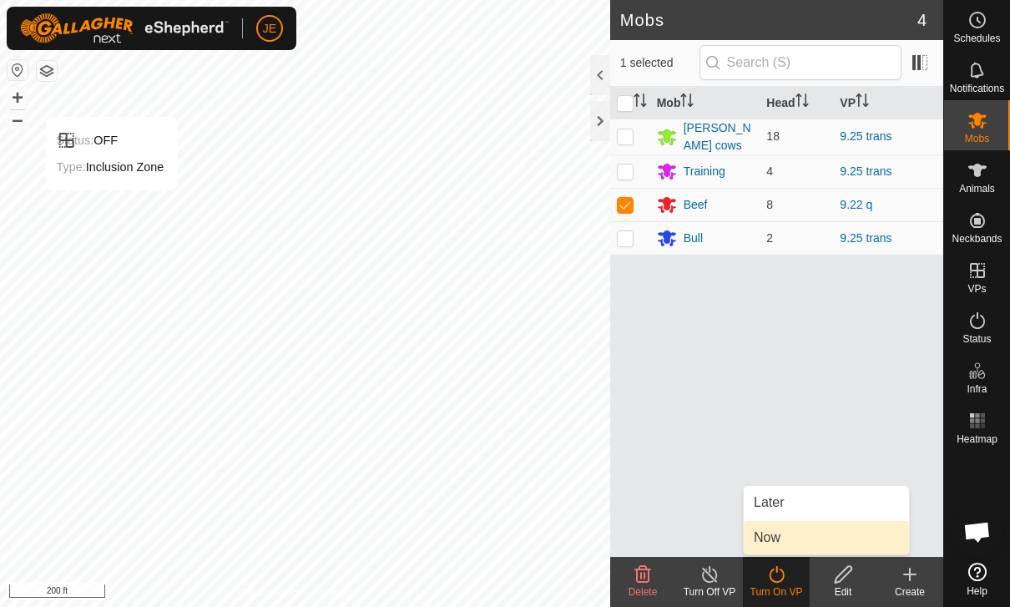
click at [794, 527] on link "Now" at bounding box center [826, 537] width 165 height 33
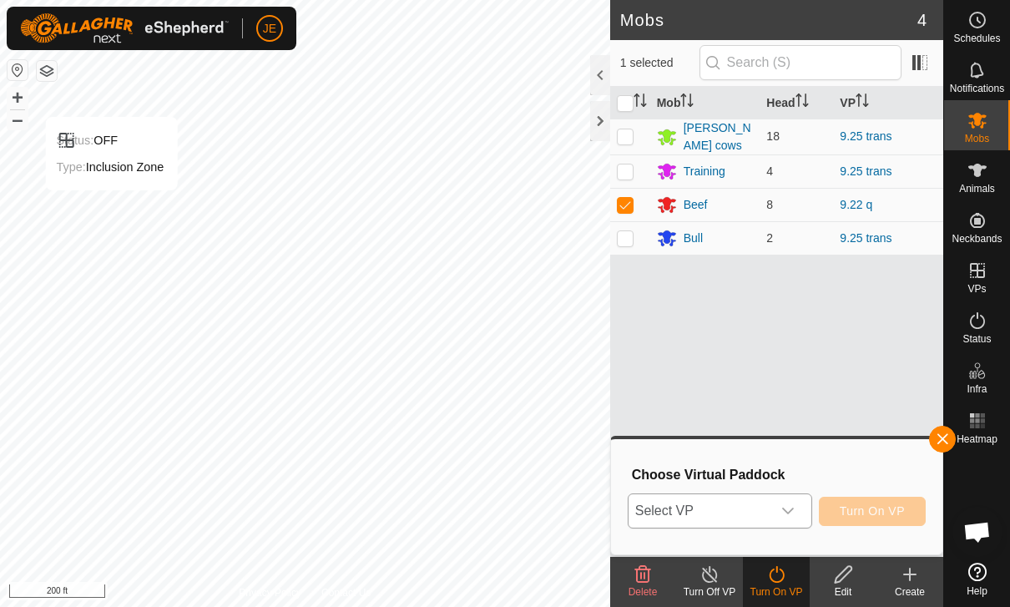
click at [786, 503] on div "dropdown trigger" at bounding box center [788, 510] width 33 height 33
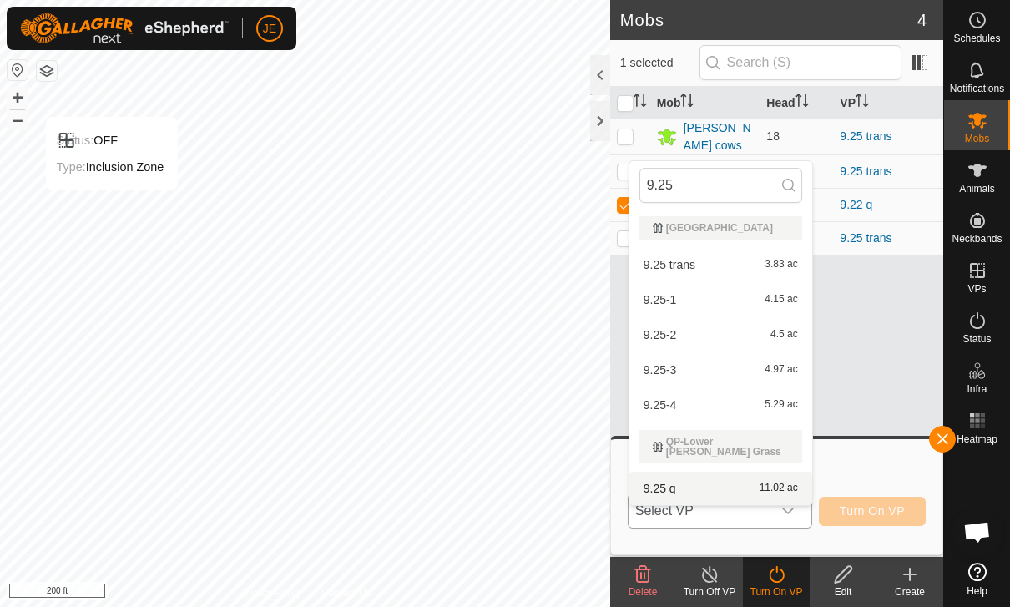
type input "9.25"
click at [686, 478] on div "9.25 q 11.02 ac" at bounding box center [721, 488] width 163 height 20
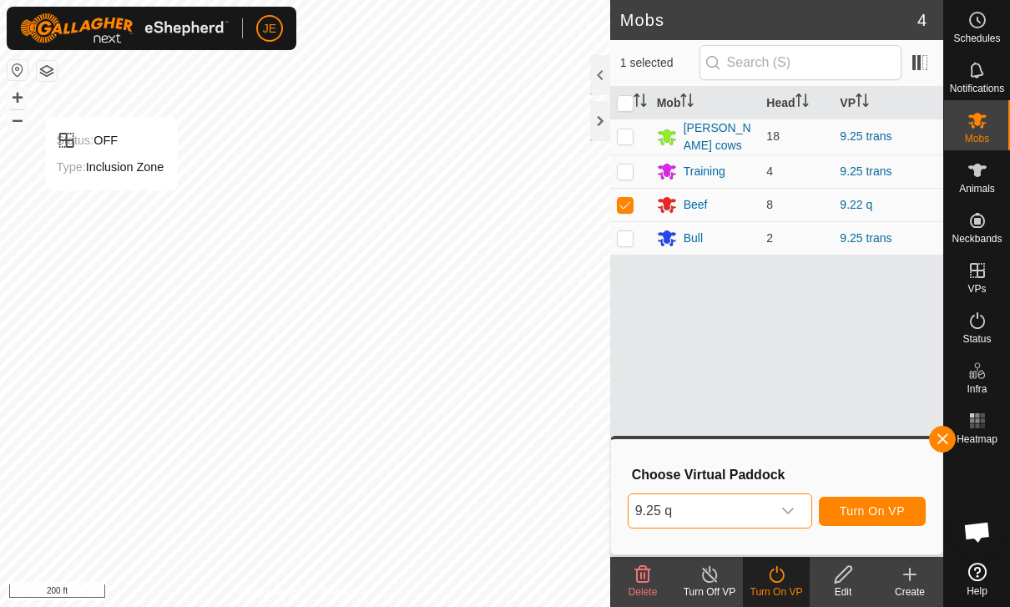
click at [890, 512] on span "Turn On VP" at bounding box center [872, 510] width 65 height 13
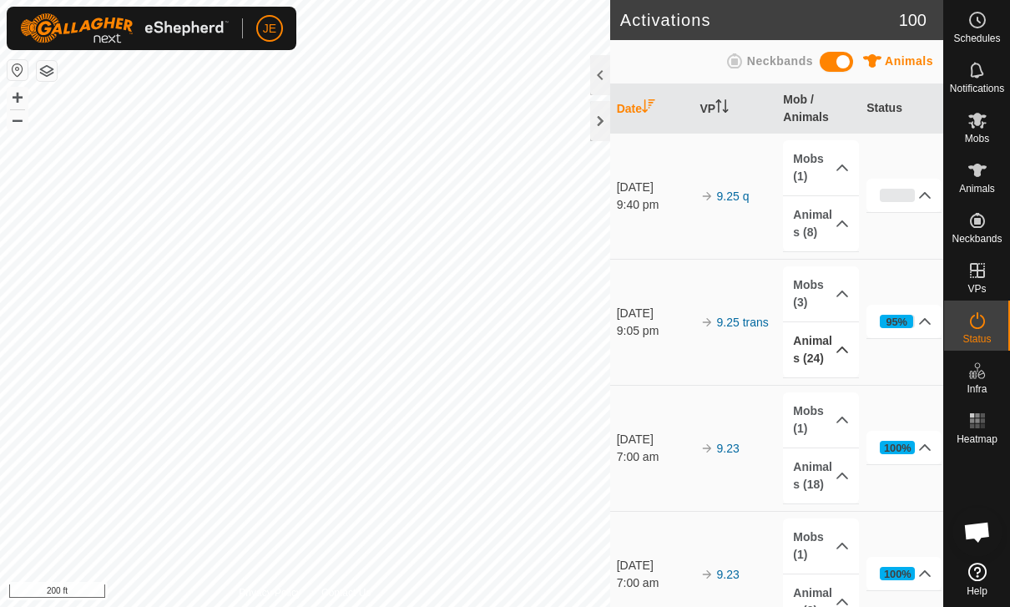
click at [820, 354] on p-accordion-header "Animals (24)" at bounding box center [820, 349] width 75 height 55
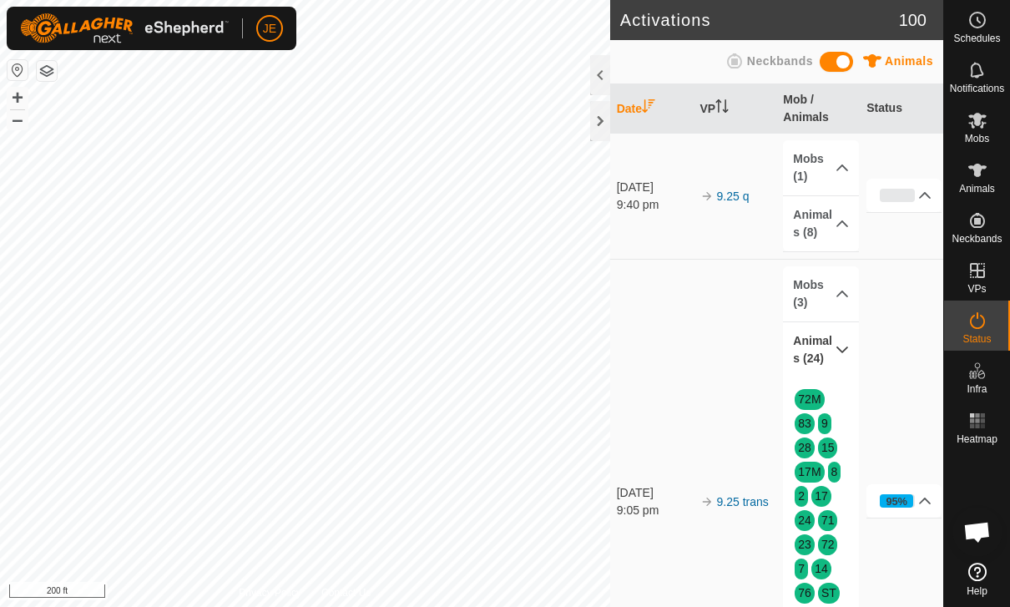
click at [844, 362] on p-accordion-header "Animals (24)" at bounding box center [820, 349] width 75 height 55
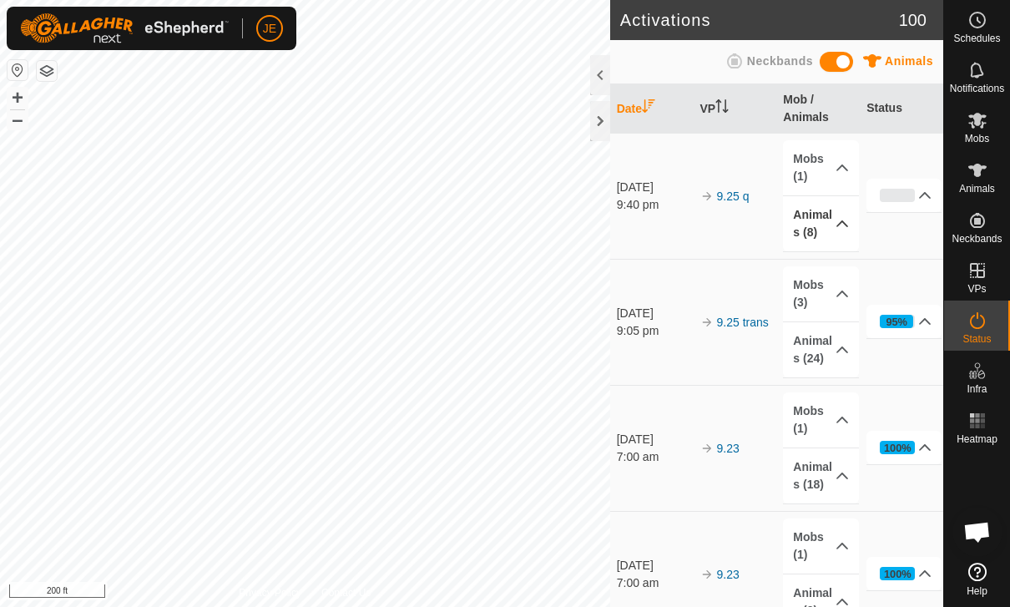
click at [848, 230] on p-accordion-header "Animals (8)" at bounding box center [820, 223] width 75 height 55
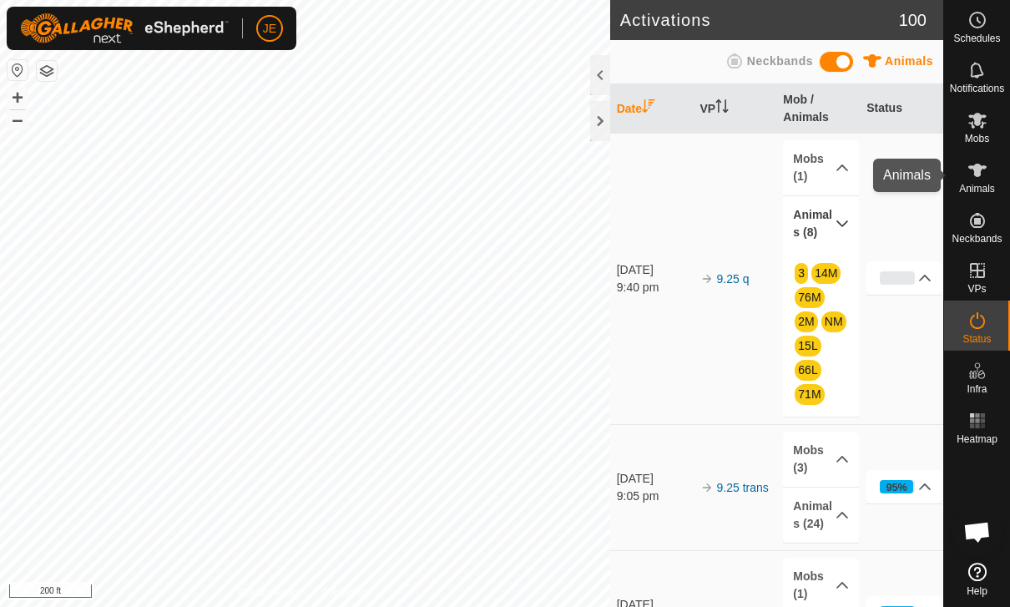
click at [977, 174] on icon at bounding box center [978, 170] width 18 height 13
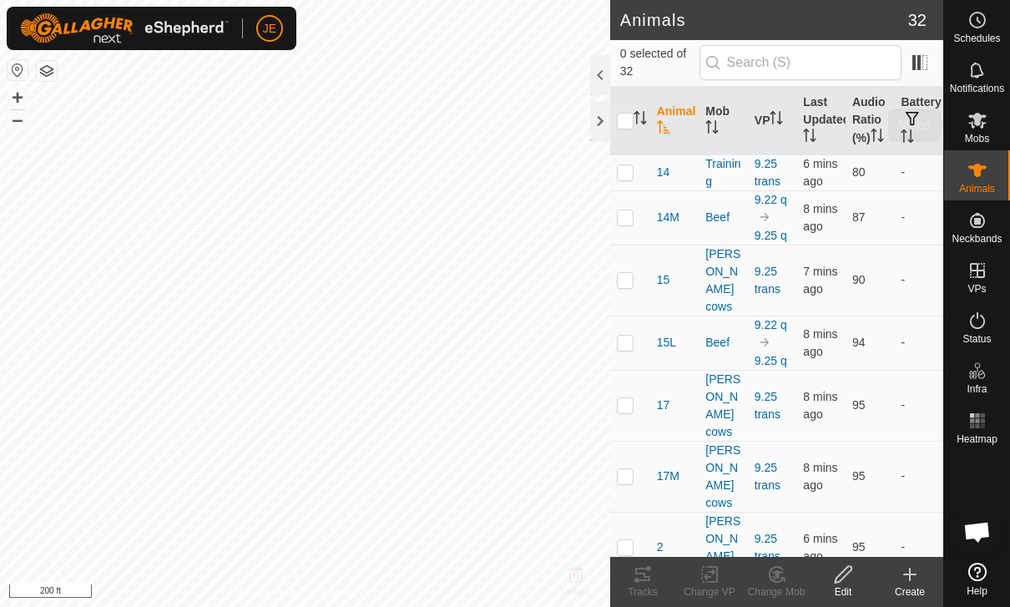
click at [979, 119] on icon at bounding box center [978, 121] width 18 height 16
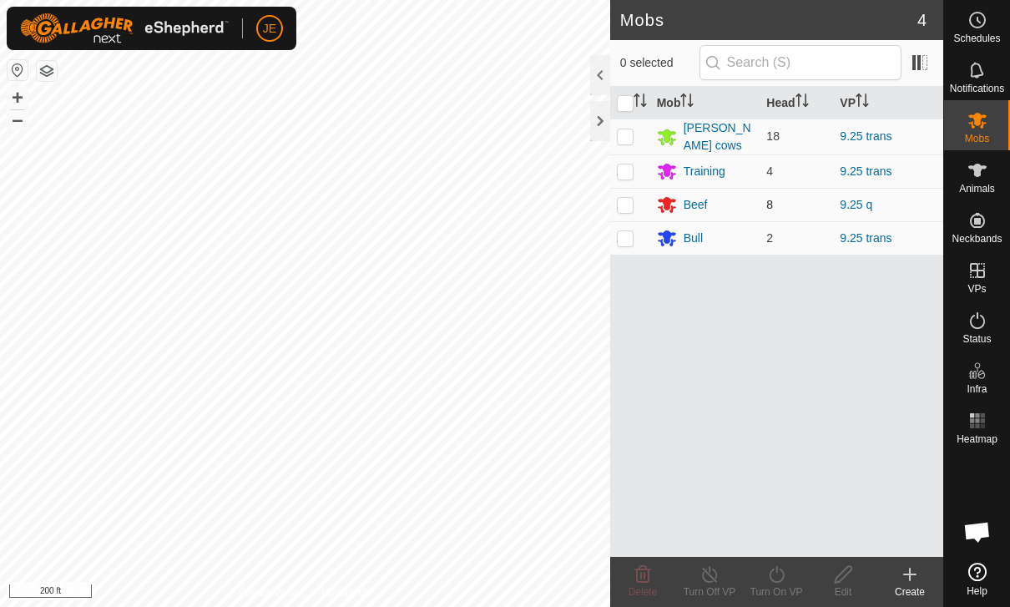
click at [629, 200] on p-checkbox at bounding box center [625, 204] width 17 height 13
checkbox input "true"
click at [696, 198] on div "Beef" at bounding box center [696, 205] width 24 height 18
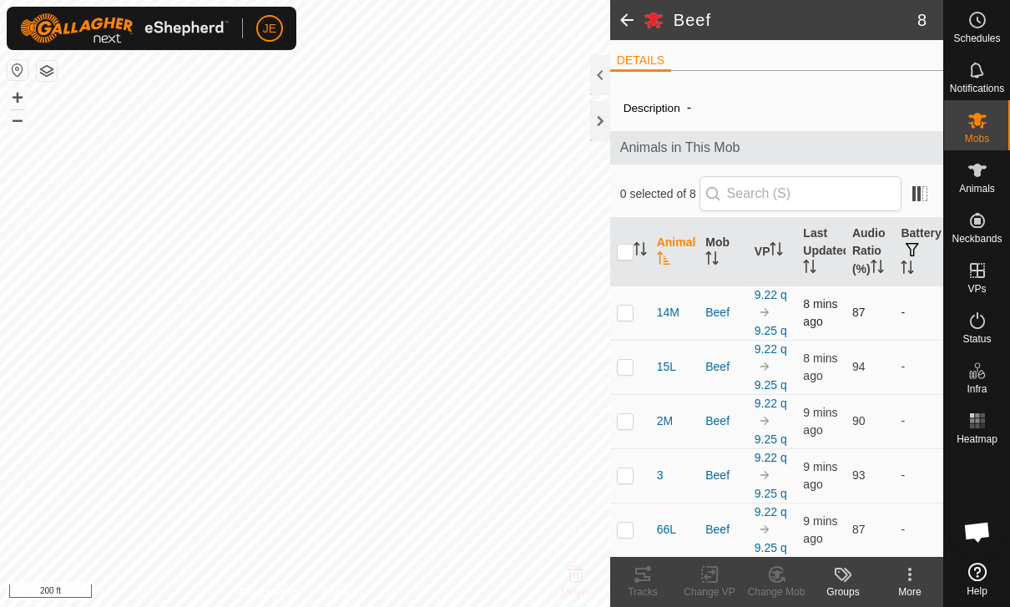
click at [628, 314] on p-checkbox at bounding box center [625, 312] width 17 height 13
checkbox input "true"
click at [665, 305] on span "14M" at bounding box center [668, 313] width 23 height 18
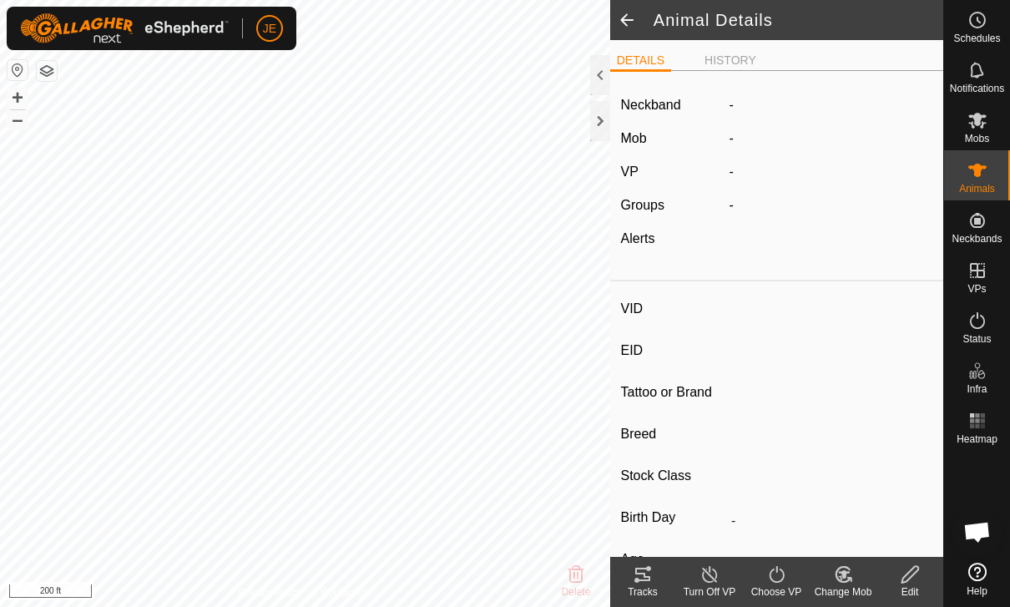
type input "14M"
type input "-"
type input "Half Wagyu"
type input "Steer"
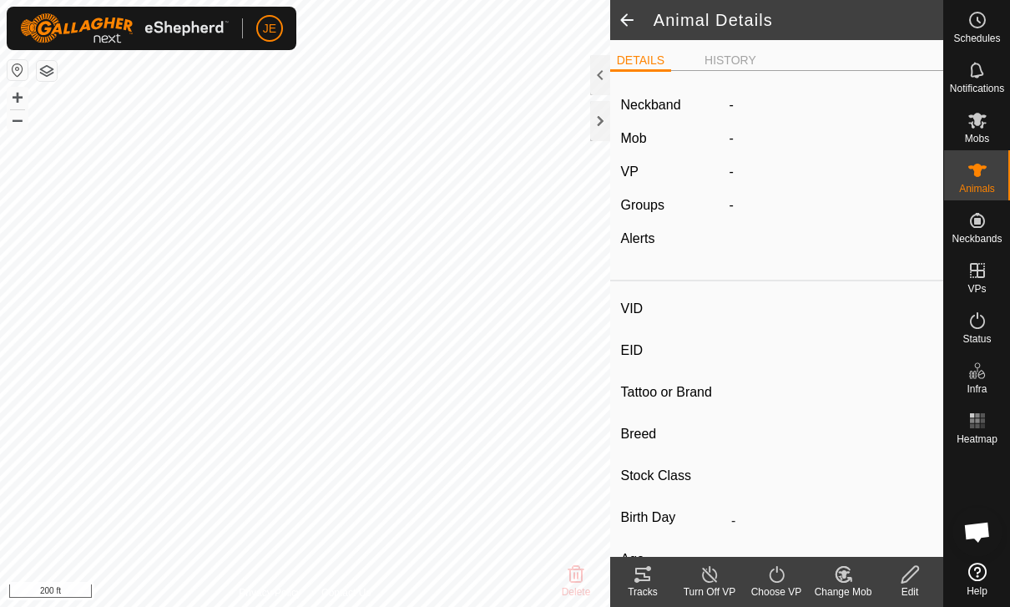
type input "08/2024"
type input "1 year"
type input "-"
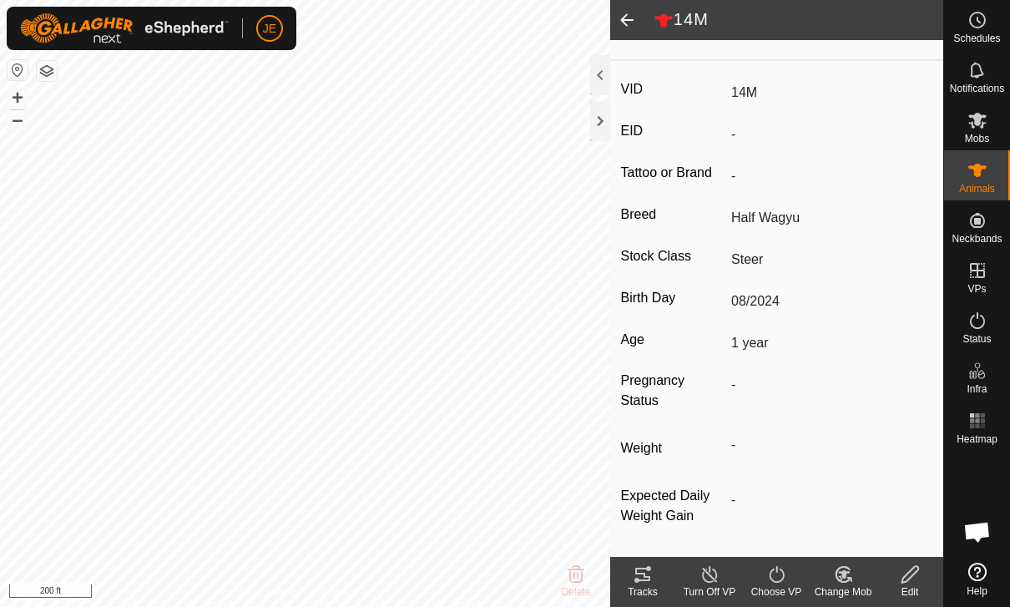
scroll to position [240, 0]
click at [912, 574] on icon at bounding box center [910, 574] width 21 height 20
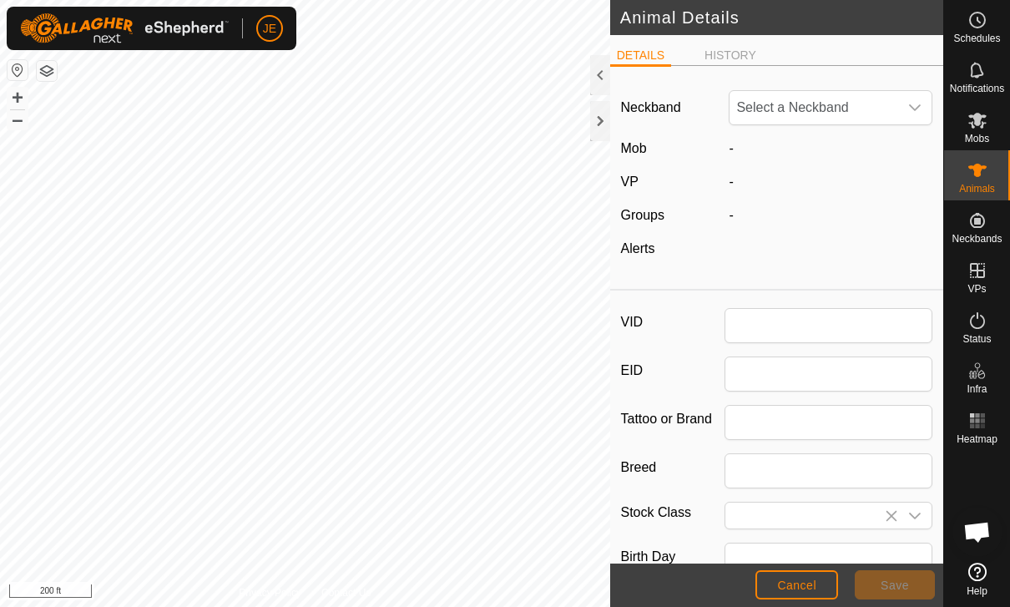
type input "14M"
type input "Half Wagyu"
type input "Steer"
type input "08/2024"
type input "1 year"
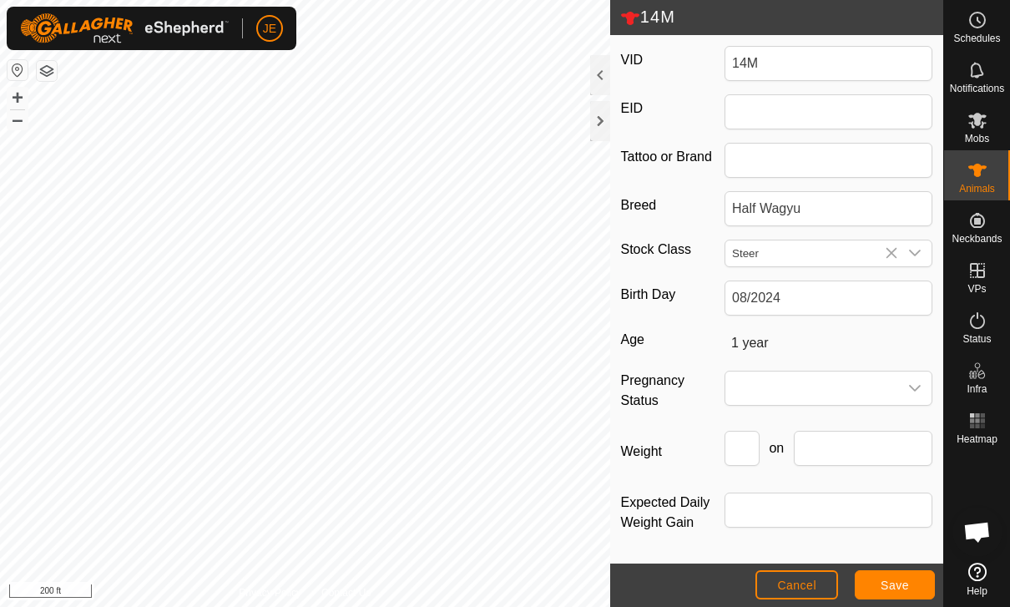
scroll to position [271, 0]
click at [865, 388] on span at bounding box center [812, 388] width 173 height 33
click at [749, 443] on input "Weight" at bounding box center [742, 448] width 35 height 35
click at [847, 448] on input "text" at bounding box center [863, 448] width 139 height 35
click at [748, 445] on input "688" at bounding box center [742, 448] width 35 height 35
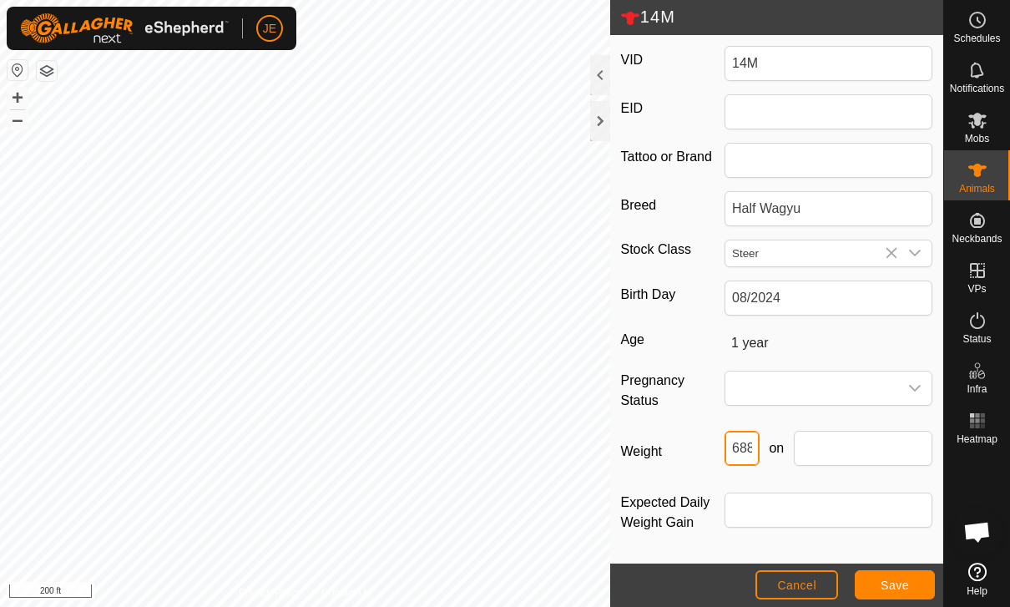
type input "688.8"
click at [840, 444] on input "text" at bounding box center [863, 448] width 139 height 35
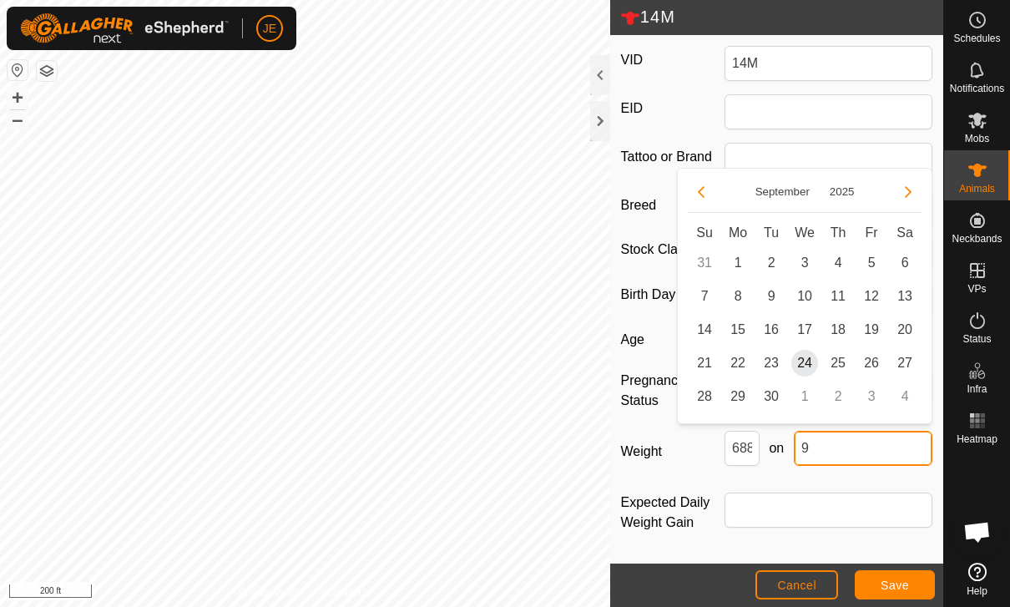
scroll to position [266, 0]
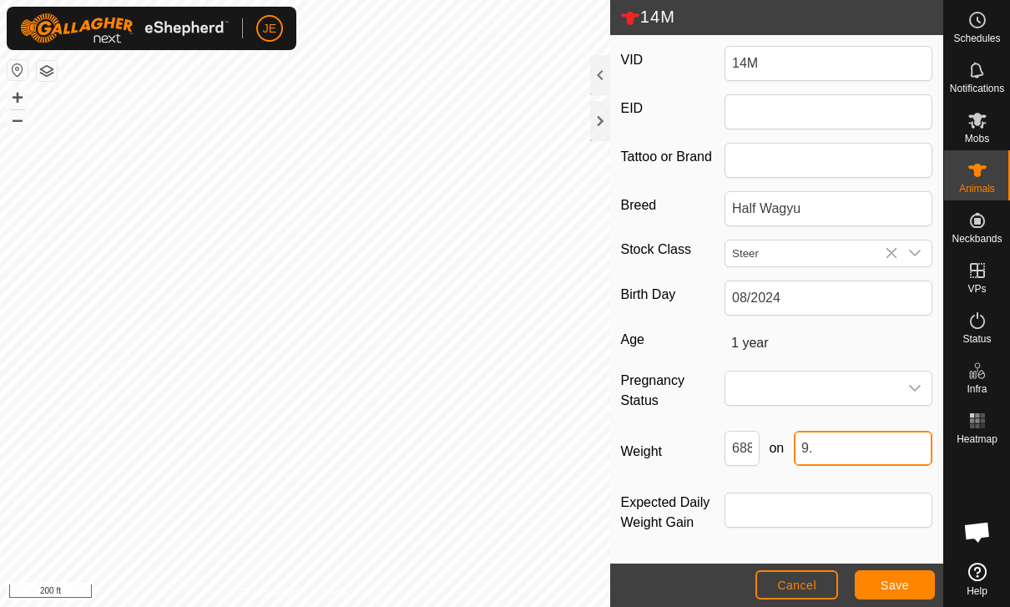
type input "9"
type input "9-16-25"
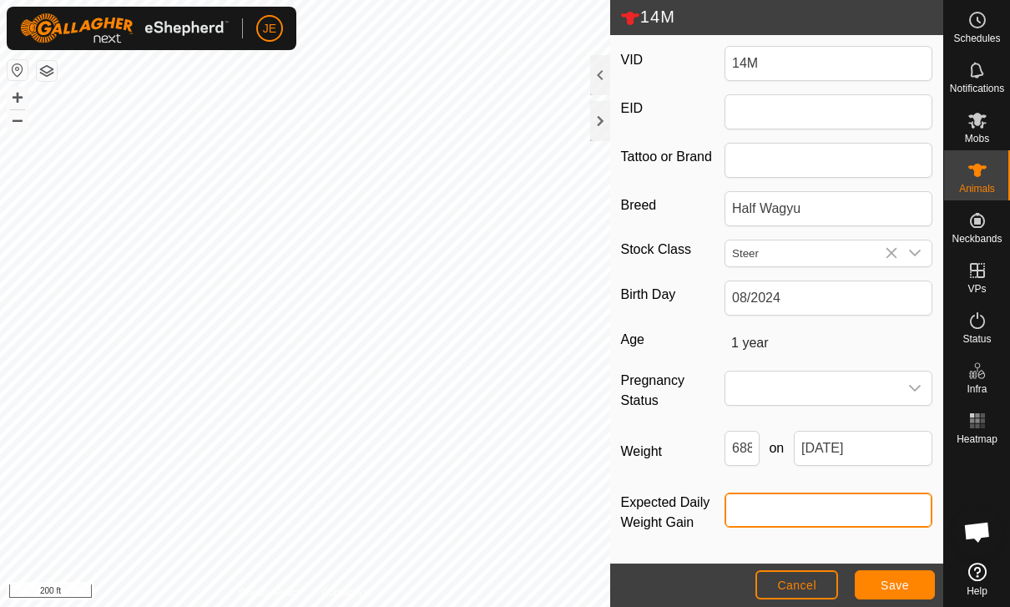
click at [828, 493] on input "Expected Daily Weight Gain" at bounding box center [829, 510] width 208 height 35
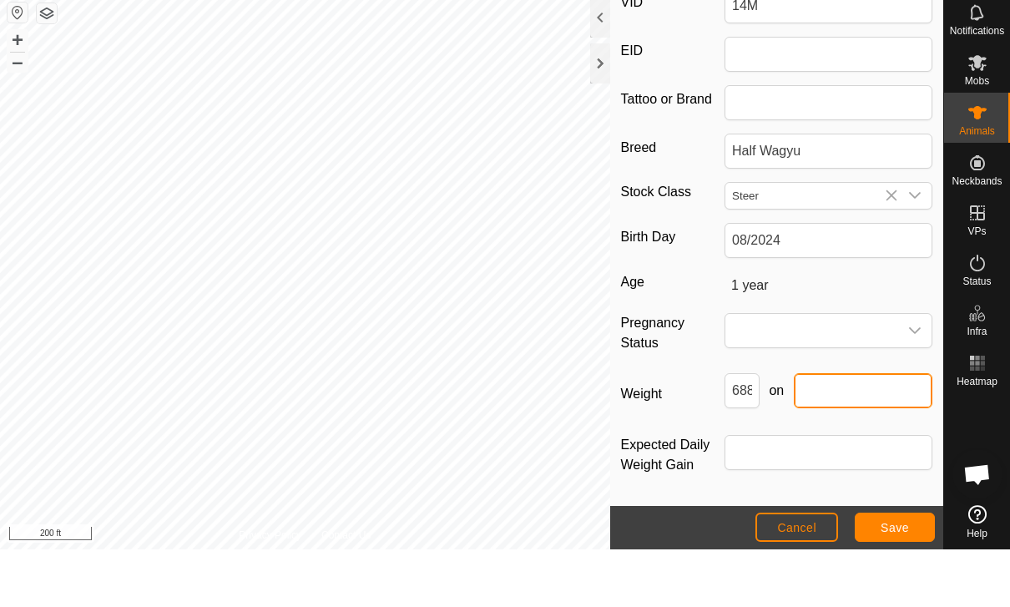
click at [871, 431] on input "text" at bounding box center [863, 448] width 139 height 35
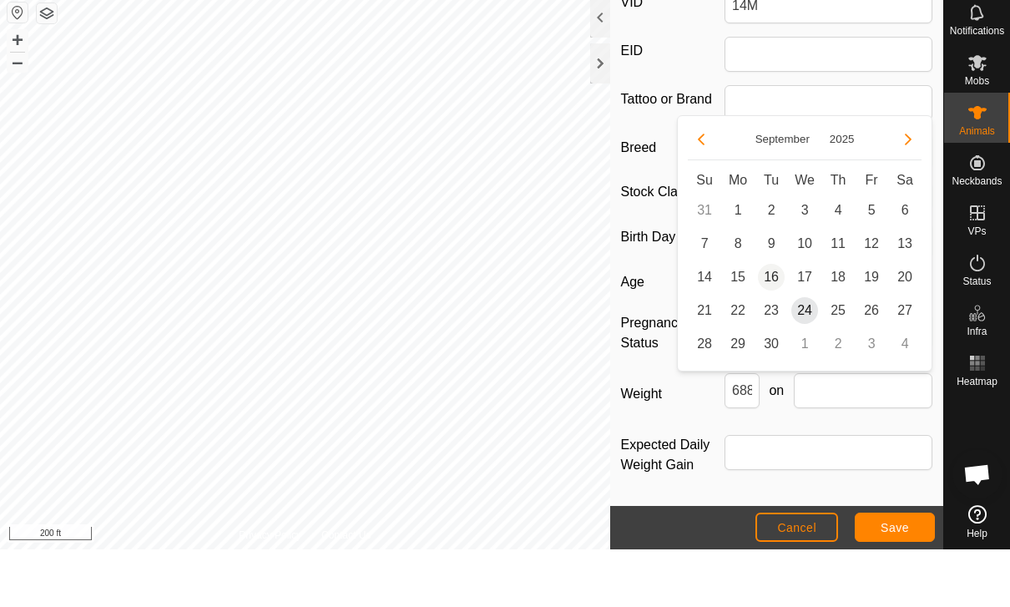
click at [770, 321] on span "16" at bounding box center [771, 334] width 27 height 27
type input "16 Sep, 2025"
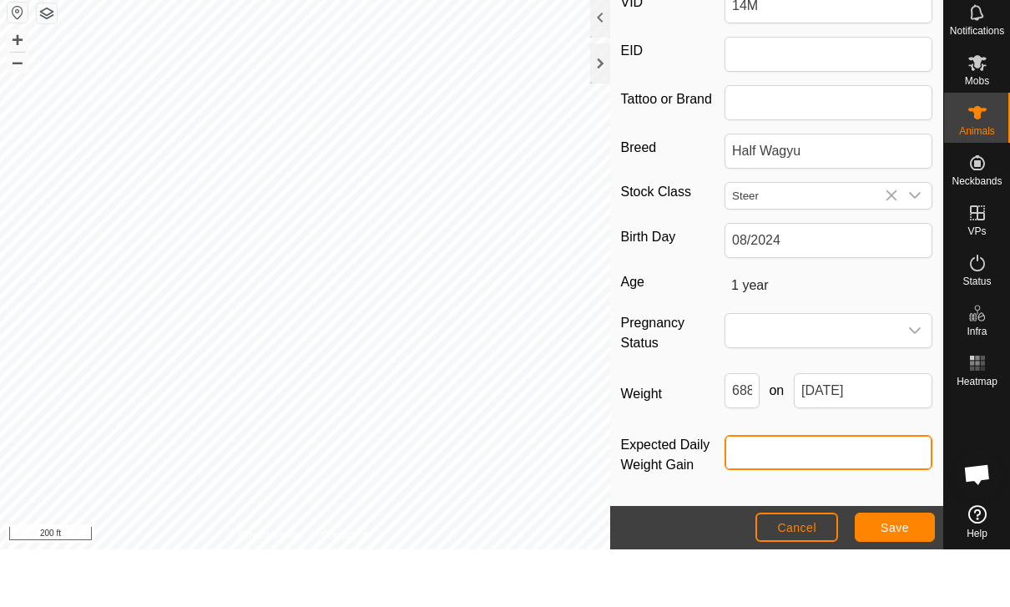
click at [807, 493] on input "Expected Daily Weight Gain" at bounding box center [829, 510] width 208 height 35
type input "."
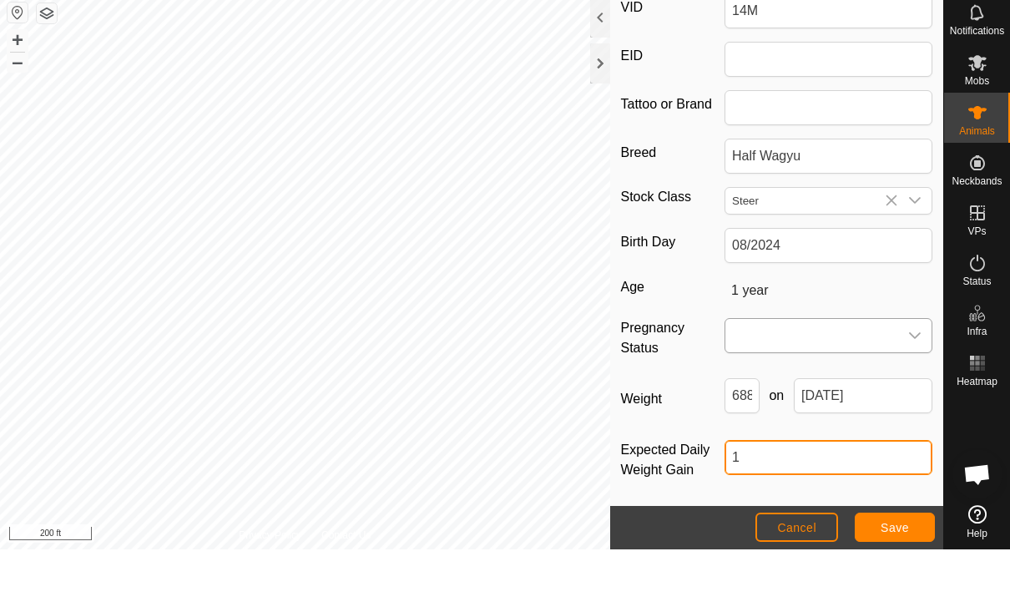
type input "1"
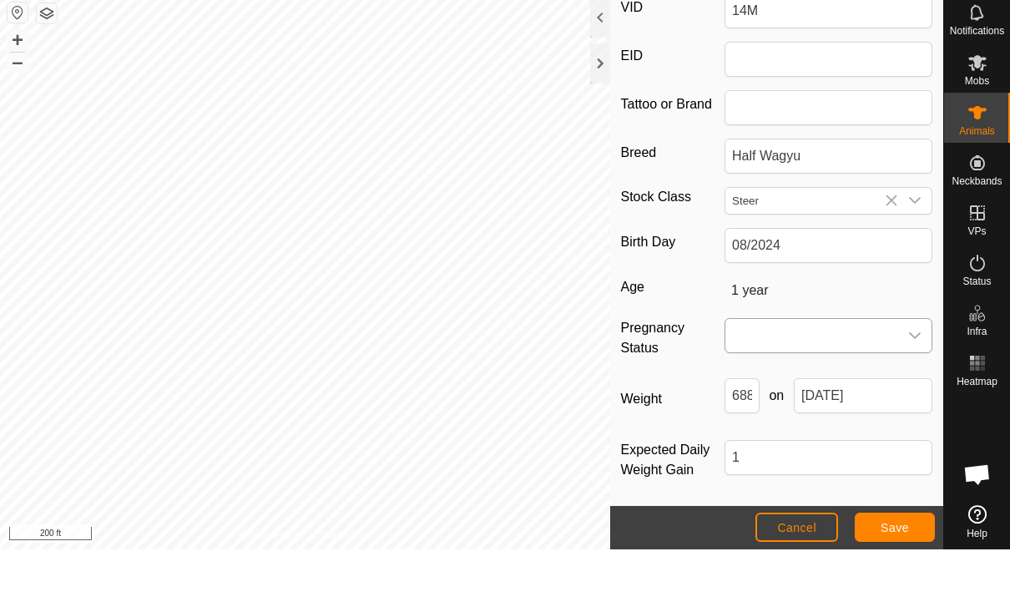
click at [822, 377] on span at bounding box center [812, 393] width 173 height 33
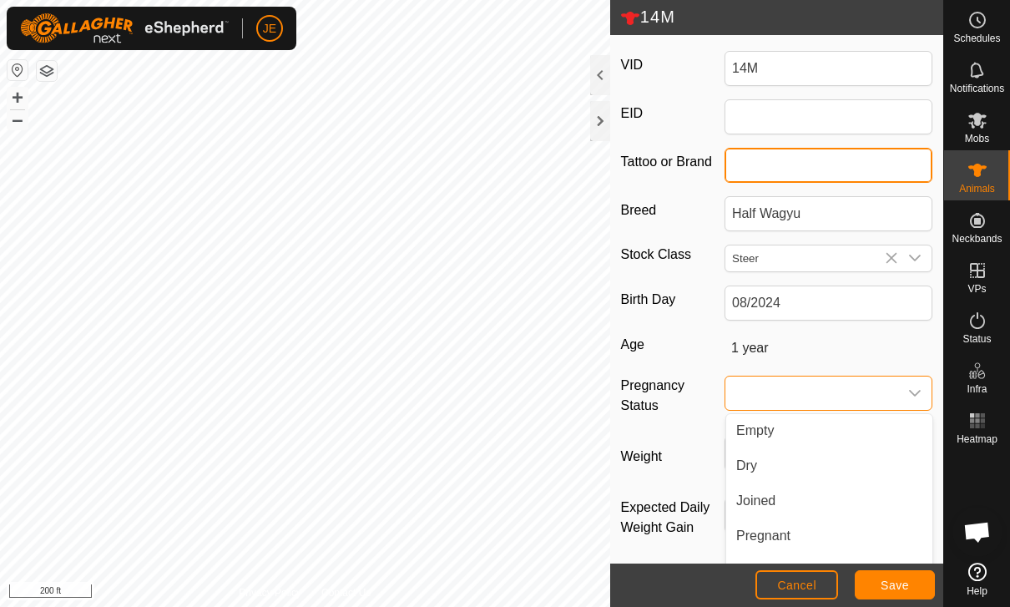
click at [832, 181] on input "Tattoo or Brand" at bounding box center [829, 165] width 208 height 35
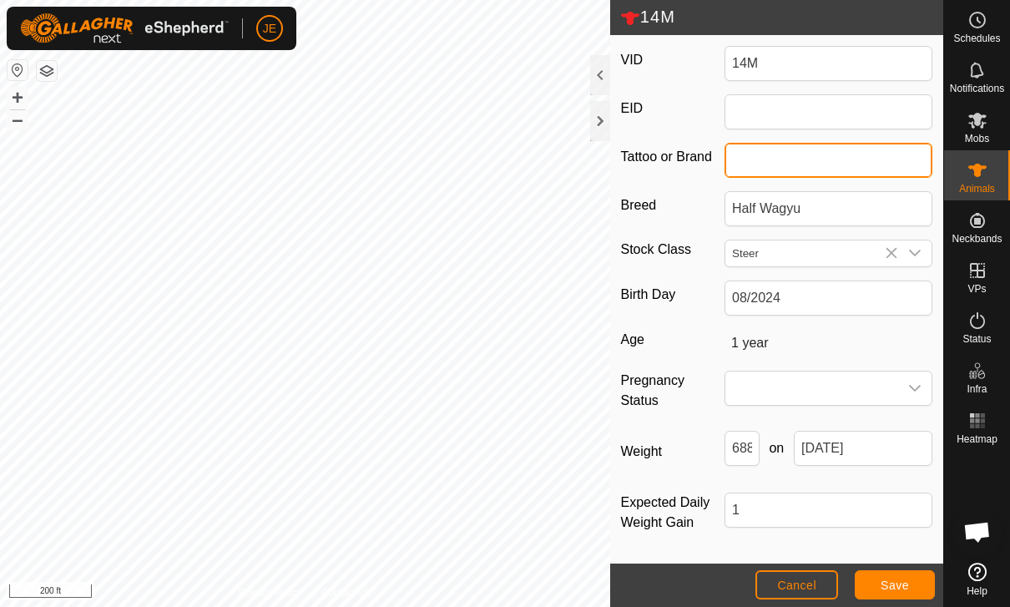
scroll to position [266, 0]
click at [908, 574] on button "Save" at bounding box center [895, 584] width 80 height 29
type input "6888"
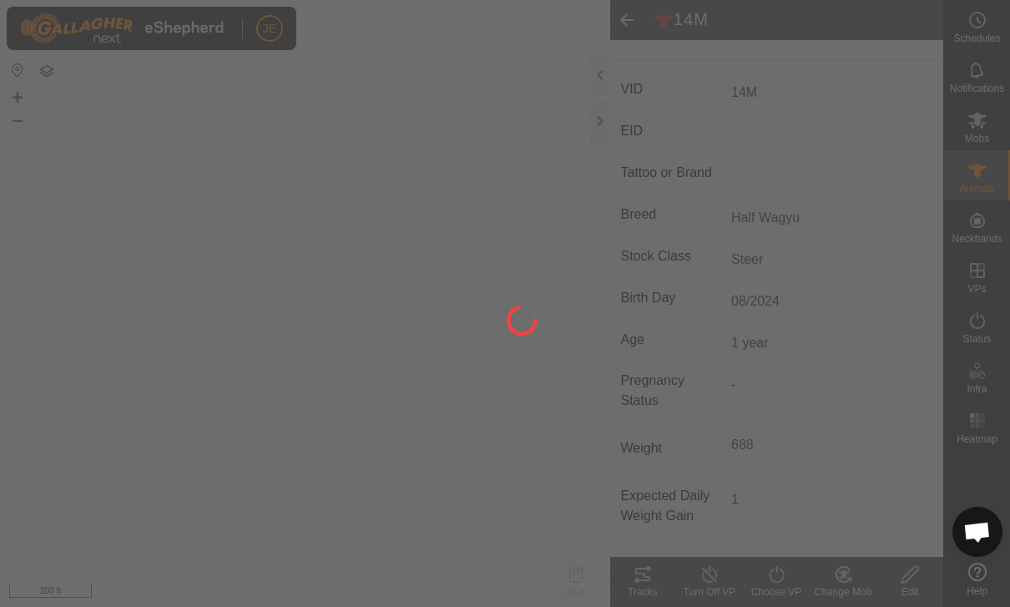
scroll to position [240, 0]
type input "-"
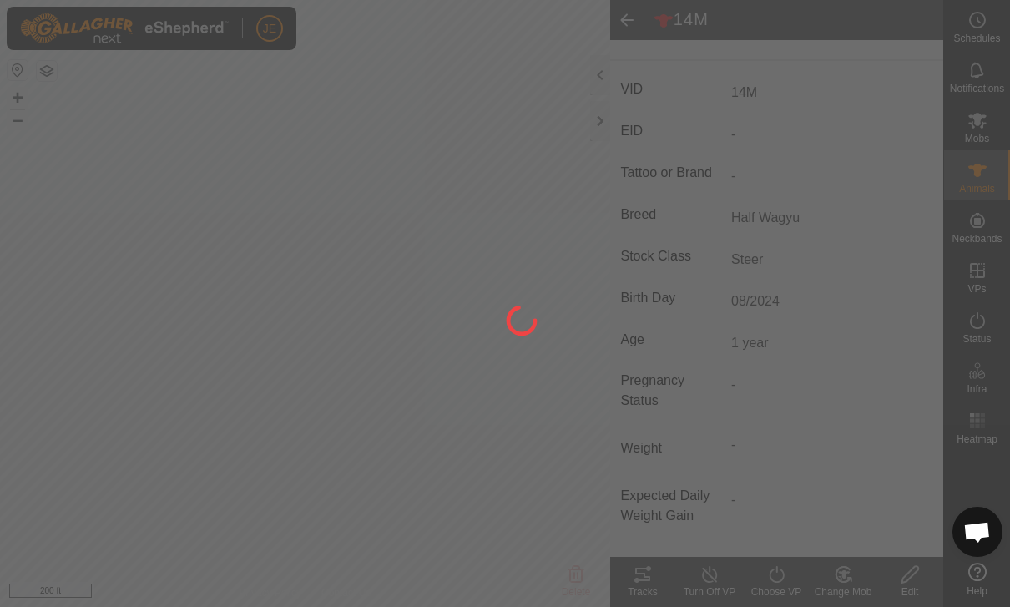
type input "6888 kg"
type input "1 kg"
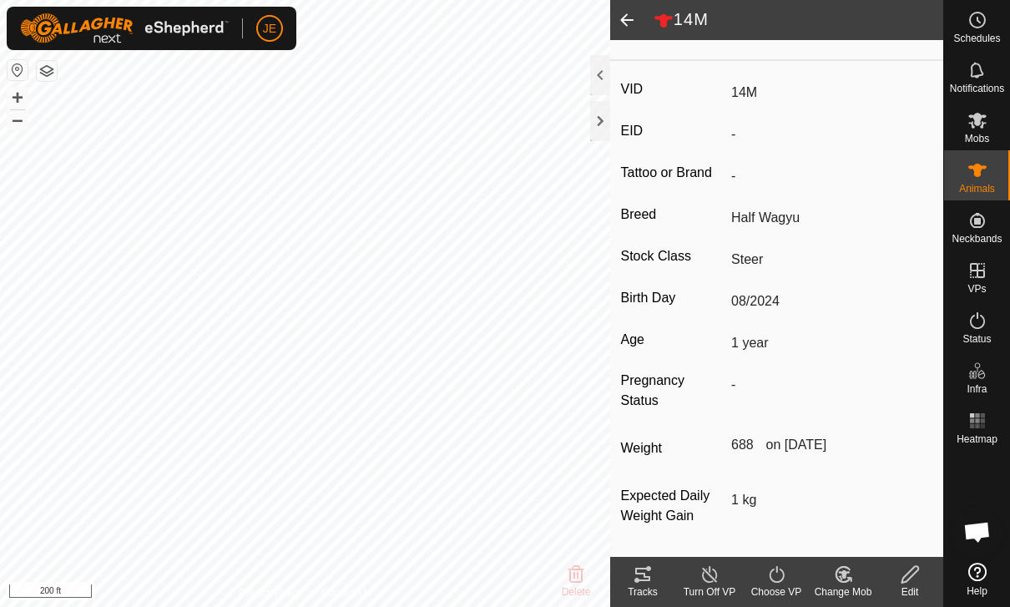
click at [818, 552] on div "VID 14M EID - Tattoo or Brand - Breed Half Wagyu Stock Class Steer Birth Day 08…" at bounding box center [776, 312] width 333 height 489
click at [915, 584] on div "Edit" at bounding box center [910, 591] width 67 height 15
type input "6888"
type input "1"
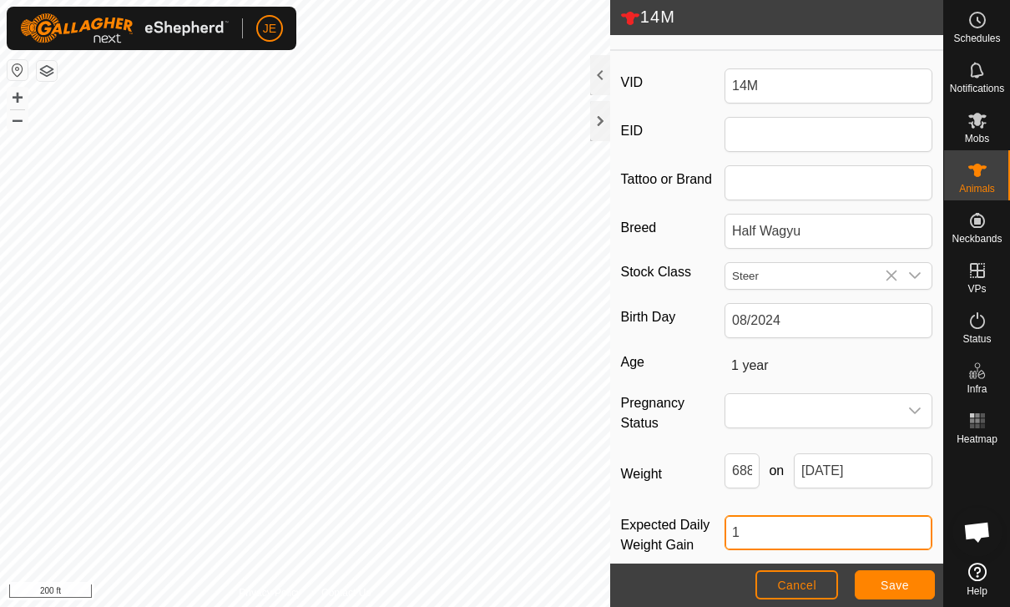
click at [846, 530] on input "1" at bounding box center [829, 532] width 208 height 35
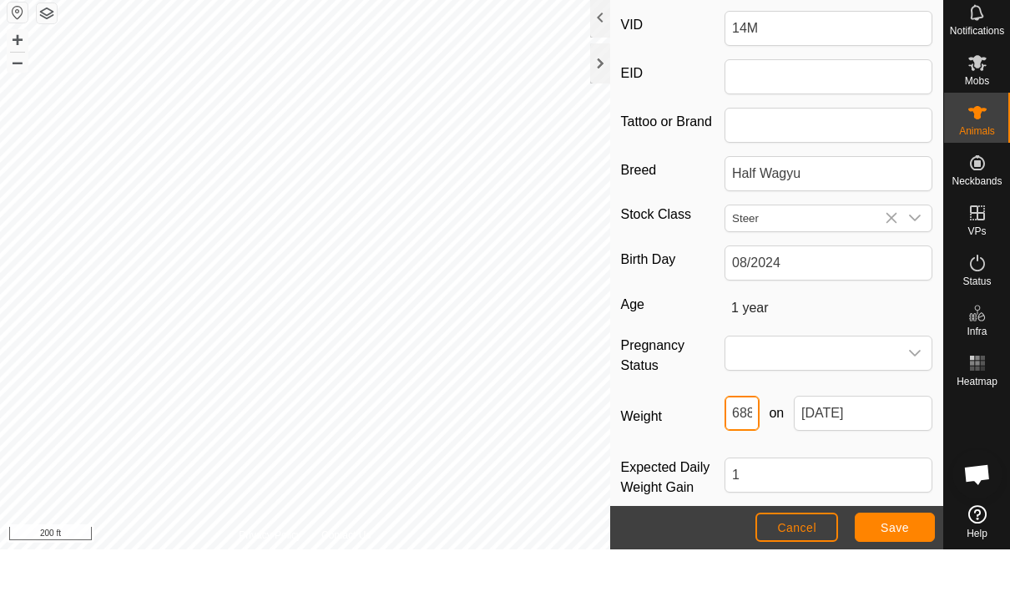
click at [749, 453] on input "6888" at bounding box center [742, 470] width 35 height 35
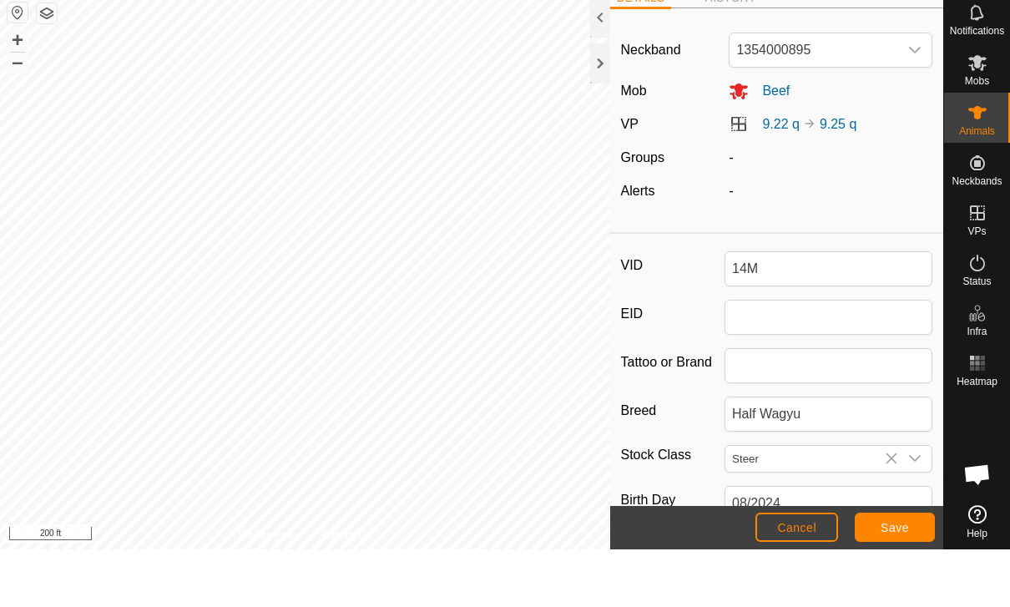
scroll to position [0, 0]
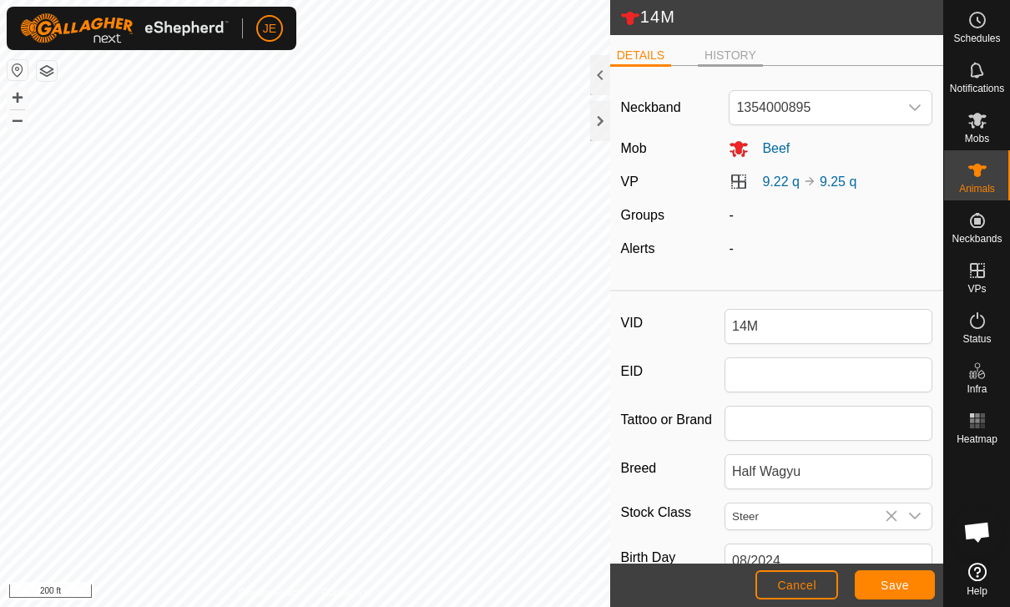
click at [751, 52] on li "HISTORY" at bounding box center [730, 57] width 65 height 20
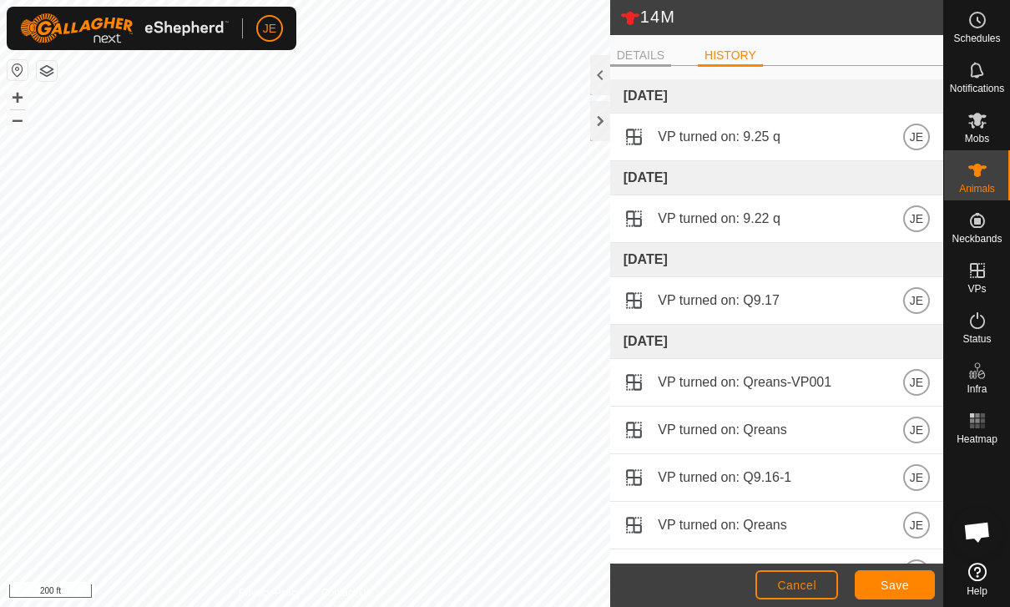
click at [660, 61] on li "DETAILS" at bounding box center [640, 57] width 61 height 20
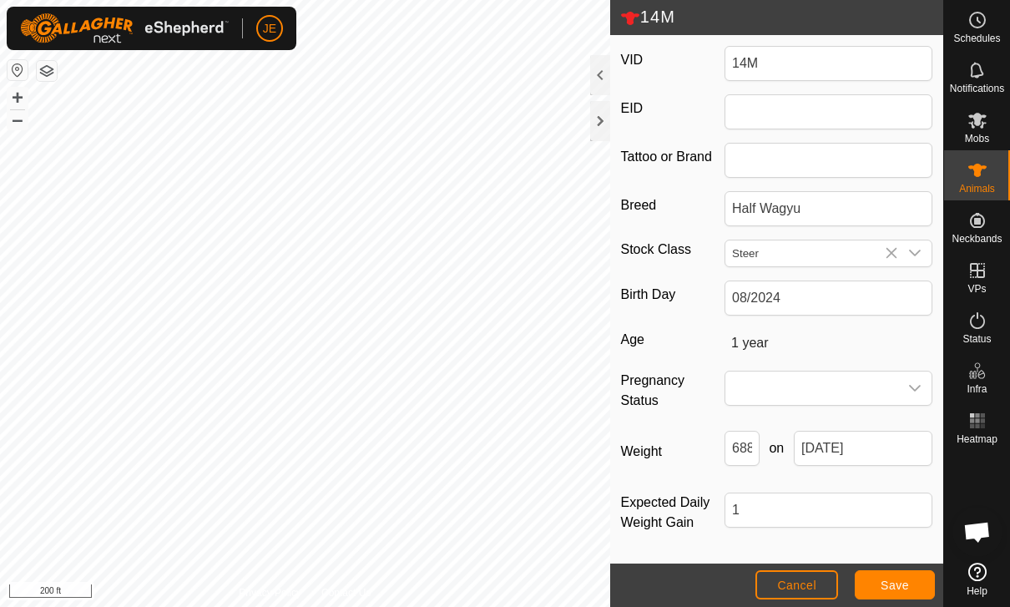
scroll to position [266, 0]
click at [894, 599] on button "Save" at bounding box center [895, 584] width 80 height 29
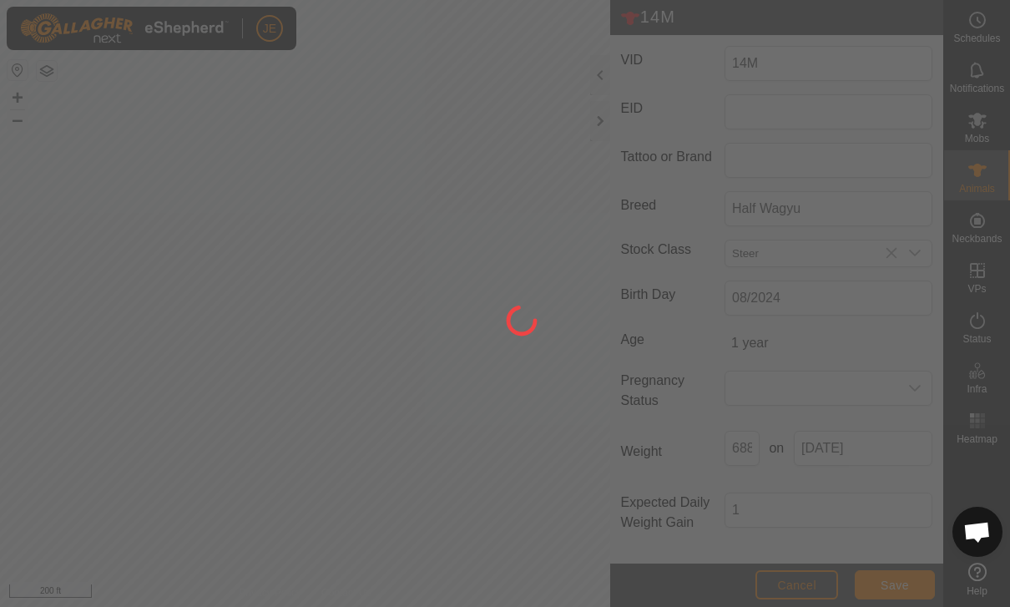
scroll to position [240, 0]
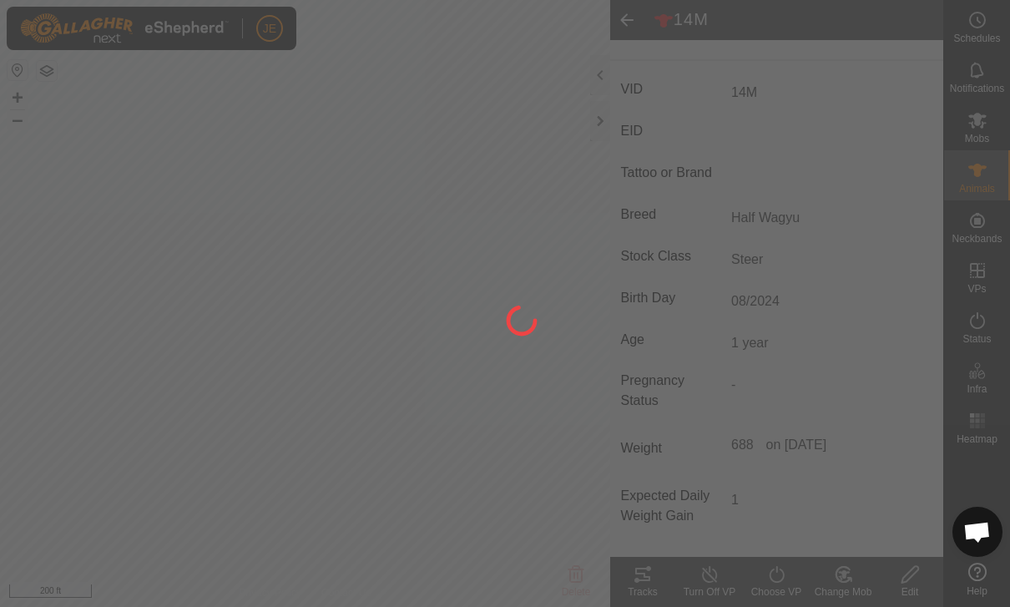
type input "-"
type input "6888 kg"
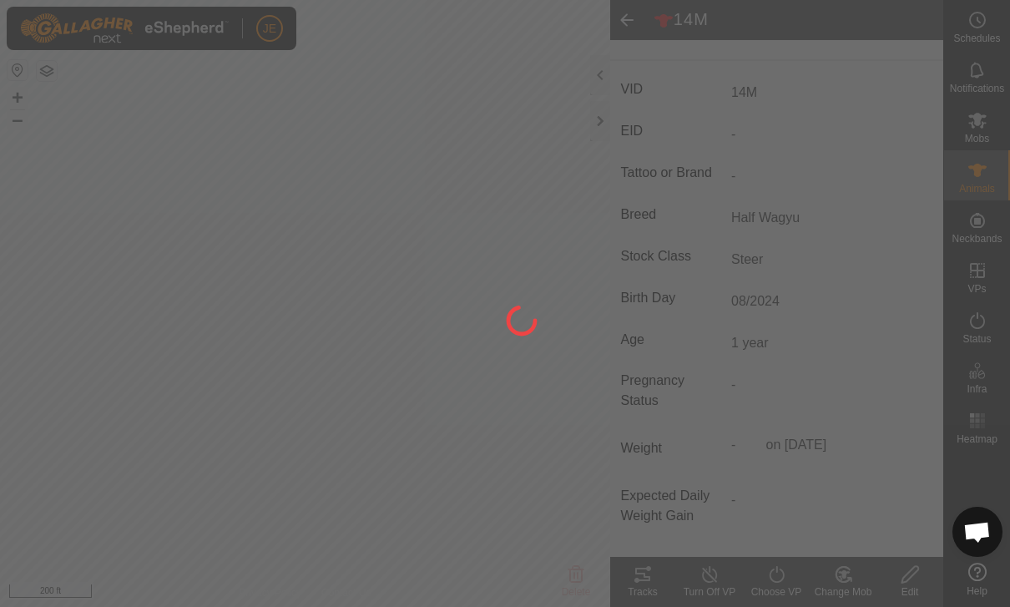
type input "1 kg"
